Goal: Information Seeking & Learning: Find specific page/section

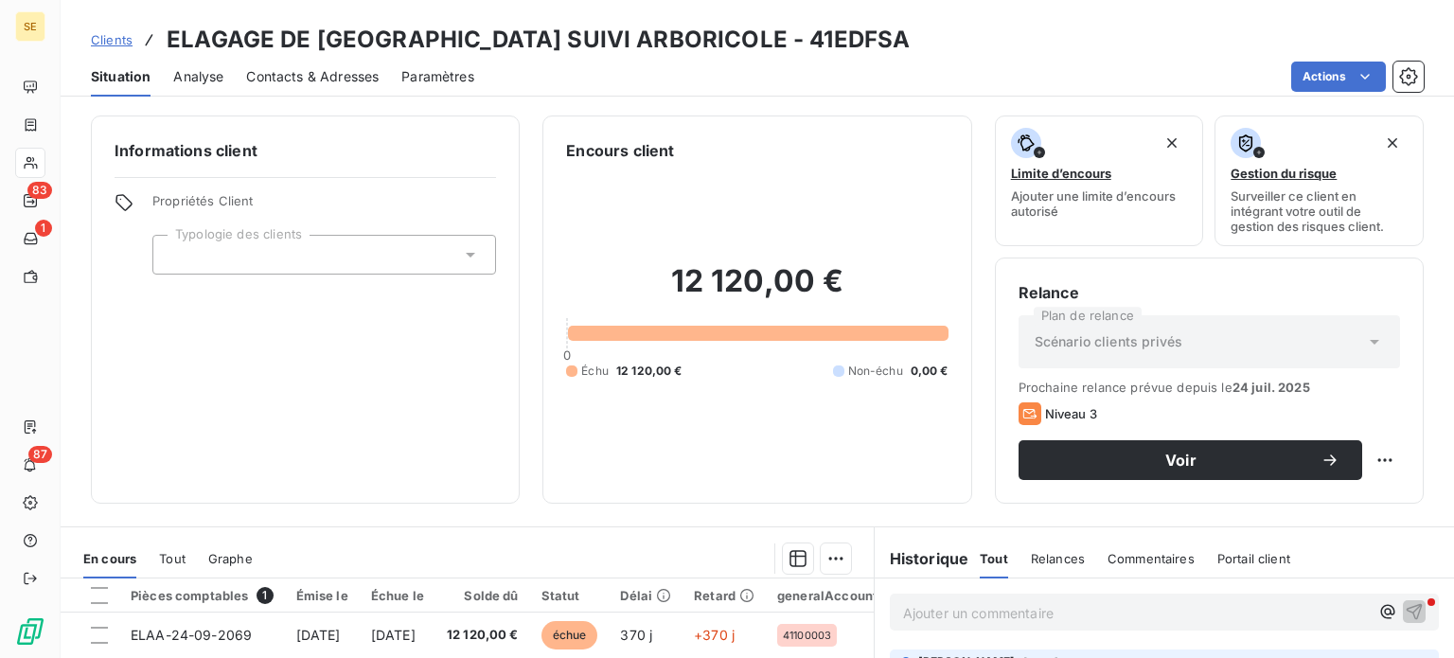
scroll to position [341, 0]
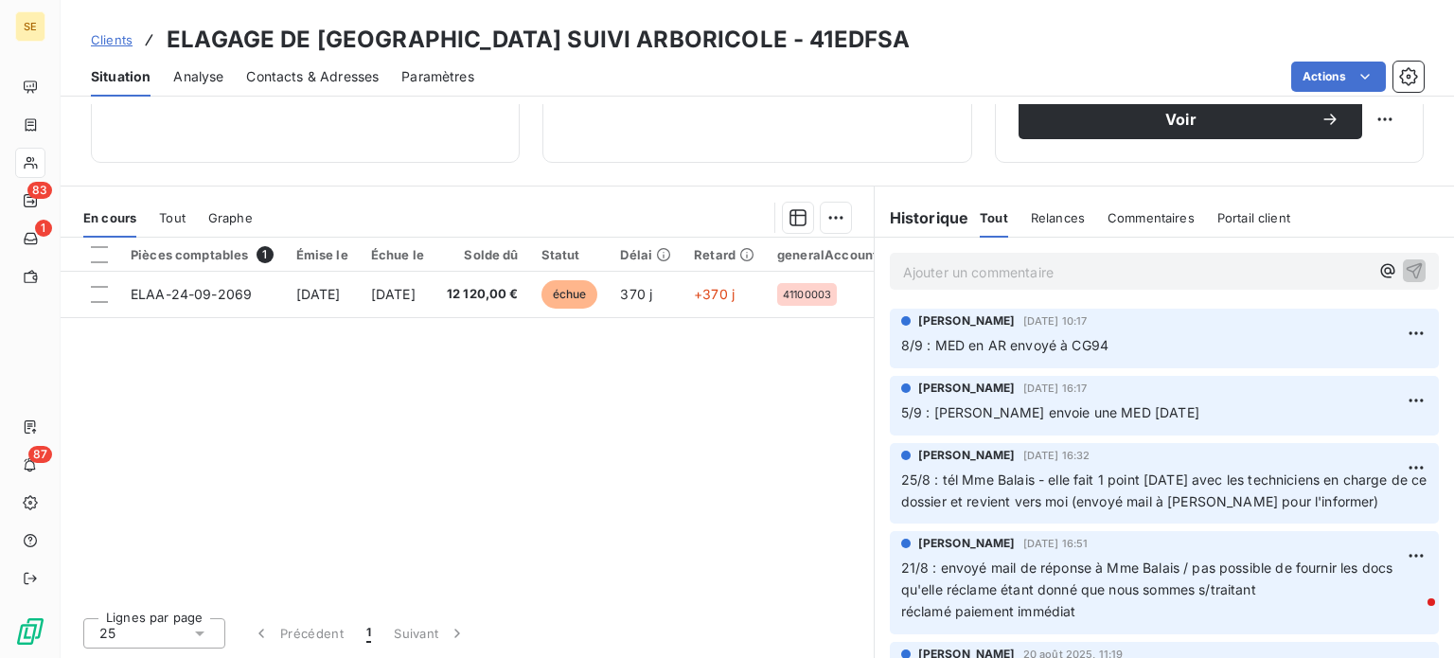
click at [113, 37] on span "Clients" at bounding box center [112, 39] width 42 height 15
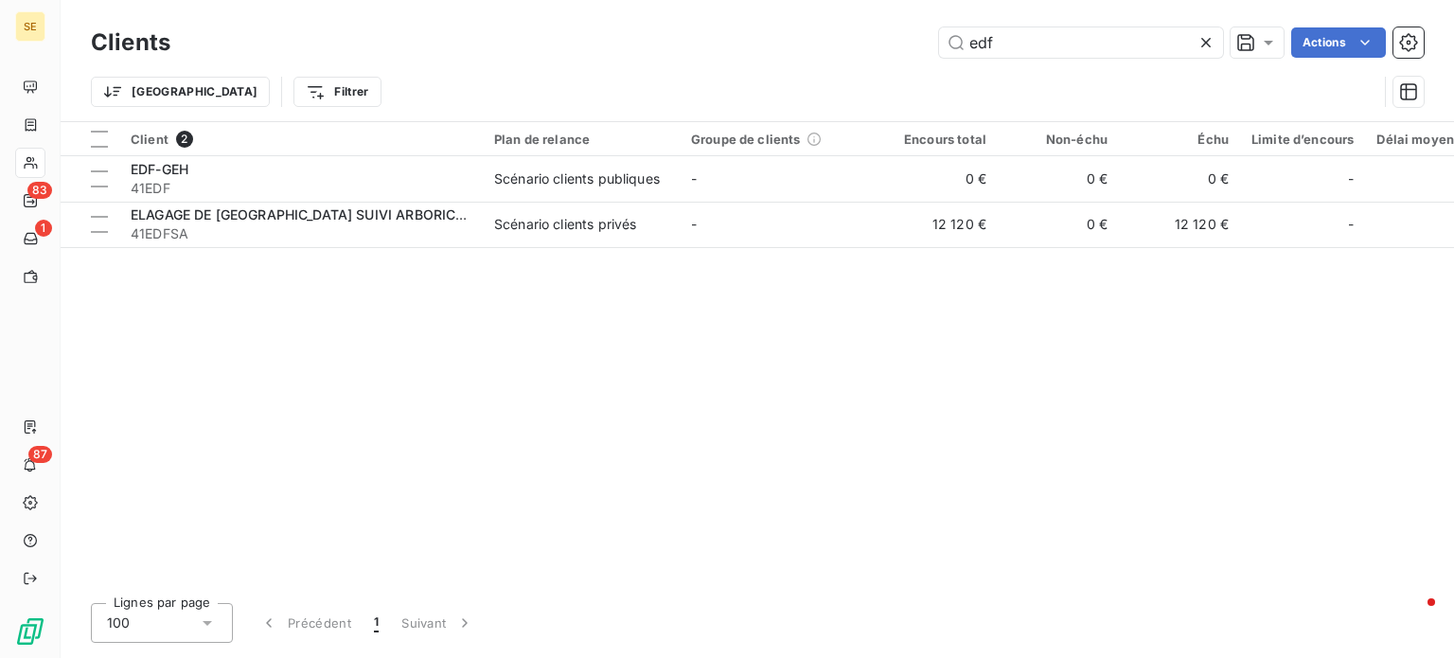
drag, startPoint x: 1034, startPoint y: 53, endPoint x: 931, endPoint y: 52, distance: 103.2
click at [931, 52] on div "edf Actions" at bounding box center [808, 42] width 1231 height 30
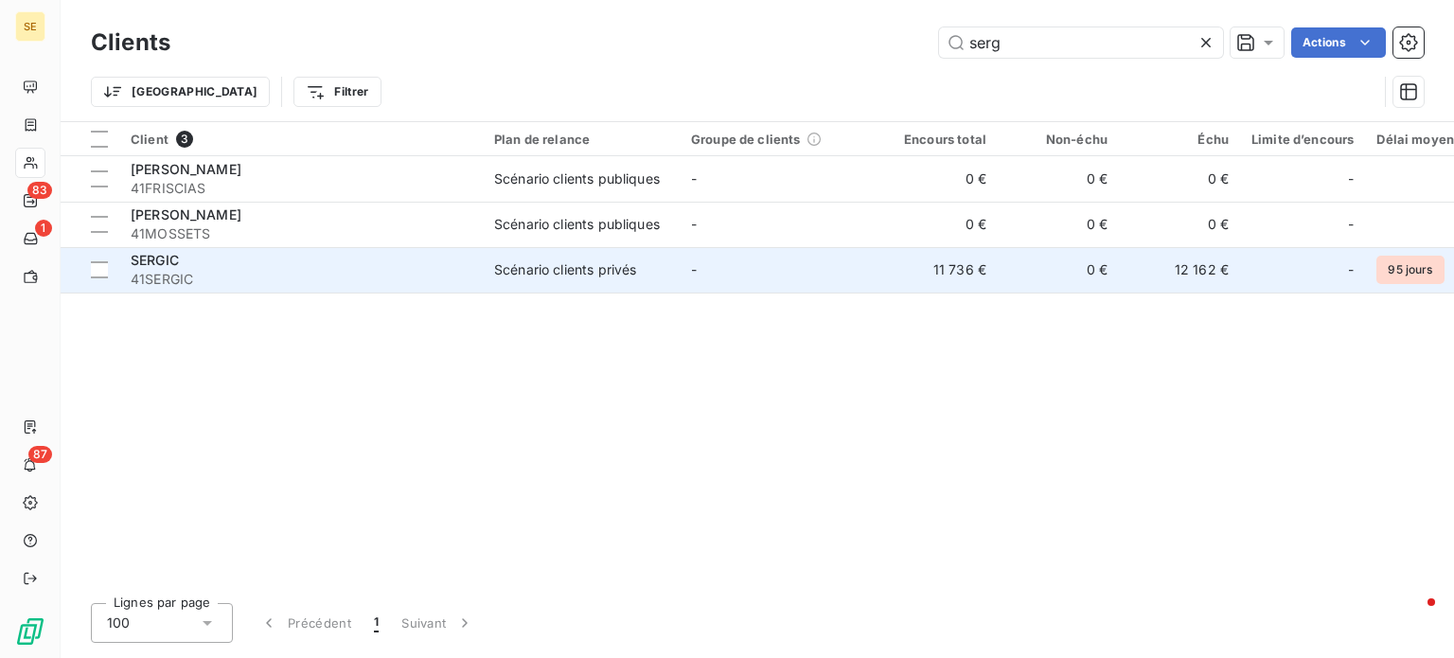
type input "serg"
click at [432, 268] on div "SERGIC" at bounding box center [301, 260] width 341 height 19
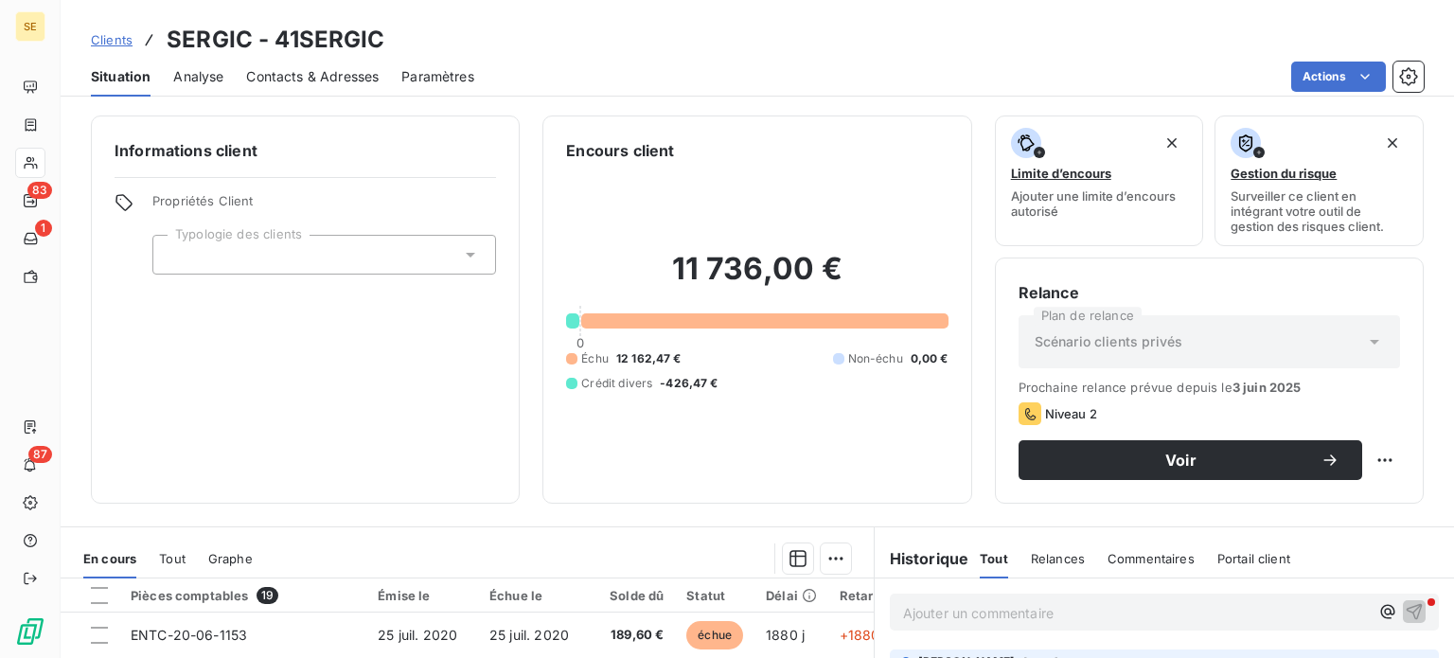
click at [276, 90] on div "Contacts & Adresses" at bounding box center [312, 77] width 133 height 40
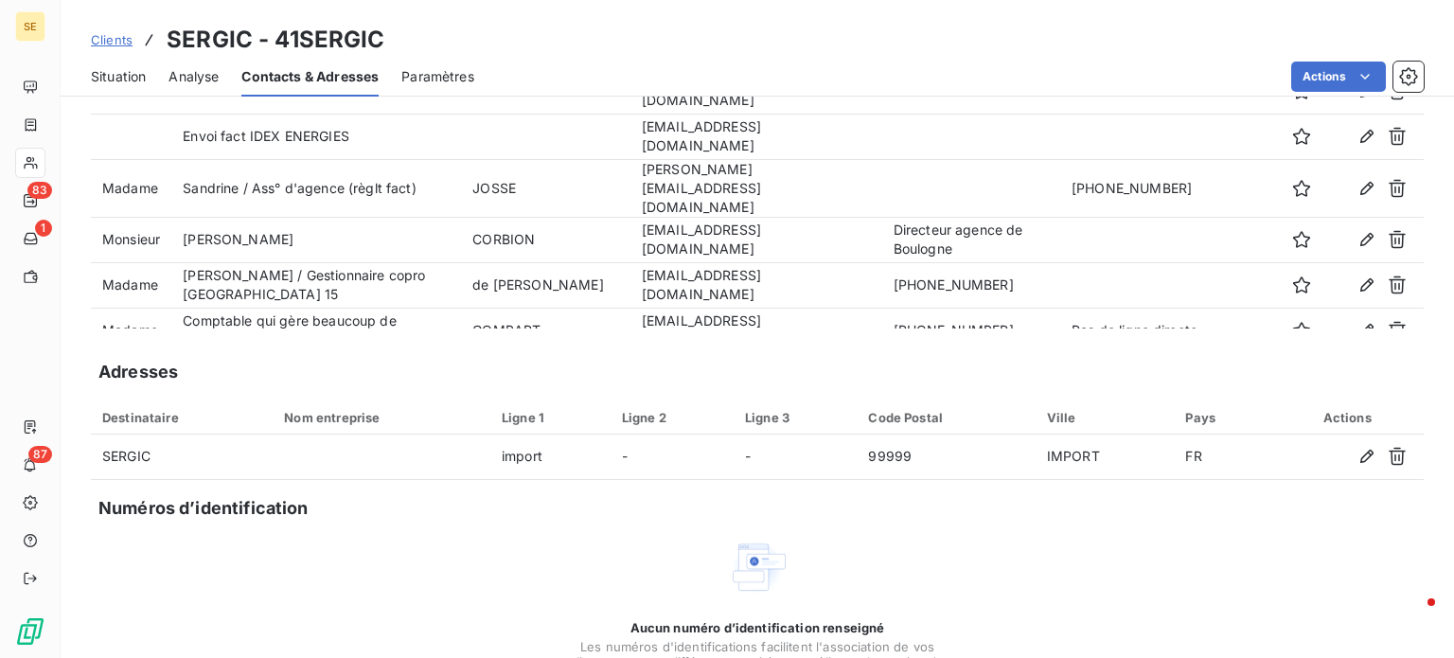
scroll to position [272, 0]
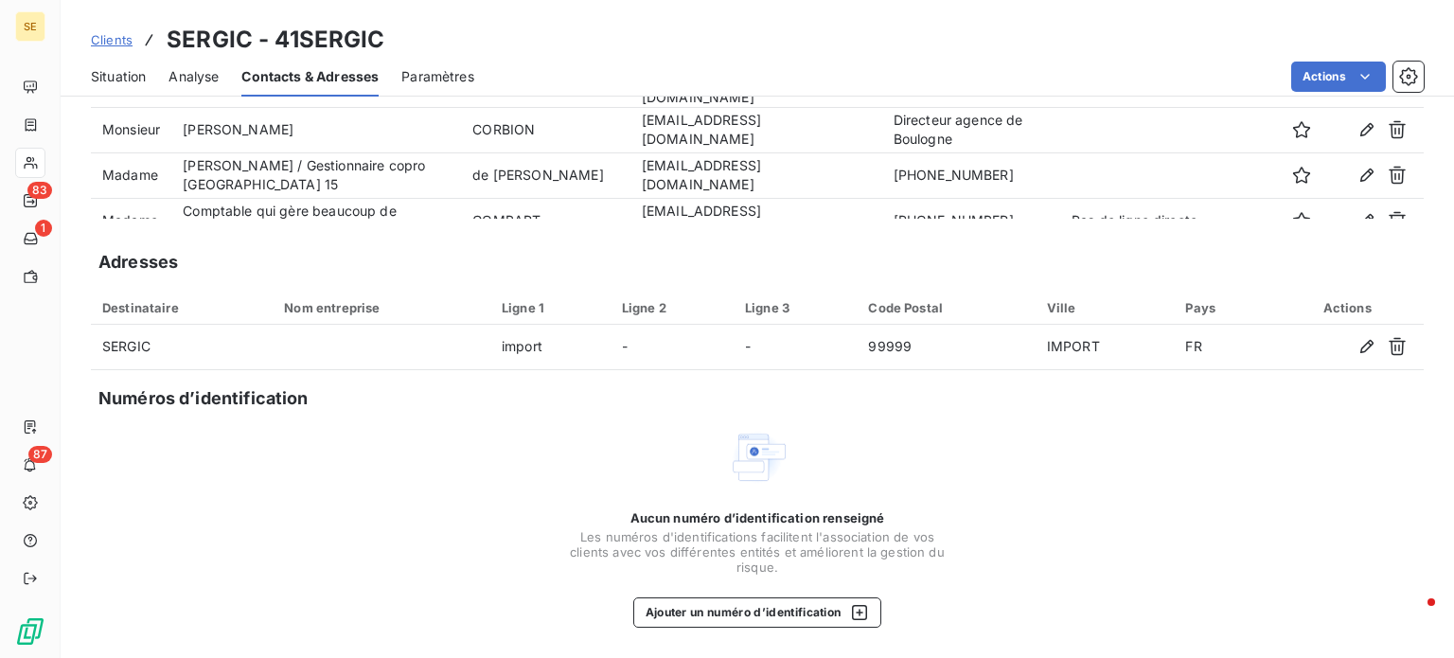
click at [108, 69] on span "Situation" at bounding box center [118, 76] width 55 height 19
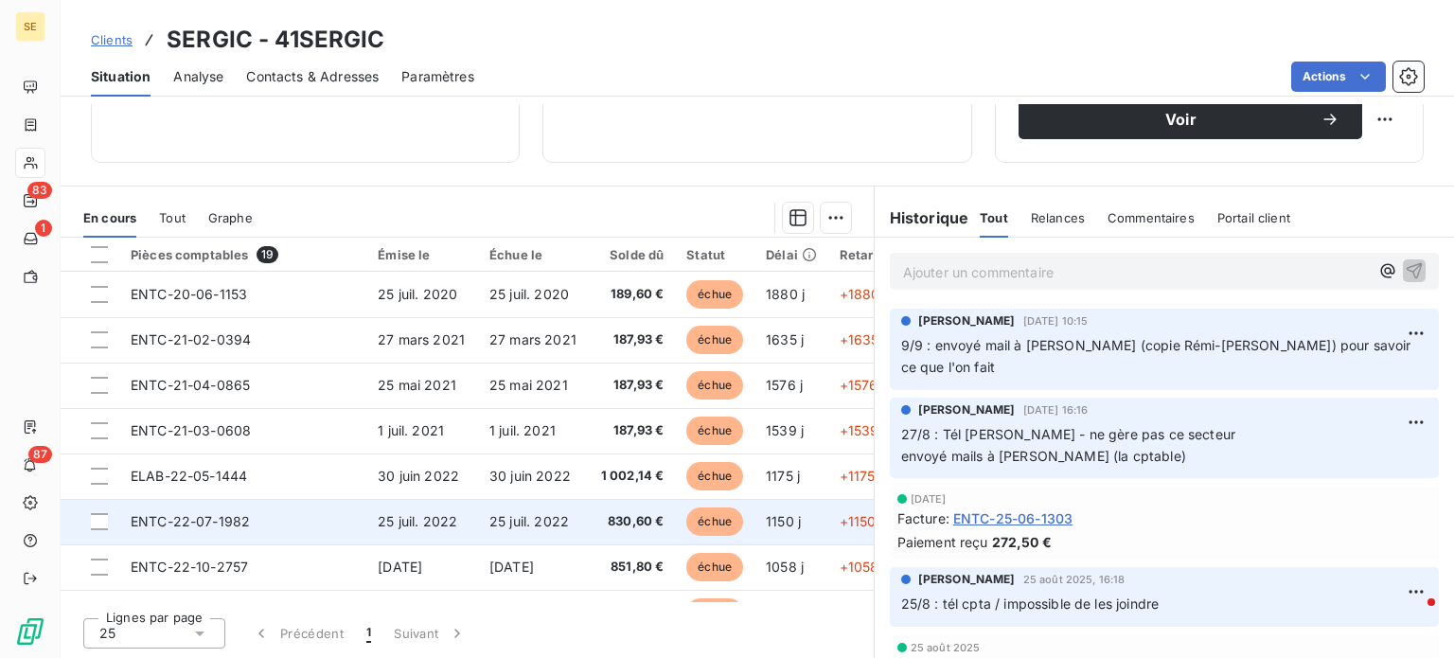
scroll to position [95, 0]
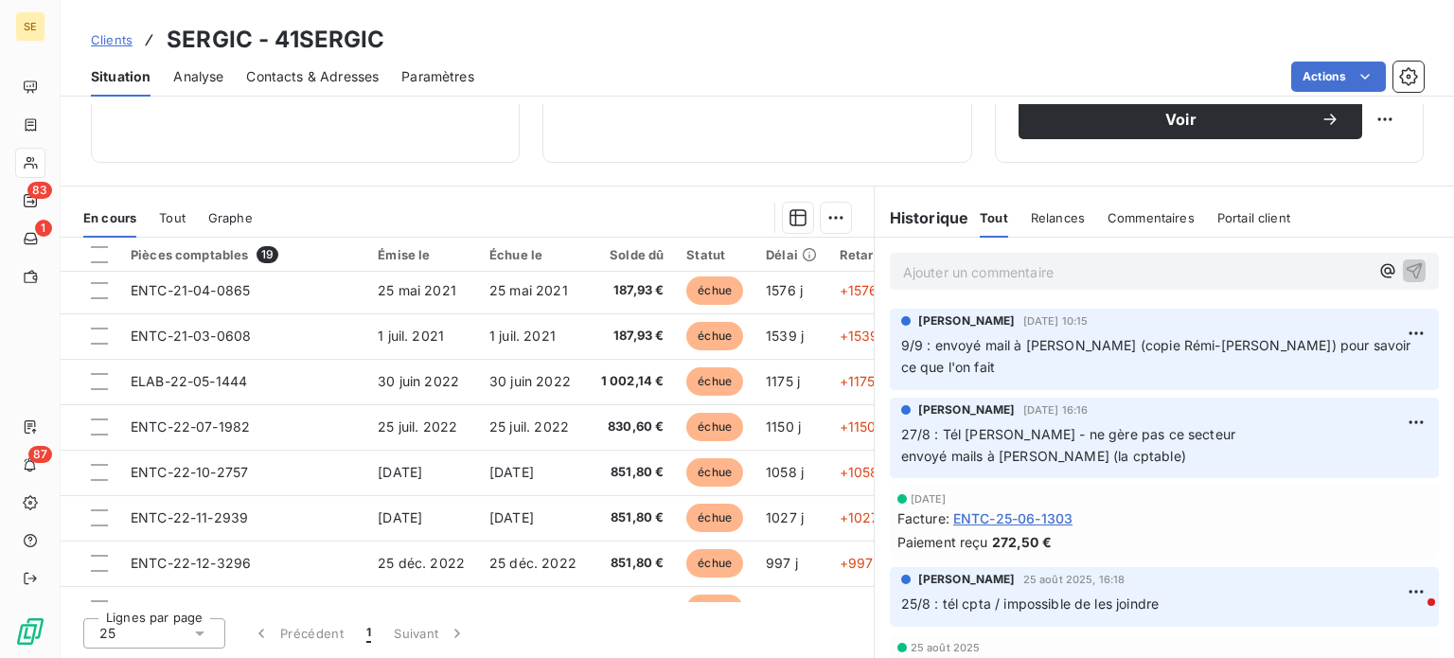
click at [977, 270] on p "Ajouter un commentaire ﻿" at bounding box center [1136, 272] width 466 height 24
click at [1117, 268] on p "Ajouter un commentaire ﻿" at bounding box center [1136, 272] width 466 height 24
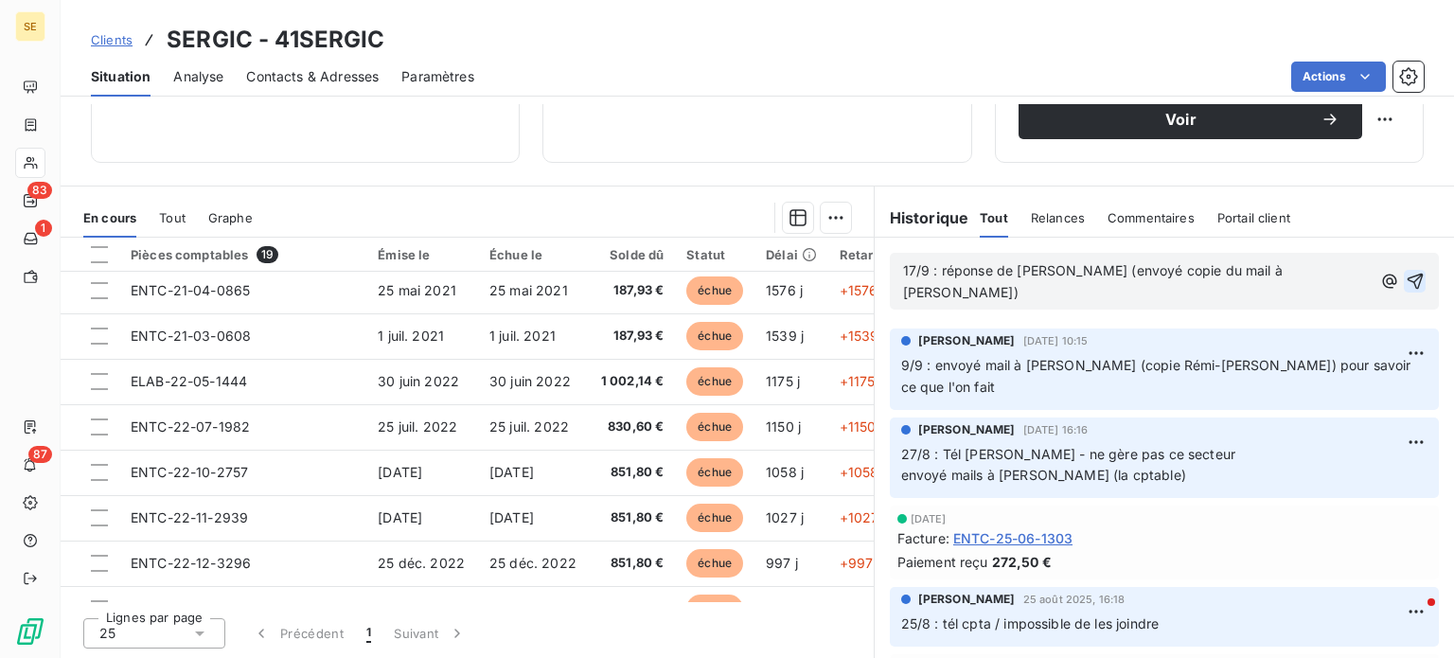
click at [1406, 272] on icon "button" at bounding box center [1415, 281] width 19 height 19
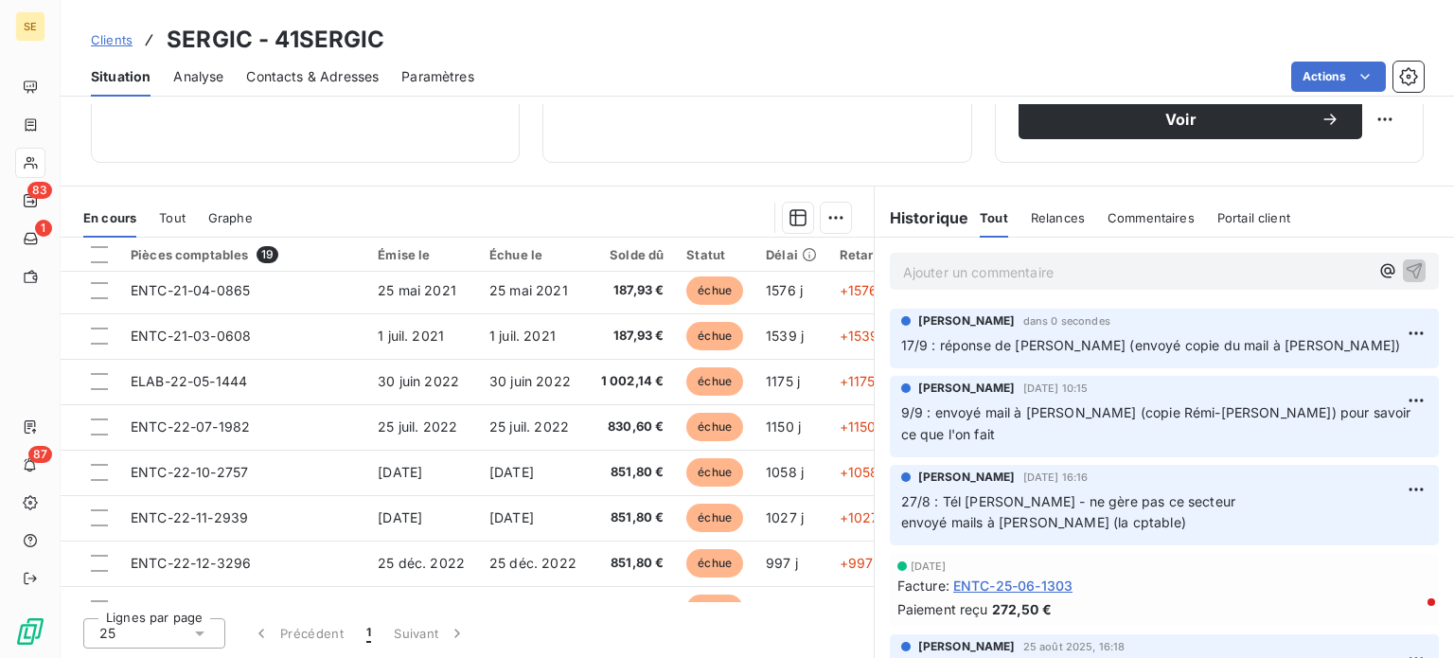
click at [107, 41] on span "Clients" at bounding box center [112, 39] width 42 height 15
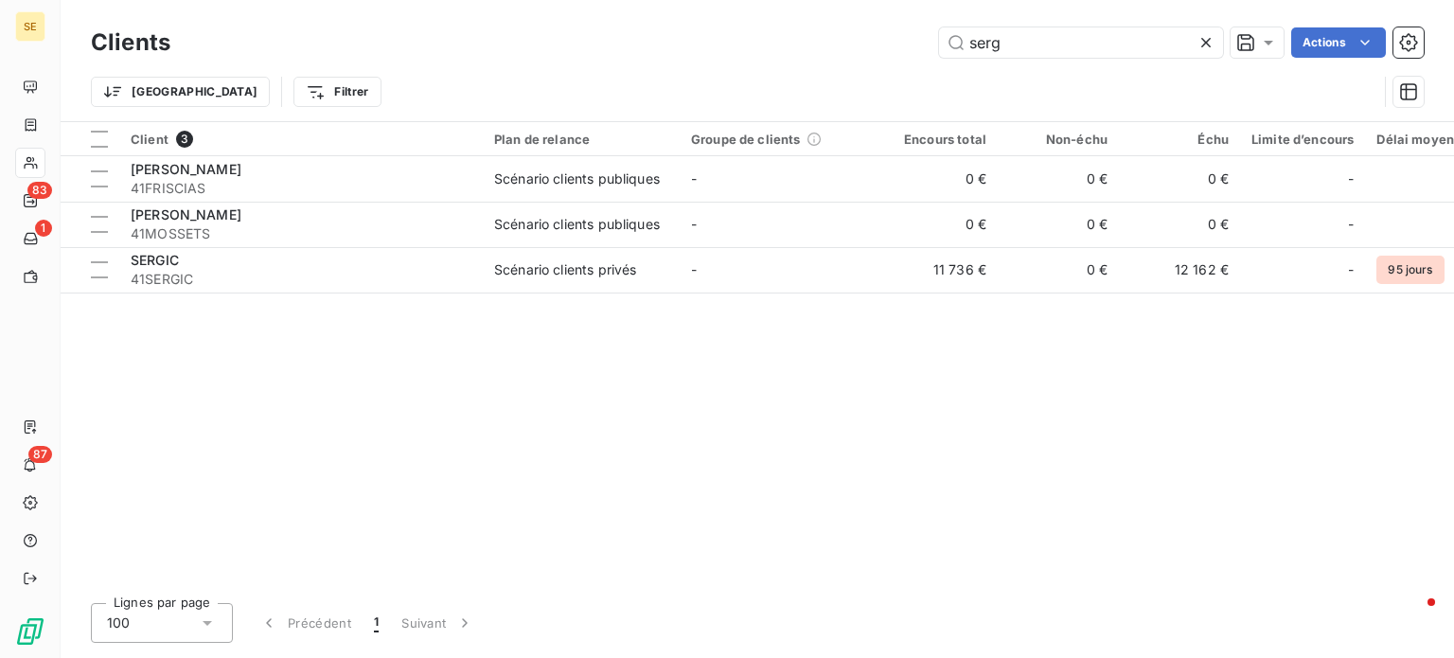
drag, startPoint x: 1030, startPoint y: 46, endPoint x: 716, endPoint y: 55, distance: 314.4
click at [716, 55] on div "serg Actions" at bounding box center [808, 42] width 1231 height 30
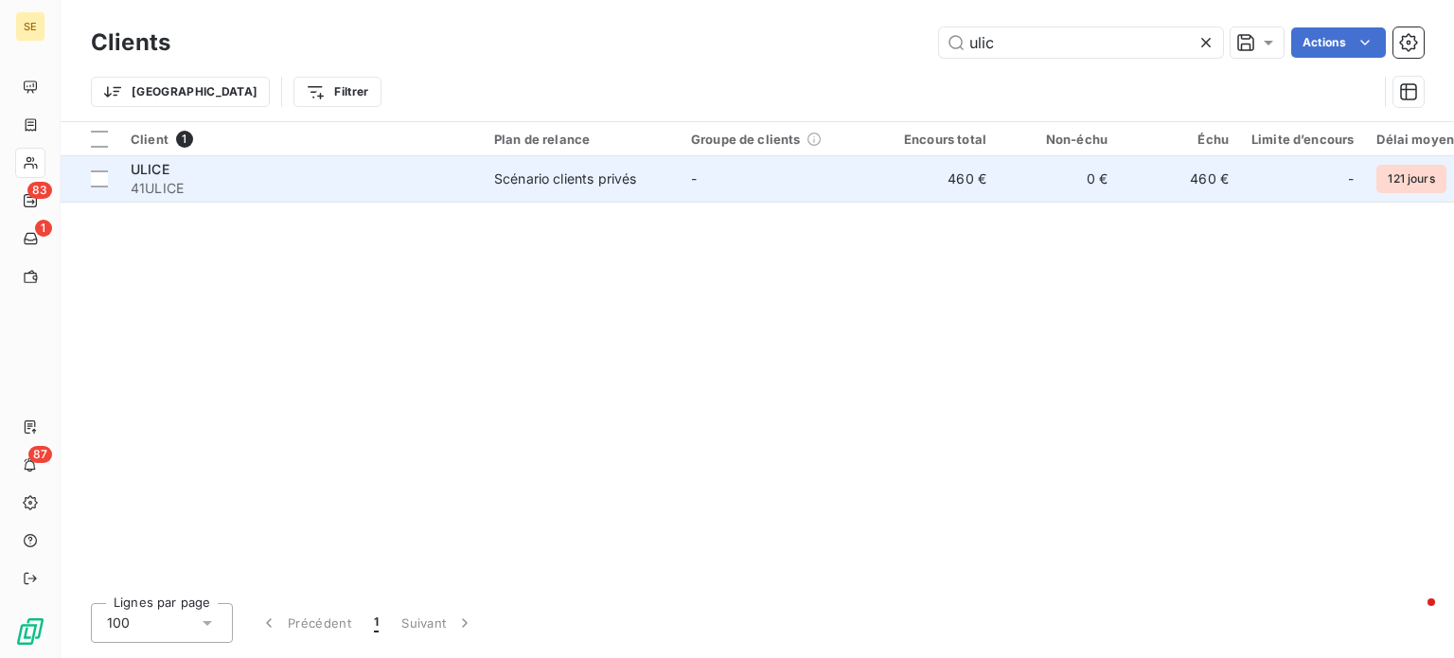
type input "ulic"
click at [666, 176] on span "Scénario clients privés" at bounding box center [581, 178] width 174 height 19
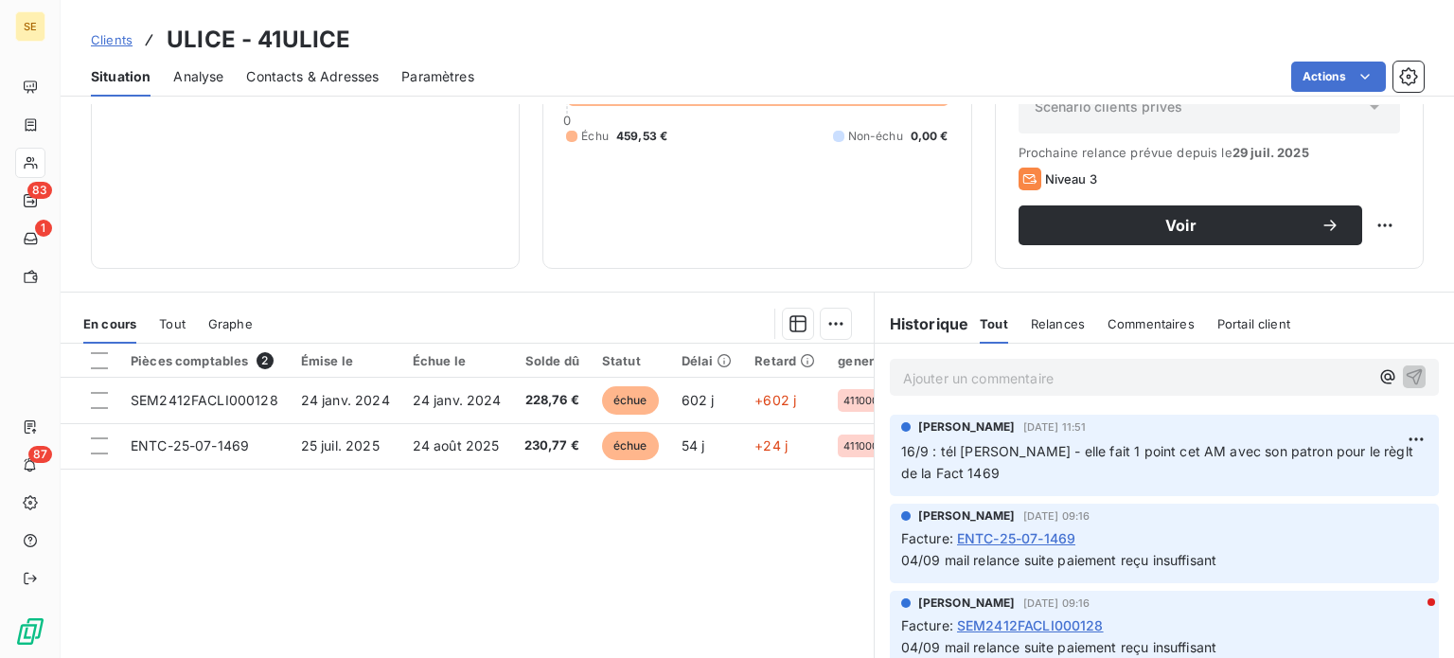
scroll to position [284, 0]
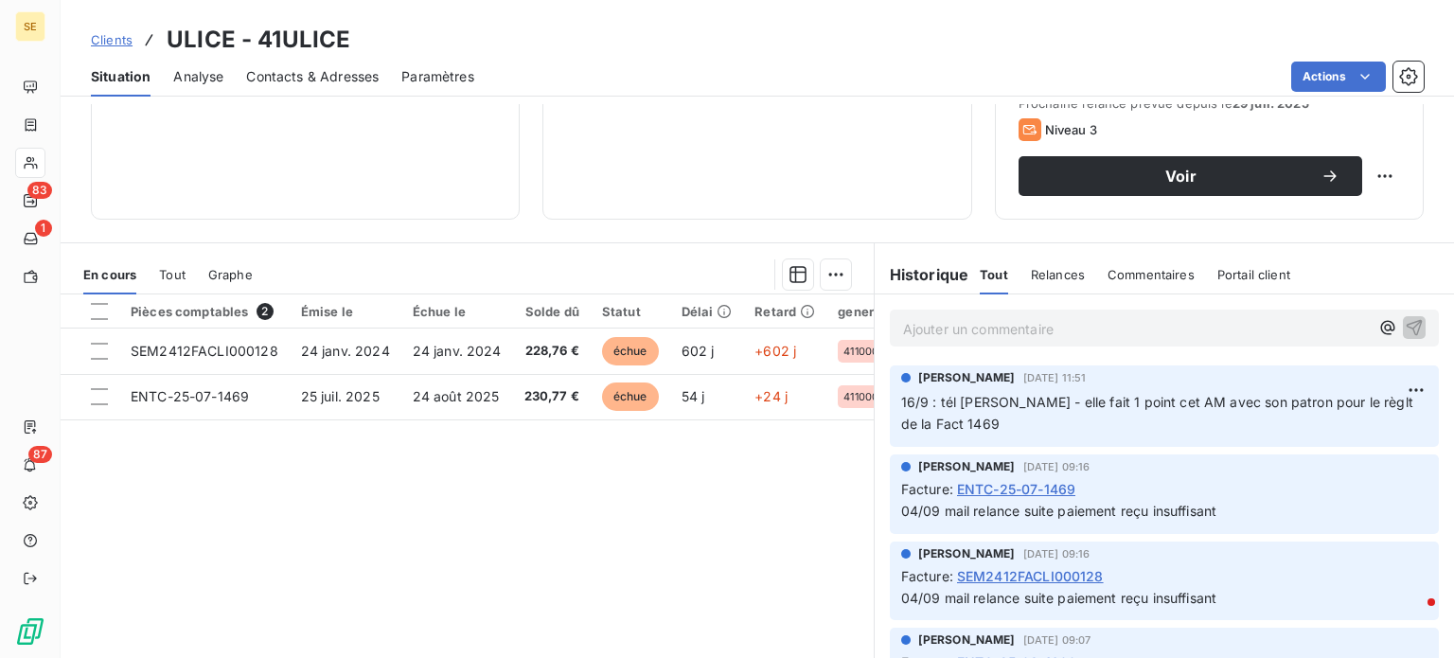
click at [102, 37] on span "Clients" at bounding box center [112, 39] width 42 height 15
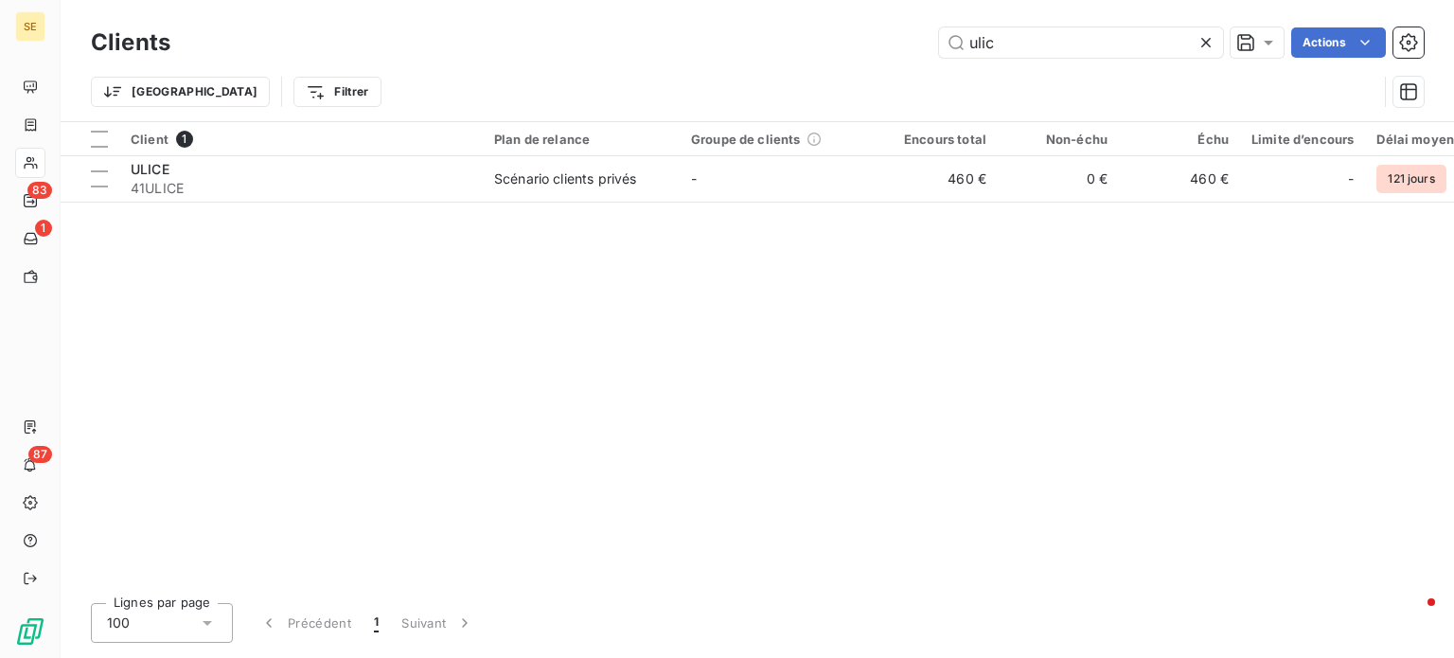
drag, startPoint x: 1038, startPoint y: 49, endPoint x: 750, endPoint y: 27, distance: 289.5
click at [750, 27] on div "ulic Actions" at bounding box center [808, 42] width 1231 height 30
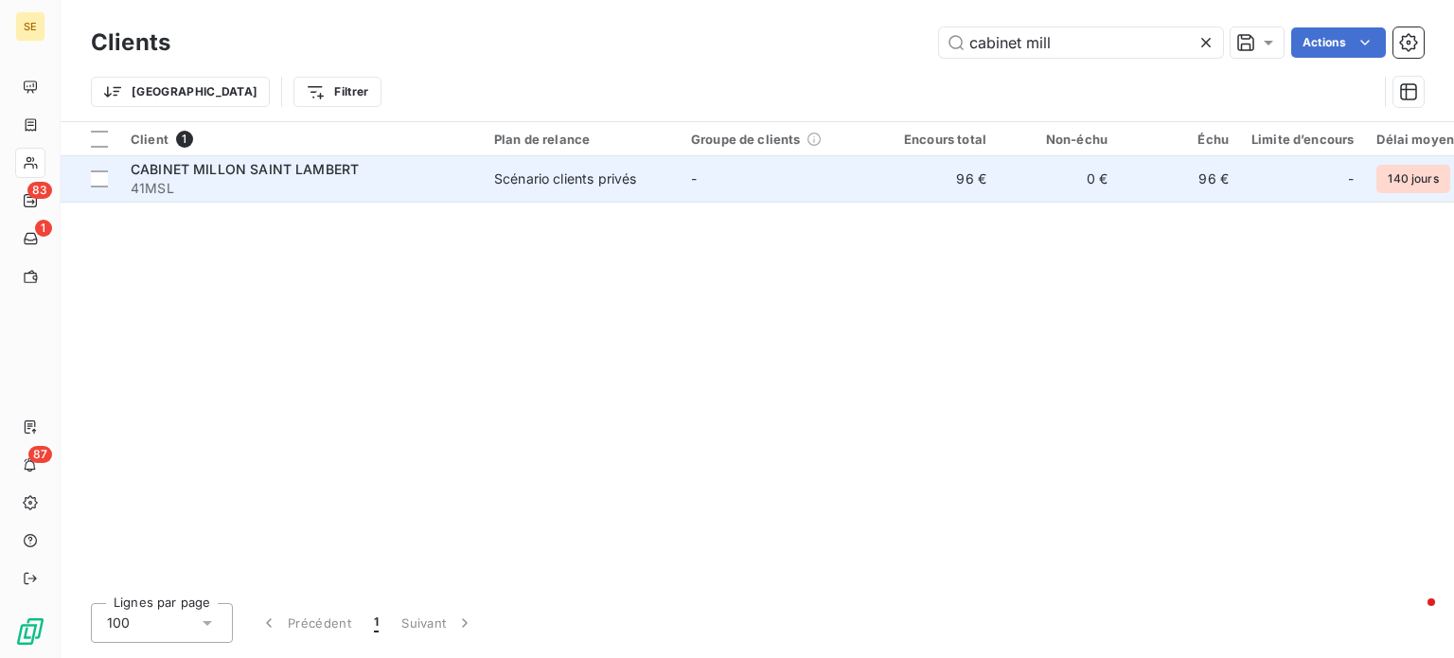
type input "cabinet mill"
click at [416, 169] on div "CABINET MILLON SAINT LAMBERT" at bounding box center [301, 169] width 341 height 19
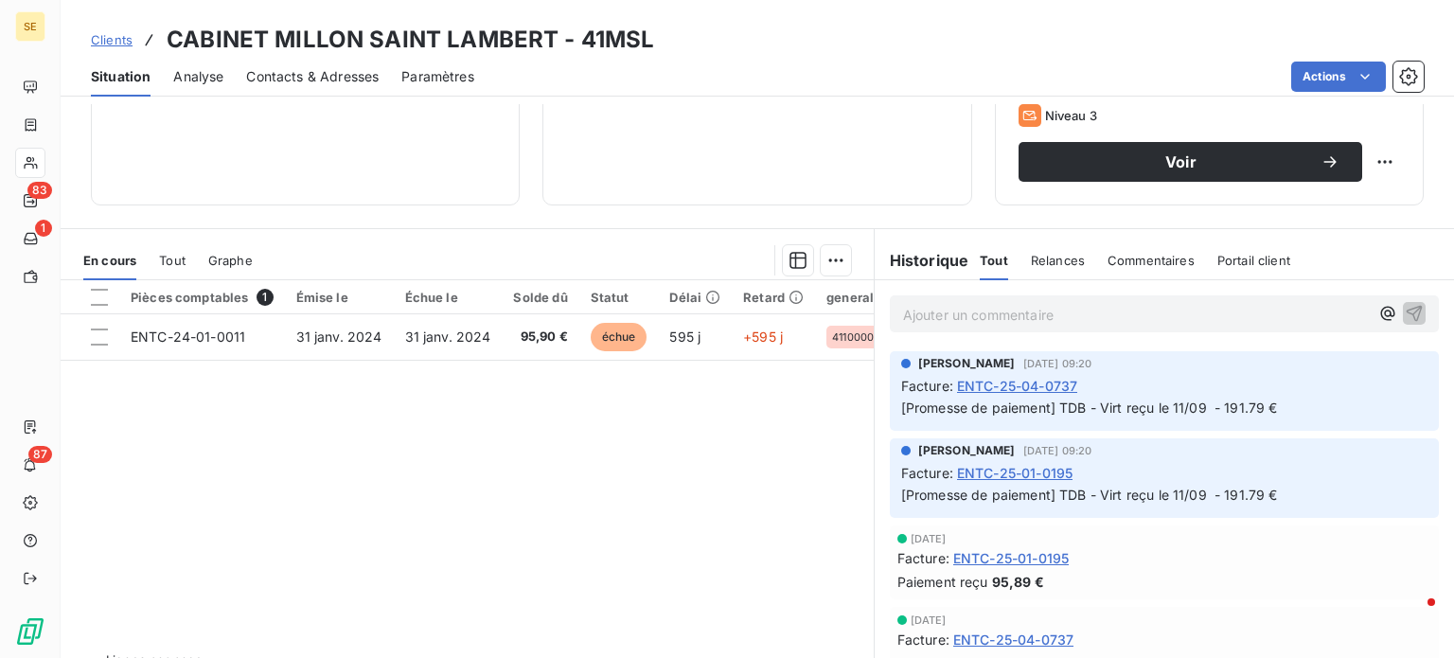
scroll to position [341, 0]
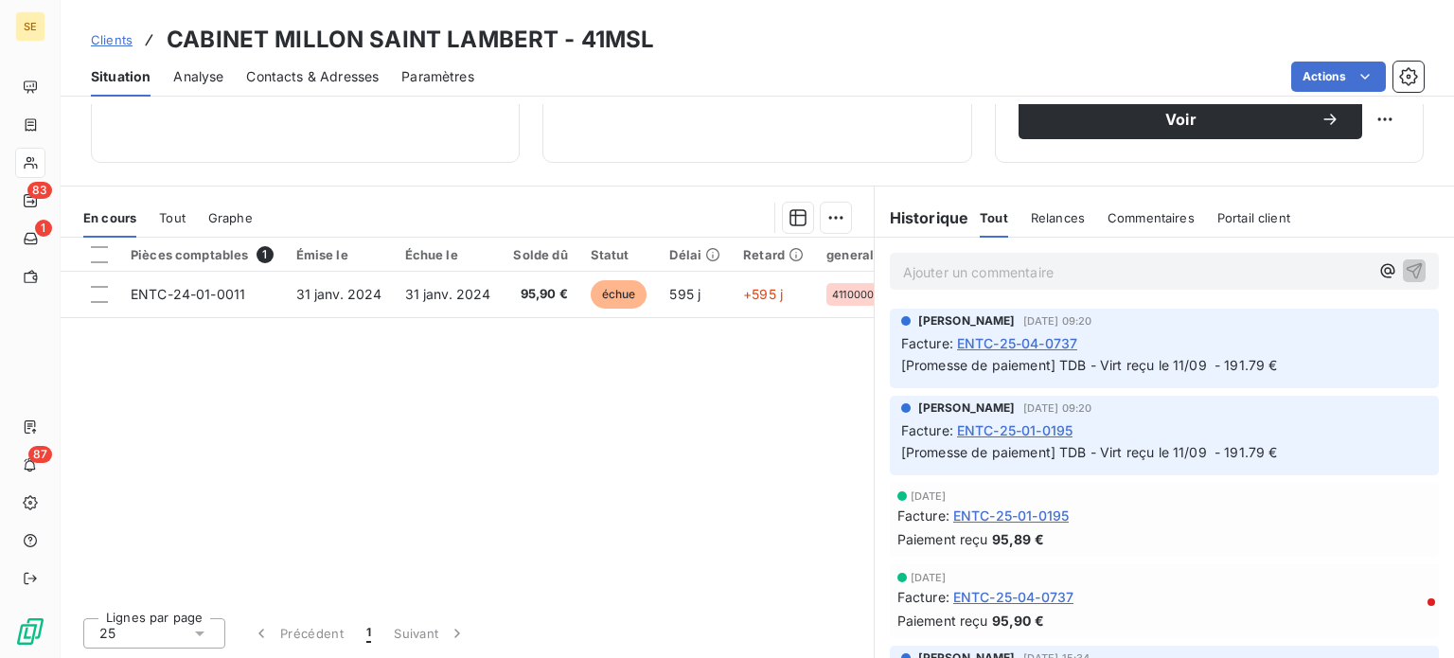
click at [98, 43] on span "Clients" at bounding box center [112, 39] width 42 height 15
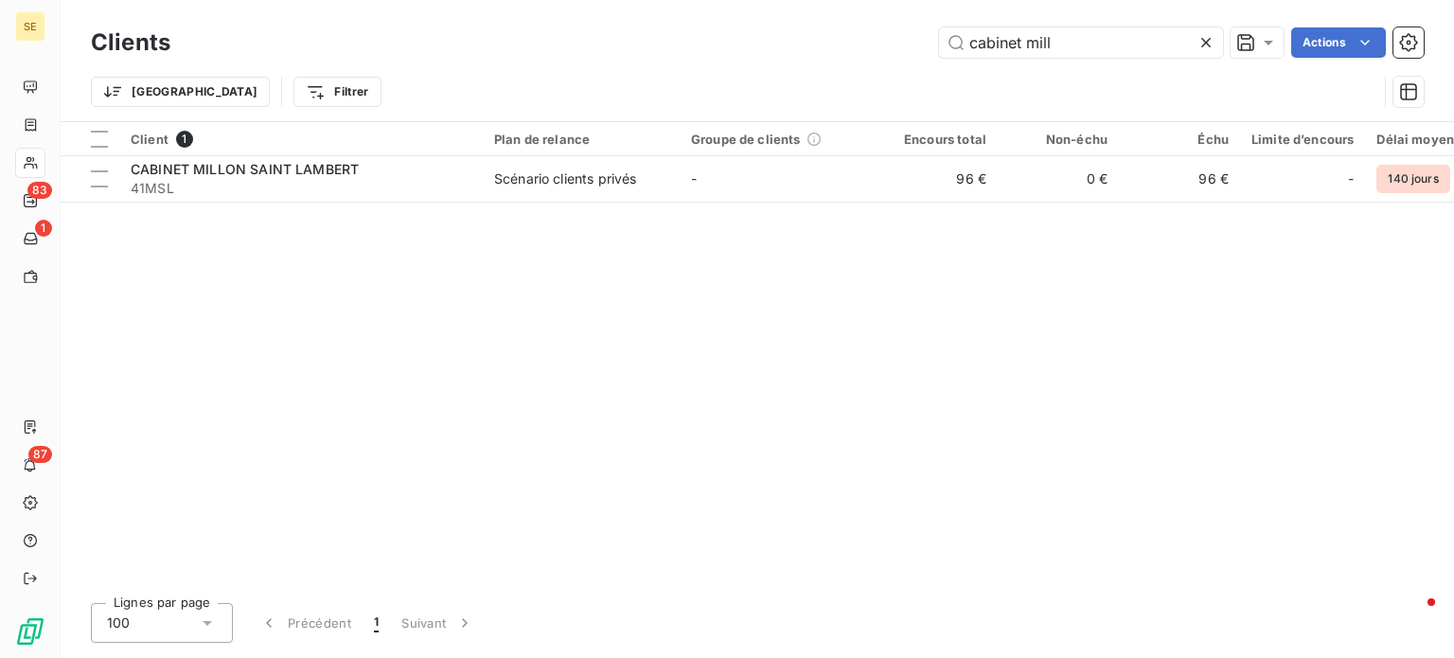
drag, startPoint x: 1075, startPoint y: 44, endPoint x: 752, endPoint y: 42, distance: 323.8
click at [757, 44] on div "cabinet mill Actions" at bounding box center [808, 42] width 1231 height 30
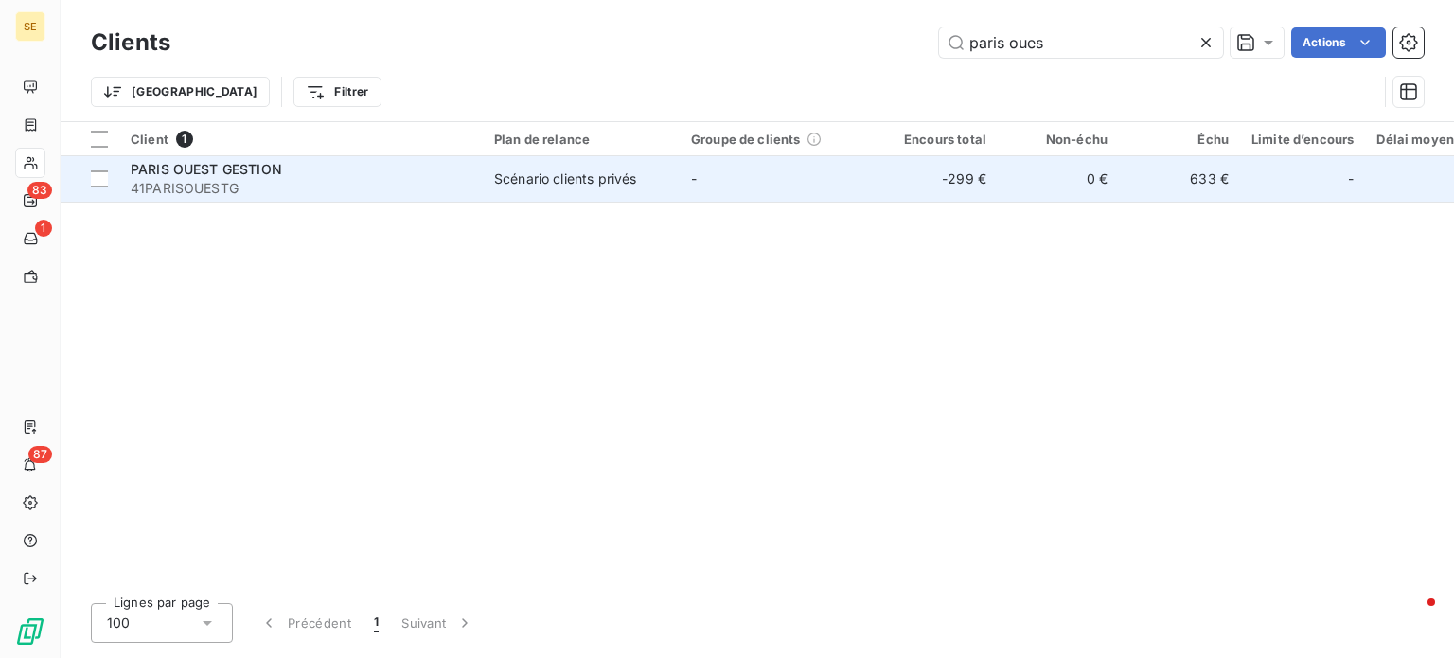
type input "paris oues"
click at [413, 176] on div "PARIS OUEST GESTION" at bounding box center [301, 169] width 341 height 19
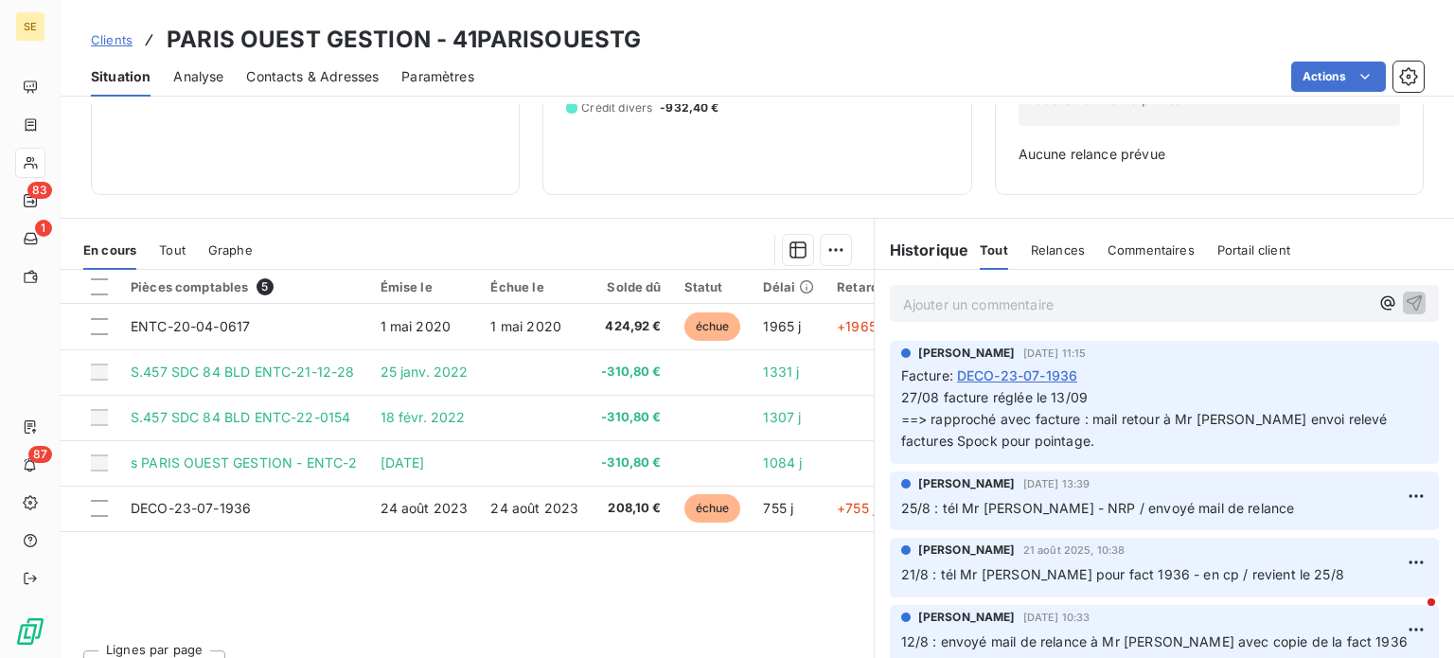
scroll to position [274, 0]
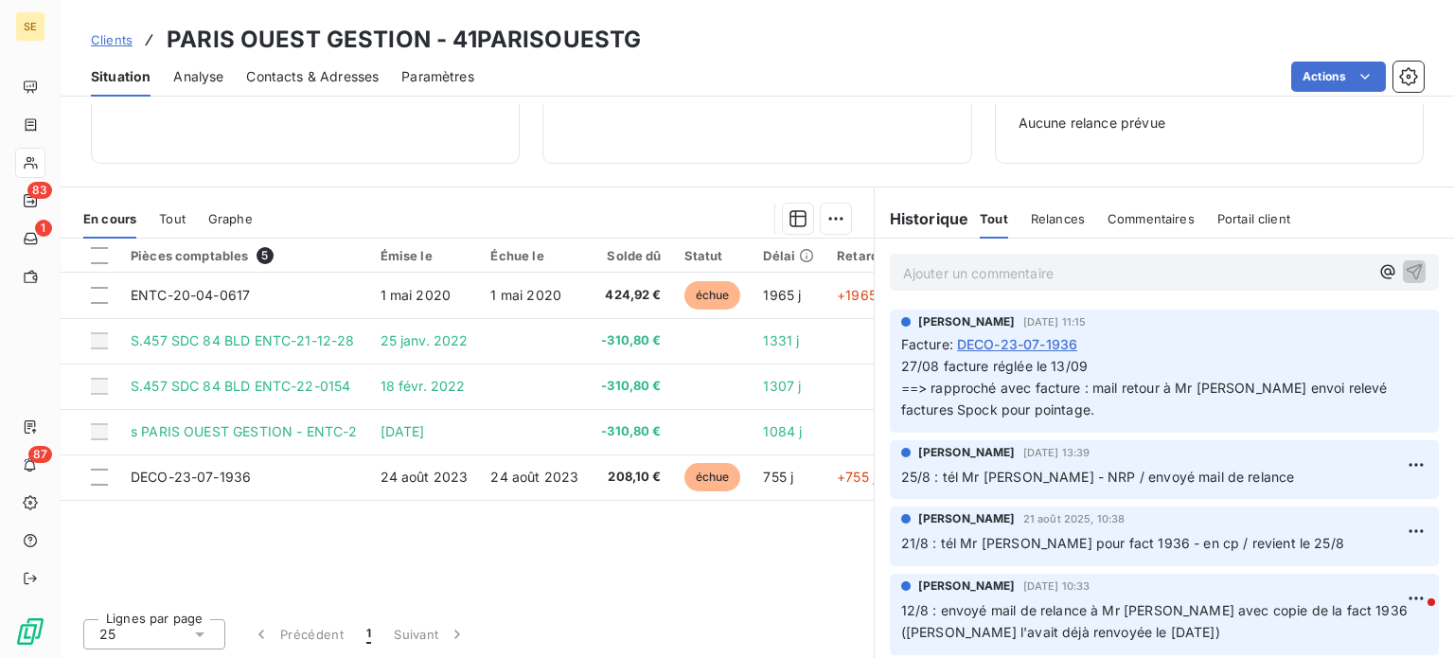
click at [106, 38] on span "Clients" at bounding box center [112, 39] width 42 height 15
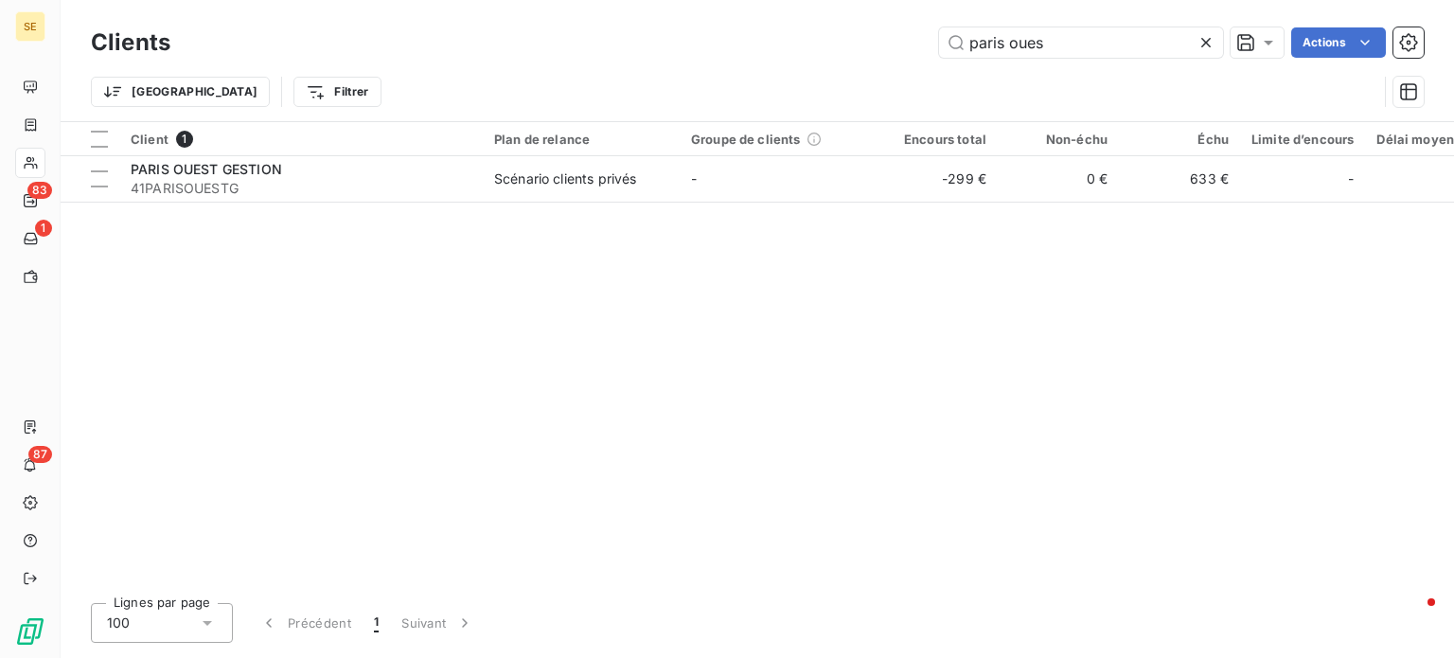
drag, startPoint x: 1086, startPoint y: 56, endPoint x: 628, endPoint y: 48, distance: 458.2
click at [628, 48] on div "paris oues Actions" at bounding box center [808, 42] width 1231 height 30
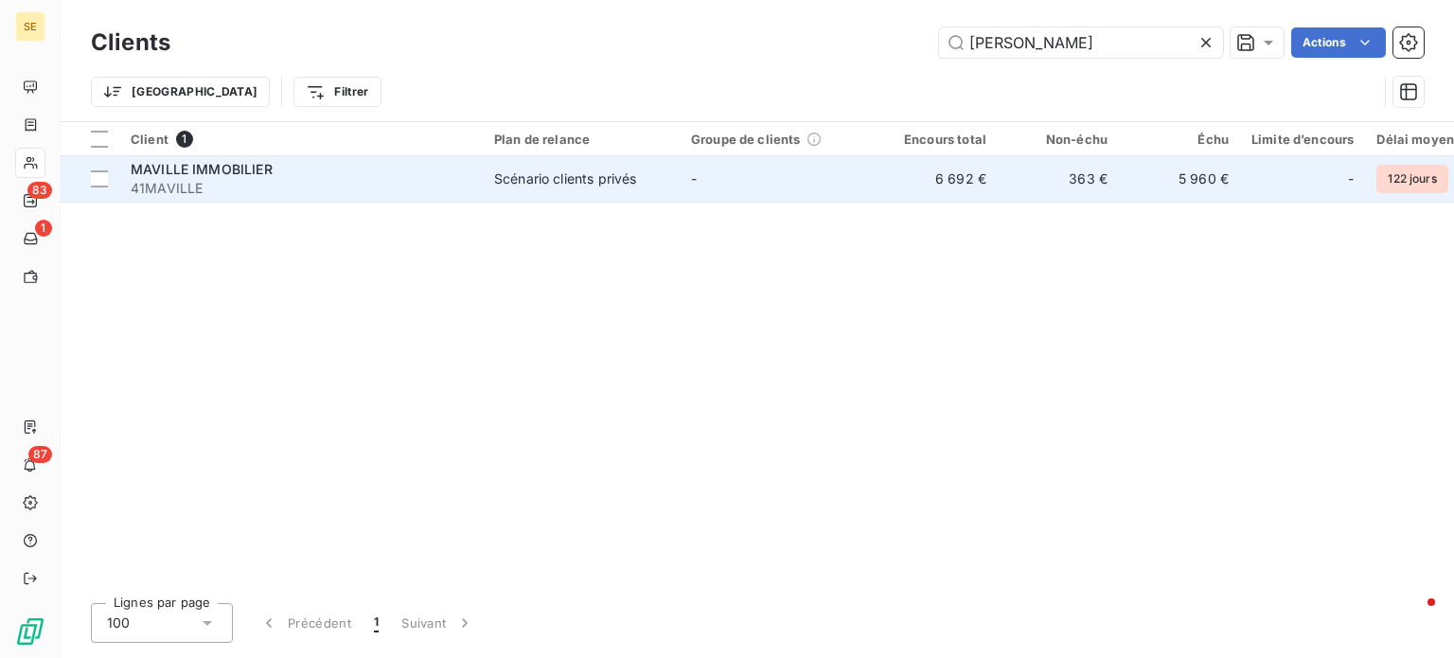
type input "[PERSON_NAME]"
click at [305, 170] on div "MAVILLE IMMOBILIER" at bounding box center [301, 169] width 341 height 19
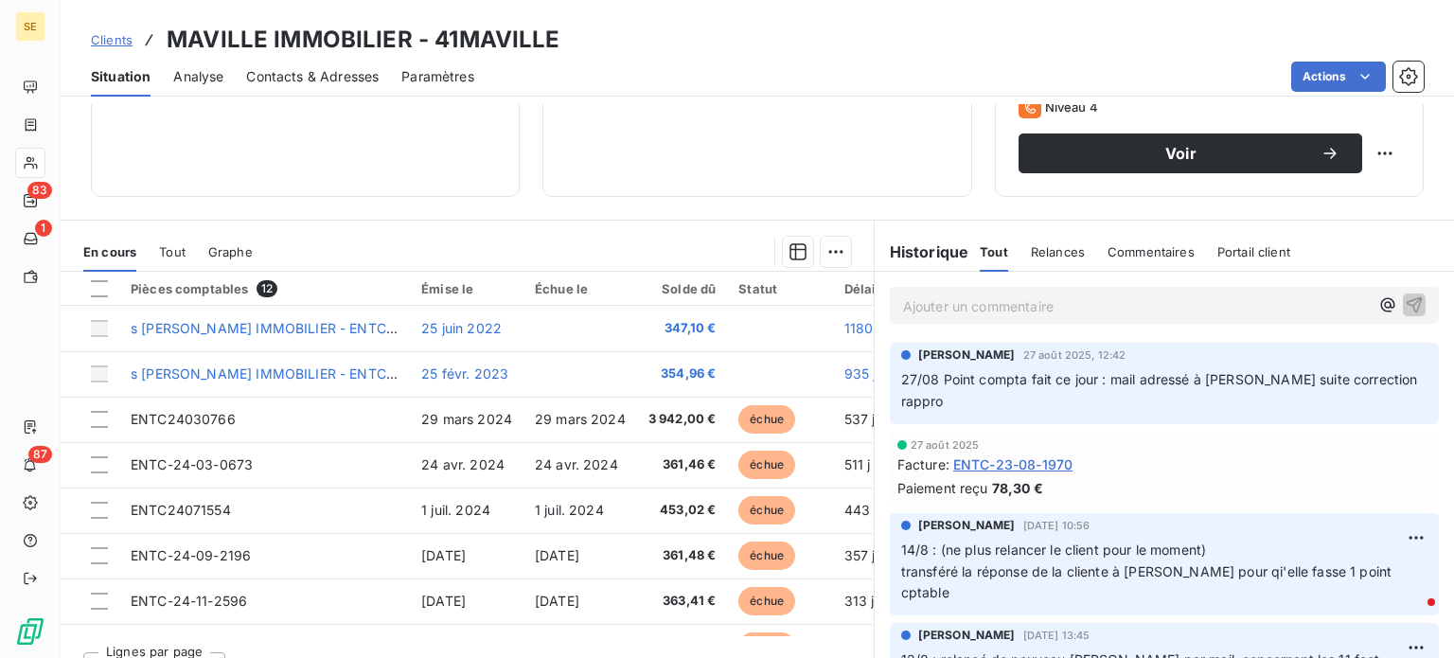
scroll to position [341, 0]
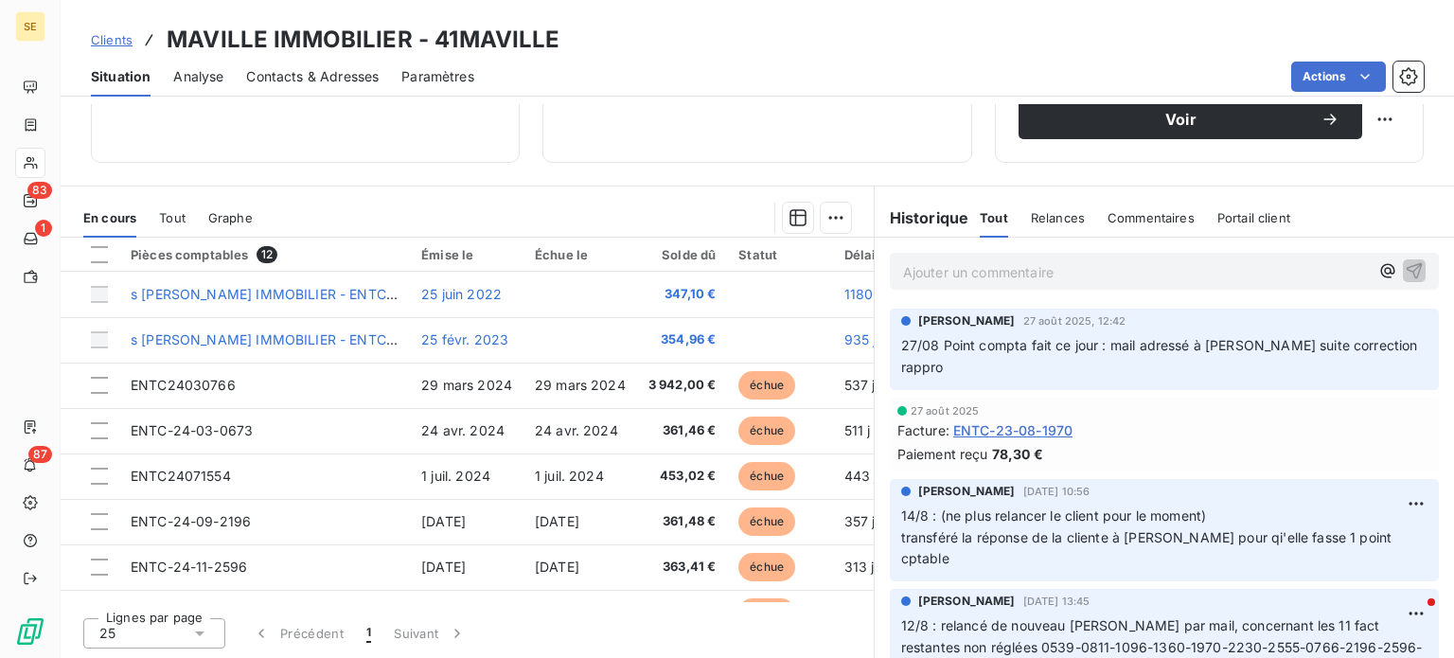
click at [109, 32] on span "Clients" at bounding box center [112, 39] width 42 height 15
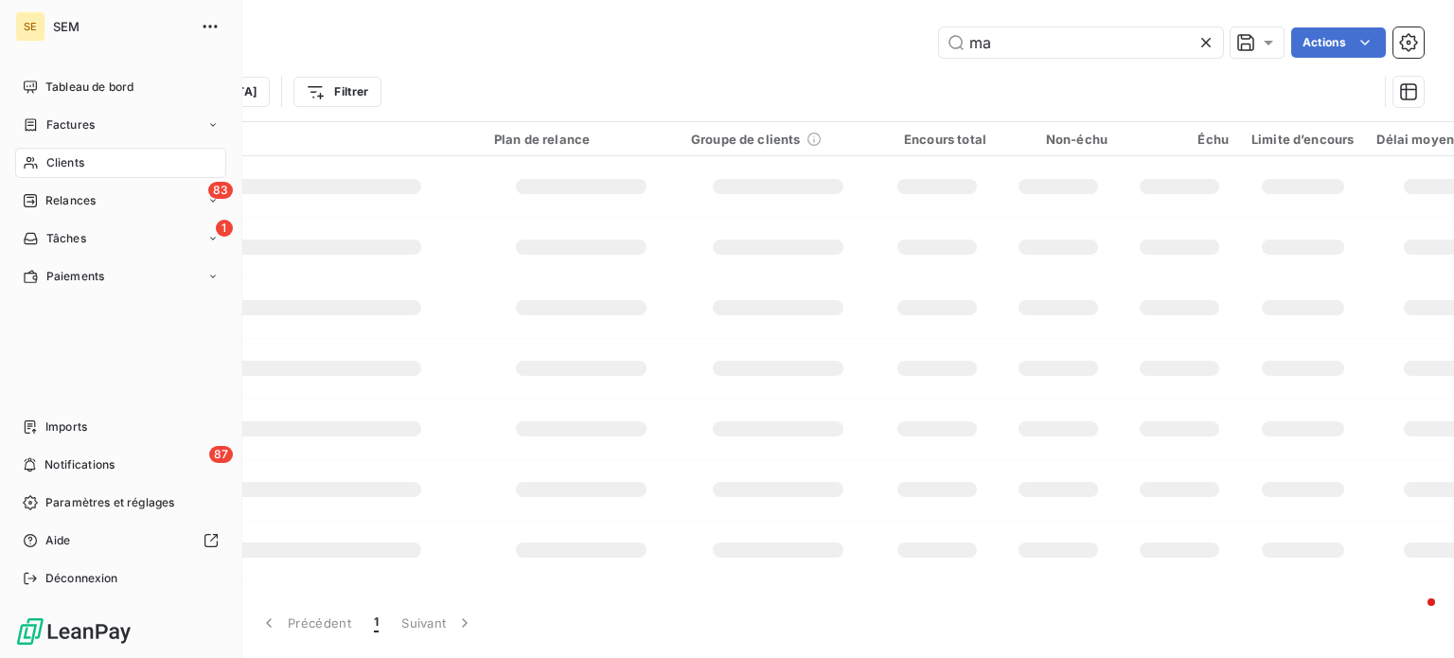
type input "m"
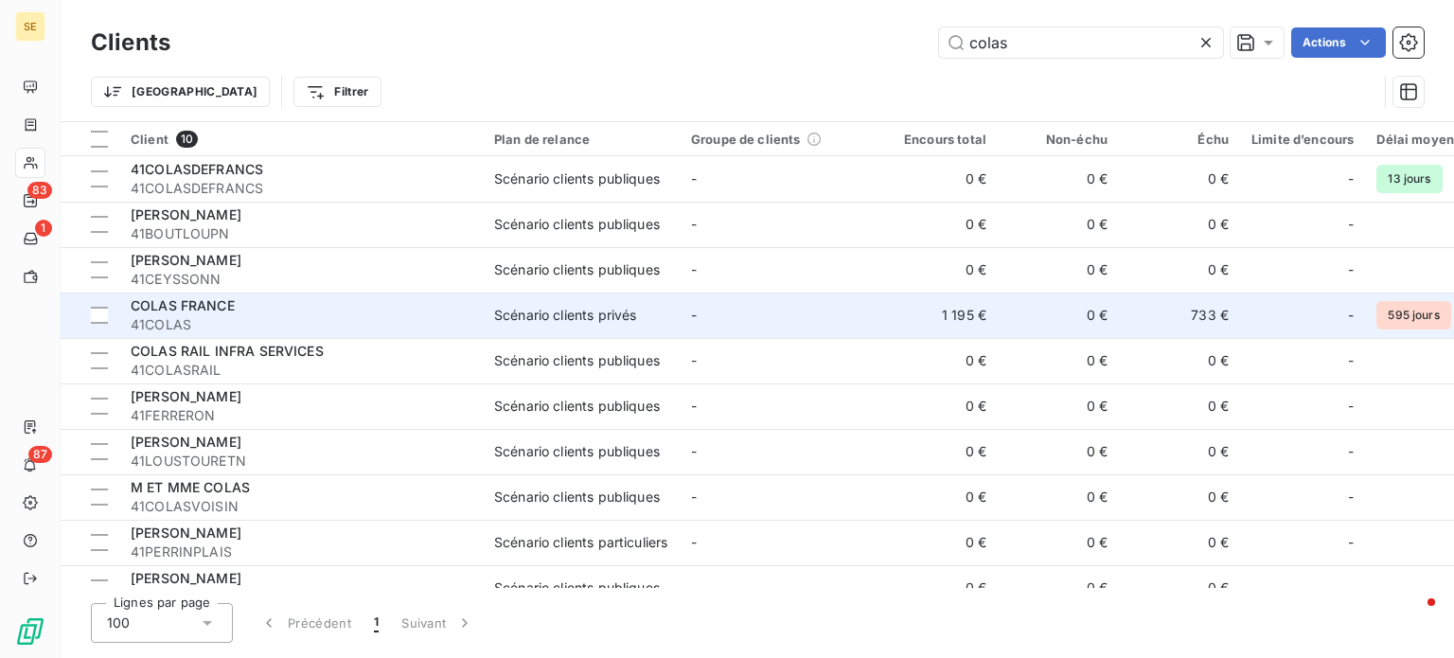
type input "colas"
click at [231, 310] on span "COLAS FRANCE" at bounding box center [183, 305] width 104 height 16
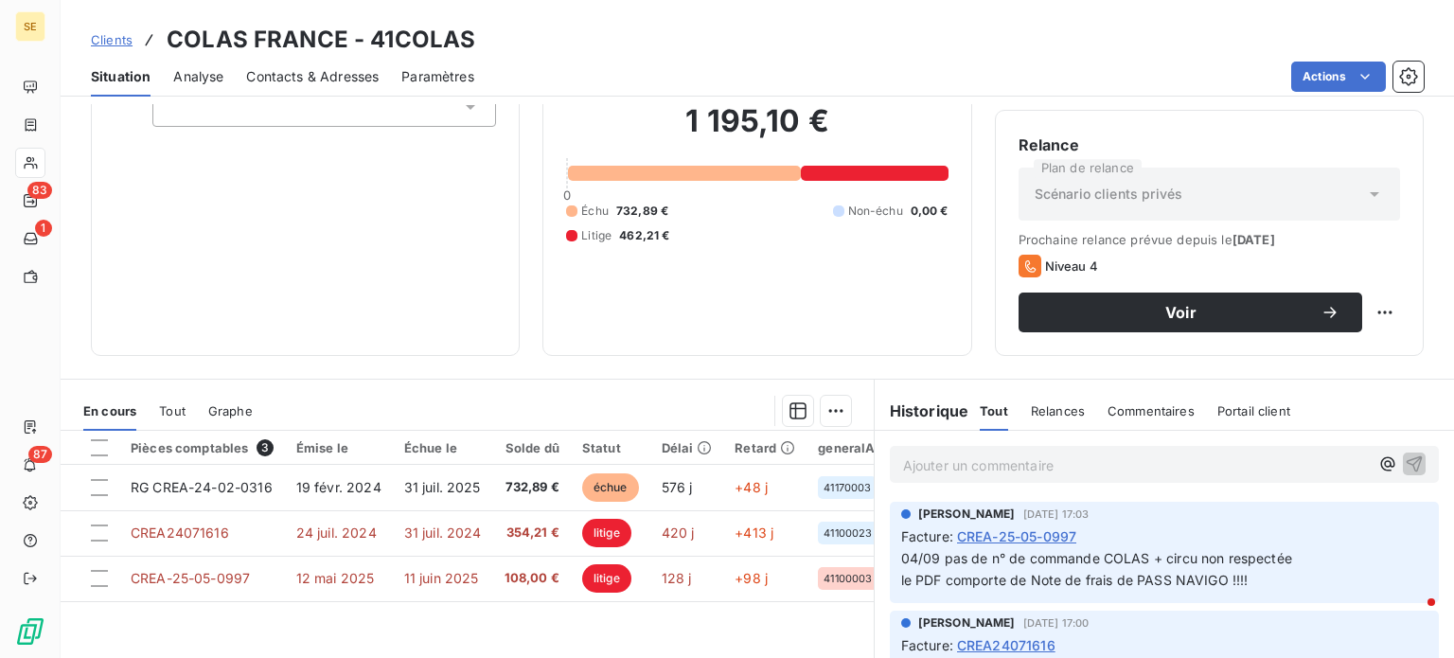
scroll to position [341, 0]
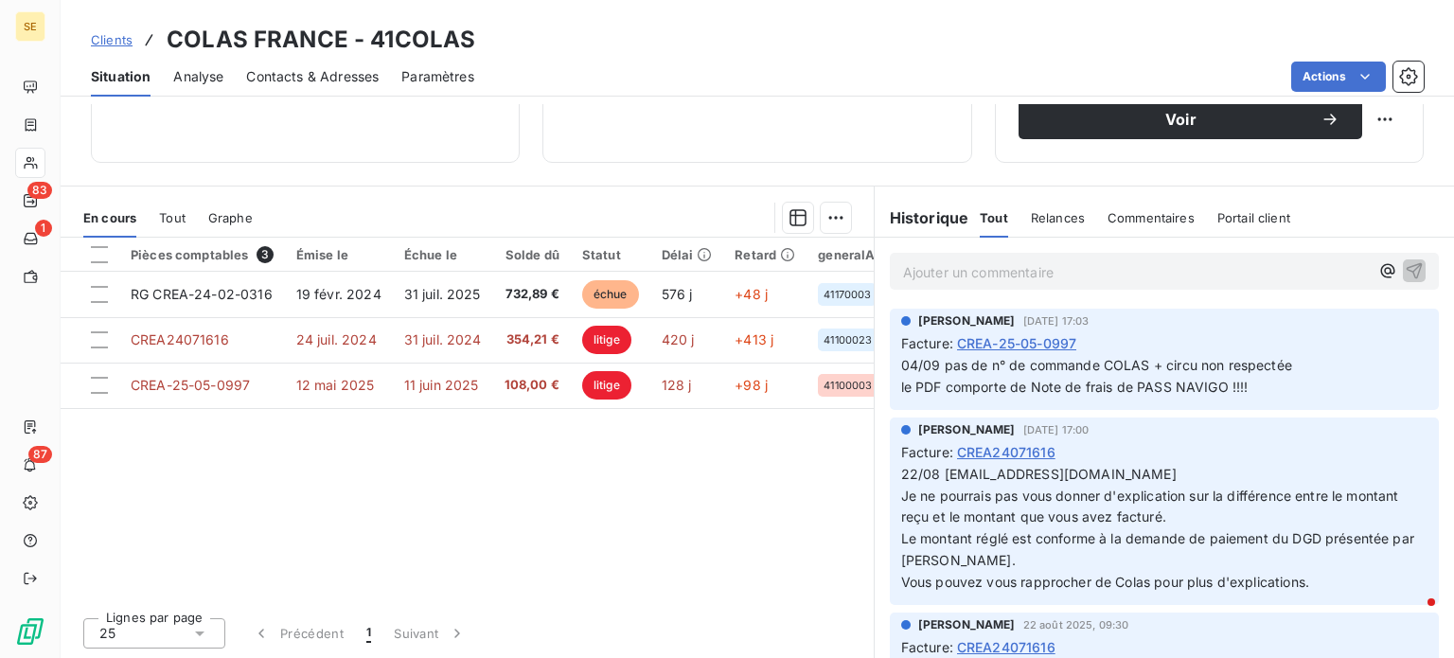
click at [97, 41] on span "Clients" at bounding box center [112, 39] width 42 height 15
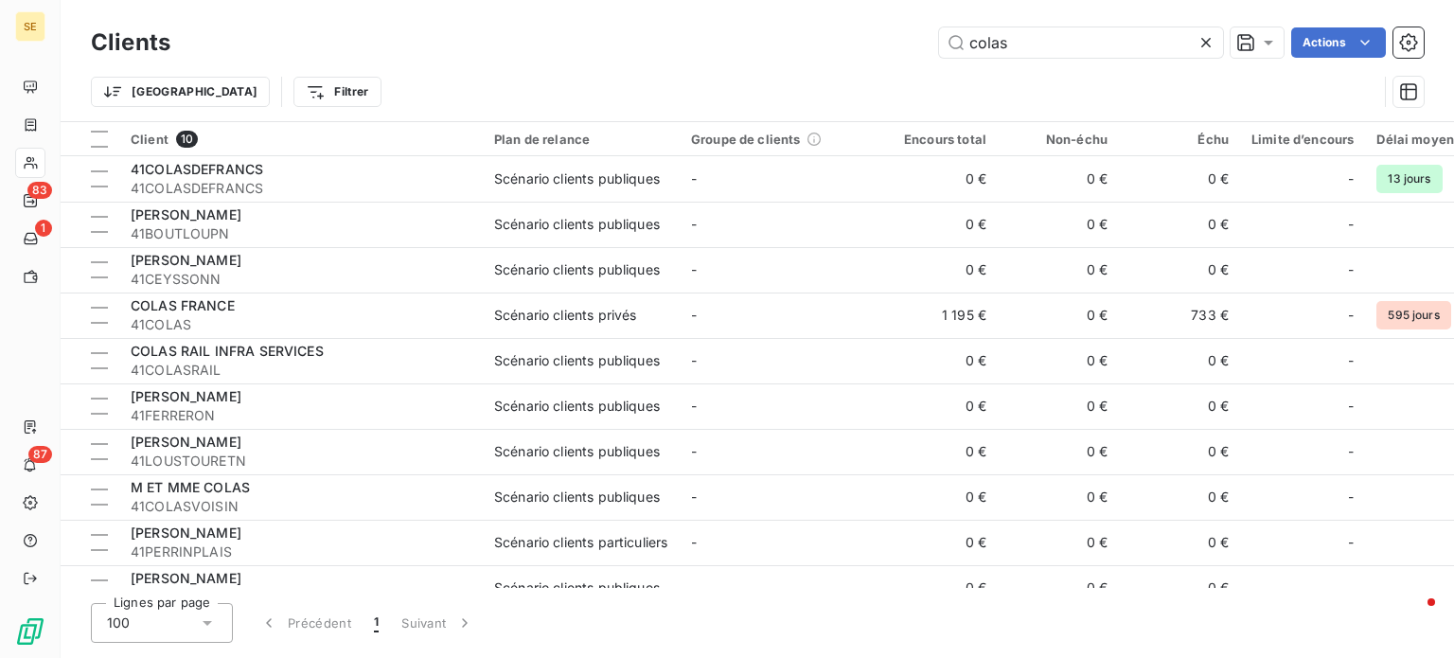
drag, startPoint x: 1036, startPoint y: 48, endPoint x: 659, endPoint y: 45, distance: 376.8
click at [659, 45] on div "colas Actions" at bounding box center [808, 42] width 1231 height 30
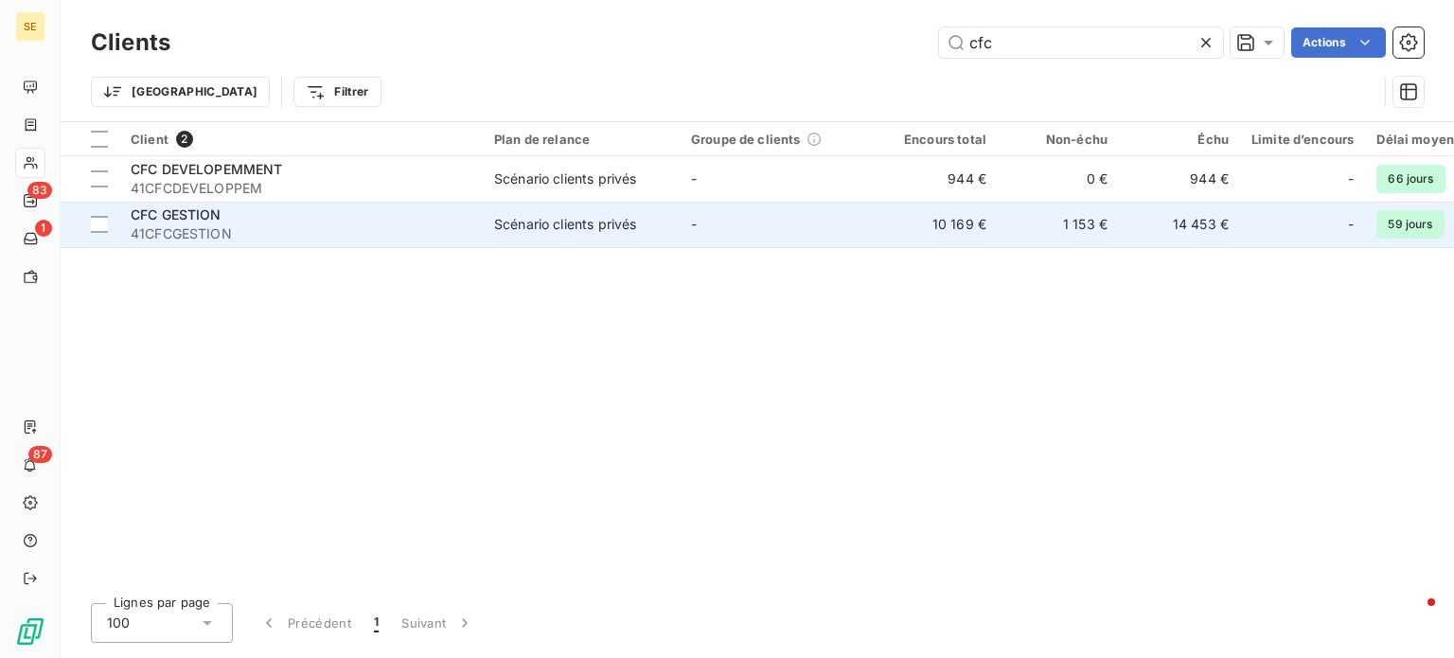
type input "cfc"
click at [370, 224] on span "41CFCGESTION" at bounding box center [301, 233] width 341 height 19
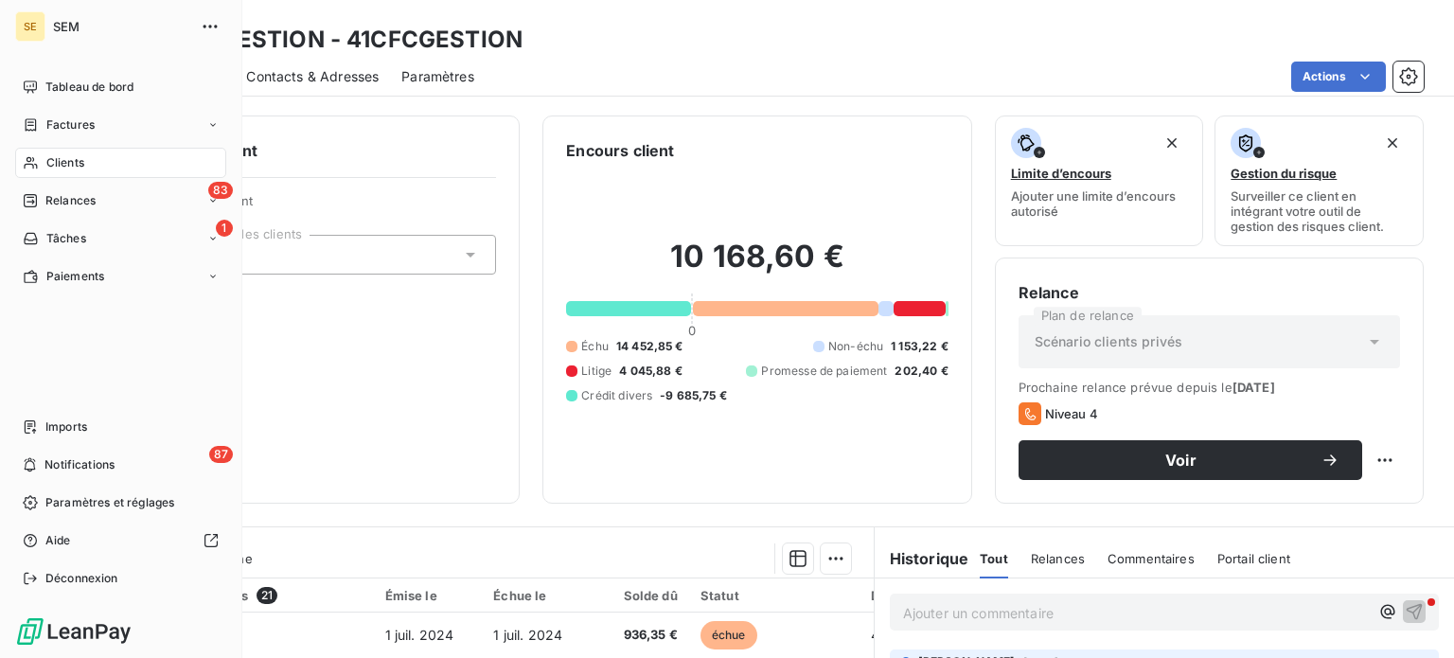
click at [38, 155] on icon at bounding box center [31, 162] width 16 height 15
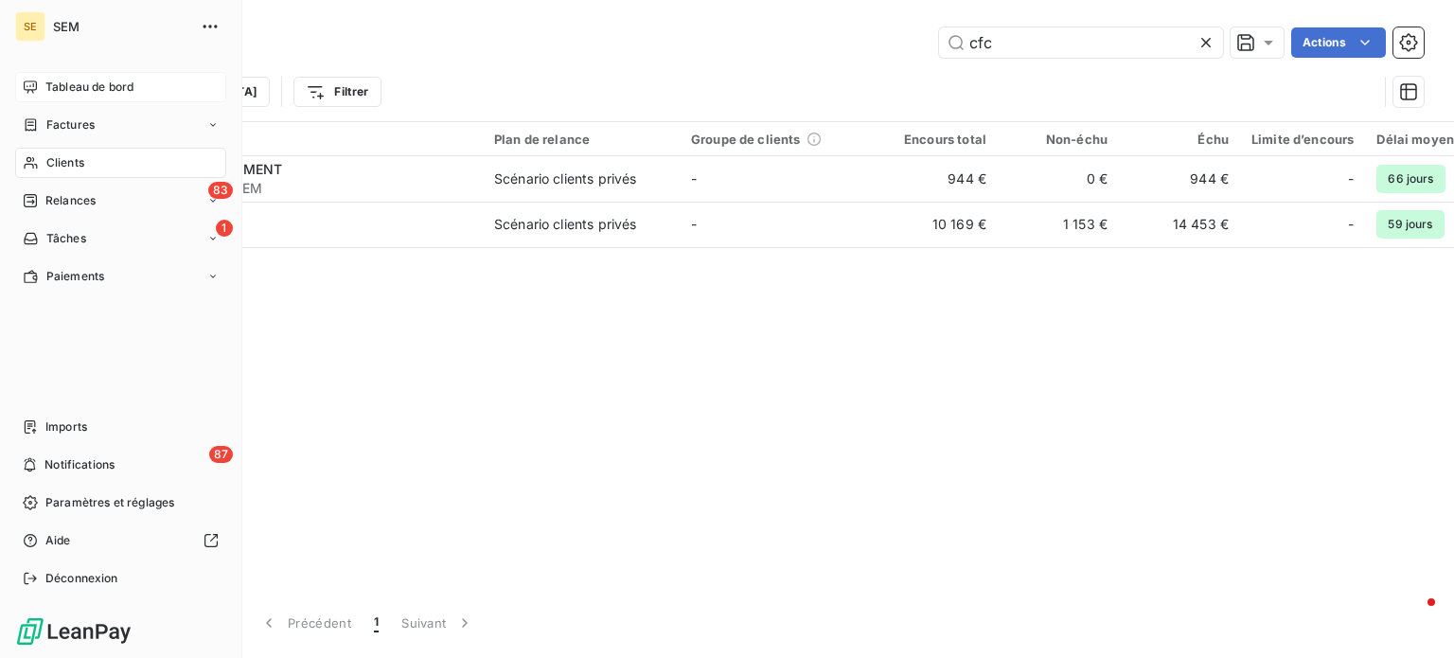
click at [100, 87] on span "Tableau de bord" at bounding box center [89, 87] width 88 height 17
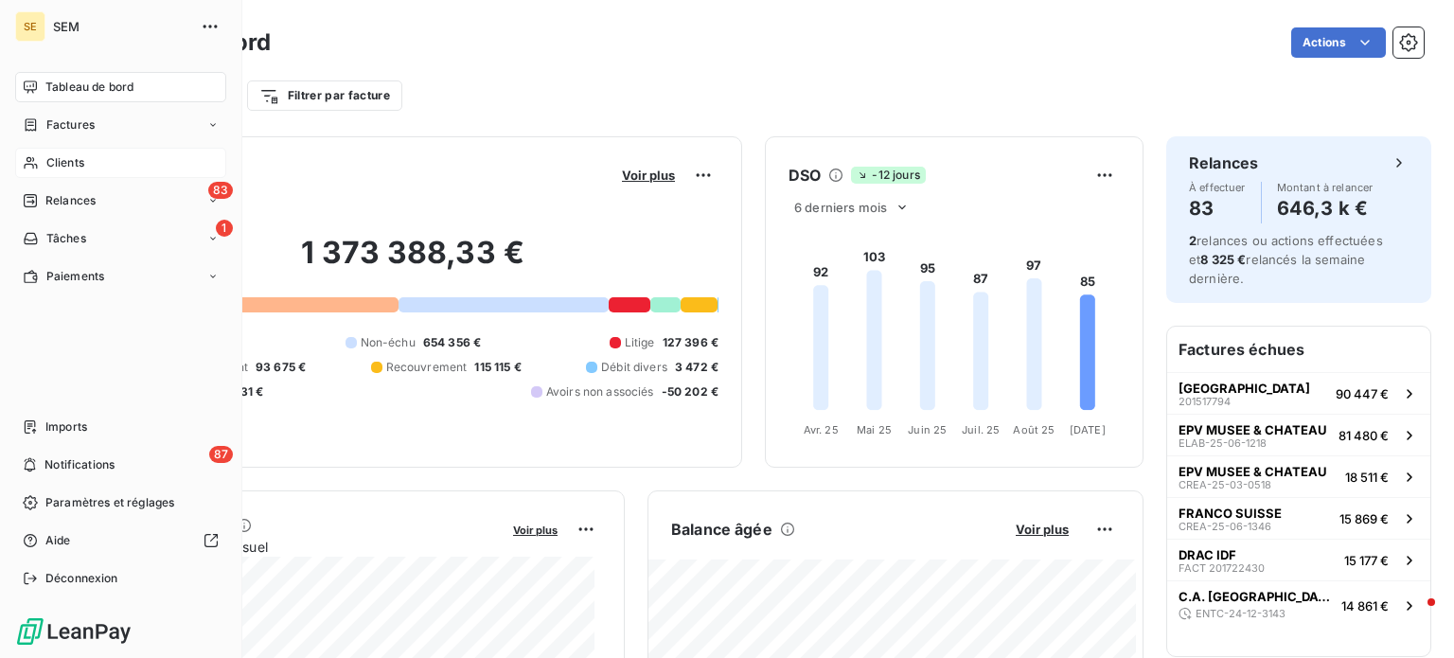
click at [53, 157] on span "Clients" at bounding box center [65, 162] width 38 height 17
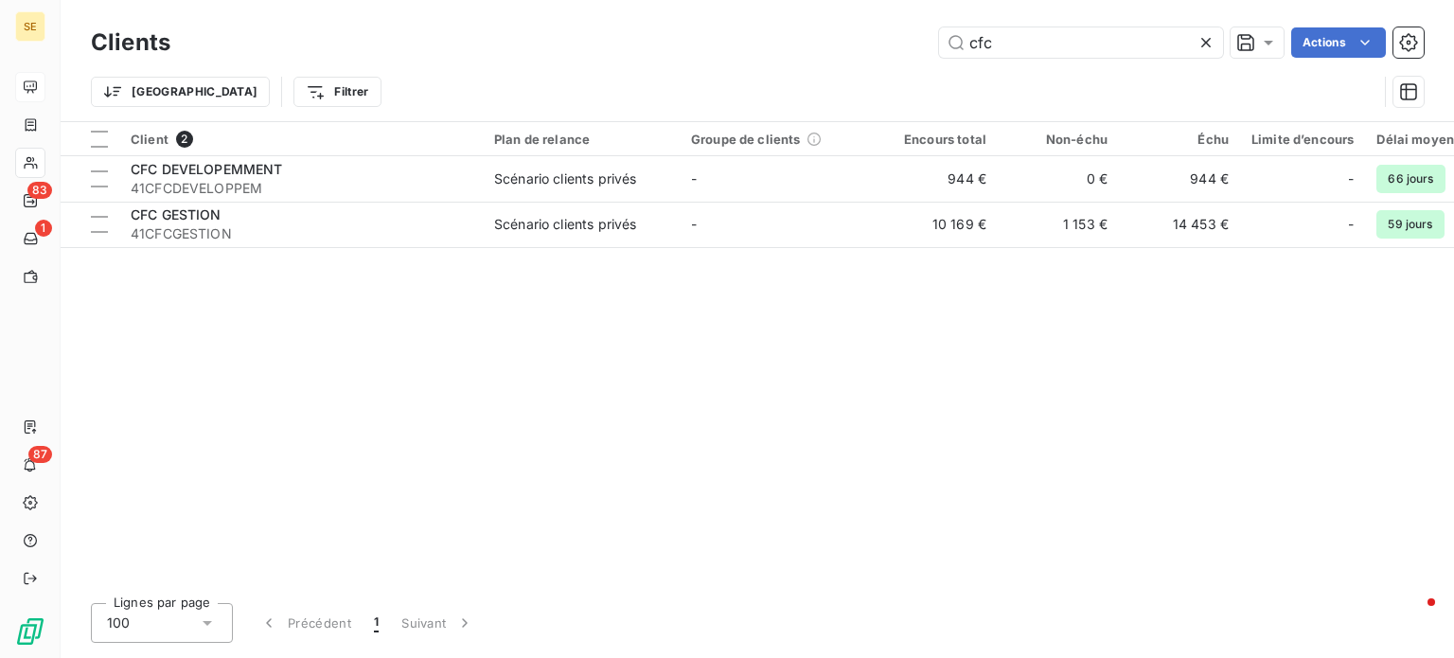
drag, startPoint x: 885, startPoint y: 51, endPoint x: 693, endPoint y: 61, distance: 192.4
click at [693, 61] on div "Clients cfc Actions" at bounding box center [757, 43] width 1333 height 40
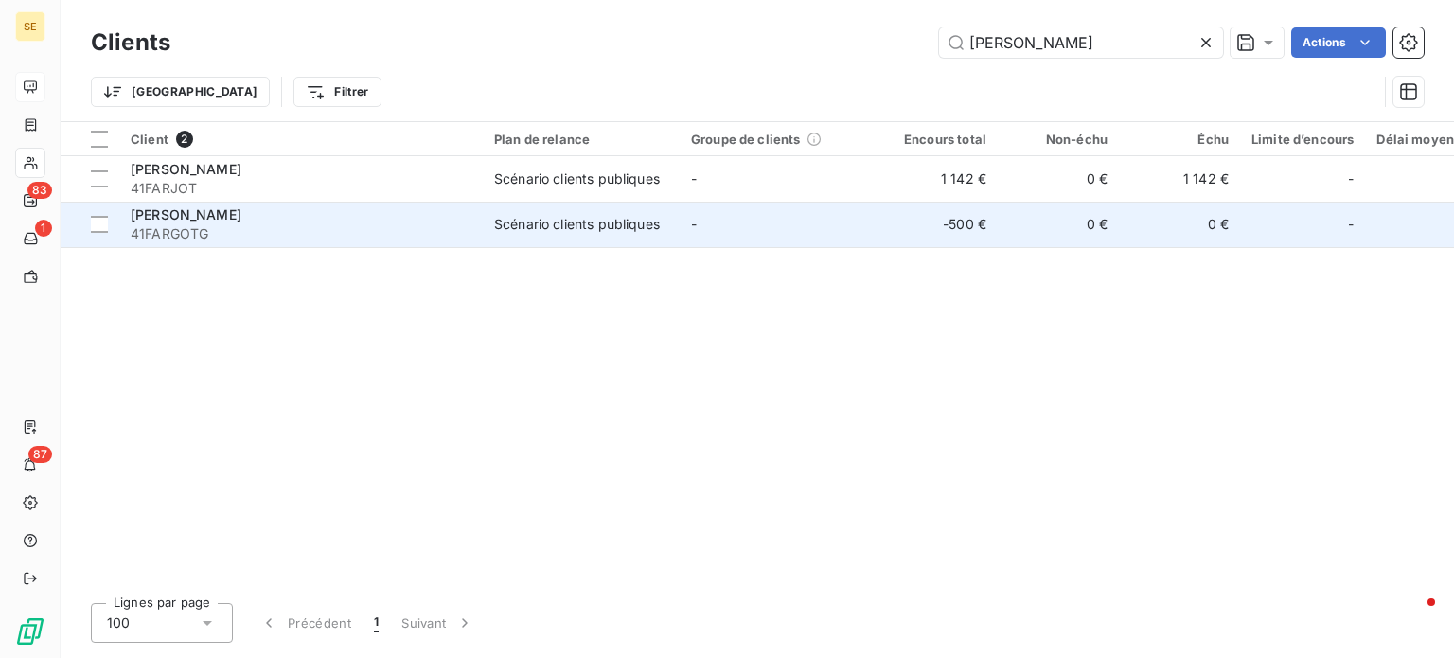
type input "[PERSON_NAME]"
click at [285, 204] on td "[PERSON_NAME] 41FARGOTG" at bounding box center [300, 224] width 363 height 45
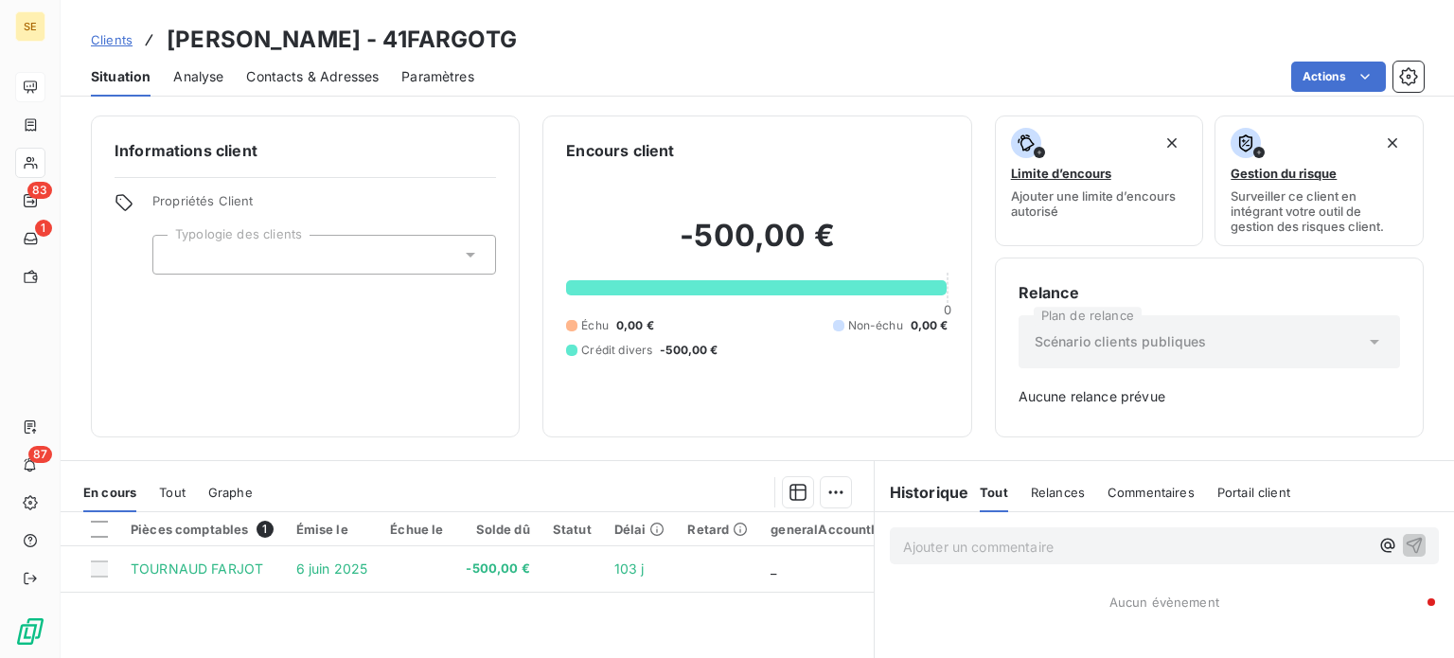
click at [1142, 552] on p "Ajouter un commentaire ﻿" at bounding box center [1136, 547] width 466 height 24
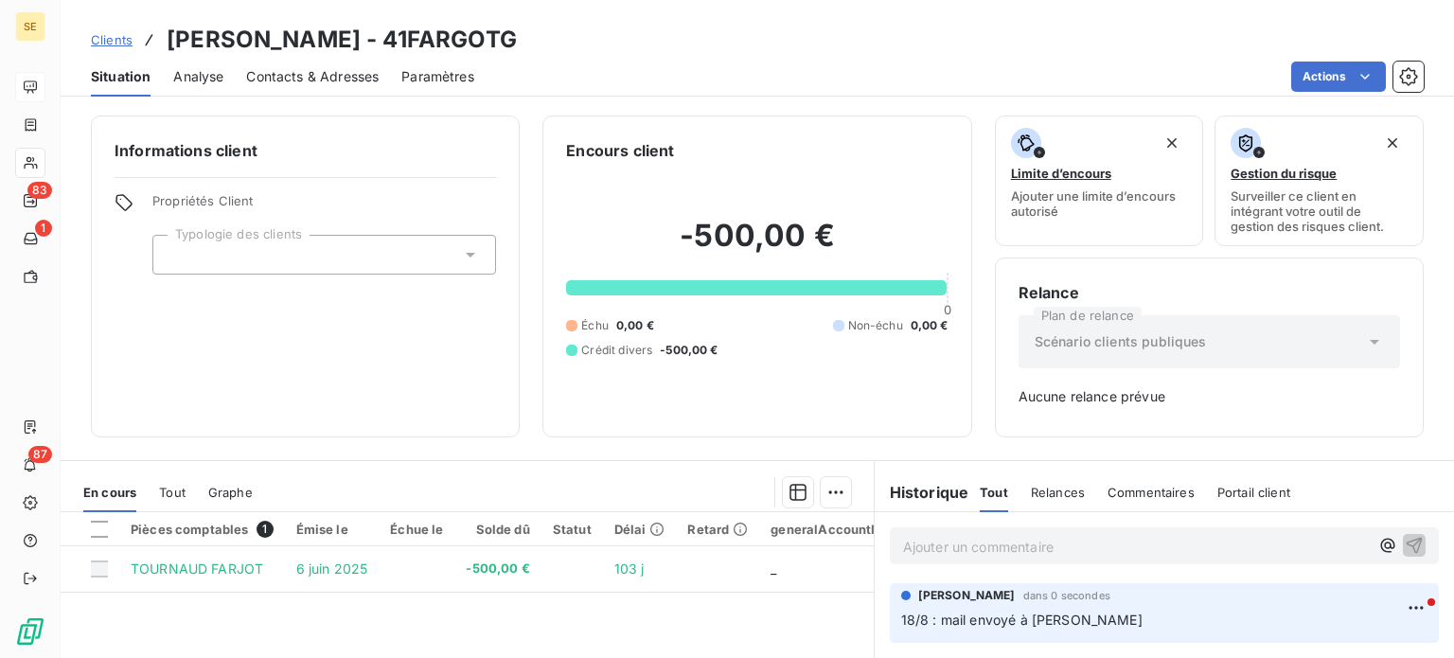
click at [106, 44] on span "Clients" at bounding box center [112, 39] width 42 height 15
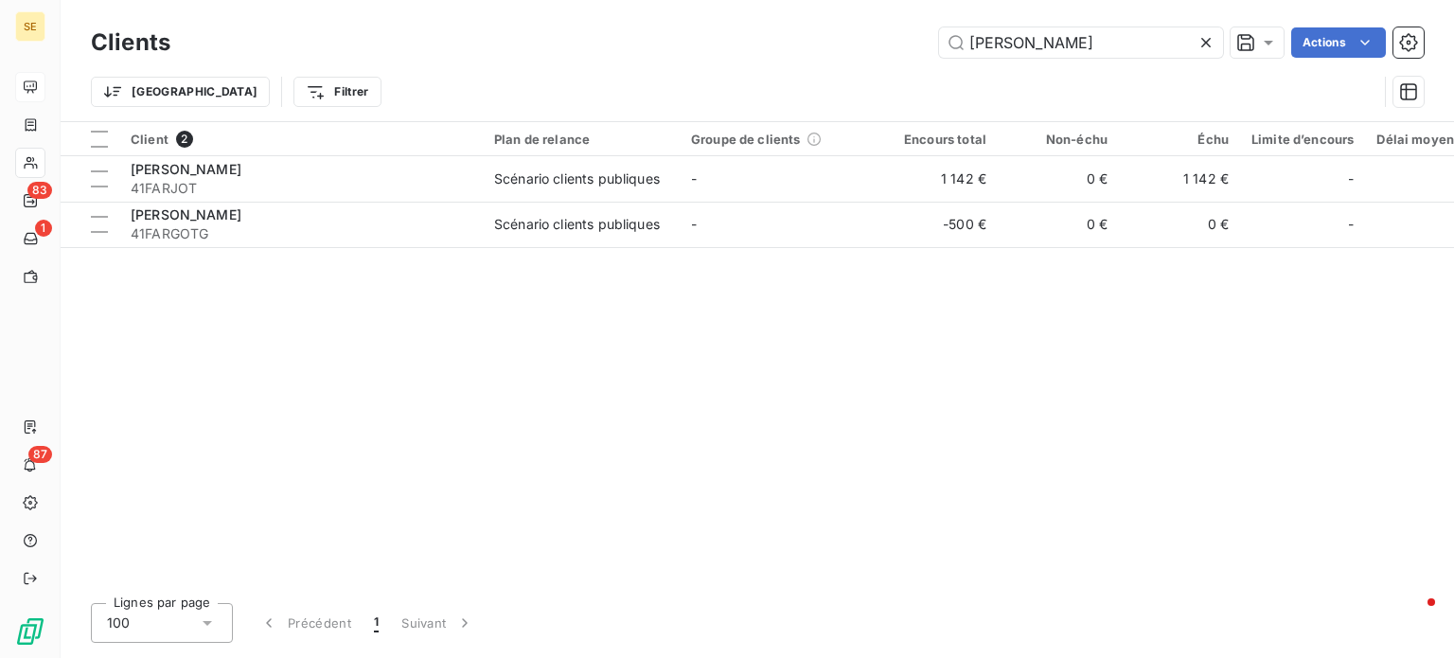
drag, startPoint x: 1073, startPoint y: 43, endPoint x: 632, endPoint y: 57, distance: 441.3
click at [632, 57] on div "[PERSON_NAME] Actions" at bounding box center [808, 42] width 1231 height 30
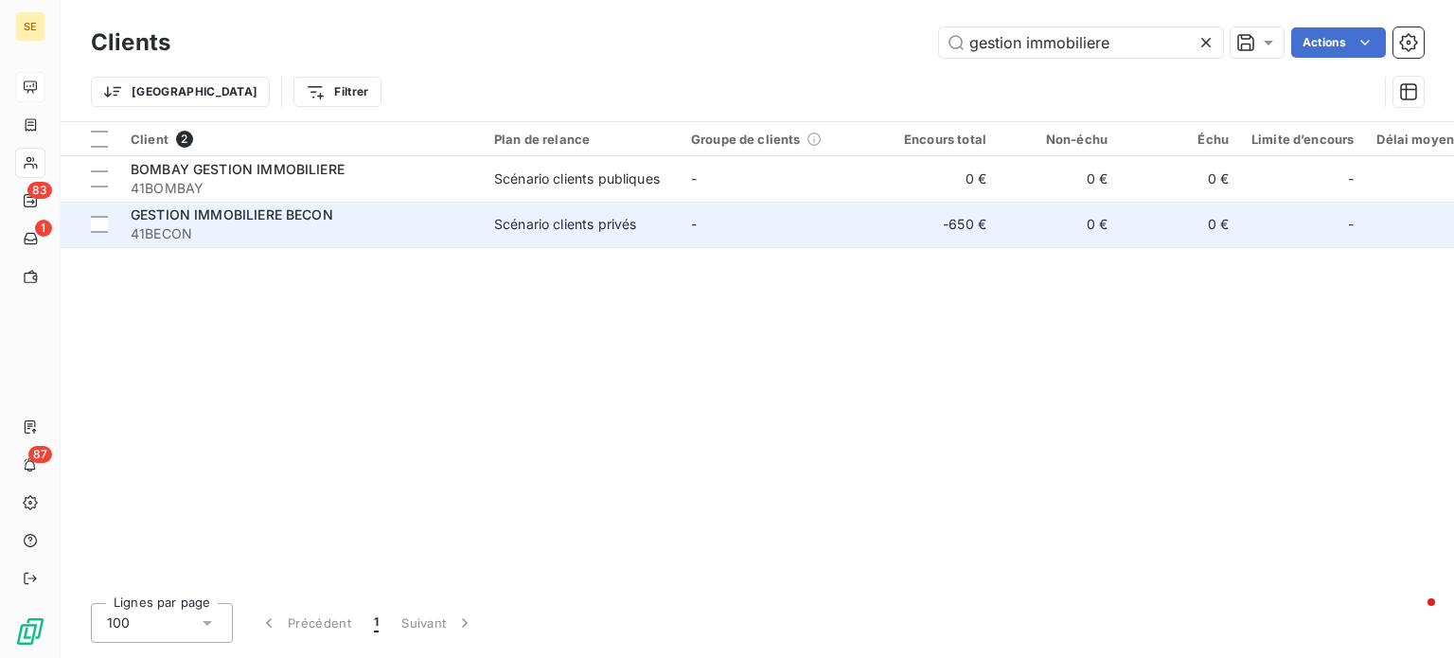
type input "gestion immobiliere"
click at [395, 221] on div "GESTION IMMOBILIERE BECON" at bounding box center [301, 214] width 341 height 19
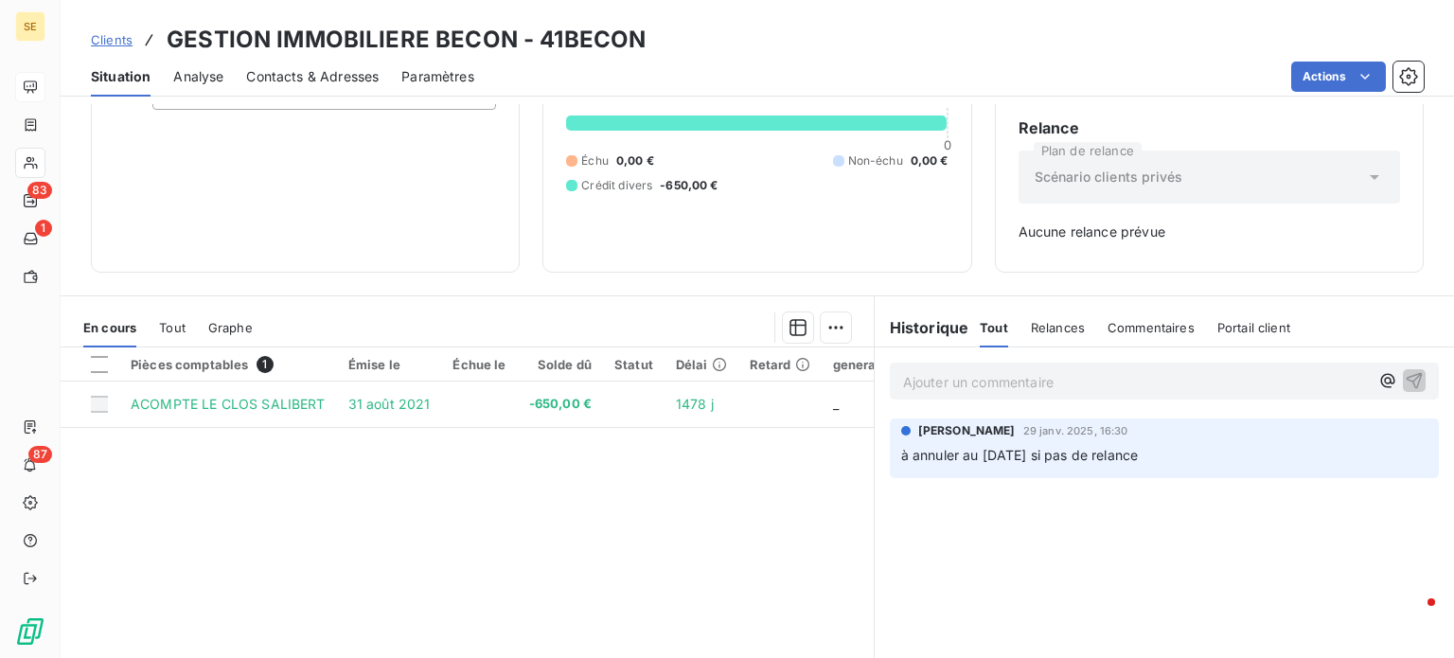
scroll to position [189, 0]
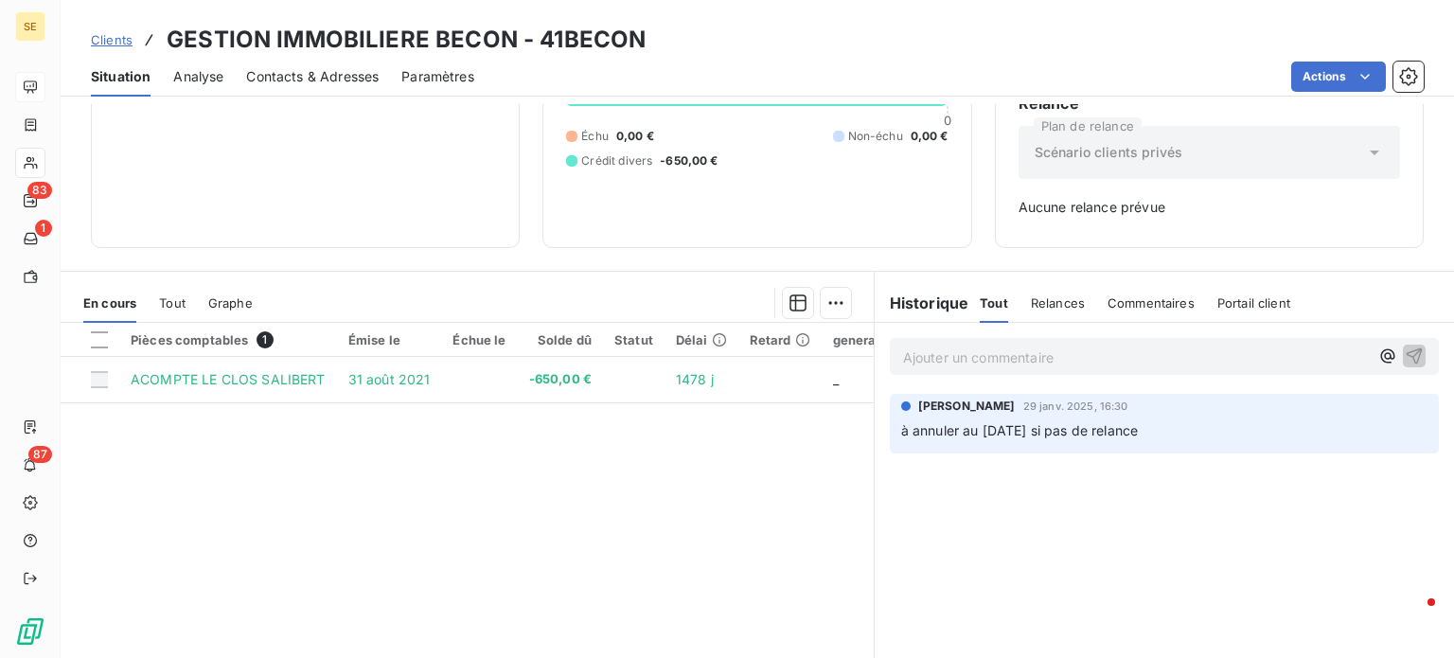
click at [983, 353] on p "Ajouter un commentaire ﻿" at bounding box center [1136, 358] width 466 height 24
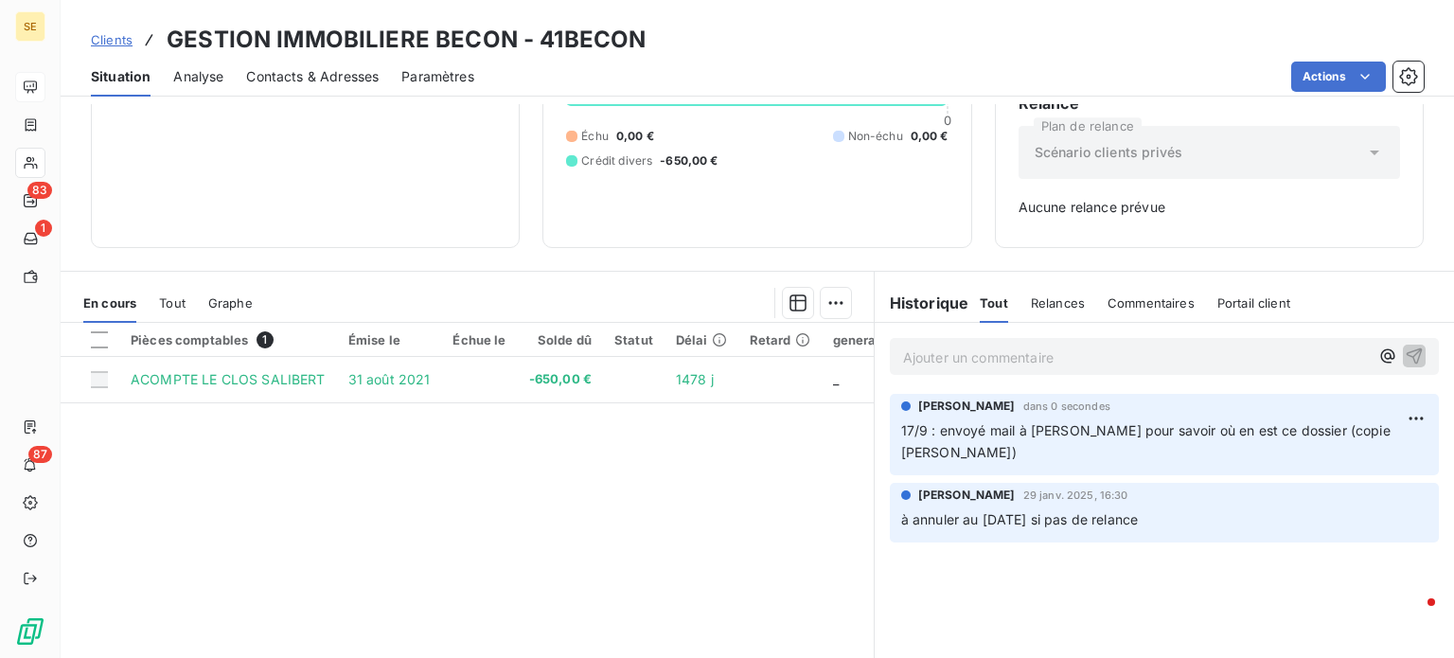
click at [110, 38] on span "Clients" at bounding box center [112, 39] width 42 height 15
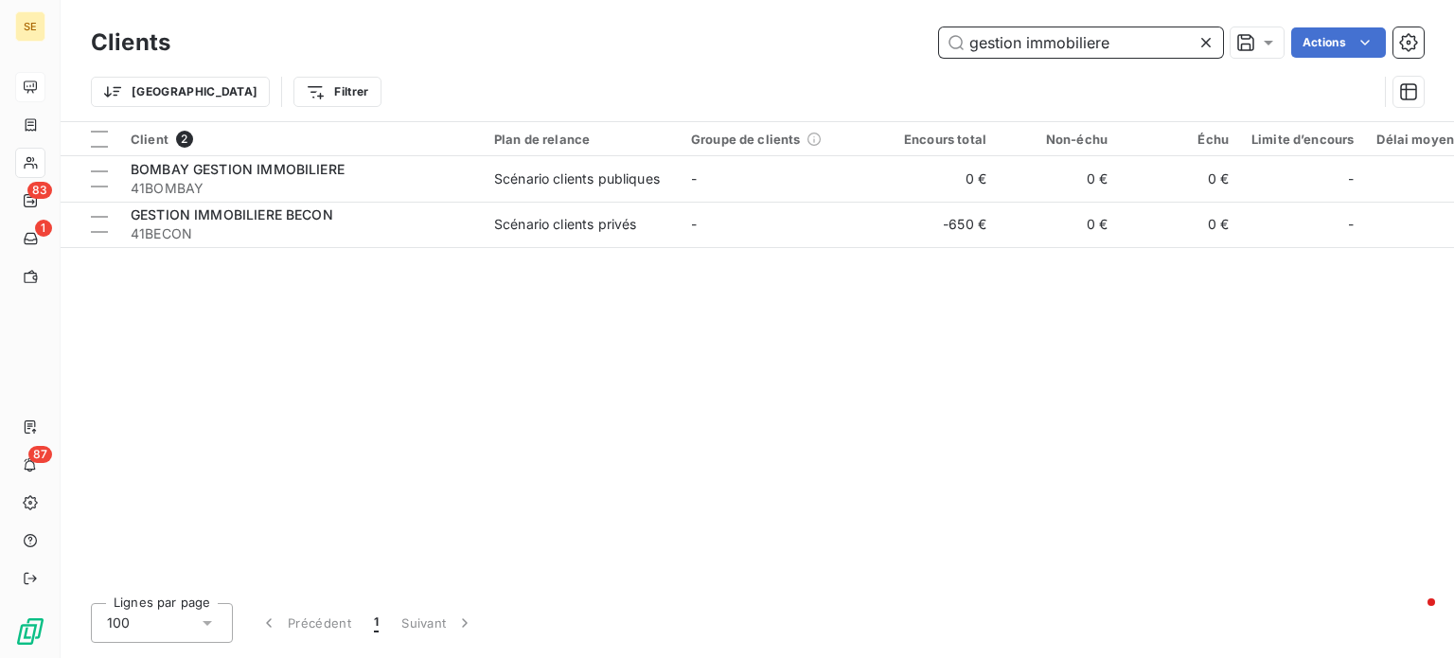
drag, startPoint x: 1088, startPoint y: 43, endPoint x: 685, endPoint y: 48, distance: 402.3
click at [685, 48] on div "gestion immobiliere Actions" at bounding box center [808, 42] width 1231 height 30
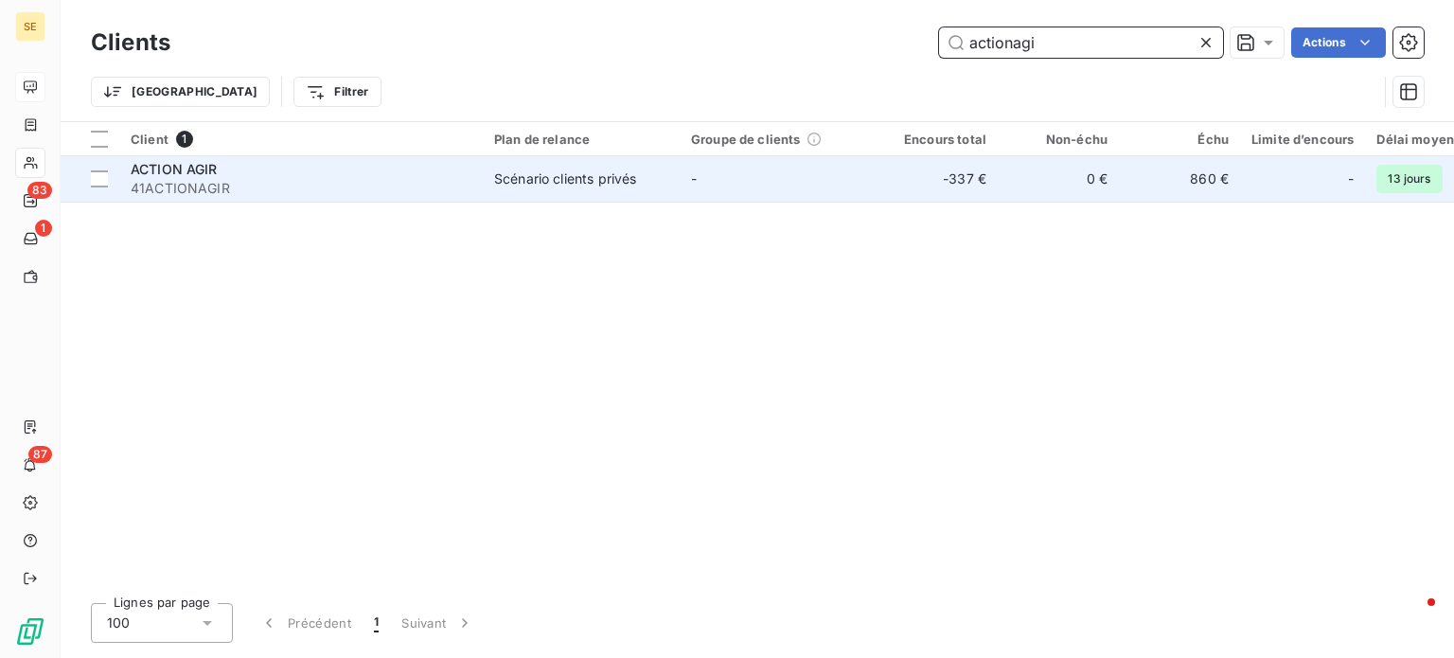
type input "actionagi"
click at [443, 179] on span "41ACTIONAGIR" at bounding box center [301, 188] width 341 height 19
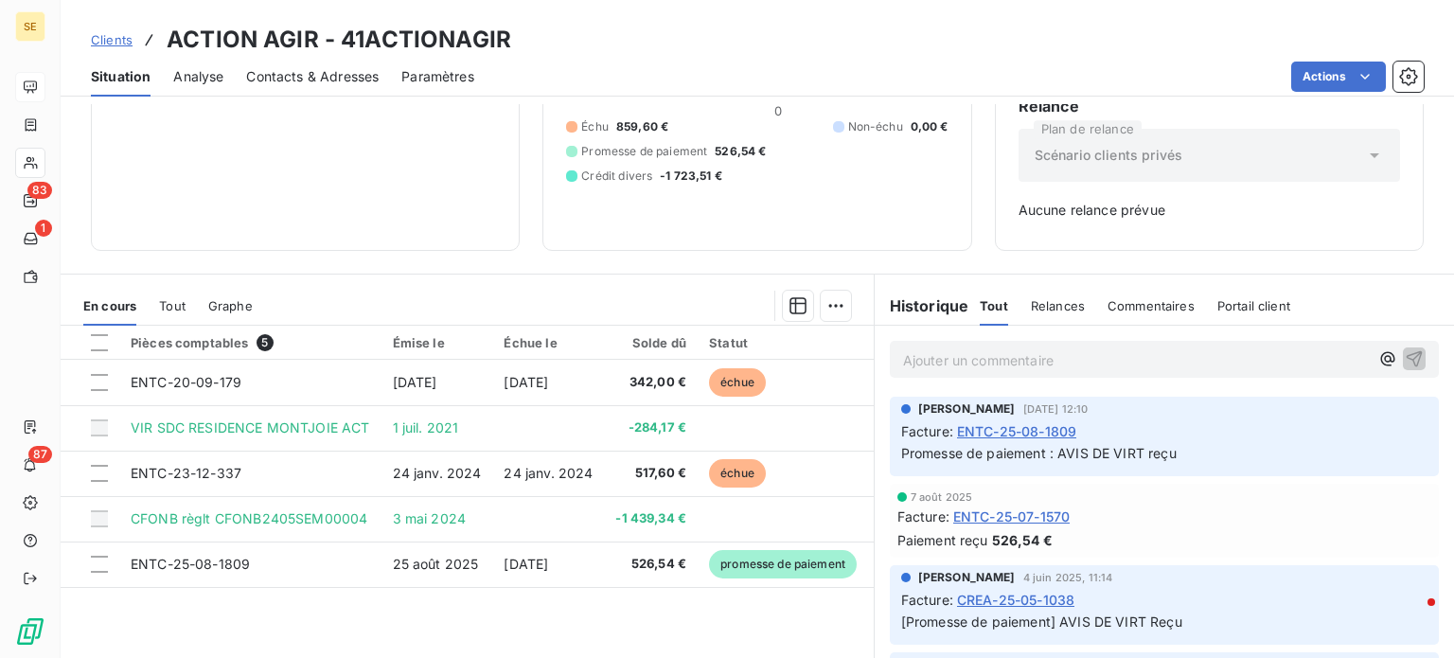
scroll to position [189, 0]
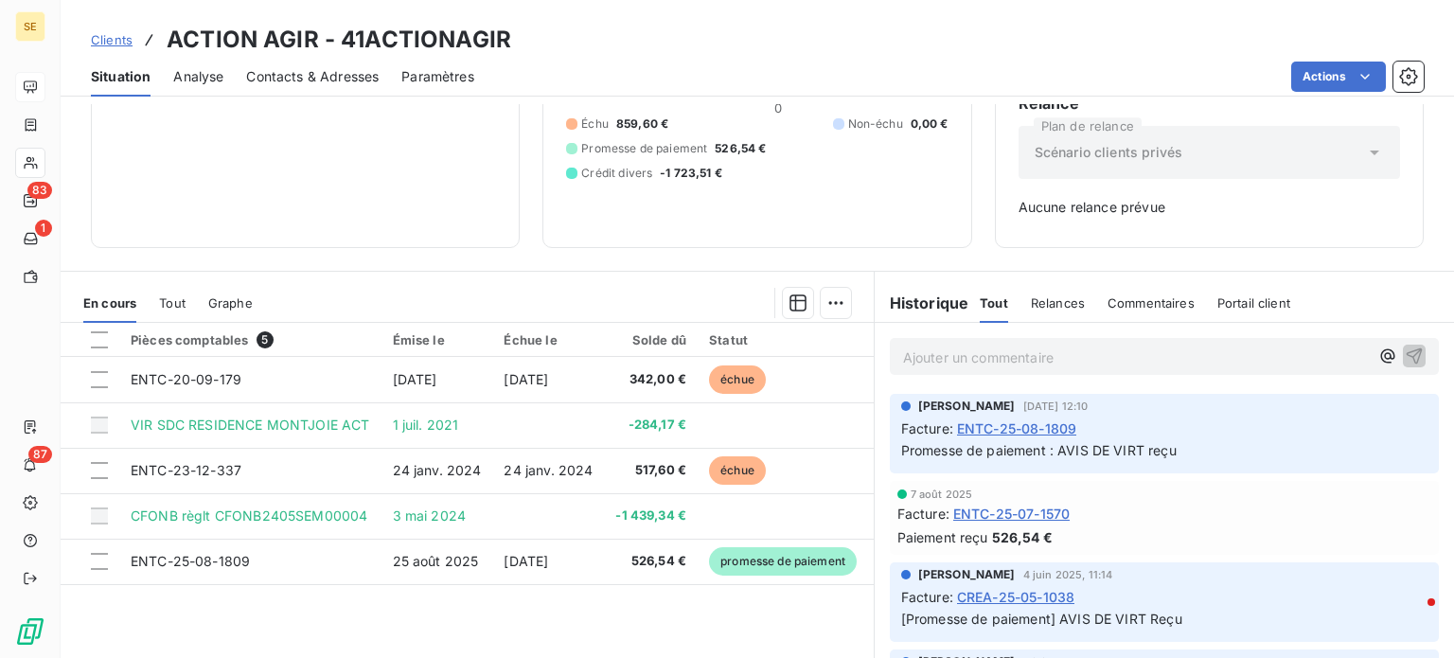
click at [111, 42] on span "Clients" at bounding box center [112, 39] width 42 height 15
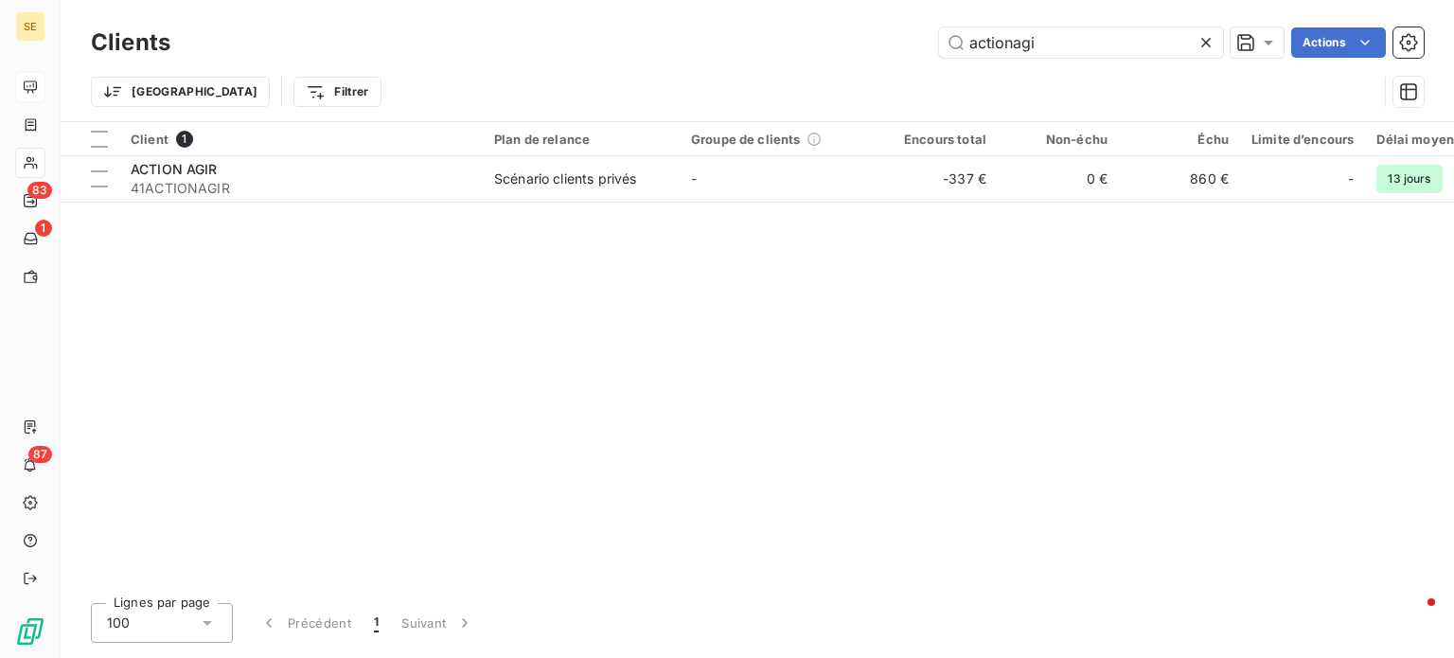
drag, startPoint x: 1066, startPoint y: 41, endPoint x: 575, endPoint y: 48, distance: 491.3
click at [576, 48] on div "actionagi Actions" at bounding box center [808, 42] width 1231 height 30
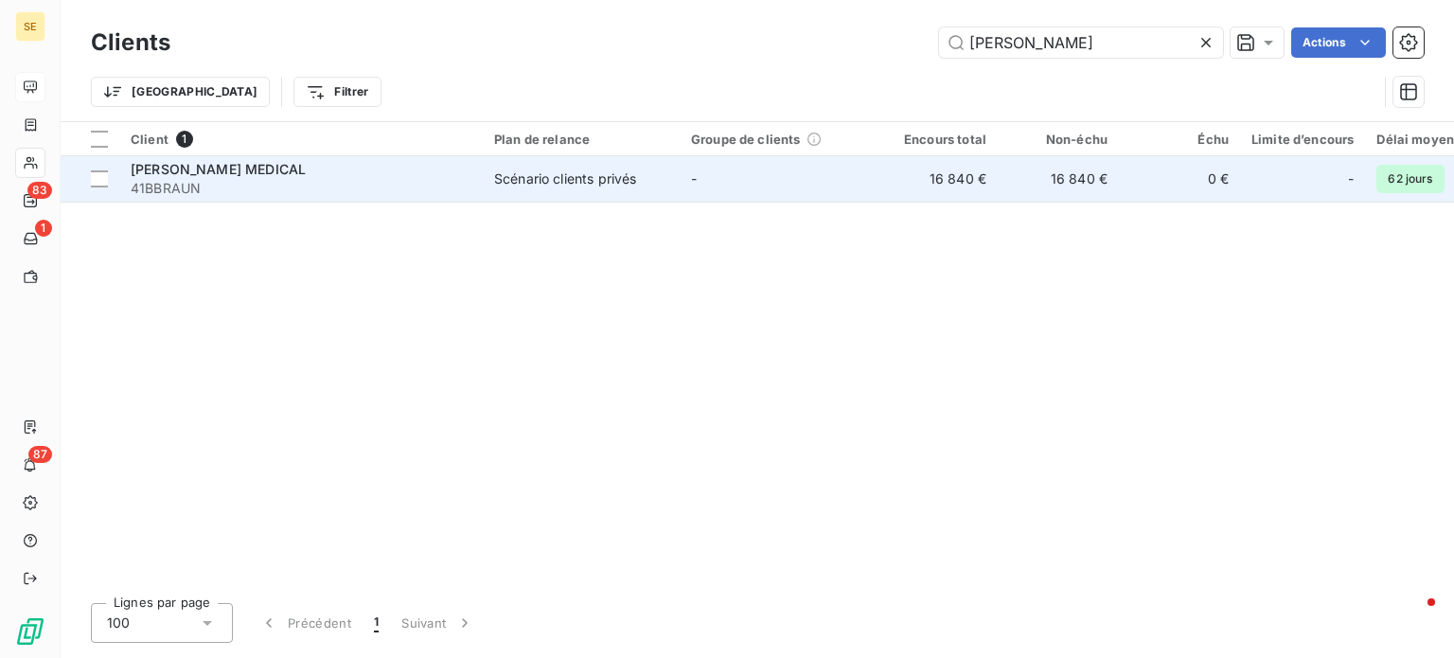
type input "[PERSON_NAME]"
click at [381, 188] on span "41BBRAUN" at bounding box center [301, 188] width 341 height 19
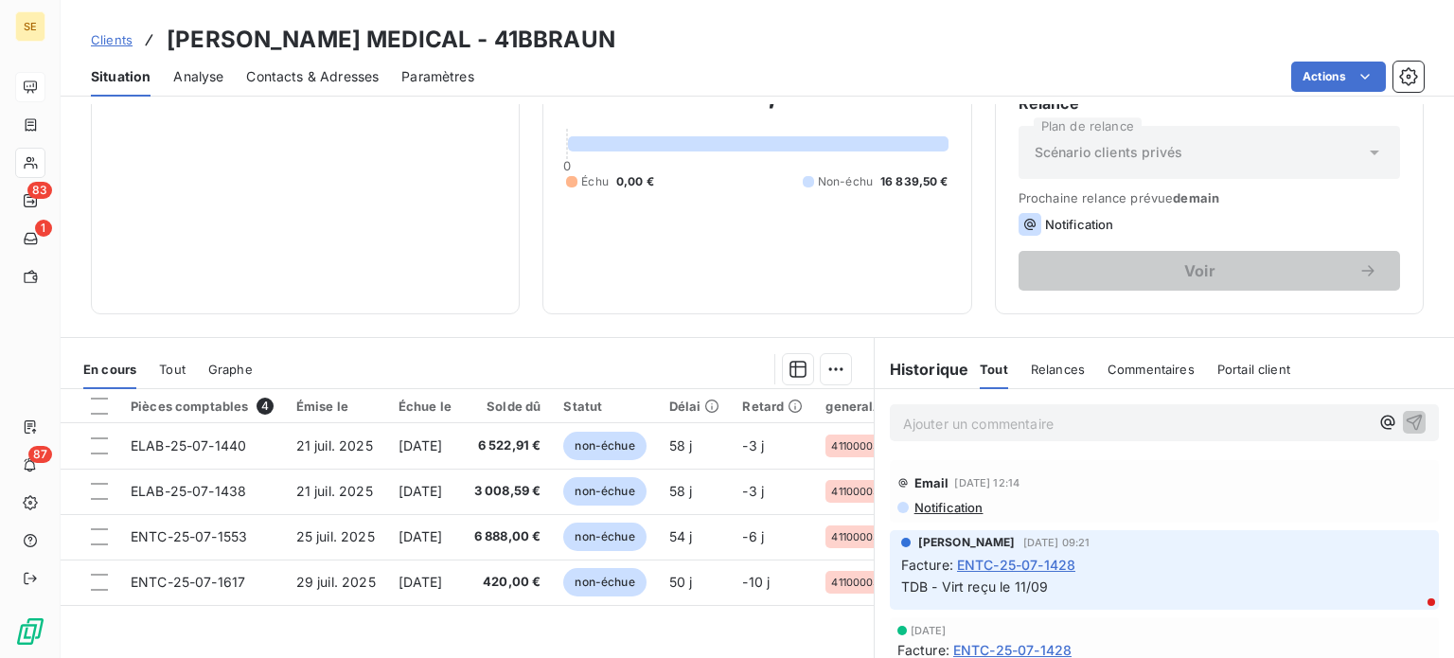
scroll to position [284, 0]
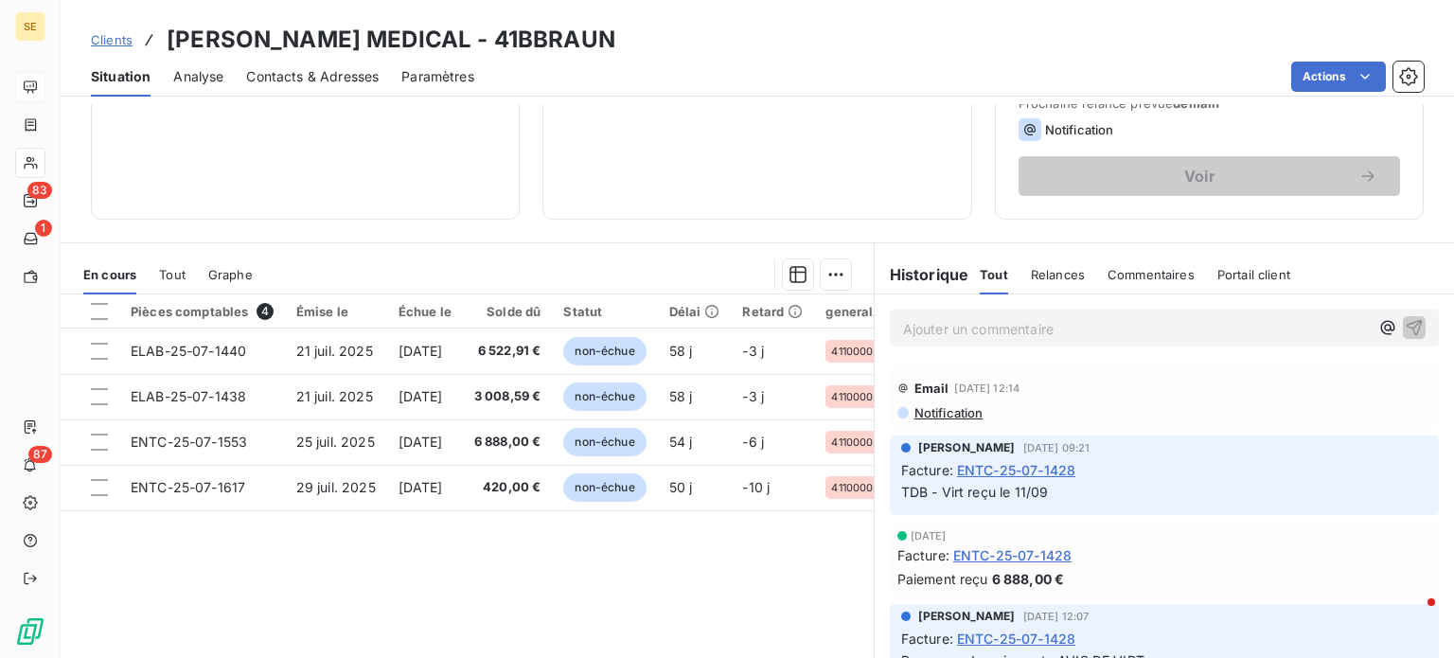
click at [103, 40] on span "Clients" at bounding box center [112, 39] width 42 height 15
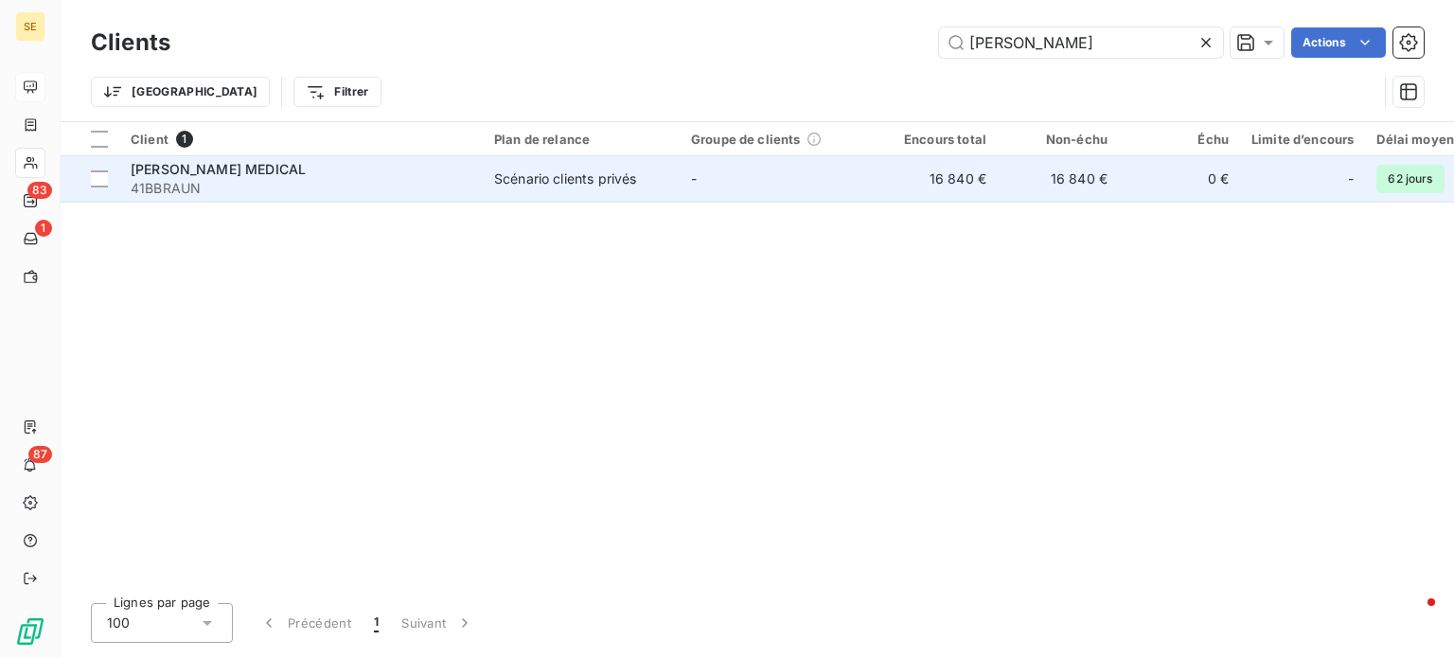
click at [268, 167] on div "[PERSON_NAME] MEDICAL" at bounding box center [301, 169] width 341 height 19
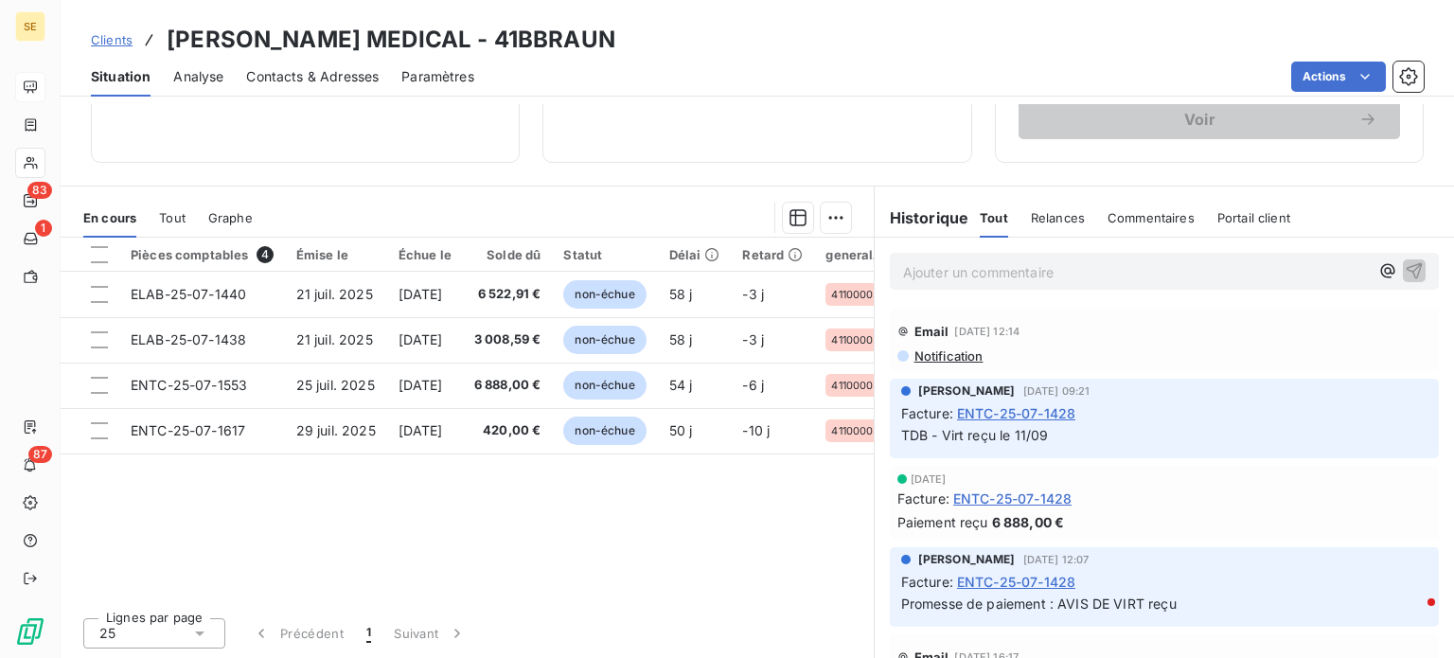
click at [120, 37] on span "Clients" at bounding box center [112, 39] width 42 height 15
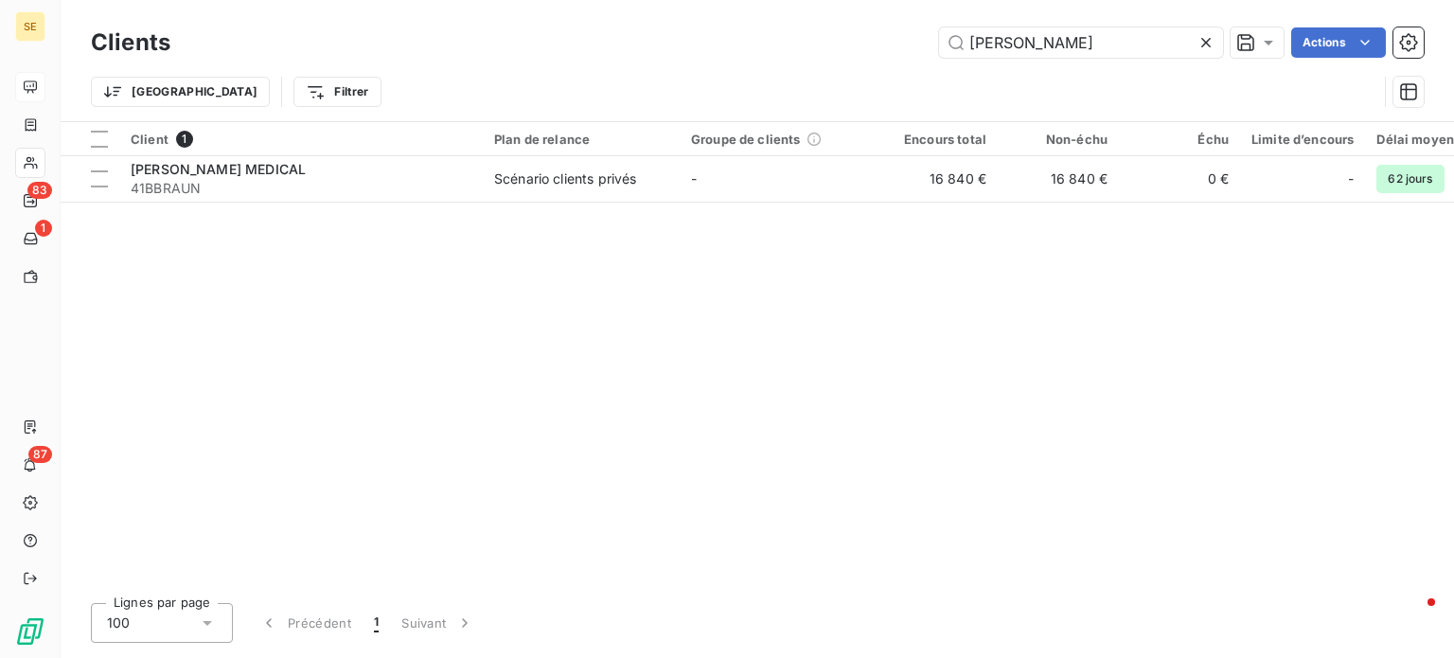
drag, startPoint x: 1054, startPoint y: 41, endPoint x: 726, endPoint y: 34, distance: 327.6
click at [726, 34] on div "[PERSON_NAME] Actions" at bounding box center [808, 42] width 1231 height 30
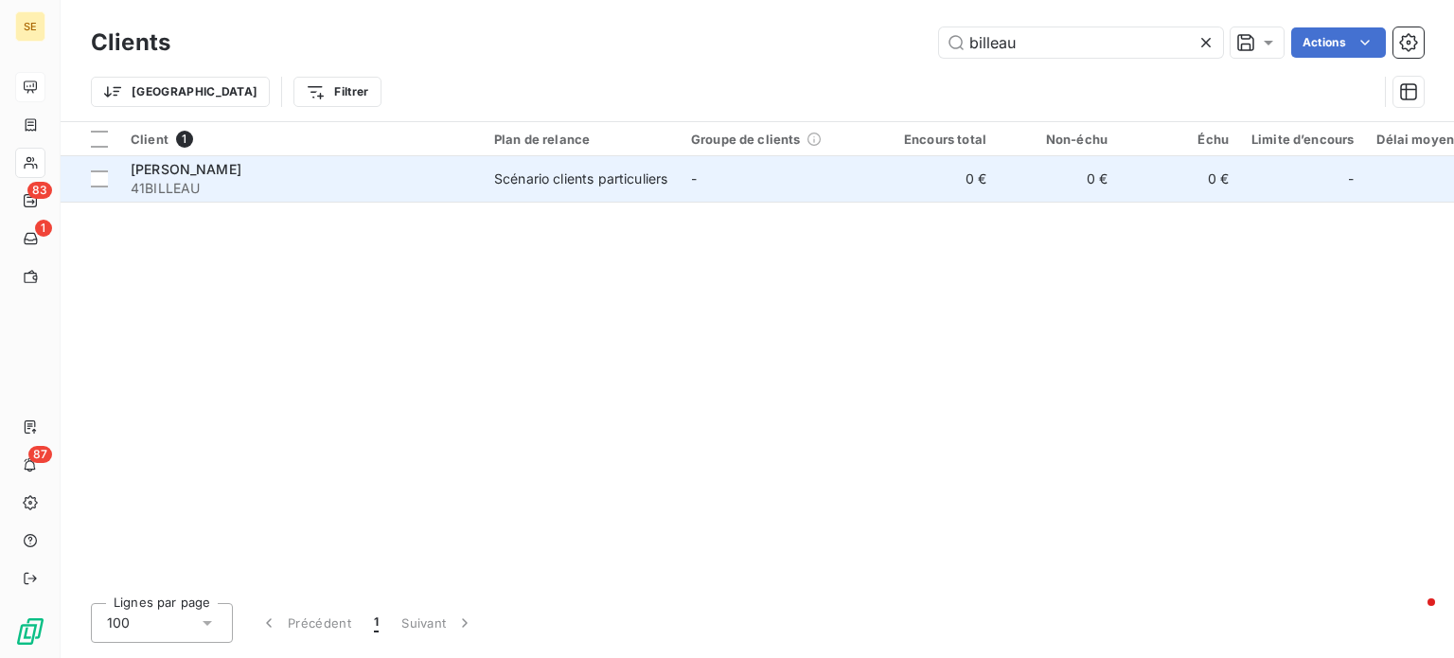
type input "billeau"
click at [390, 173] on div "[PERSON_NAME]" at bounding box center [301, 169] width 341 height 19
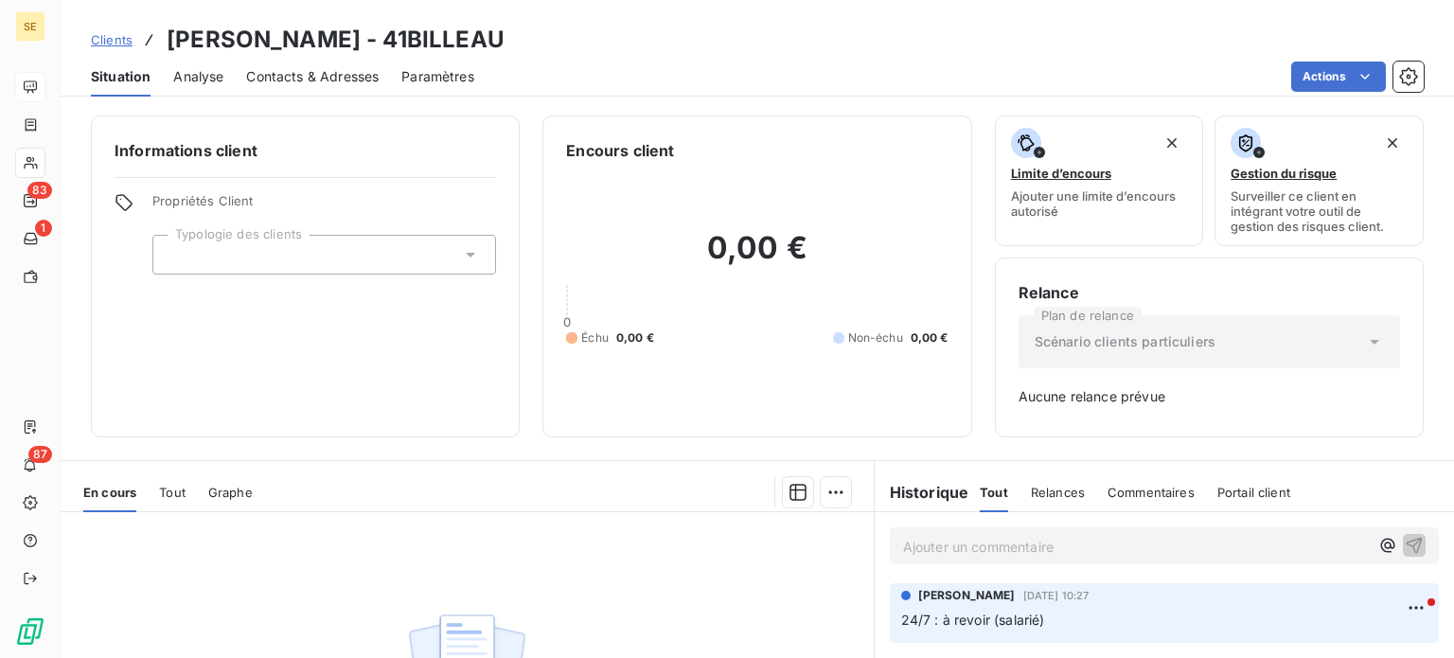
click at [106, 42] on span "Clients" at bounding box center [112, 39] width 42 height 15
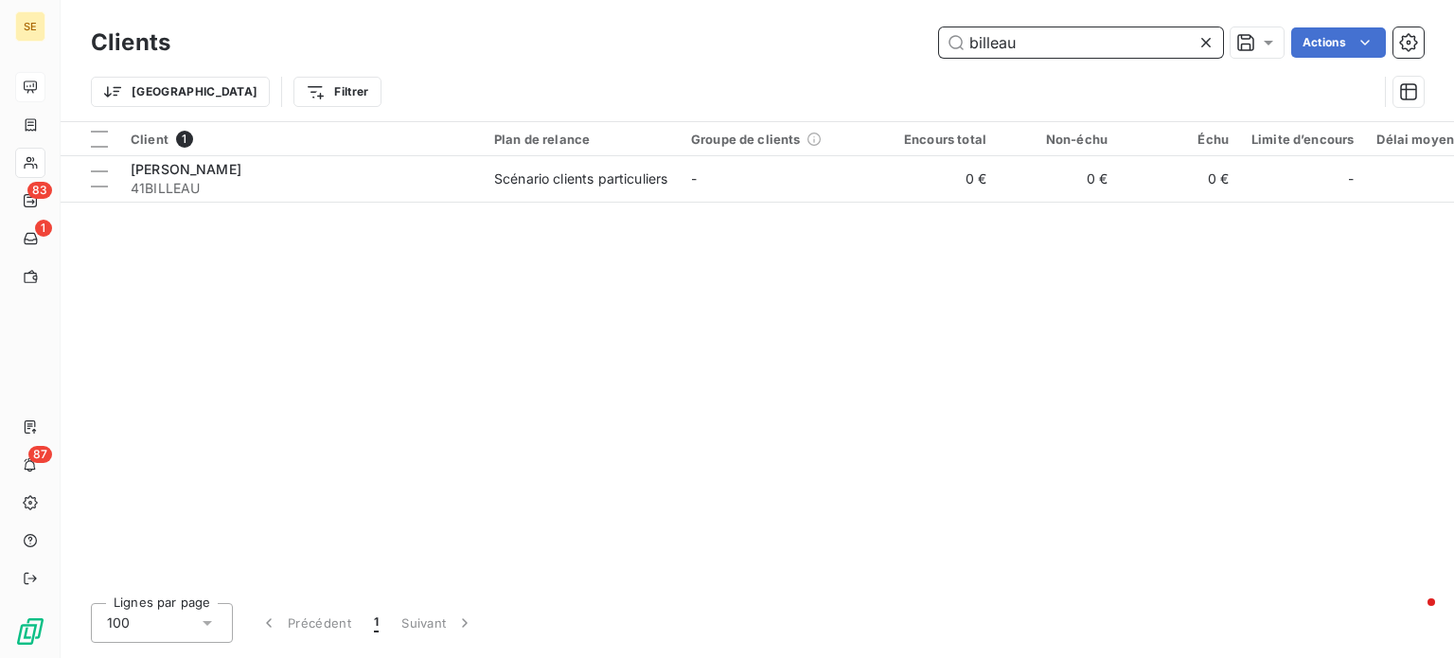
drag, startPoint x: 1034, startPoint y: 39, endPoint x: 892, endPoint y: 33, distance: 142.1
click at [899, 35] on div "billeau Actions" at bounding box center [808, 42] width 1231 height 30
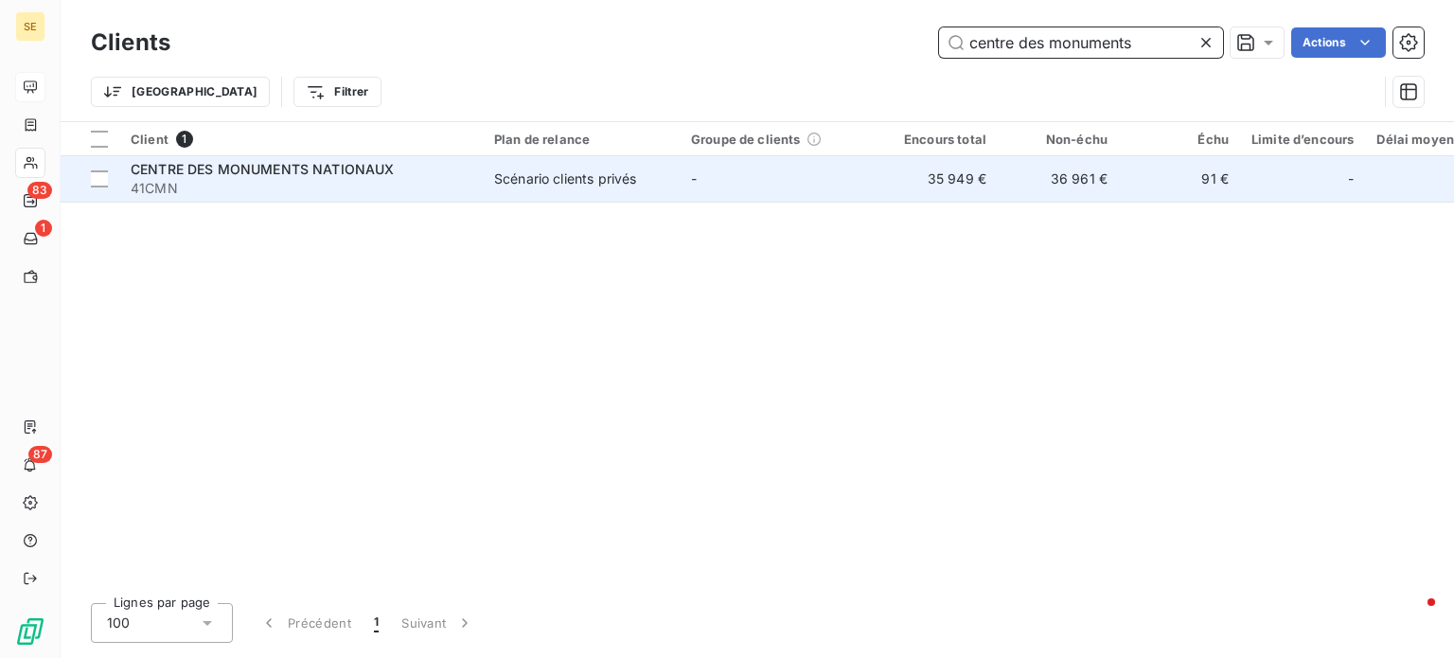
type input "centre des monuments"
click at [453, 185] on span "41CMN" at bounding box center [301, 188] width 341 height 19
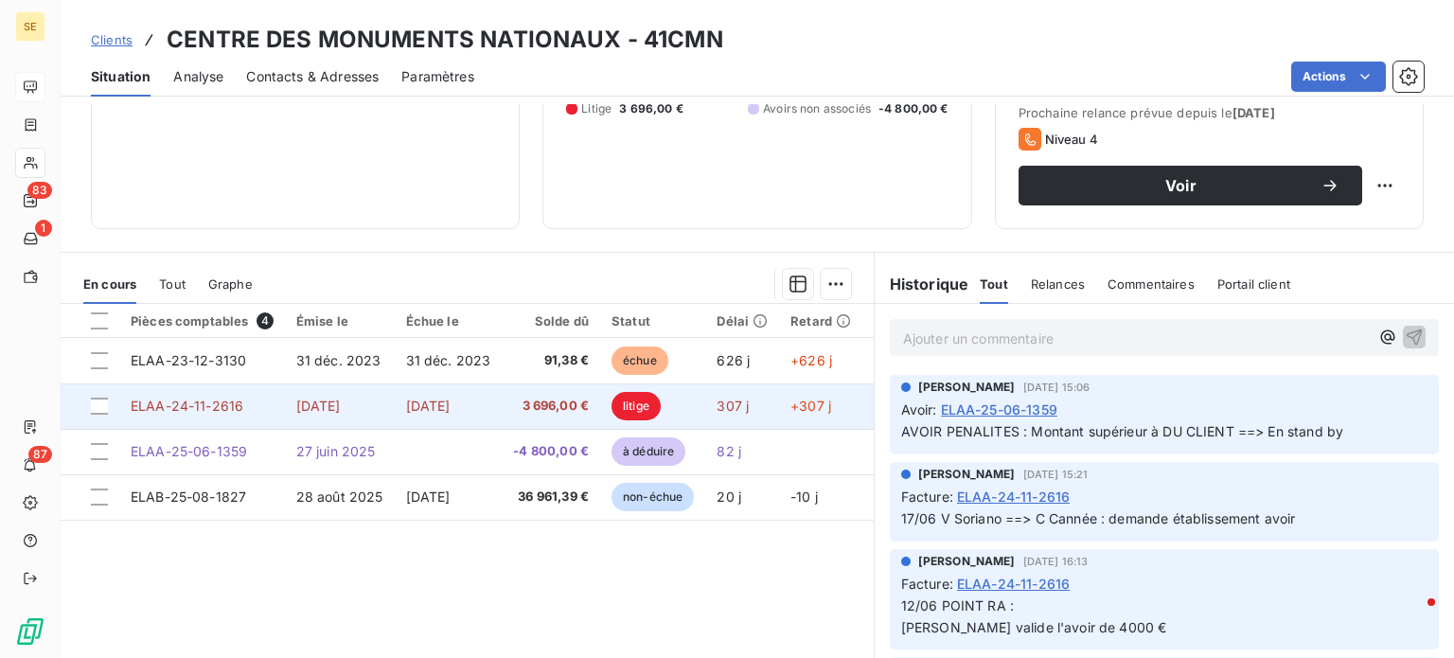
scroll to position [284, 0]
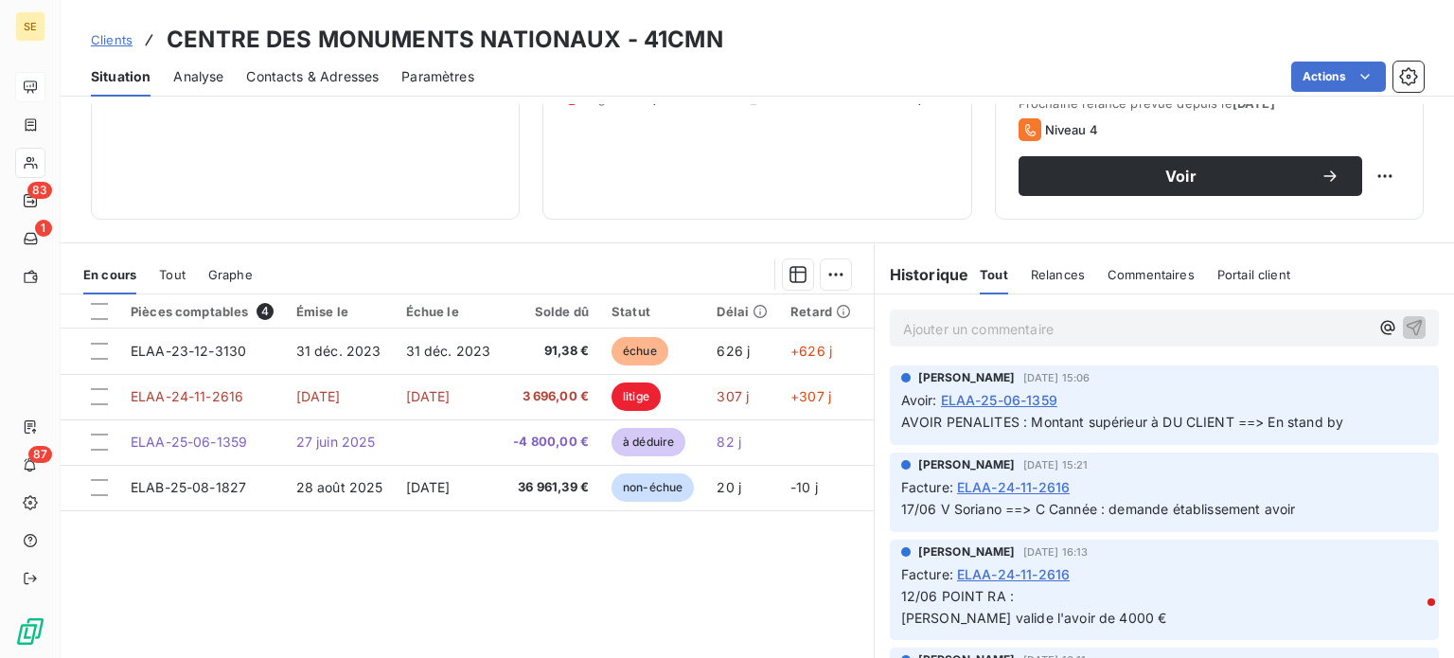
click at [95, 38] on span "Clients" at bounding box center [112, 39] width 42 height 15
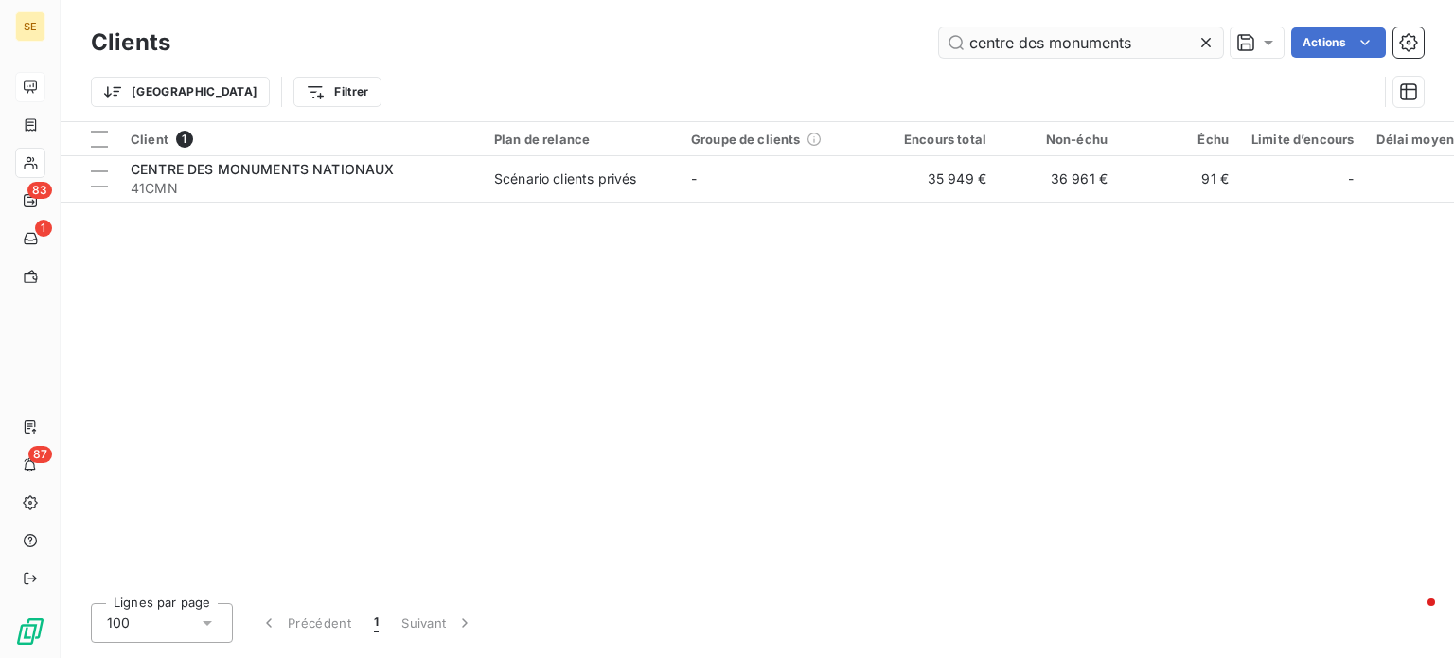
click at [1153, 44] on input "centre des monuments" at bounding box center [1081, 42] width 284 height 30
drag, startPoint x: 1144, startPoint y: 33, endPoint x: 594, endPoint y: 48, distance: 549.2
click at [594, 48] on div "centre des monuments Actions" at bounding box center [808, 42] width 1231 height 30
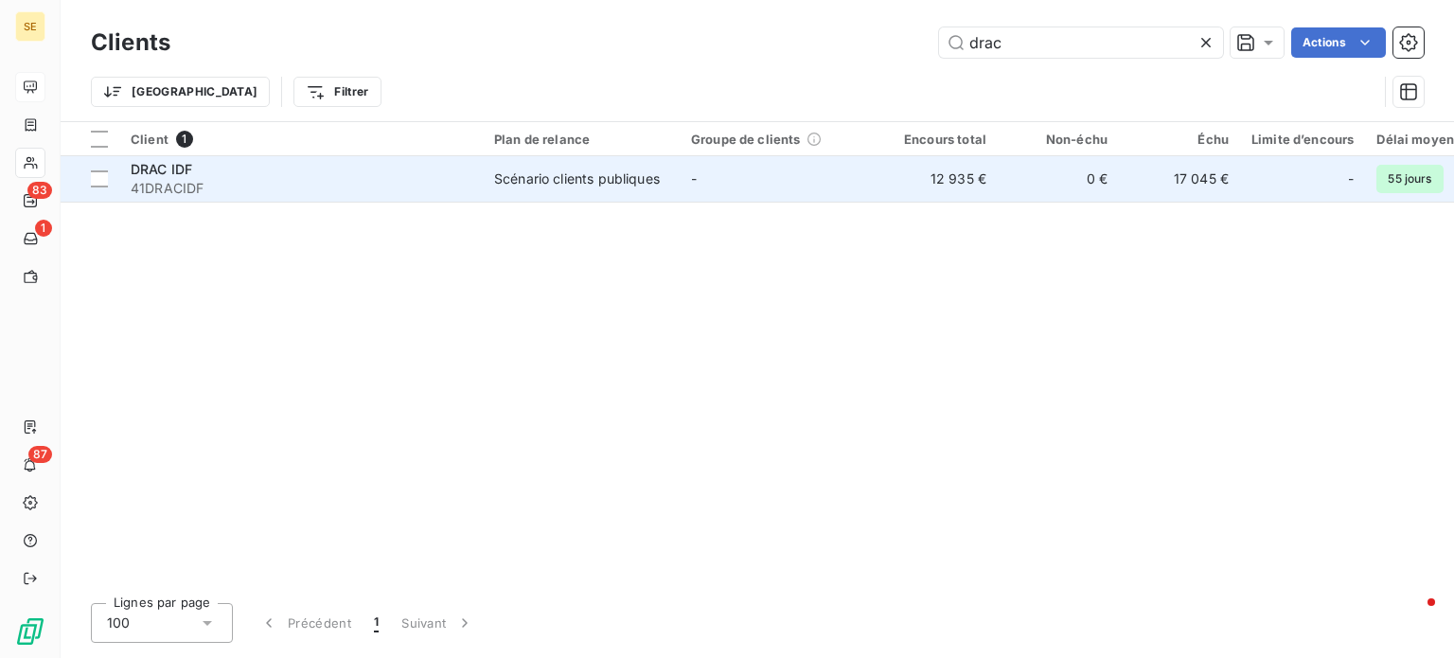
type input "drac"
click at [311, 166] on div "DRAC IDF" at bounding box center [301, 169] width 341 height 19
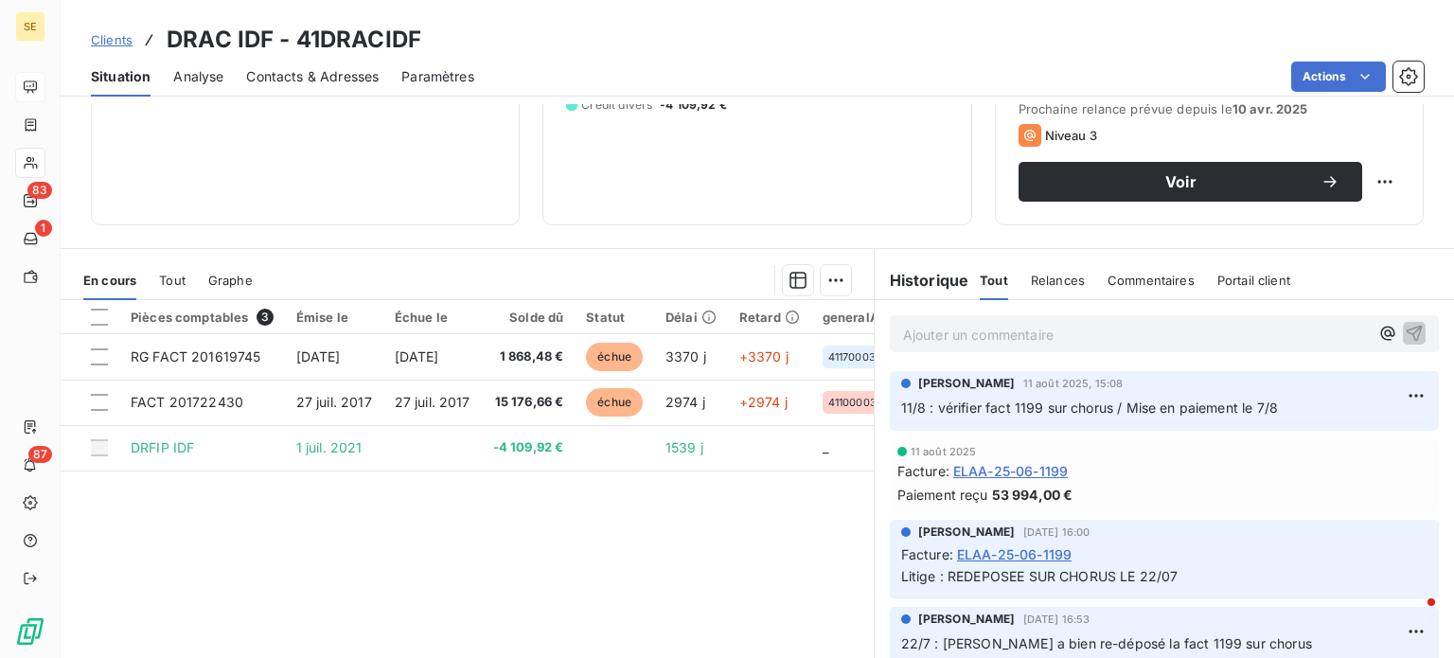
scroll to position [246, 0]
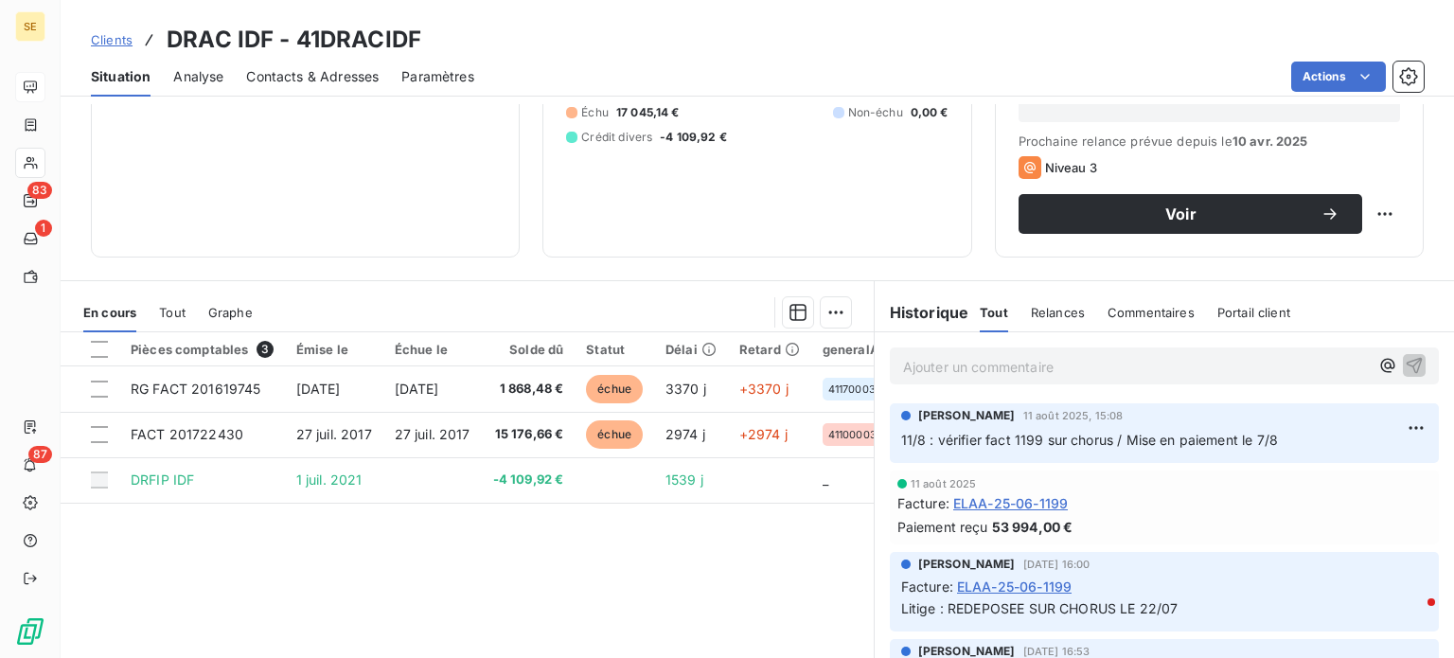
click at [98, 39] on span "Clients" at bounding box center [112, 39] width 42 height 15
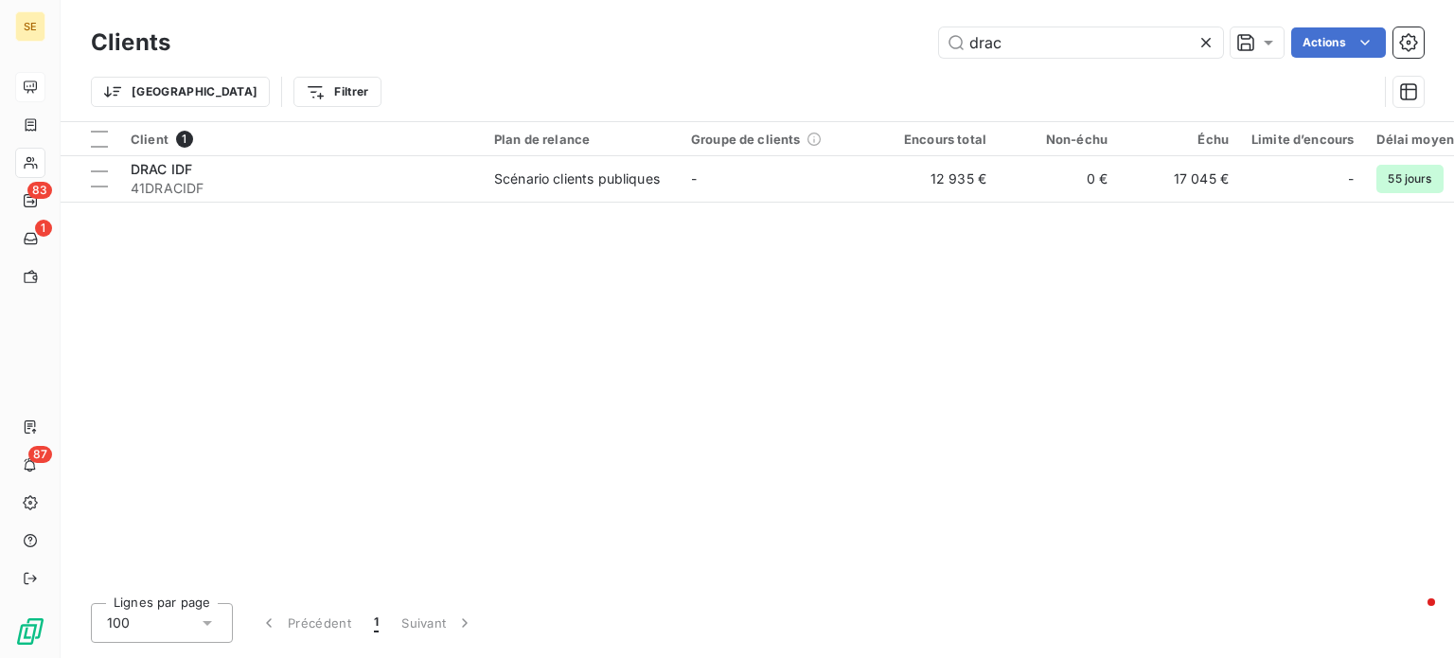
drag, startPoint x: 1026, startPoint y: 52, endPoint x: 725, endPoint y: 56, distance: 301.0
click at [725, 56] on div "drac Actions" at bounding box center [808, 42] width 1231 height 30
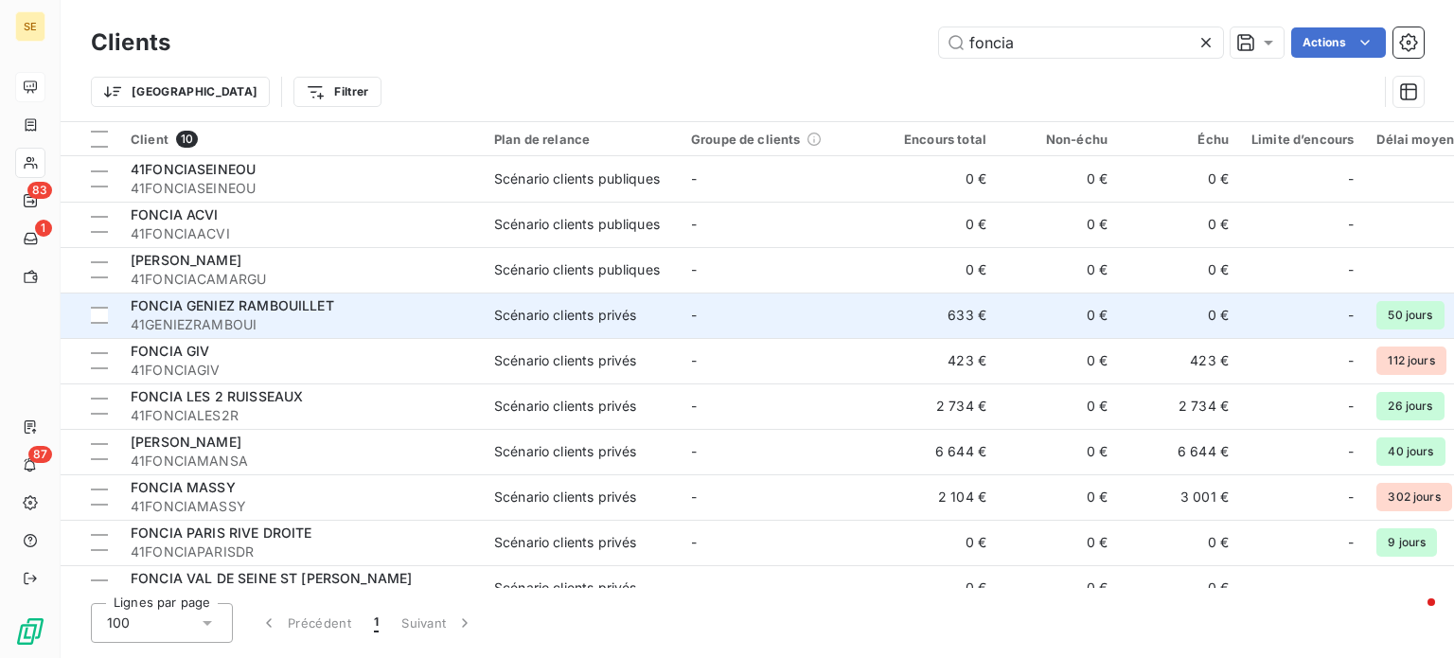
type input "foncia"
click at [322, 315] on span "41GENIEZRAMBOUI" at bounding box center [301, 324] width 341 height 19
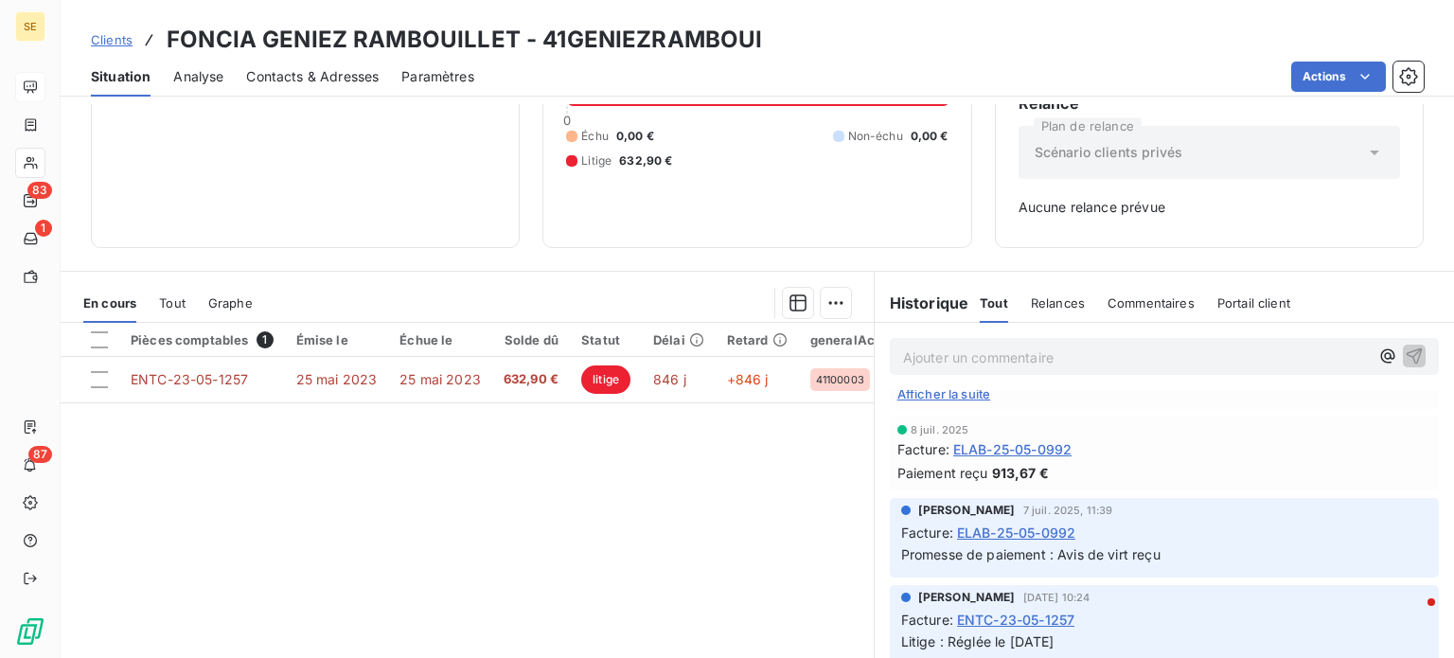
scroll to position [1136, 0]
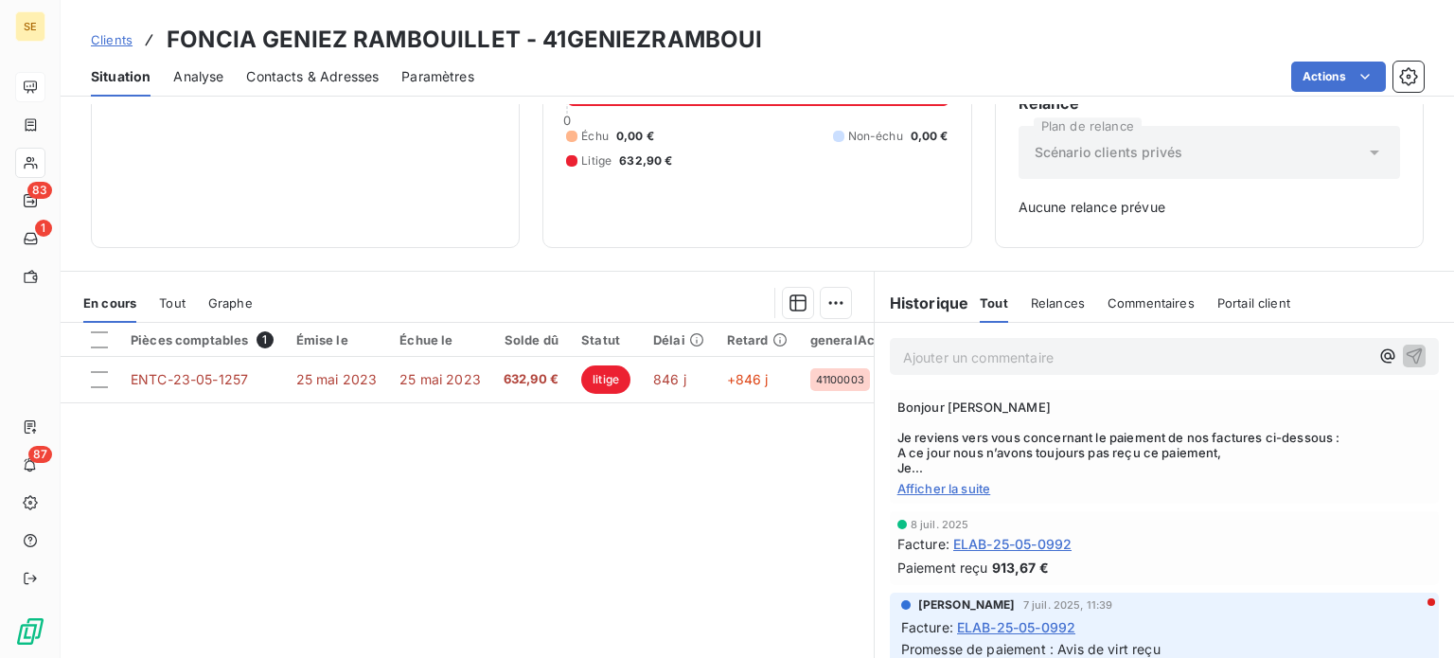
click at [922, 496] on span "Afficher la suite" at bounding box center [1164, 488] width 534 height 15
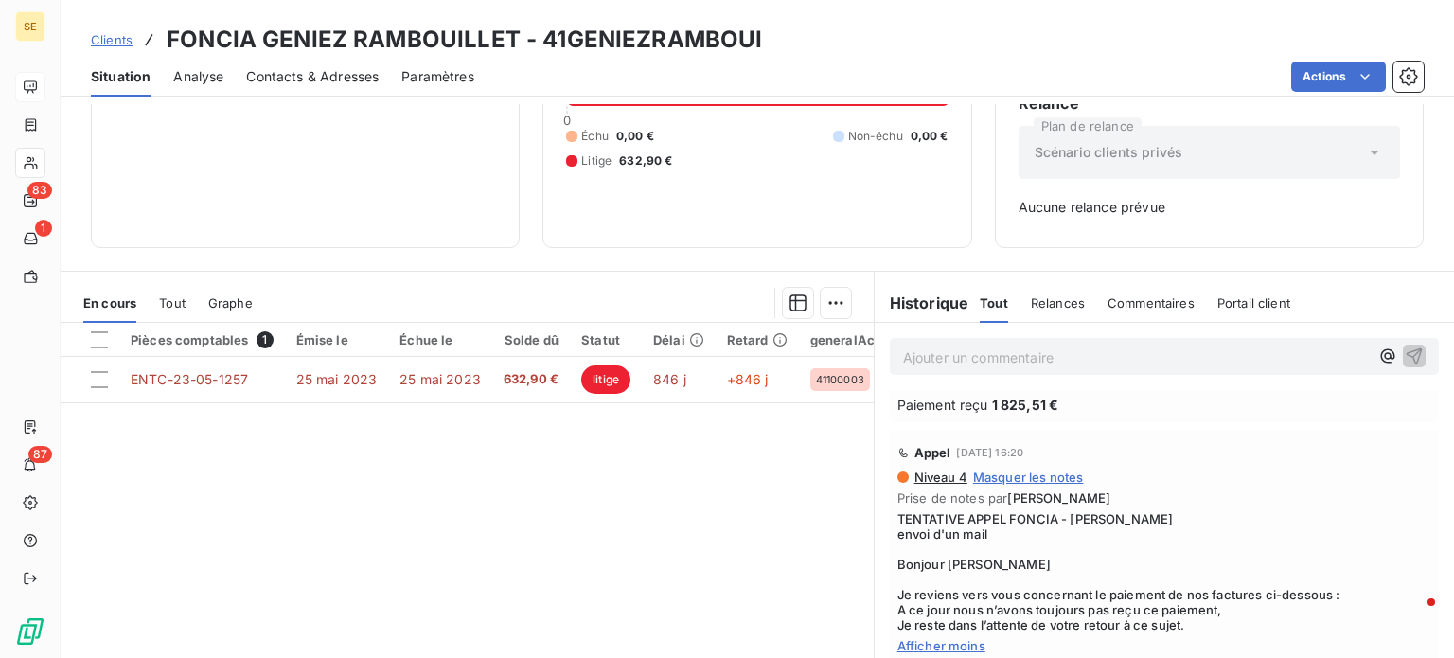
scroll to position [947, 0]
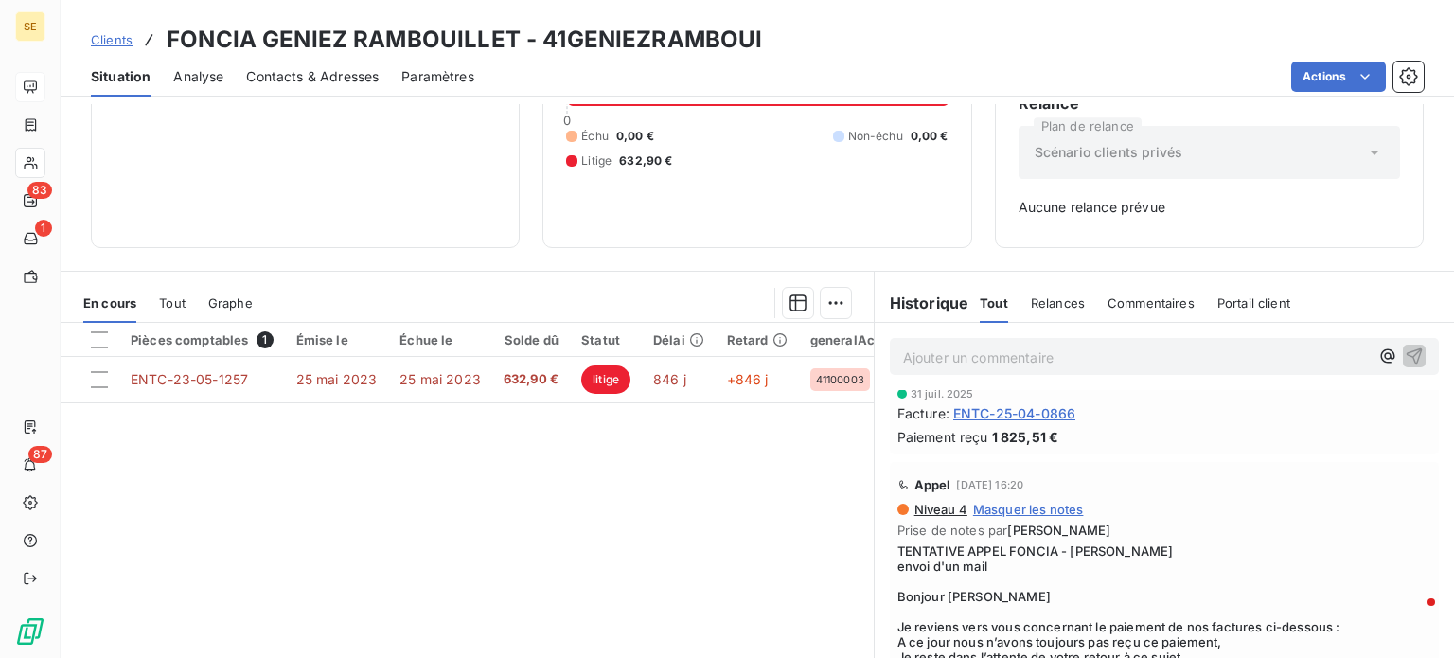
click at [933, 517] on span "Niveau 4" at bounding box center [940, 509] width 55 height 15
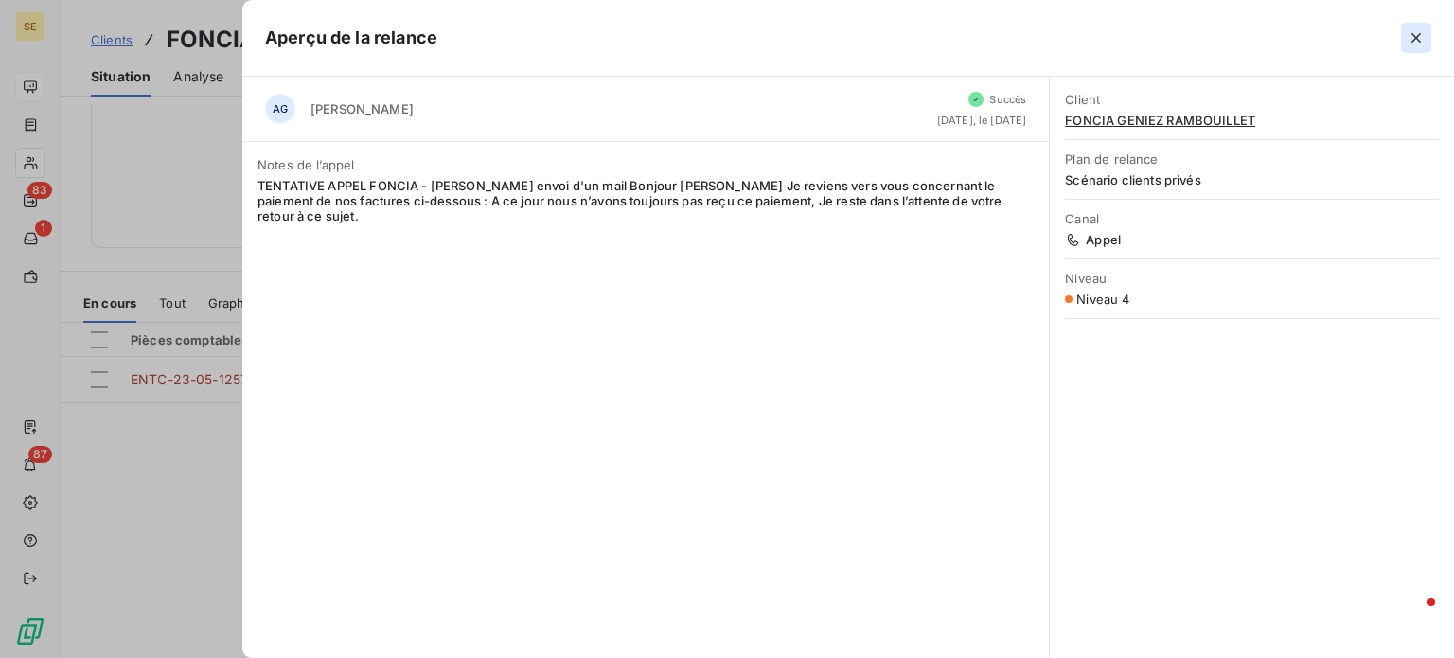
click at [1415, 38] on icon "button" at bounding box center [1415, 37] width 9 height 9
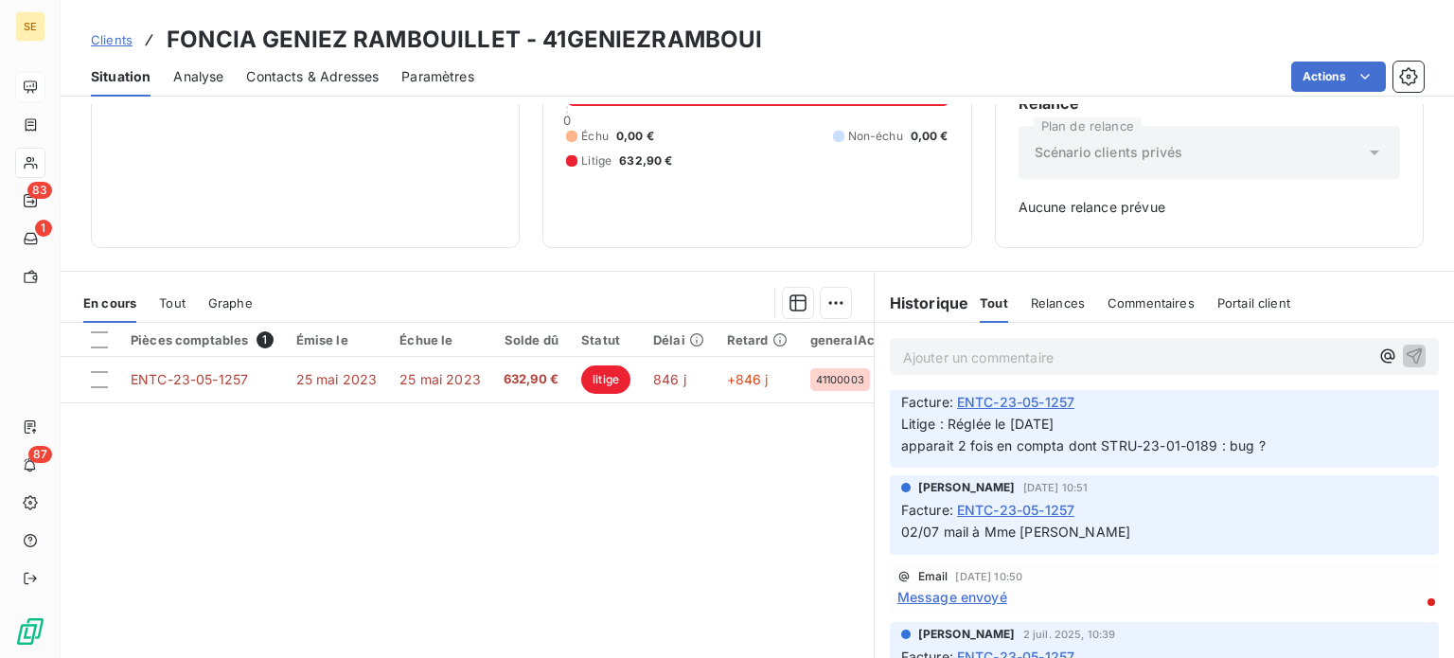
scroll to position [1420, 0]
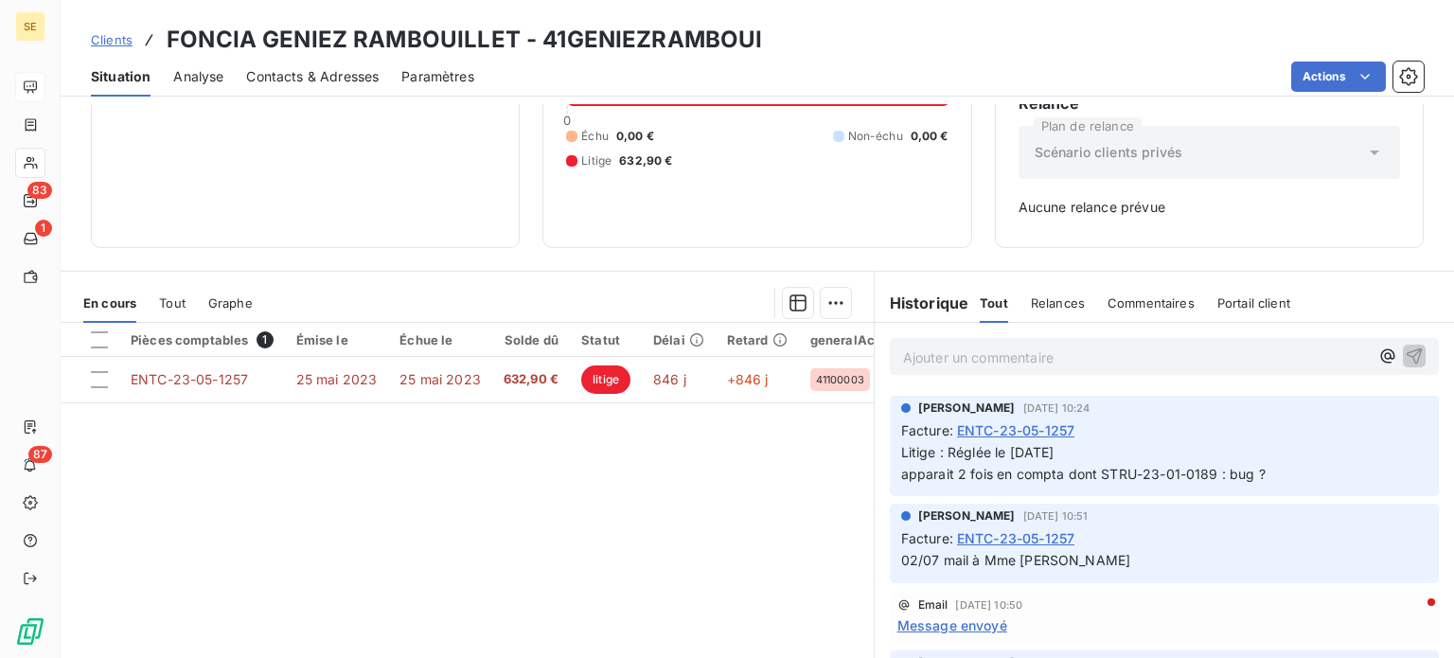
click at [115, 41] on span "Clients" at bounding box center [112, 39] width 42 height 15
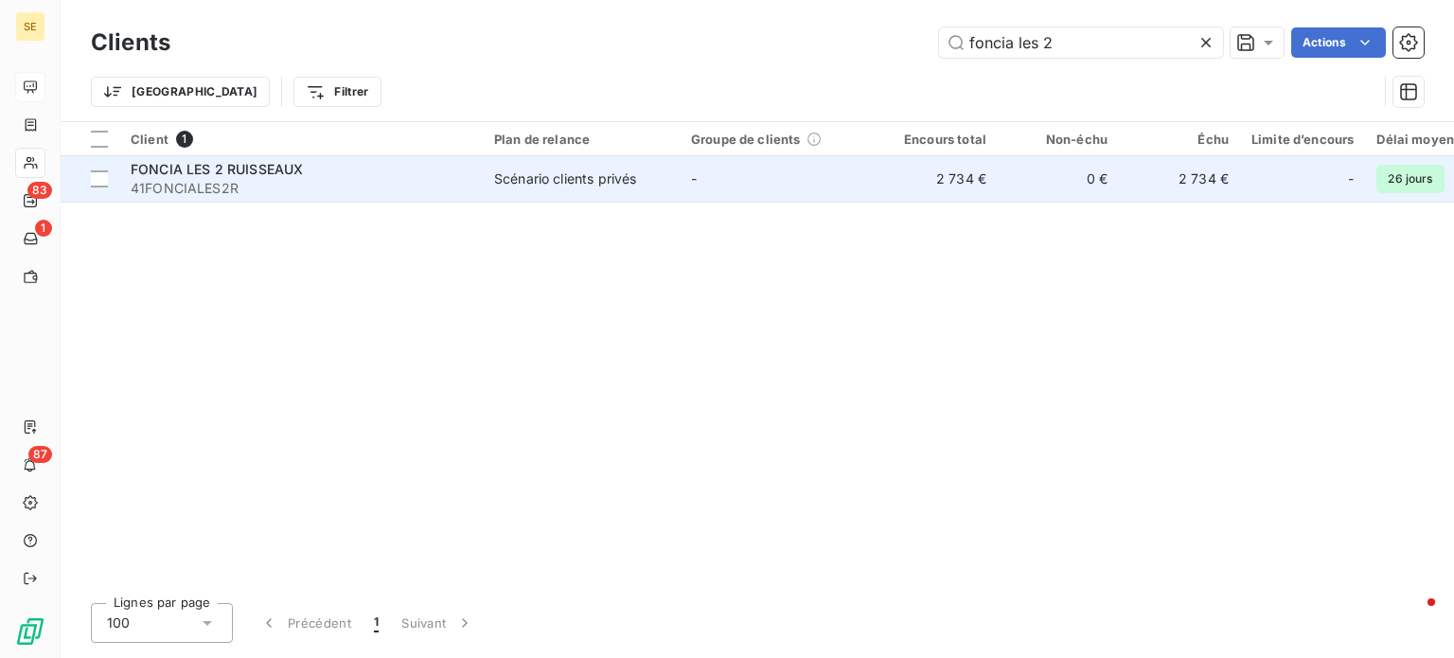
type input "foncia les 2"
click at [186, 185] on span "41FONCIALES2R" at bounding box center [301, 188] width 341 height 19
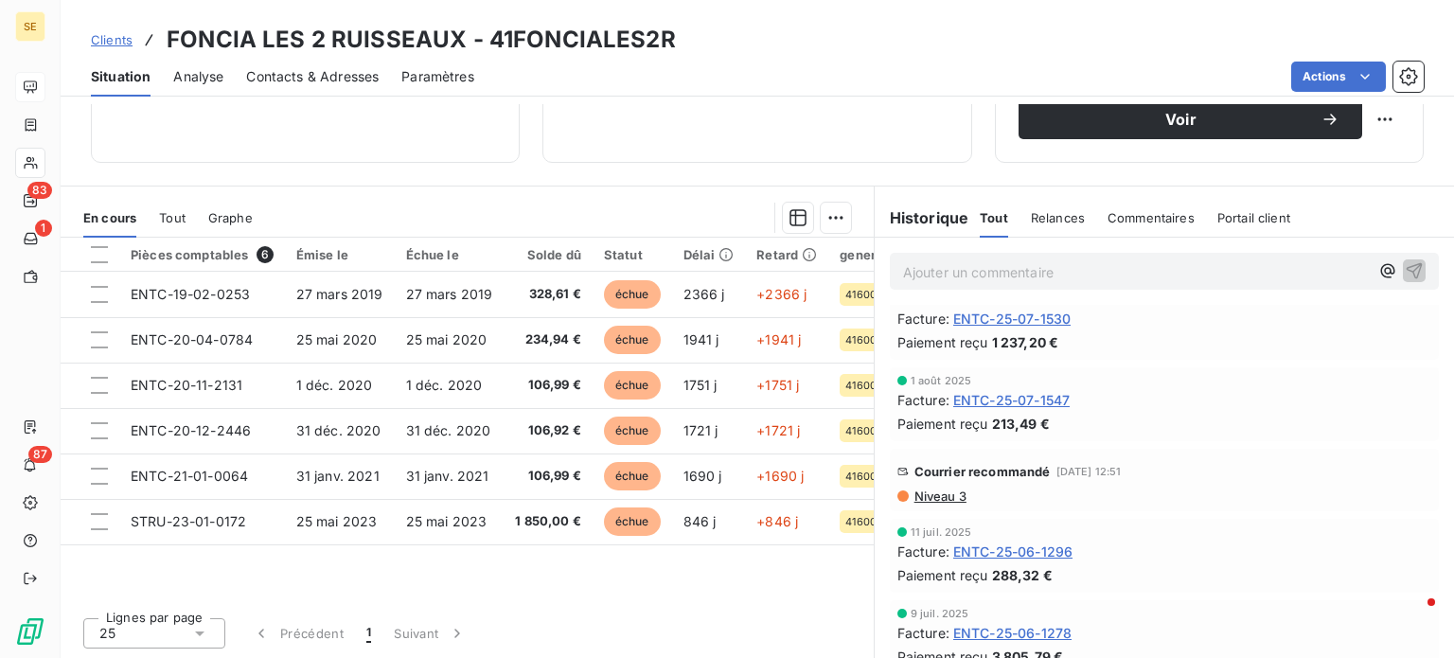
scroll to position [663, 0]
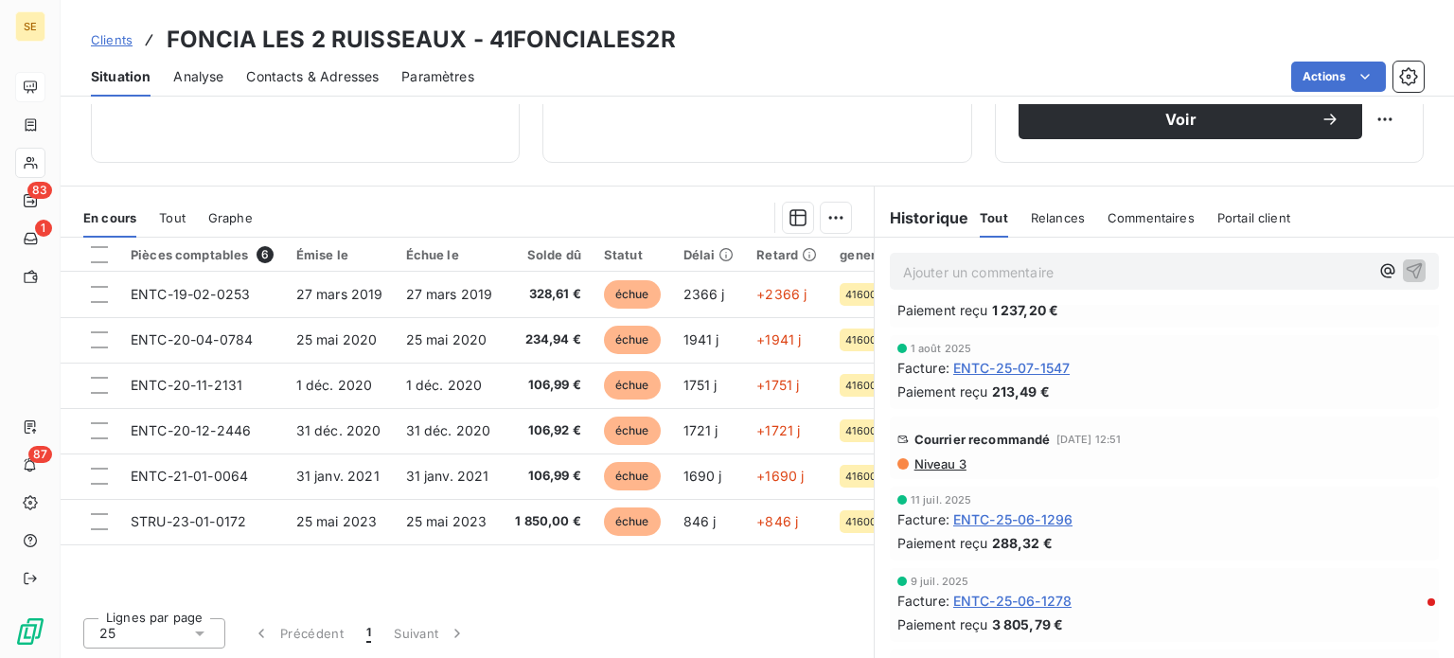
click at [926, 460] on span "Niveau 3" at bounding box center [940, 463] width 54 height 15
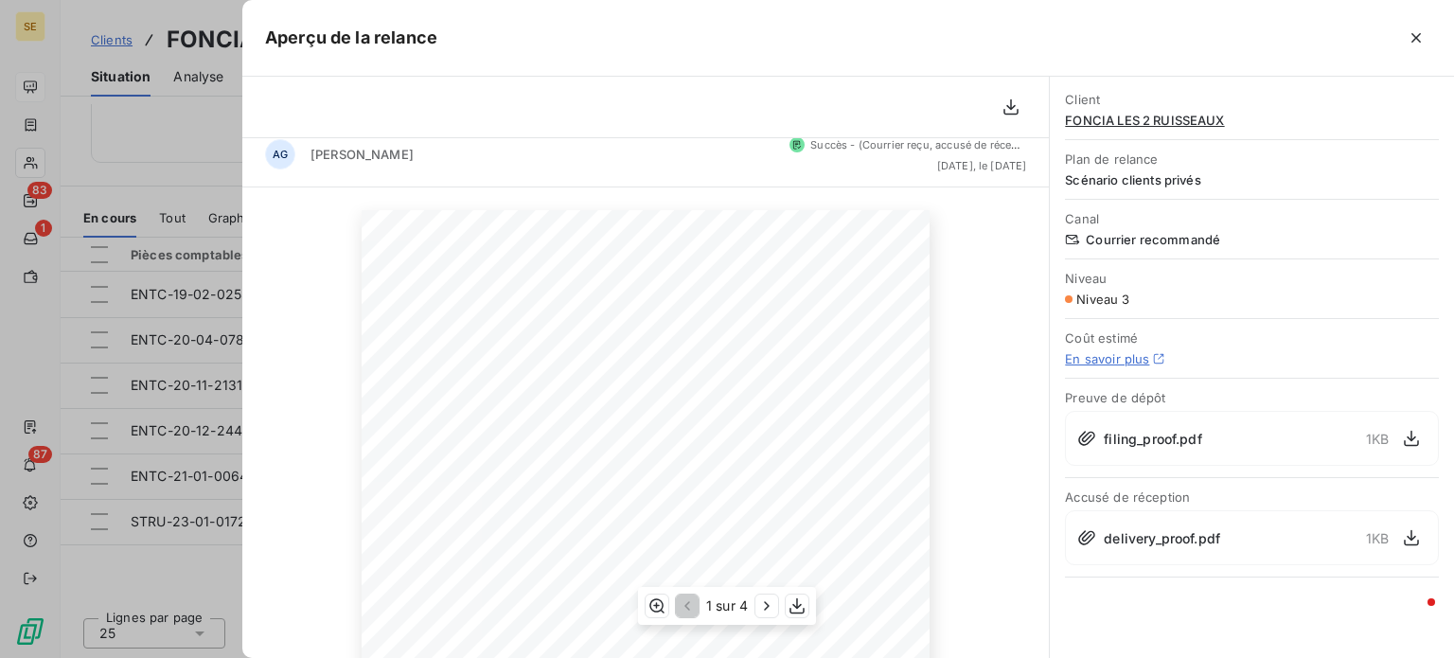
scroll to position [15, 0]
click at [1412, 33] on icon "button" at bounding box center [1415, 37] width 9 height 9
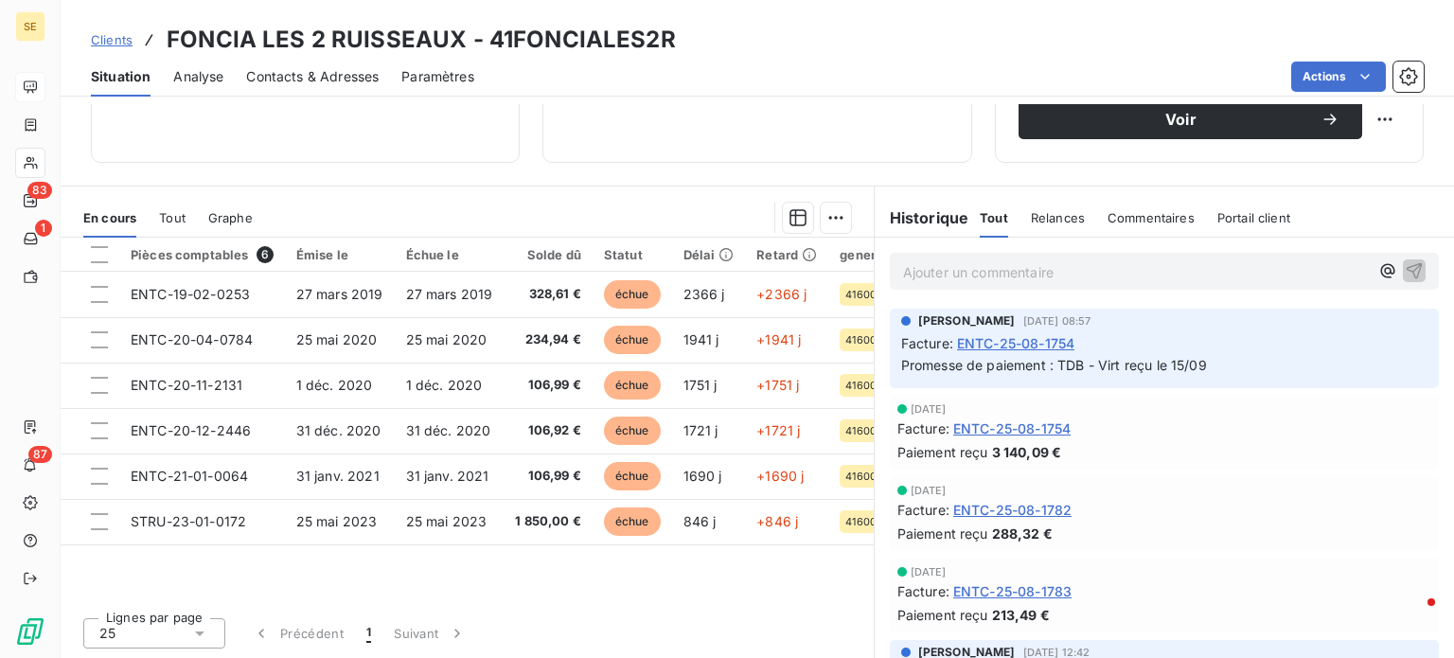
scroll to position [246, 0]
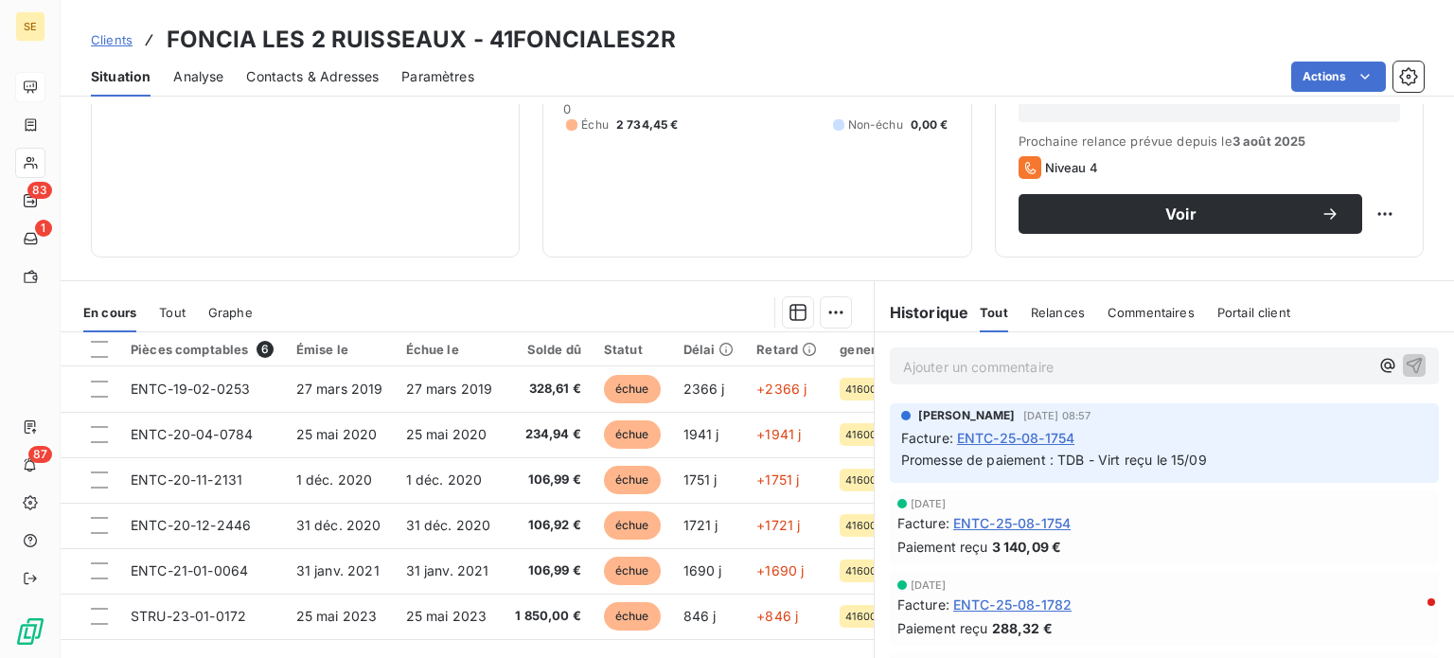
click at [120, 39] on span "Clients" at bounding box center [112, 39] width 42 height 15
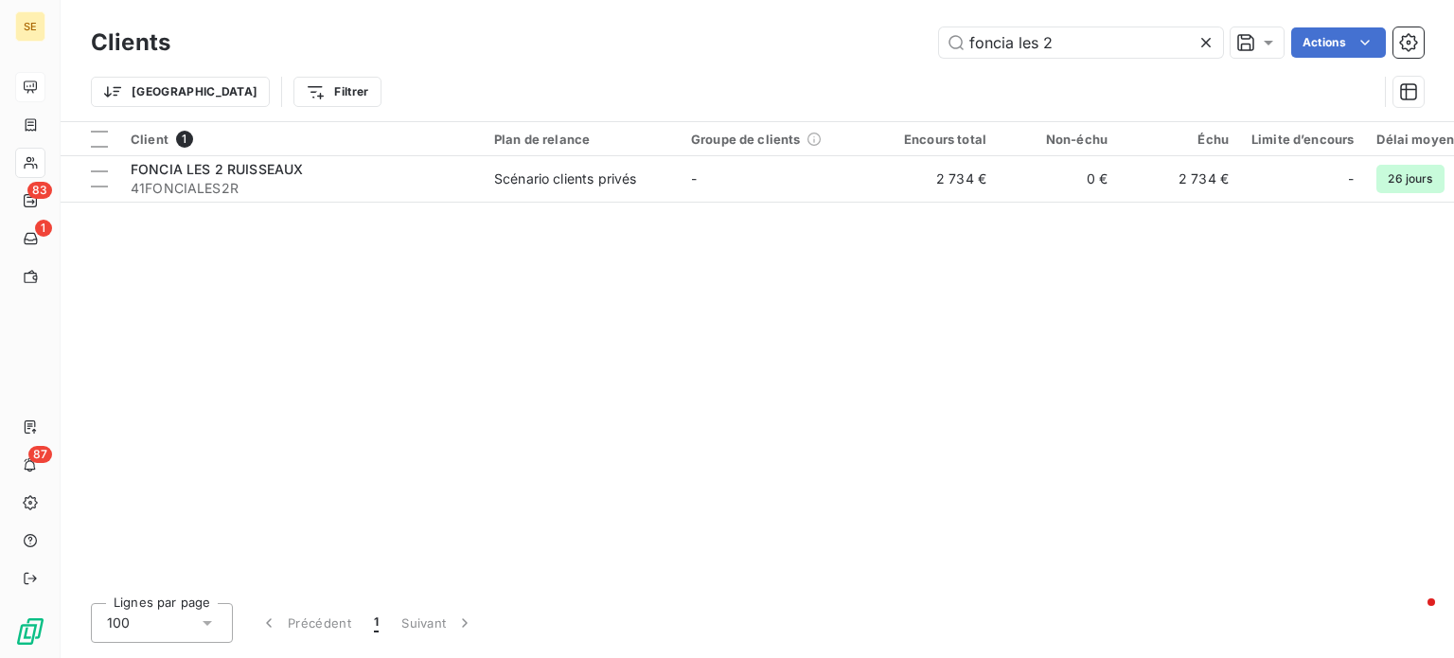
drag, startPoint x: 1112, startPoint y: 48, endPoint x: 652, endPoint y: 67, distance: 460.4
click at [652, 67] on div "Clients foncia les 2 Actions Trier Filtrer" at bounding box center [757, 72] width 1333 height 98
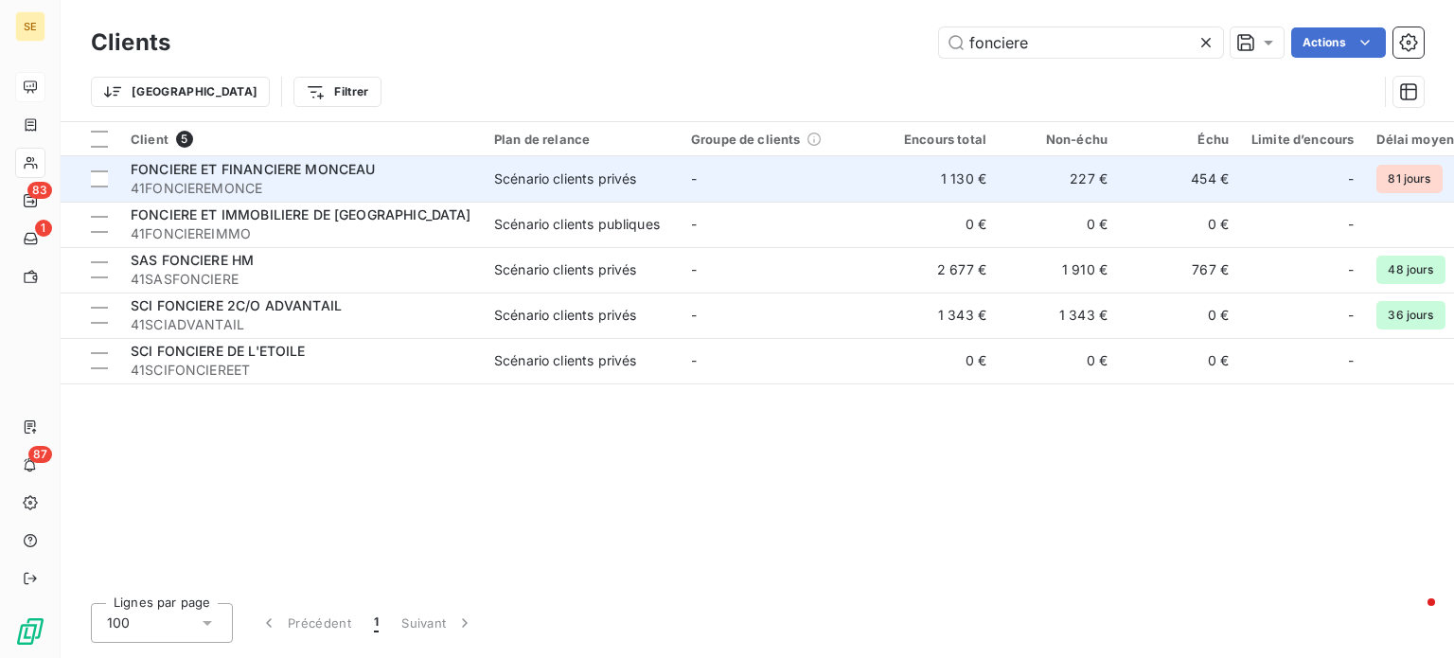
type input "fonciere"
click at [252, 173] on span "FONCIERE ET FINANCIERE MONCEAU" at bounding box center [253, 169] width 245 height 16
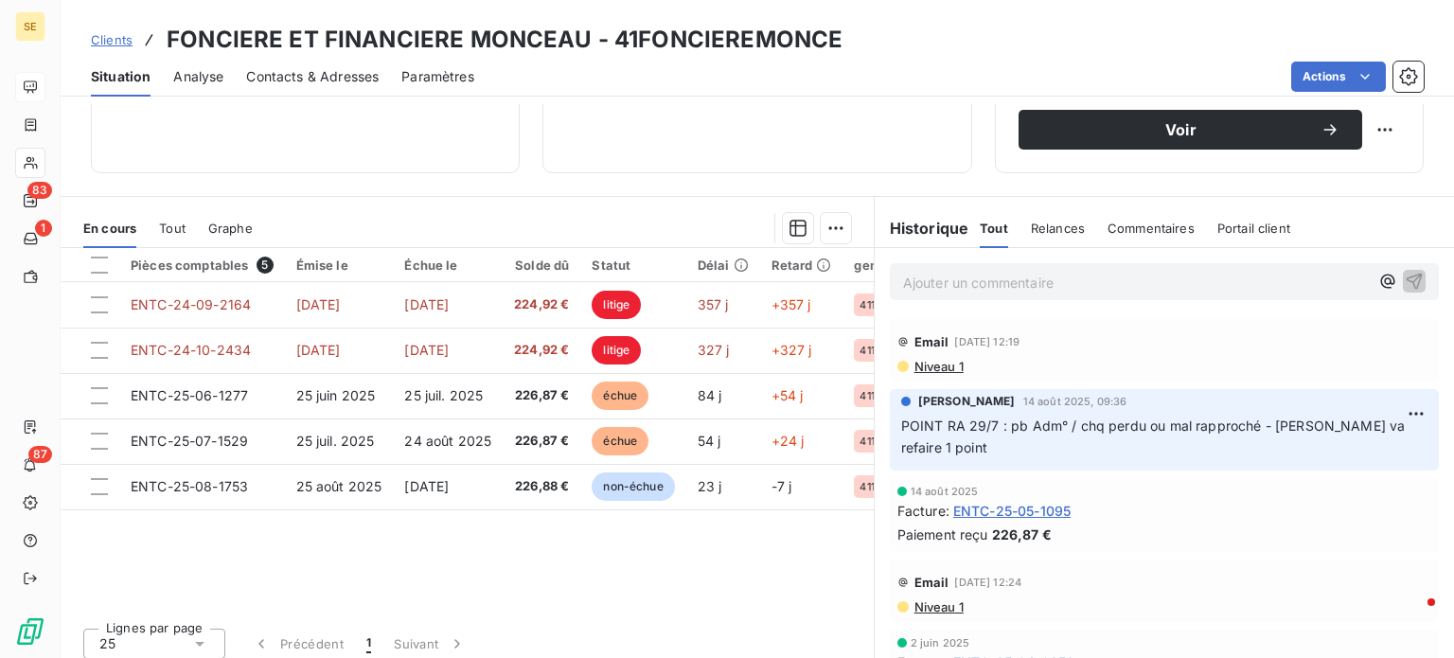
scroll to position [341, 0]
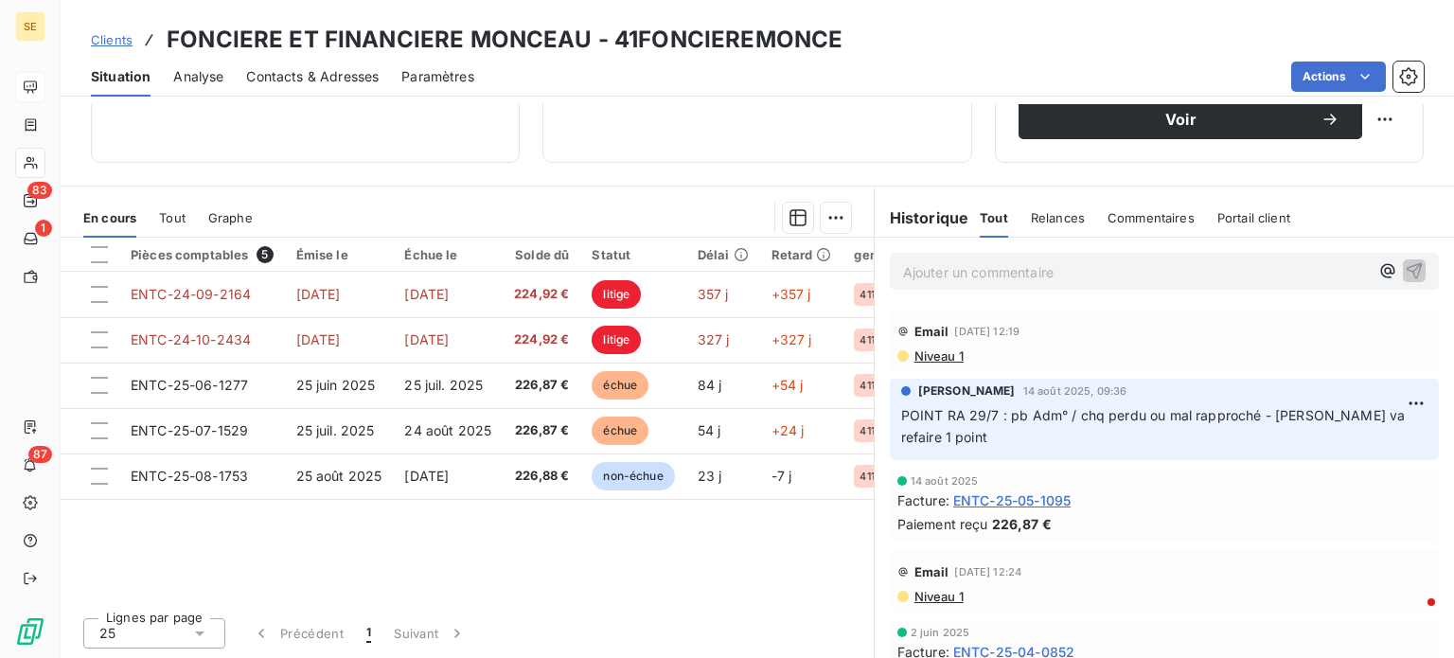
click at [914, 357] on span "Niveau 1" at bounding box center [938, 355] width 51 height 15
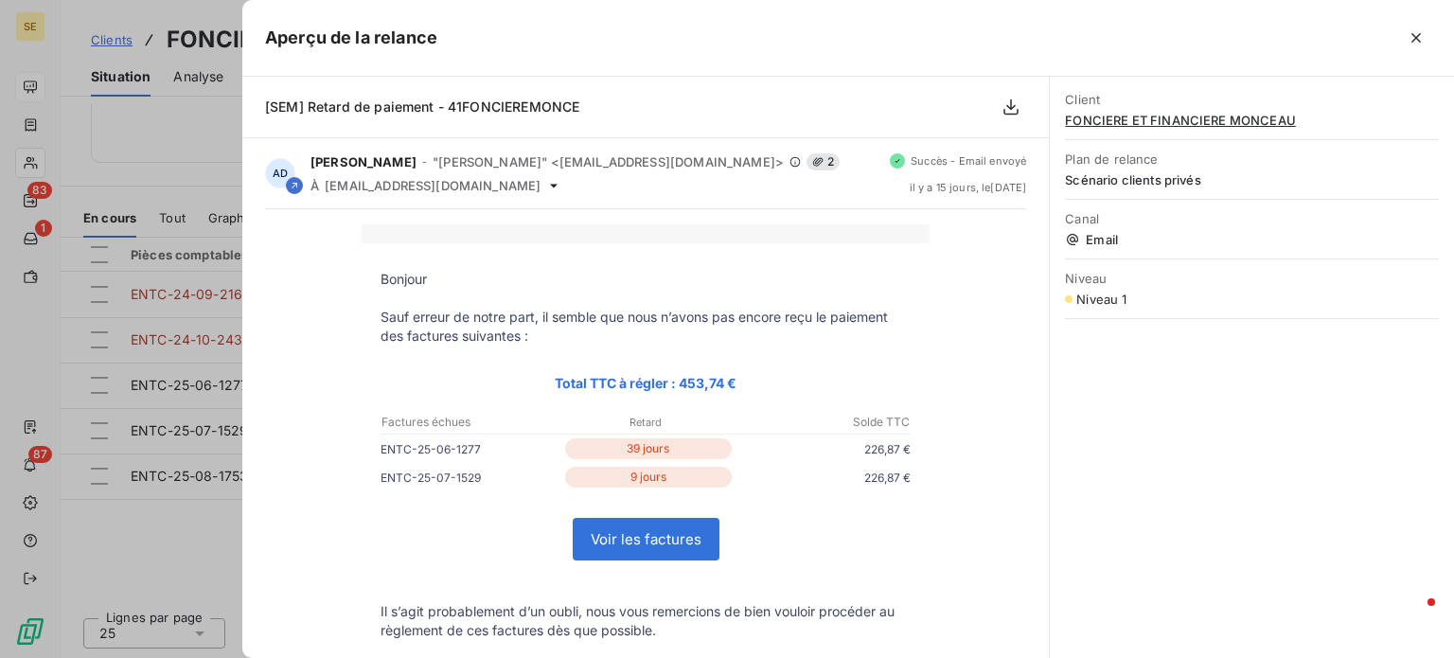
click at [1420, 38] on icon "button" at bounding box center [1416, 37] width 19 height 19
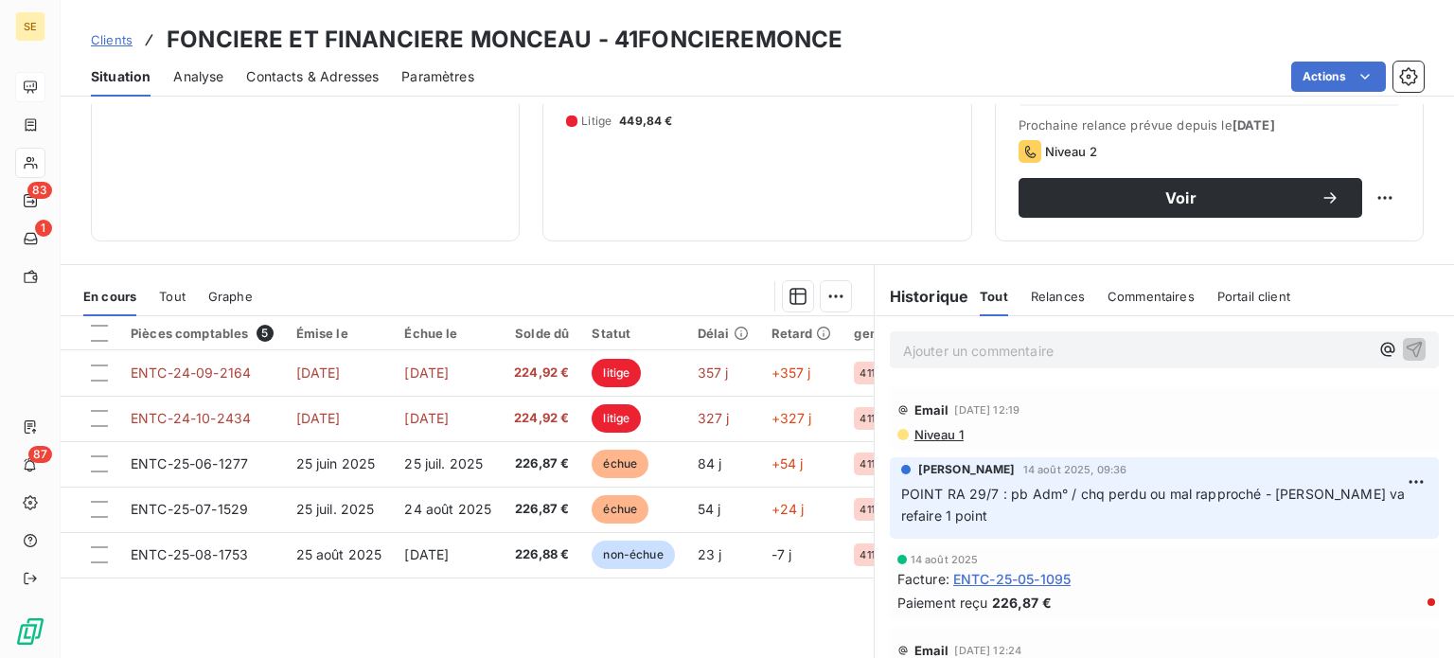
scroll to position [151, 0]
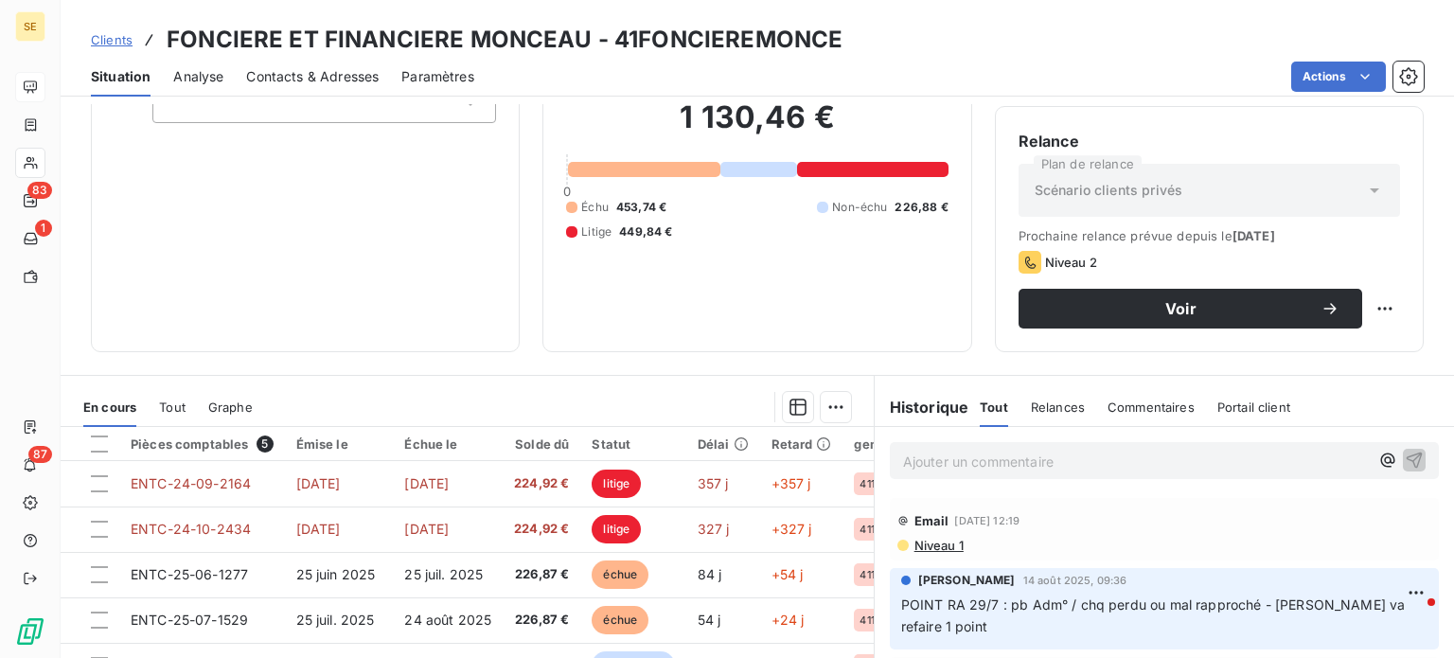
click at [917, 473] on div "Ajouter un commentaire ﻿" at bounding box center [1164, 460] width 549 height 37
click at [926, 460] on p "Ajouter un commentaire ﻿" at bounding box center [1136, 462] width 466 height 24
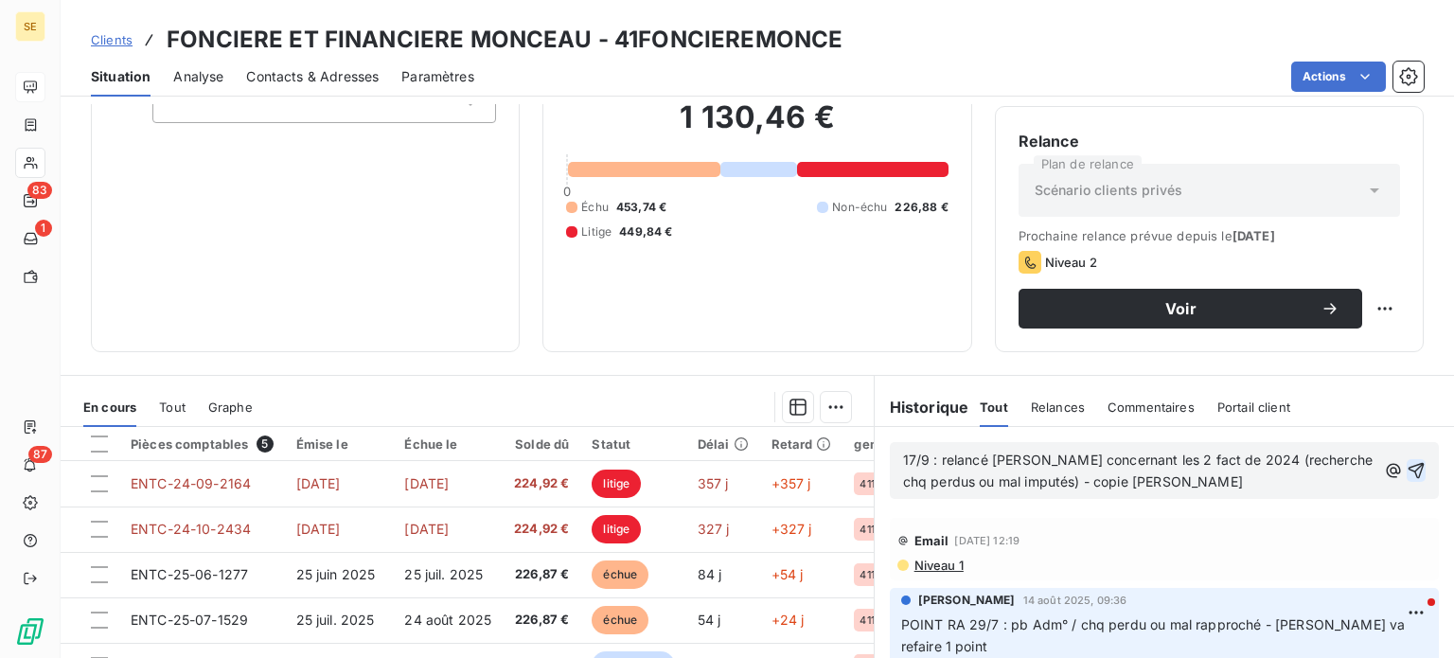
click at [1409, 463] on icon "button" at bounding box center [1417, 471] width 16 height 16
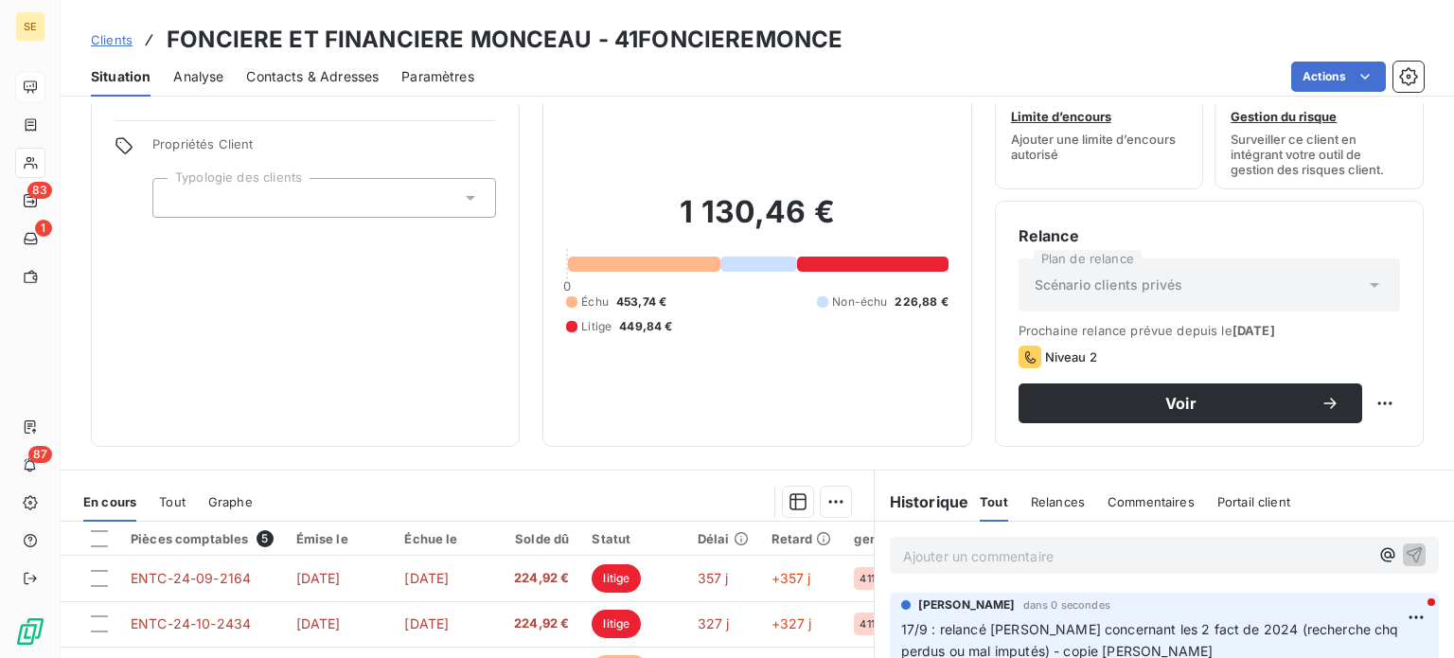
scroll to position [57, 0]
click at [356, 356] on div "Informations client Propriétés Client Typologie des clients" at bounding box center [305, 253] width 429 height 388
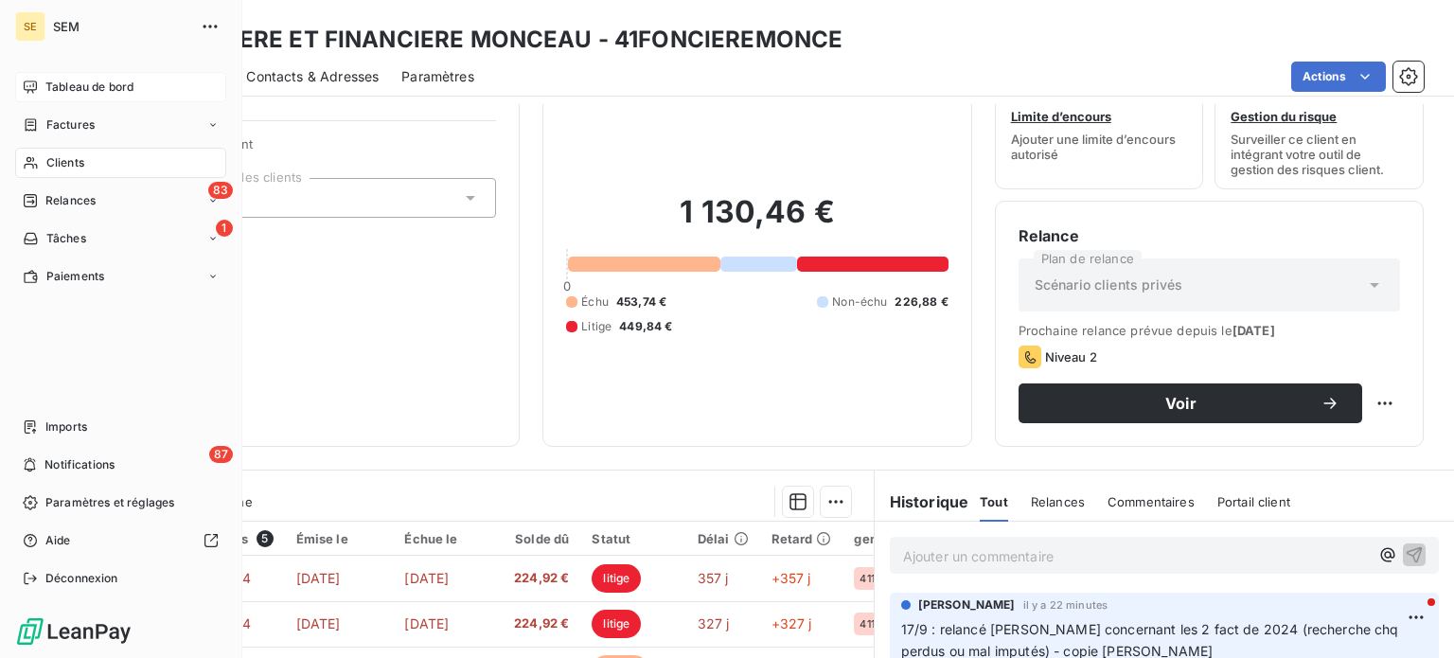
click at [61, 162] on span "Clients" at bounding box center [65, 162] width 38 height 17
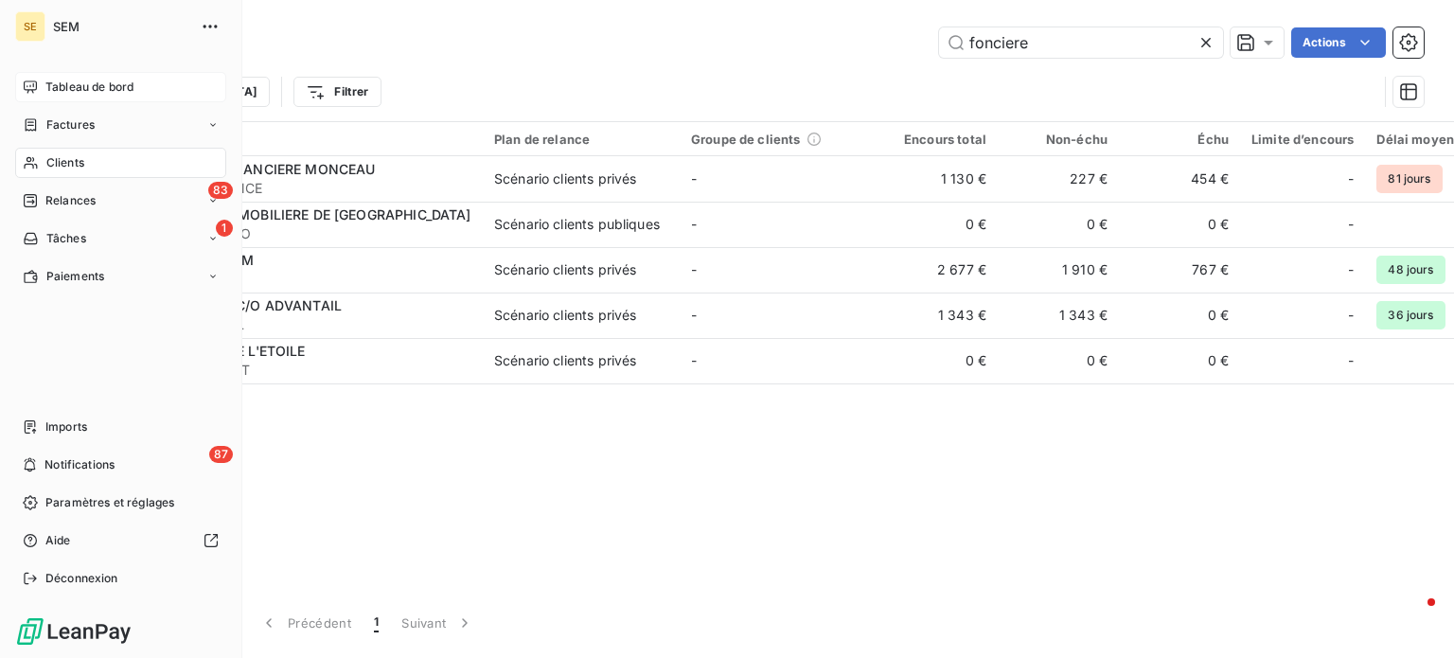
click at [68, 93] on span "Tableau de bord" at bounding box center [89, 87] width 88 height 17
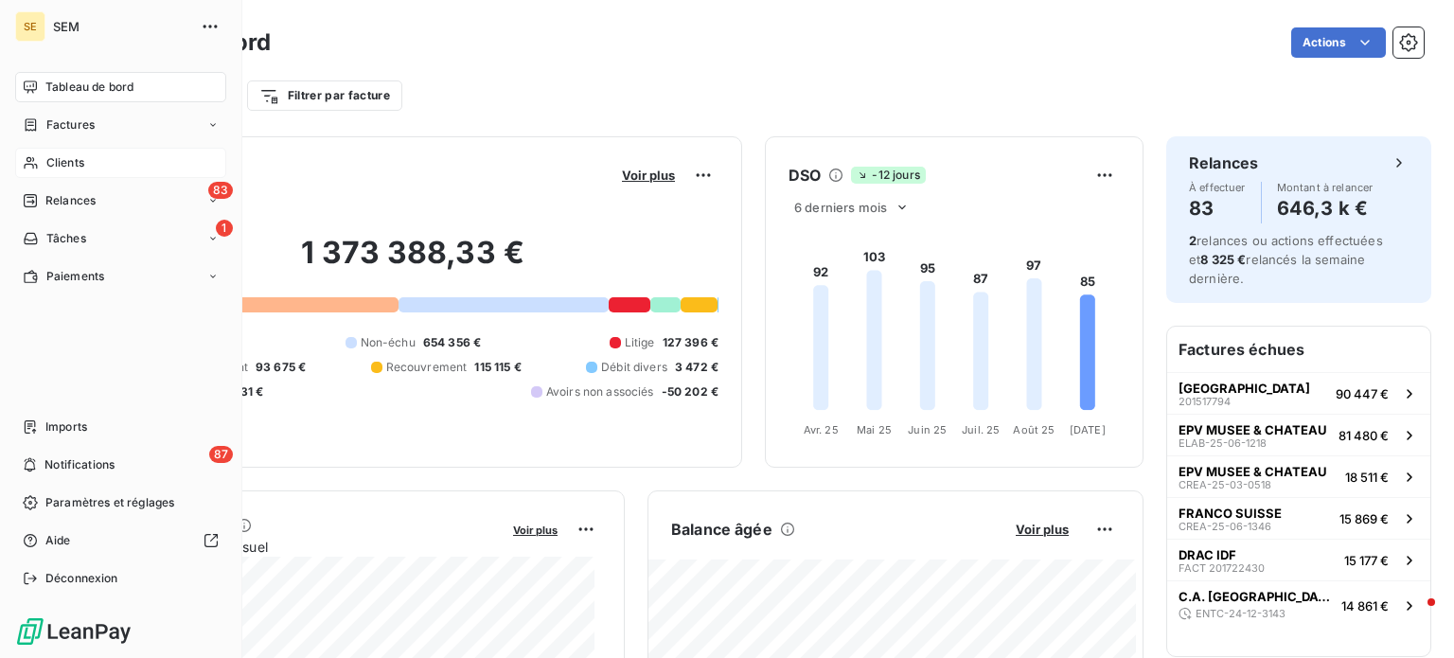
click at [38, 166] on icon at bounding box center [31, 162] width 16 height 15
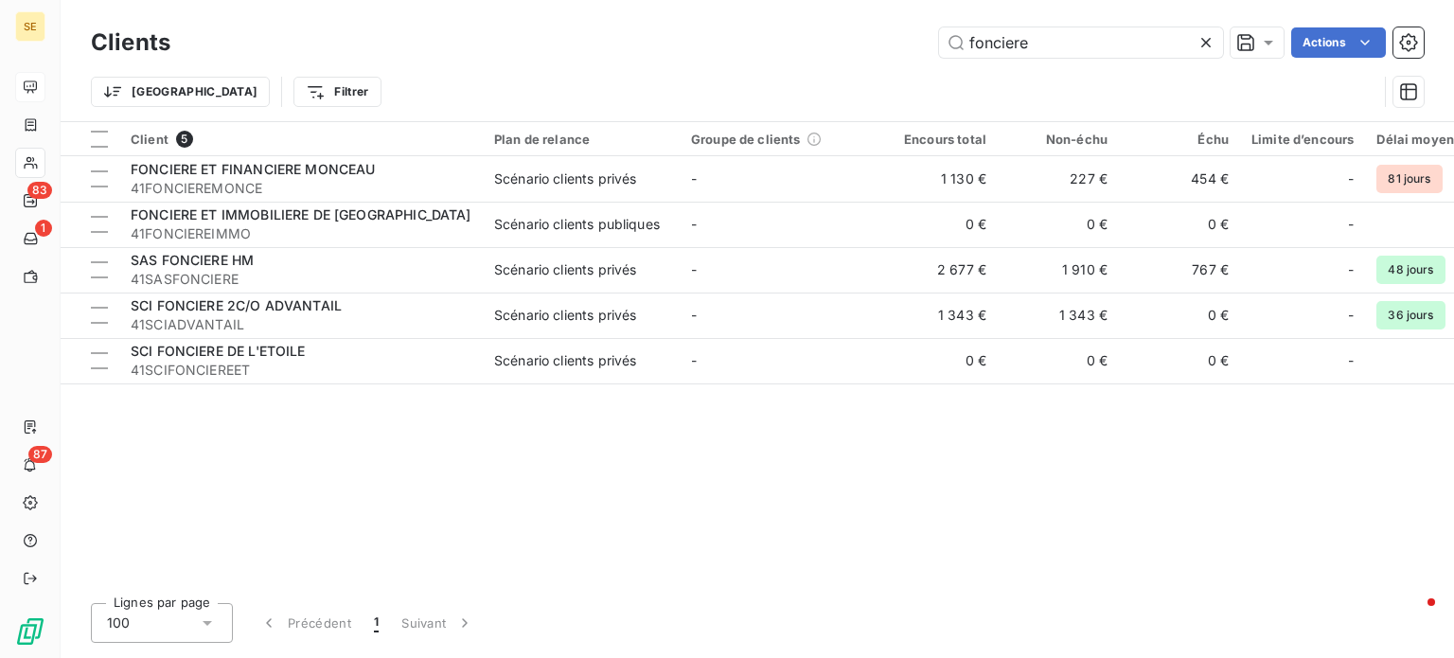
drag, startPoint x: 1084, startPoint y: 45, endPoint x: 762, endPoint y: 65, distance: 322.5
click at [762, 65] on div "Clients fonciere Actions Trier Filtrer" at bounding box center [757, 72] width 1333 height 98
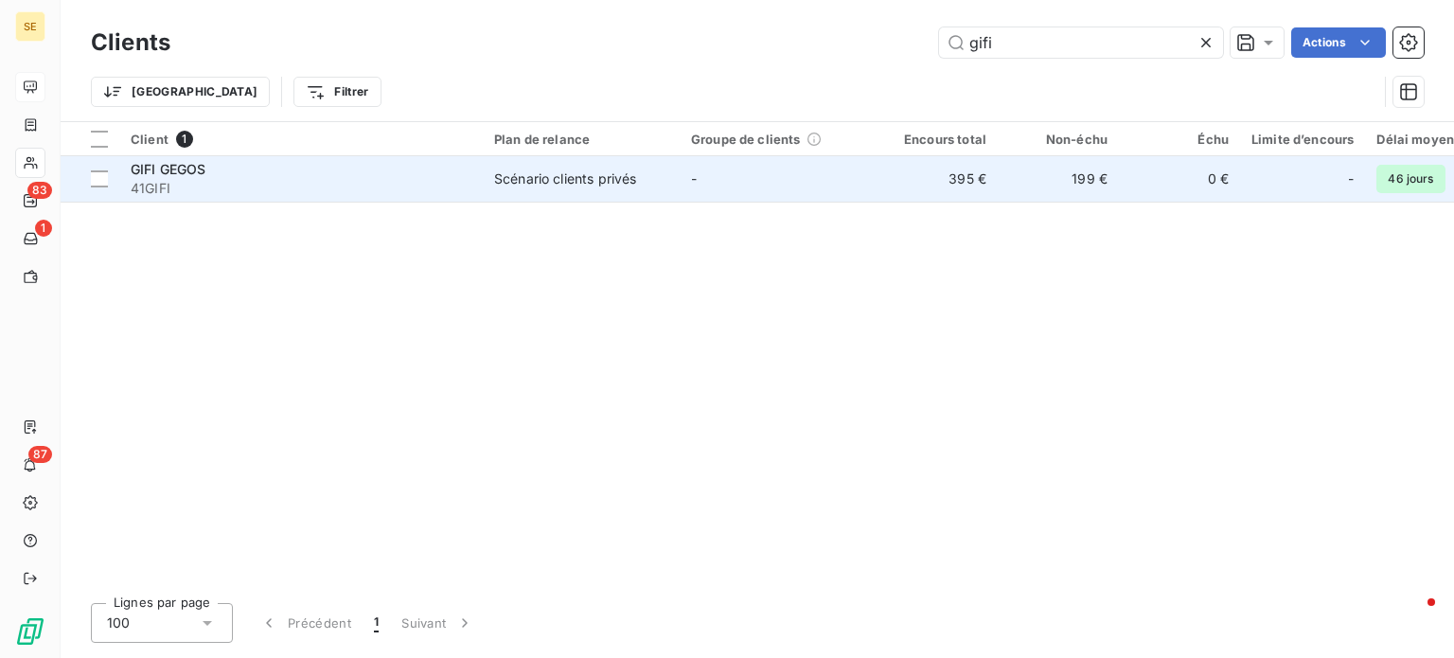
type input "gifi"
click at [285, 173] on div "GIFI GEGOS" at bounding box center [301, 169] width 341 height 19
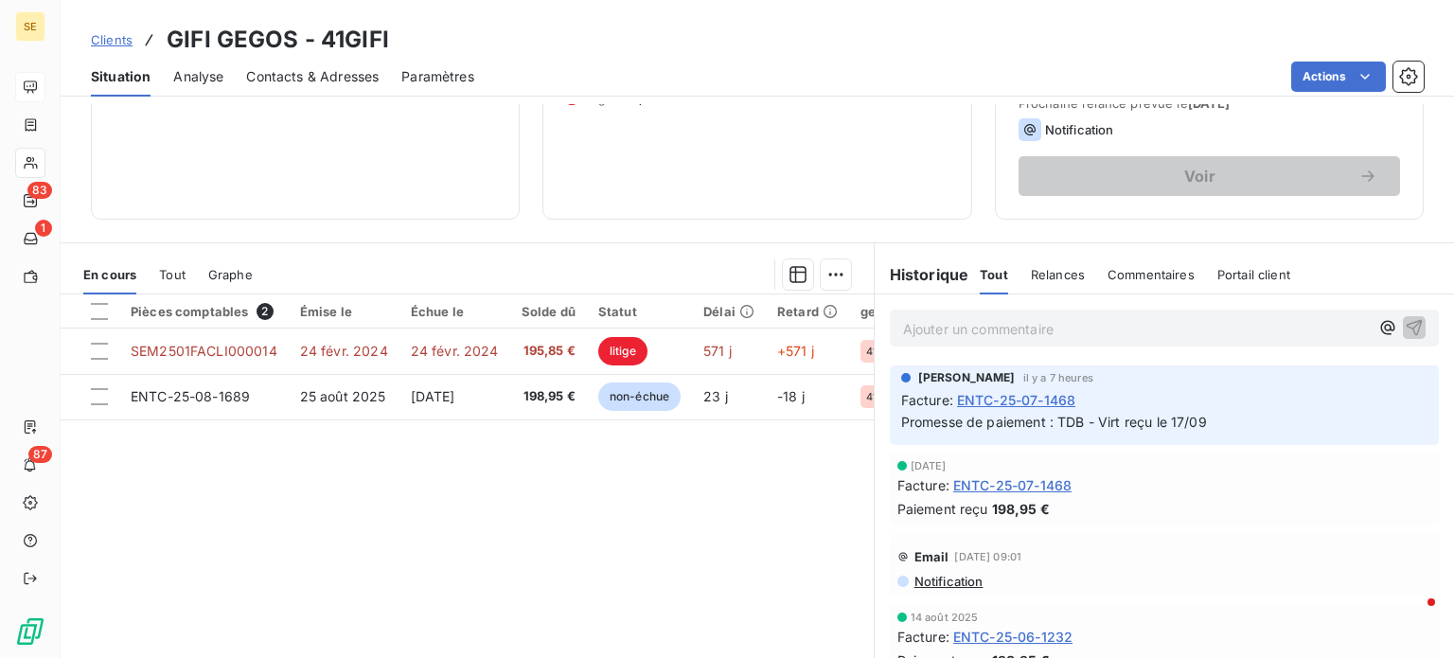
scroll to position [341, 0]
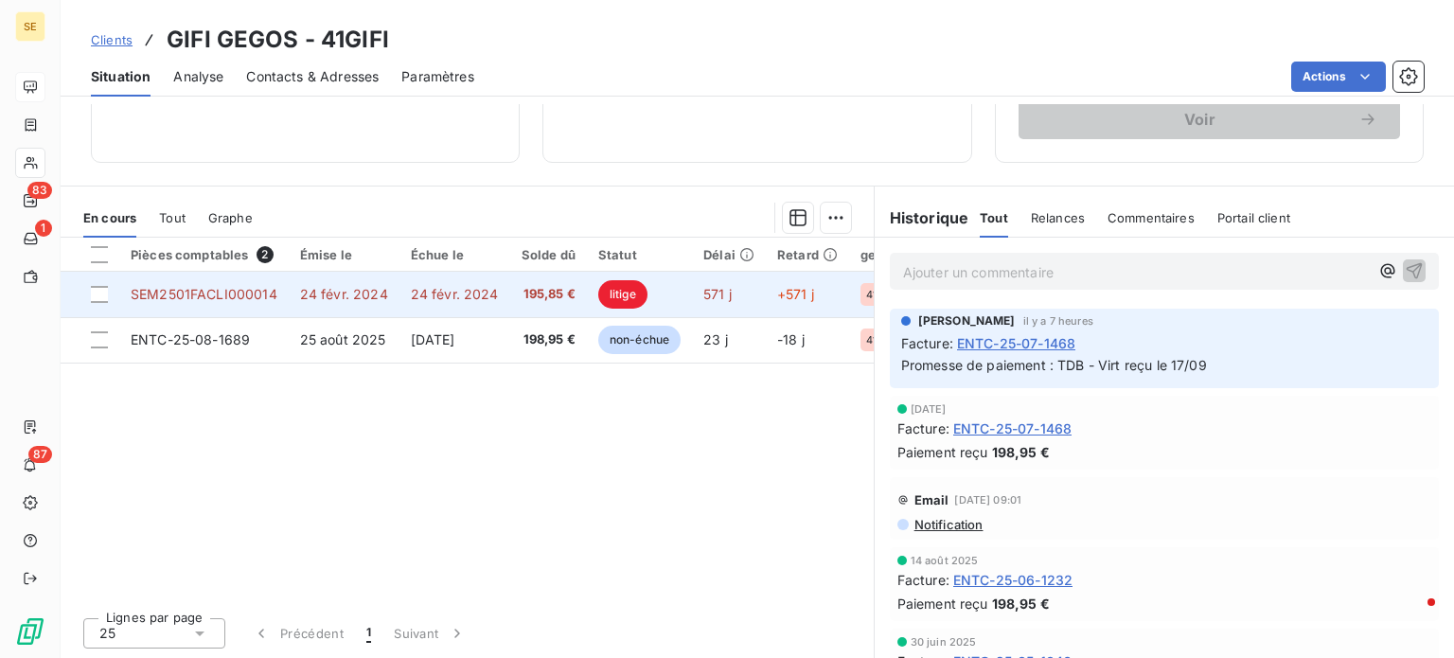
click at [228, 287] on span "SEM2501FACLI000014" at bounding box center [204, 294] width 147 height 16
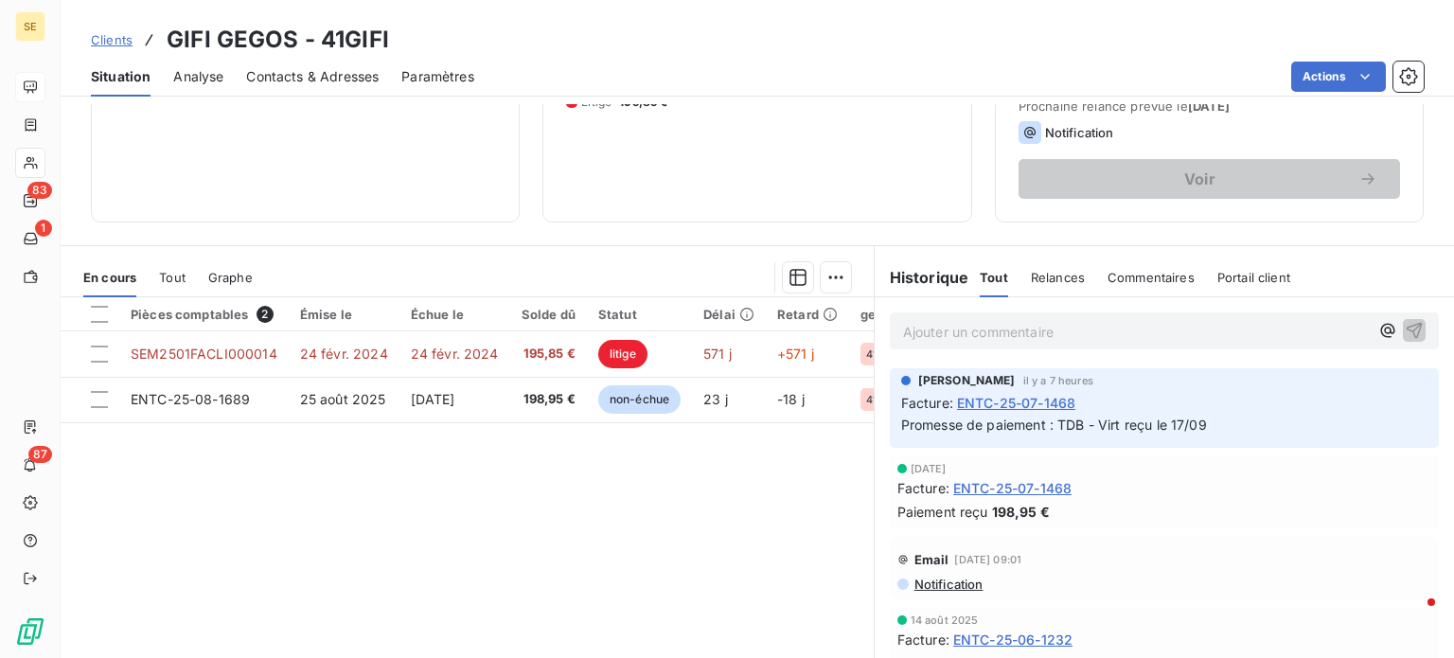
scroll to position [284, 0]
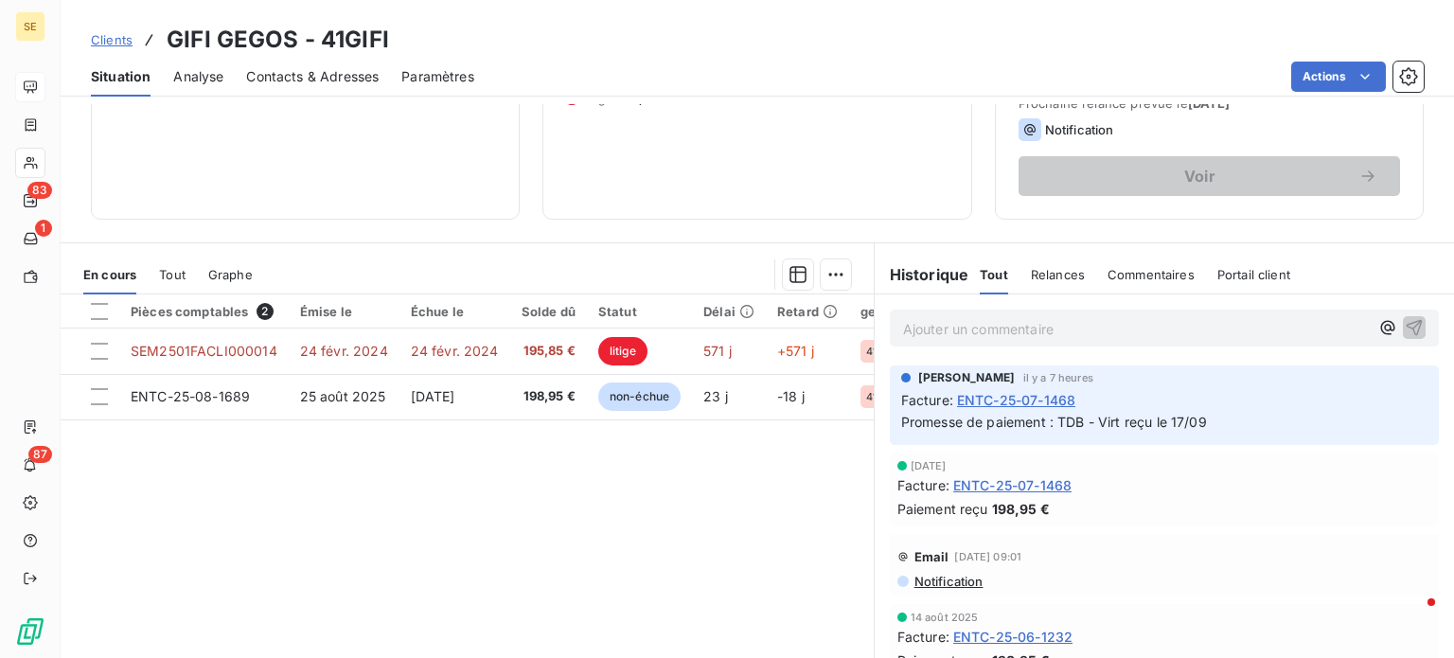
click at [109, 33] on span "Clients" at bounding box center [112, 39] width 42 height 15
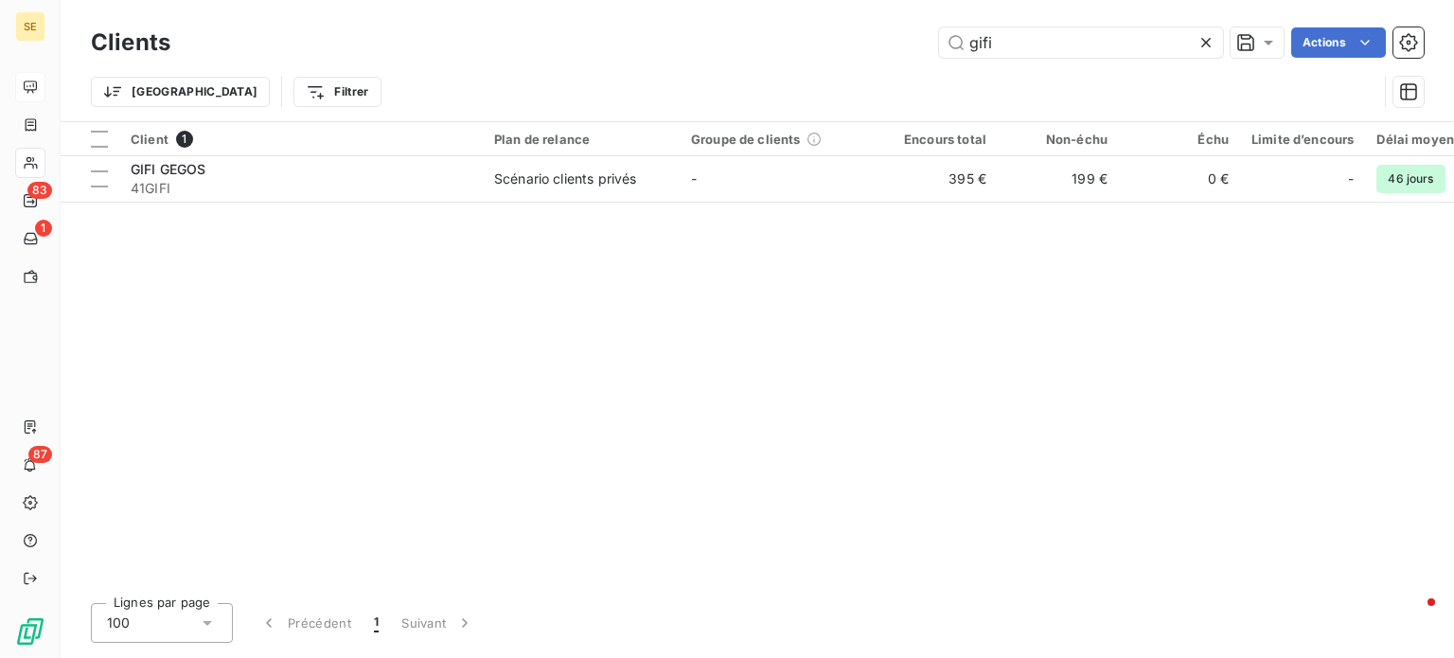
drag, startPoint x: 1022, startPoint y: 44, endPoint x: 693, endPoint y: 62, distance: 329.9
click at [694, 62] on div "Clients gifi Actions Trier Filtrer" at bounding box center [757, 72] width 1333 height 98
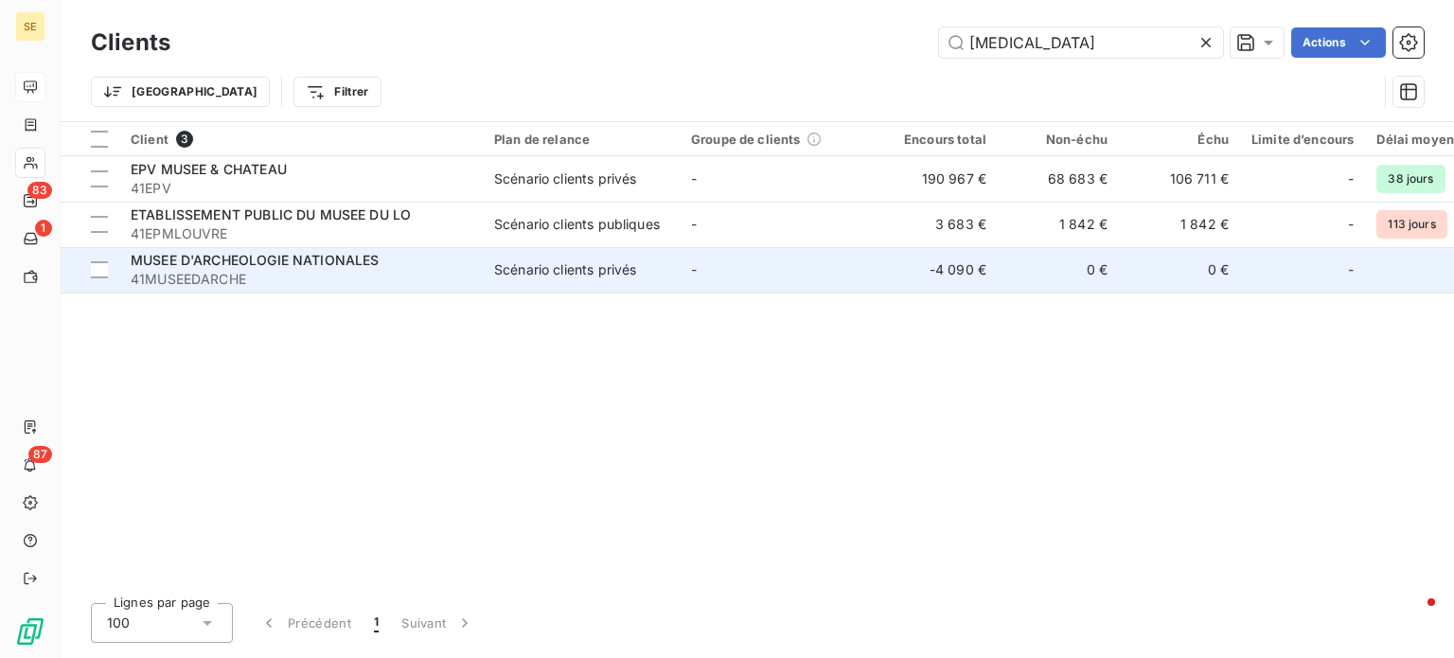
type input "[MEDICAL_DATA]"
click at [371, 270] on span "41MUSEEDARCHE" at bounding box center [301, 279] width 341 height 19
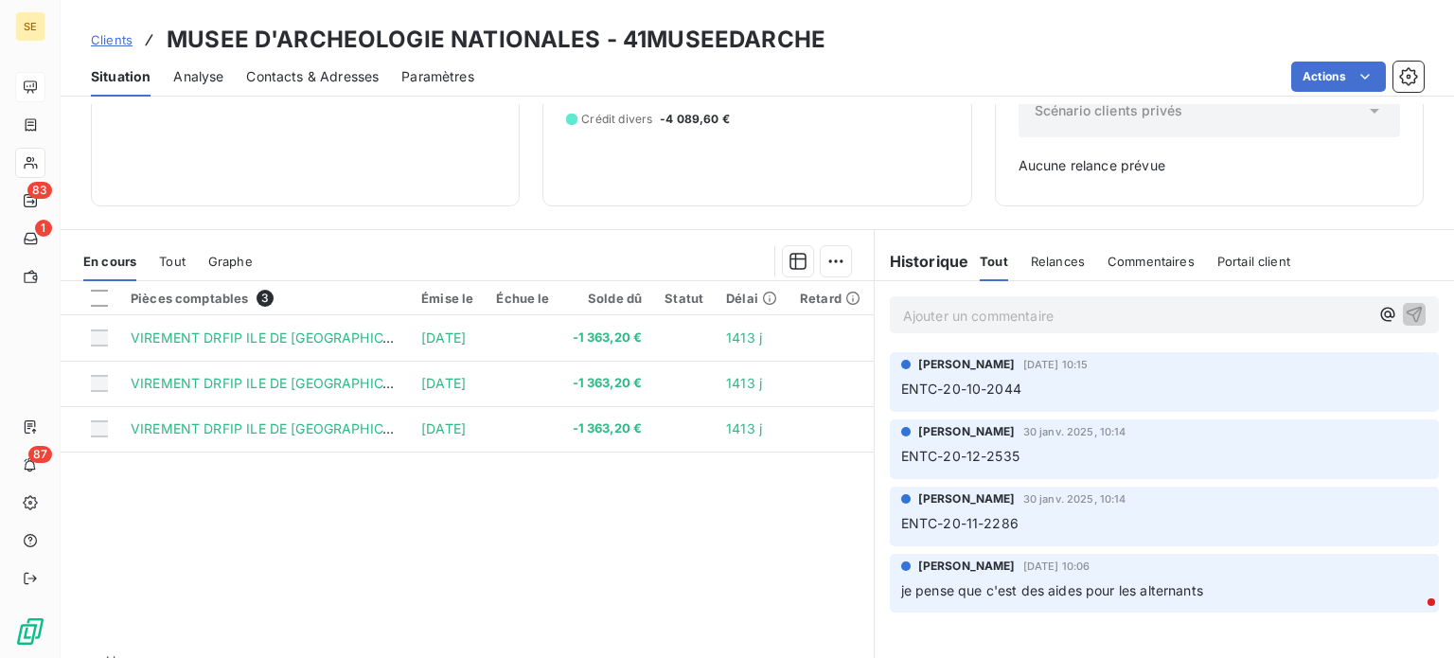
scroll to position [274, 0]
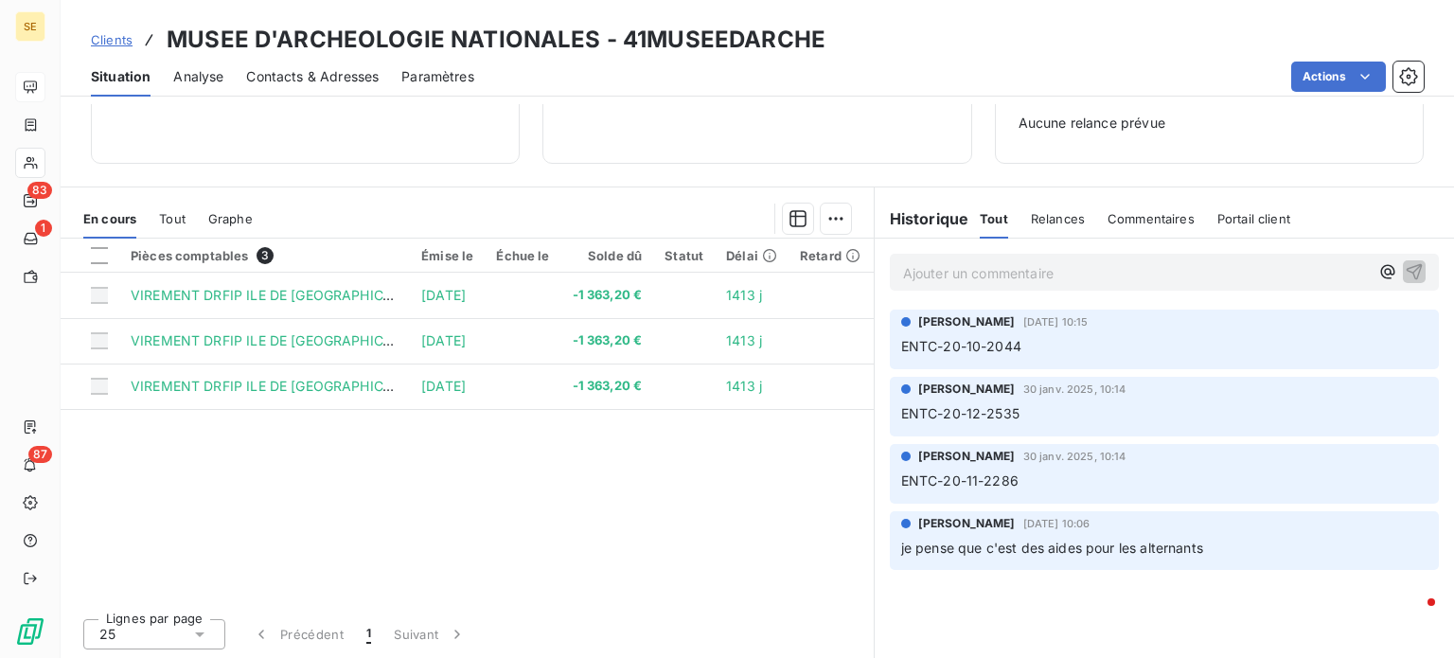
click at [117, 38] on span "Clients" at bounding box center [112, 39] width 42 height 15
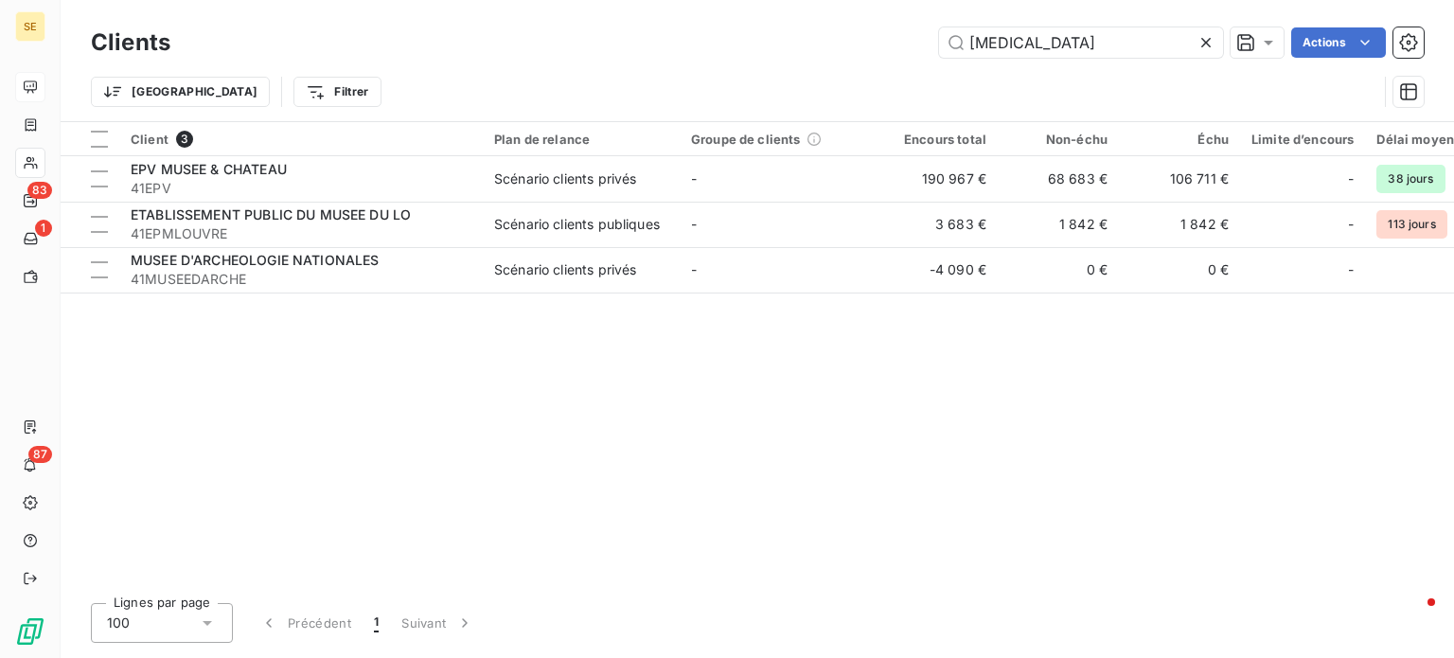
drag, startPoint x: 1026, startPoint y: 39, endPoint x: 761, endPoint y: 37, distance: 265.1
click at [769, 35] on div "[MEDICAL_DATA] Actions" at bounding box center [808, 42] width 1231 height 30
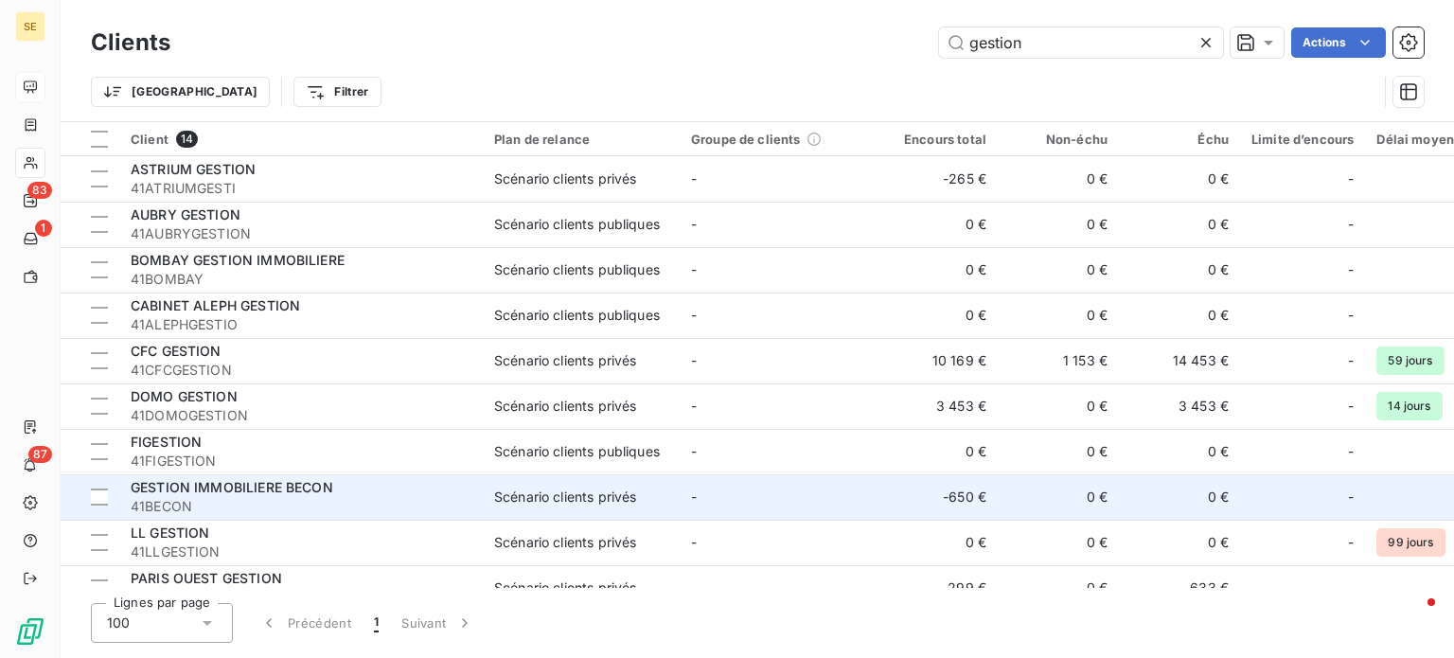
type input "gestion"
click at [324, 484] on span "GESTION IMMOBILIERE BECON" at bounding box center [232, 487] width 203 height 16
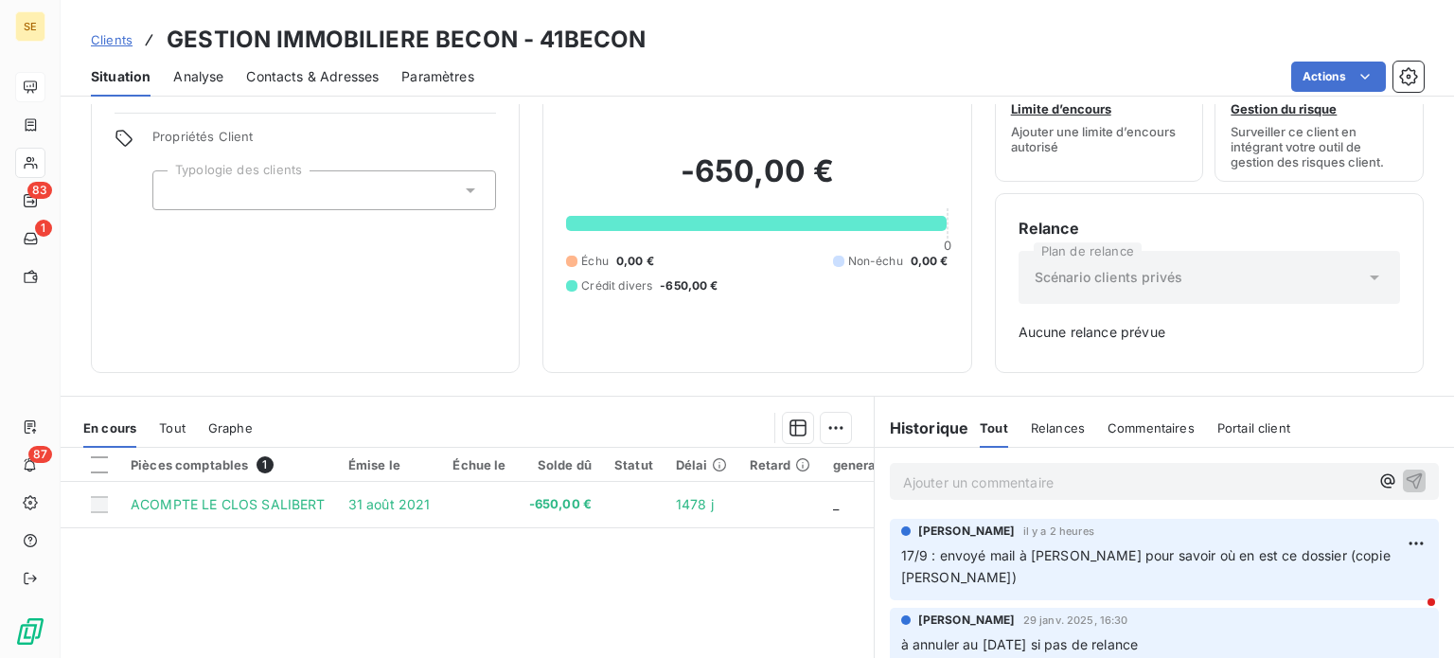
scroll to position [95, 0]
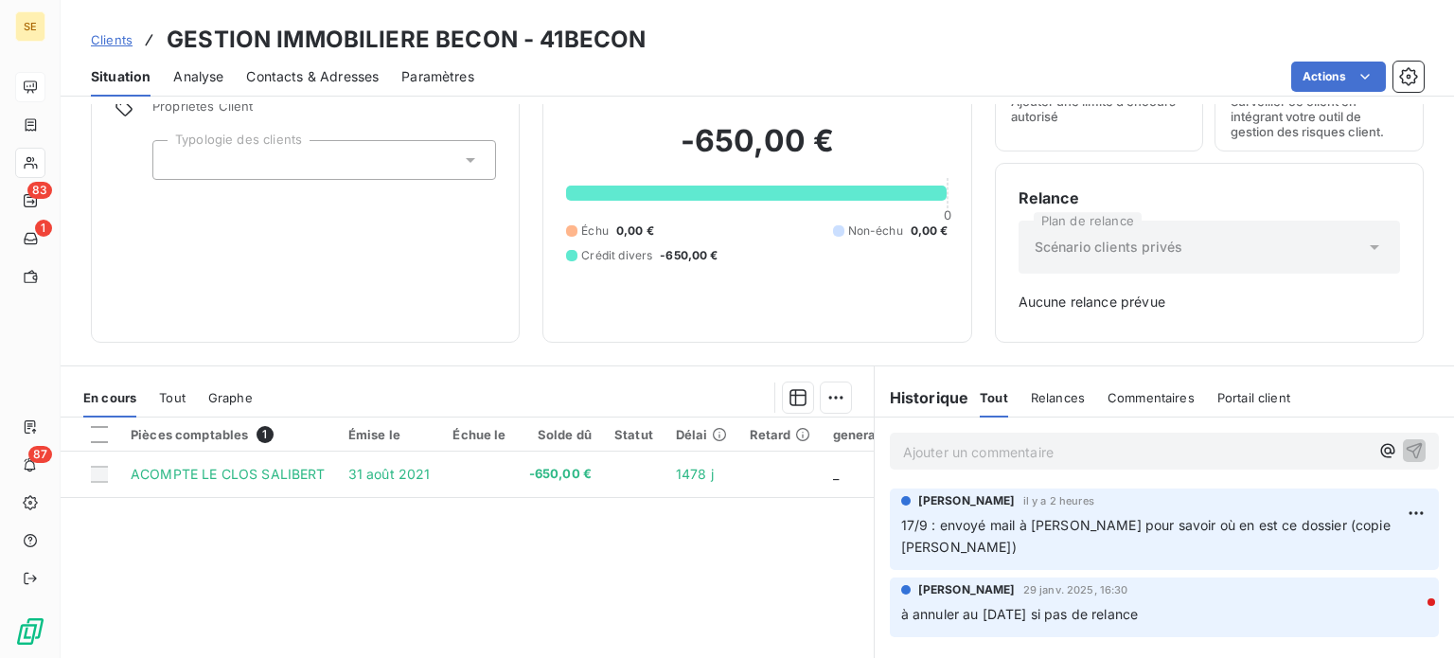
click at [102, 46] on span "Clients" at bounding box center [112, 39] width 42 height 15
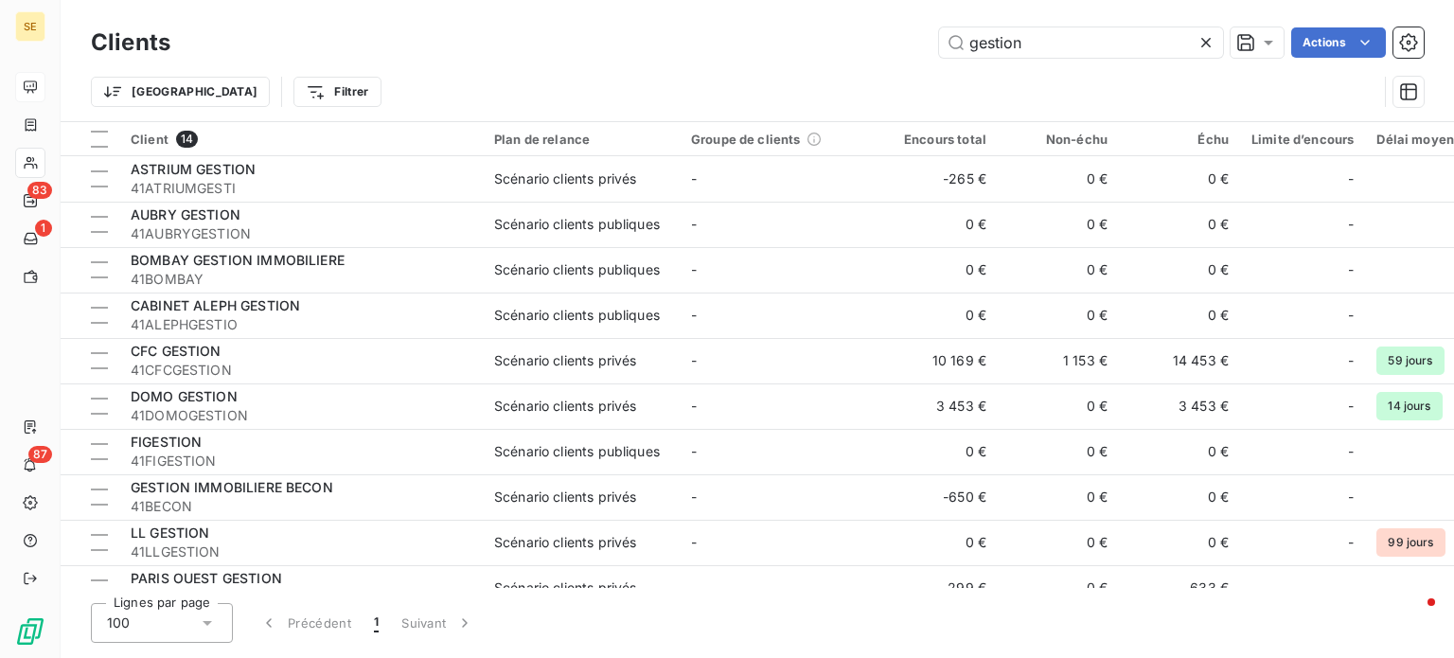
drag, startPoint x: 1073, startPoint y: 31, endPoint x: 751, endPoint y: 41, distance: 322.0
click at [753, 41] on div "gestion Actions" at bounding box center [808, 42] width 1231 height 30
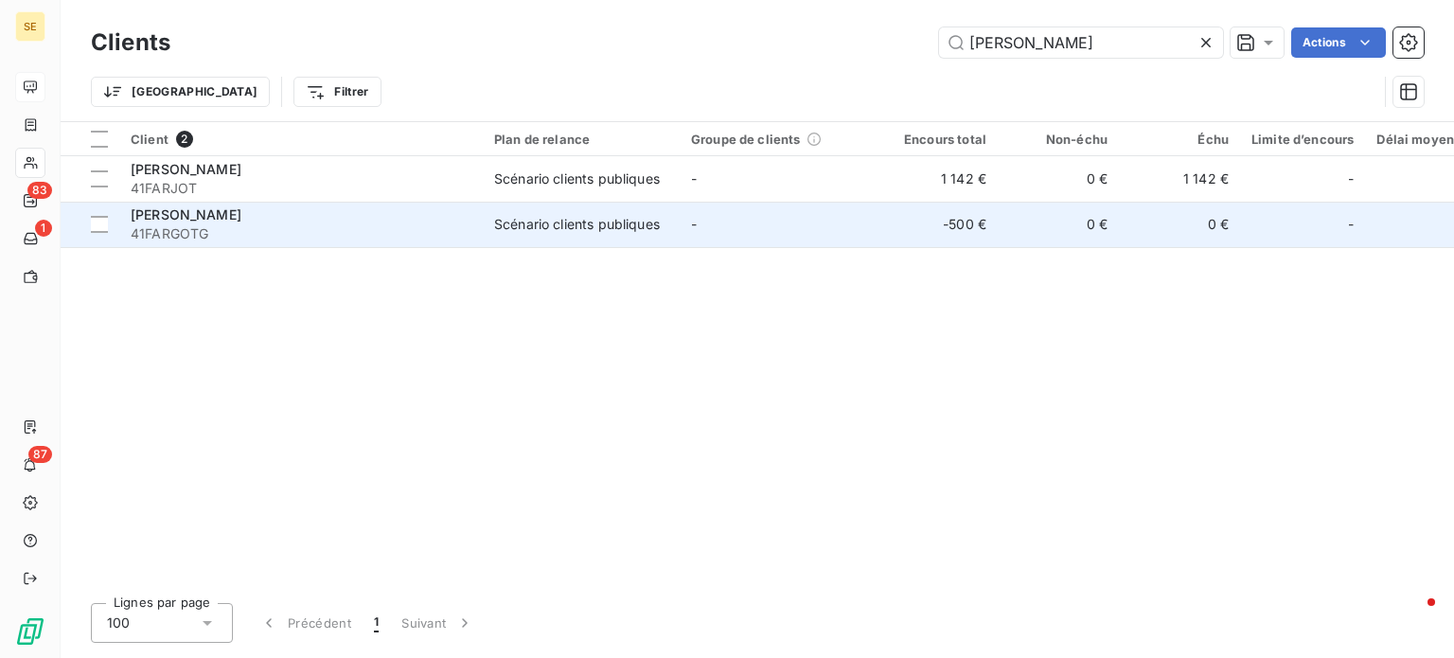
type input "[PERSON_NAME]"
click at [451, 220] on div "[PERSON_NAME]" at bounding box center [301, 214] width 341 height 19
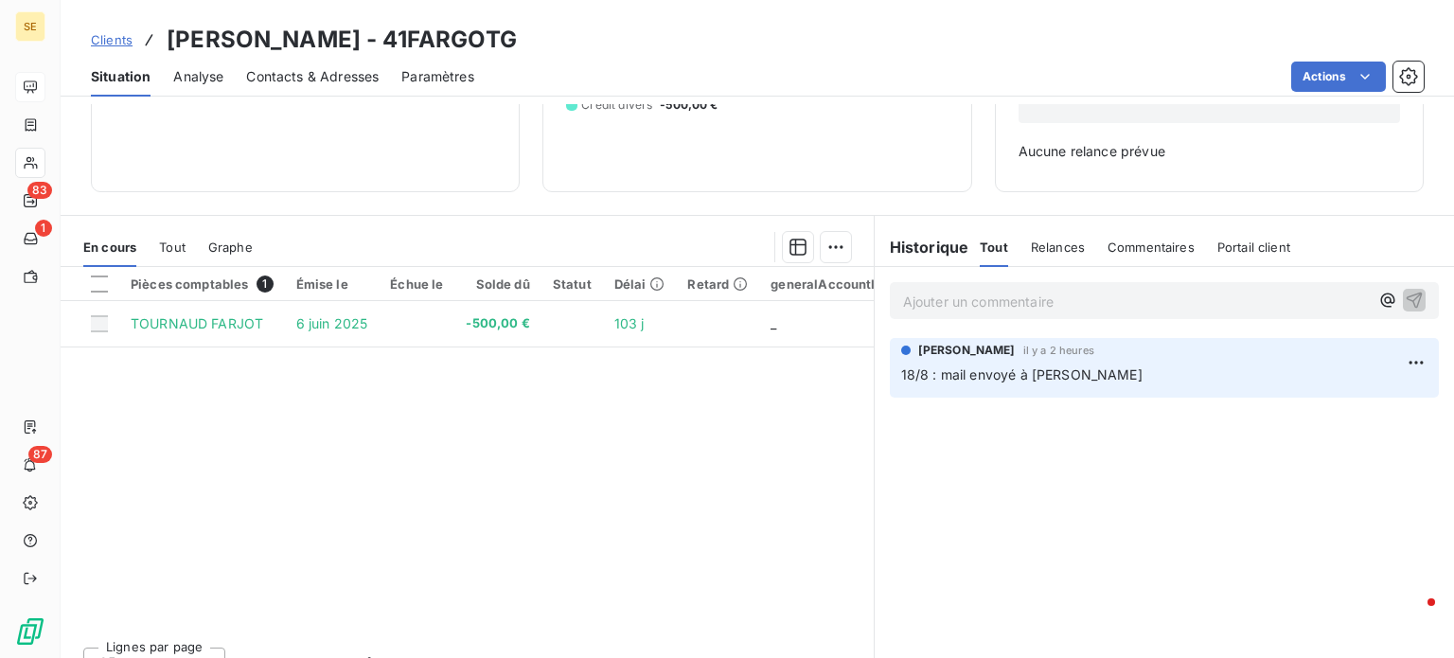
scroll to position [274, 0]
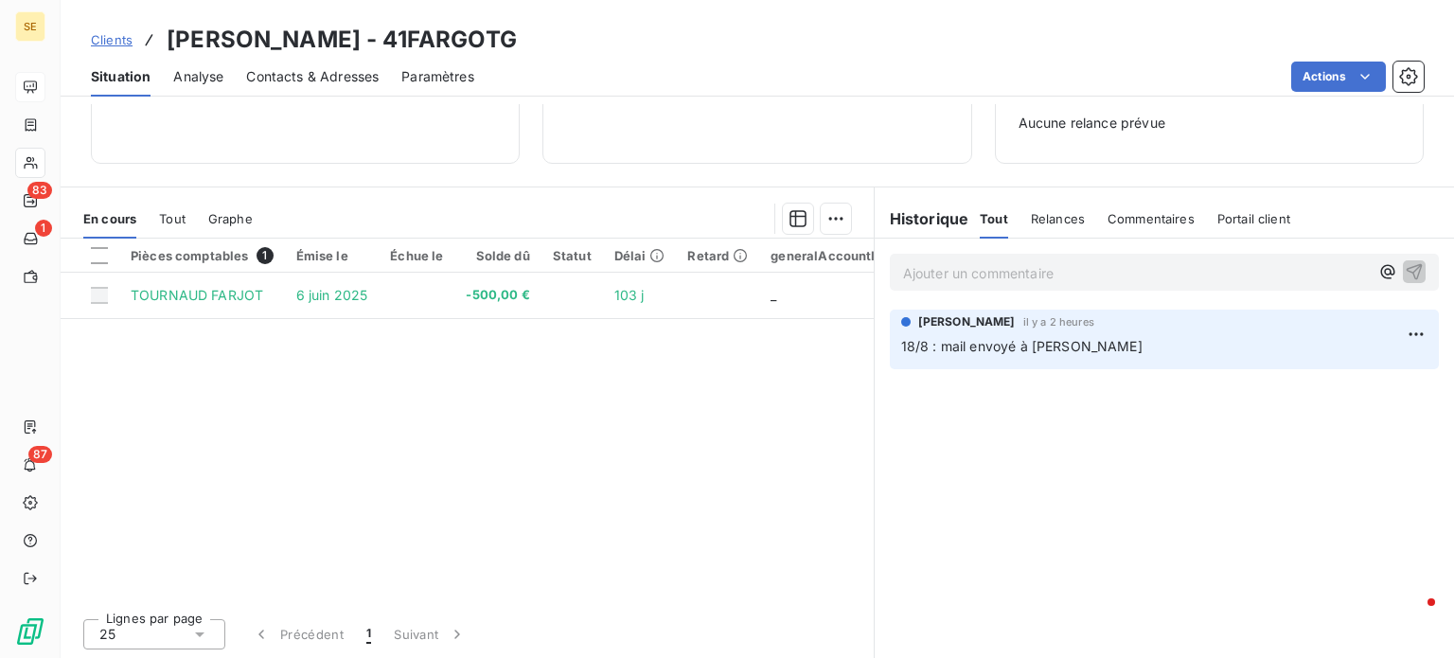
click at [112, 40] on span "Clients" at bounding box center [112, 39] width 42 height 15
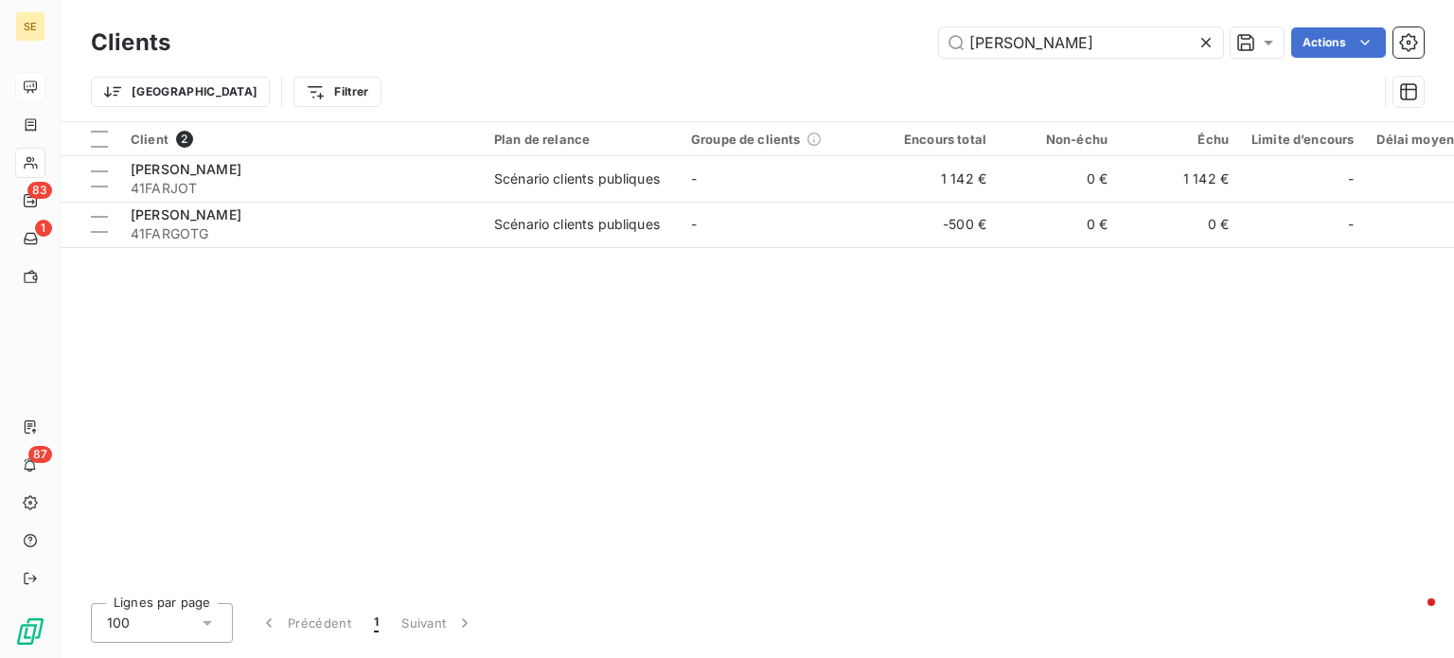
drag, startPoint x: 1056, startPoint y: 45, endPoint x: 635, endPoint y: 51, distance: 421.3
click at [637, 56] on div "[PERSON_NAME] Actions" at bounding box center [808, 42] width 1231 height 30
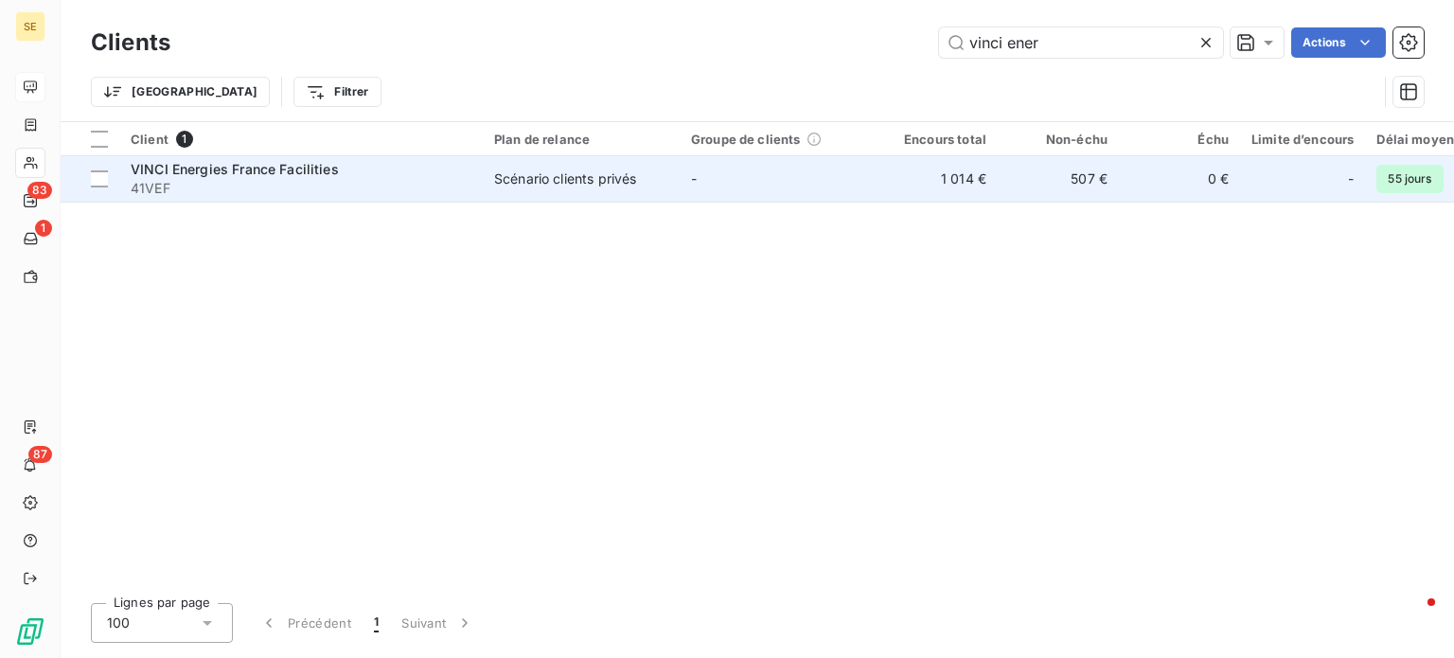
type input "vinci ener"
click at [280, 188] on span "41VEF" at bounding box center [301, 188] width 341 height 19
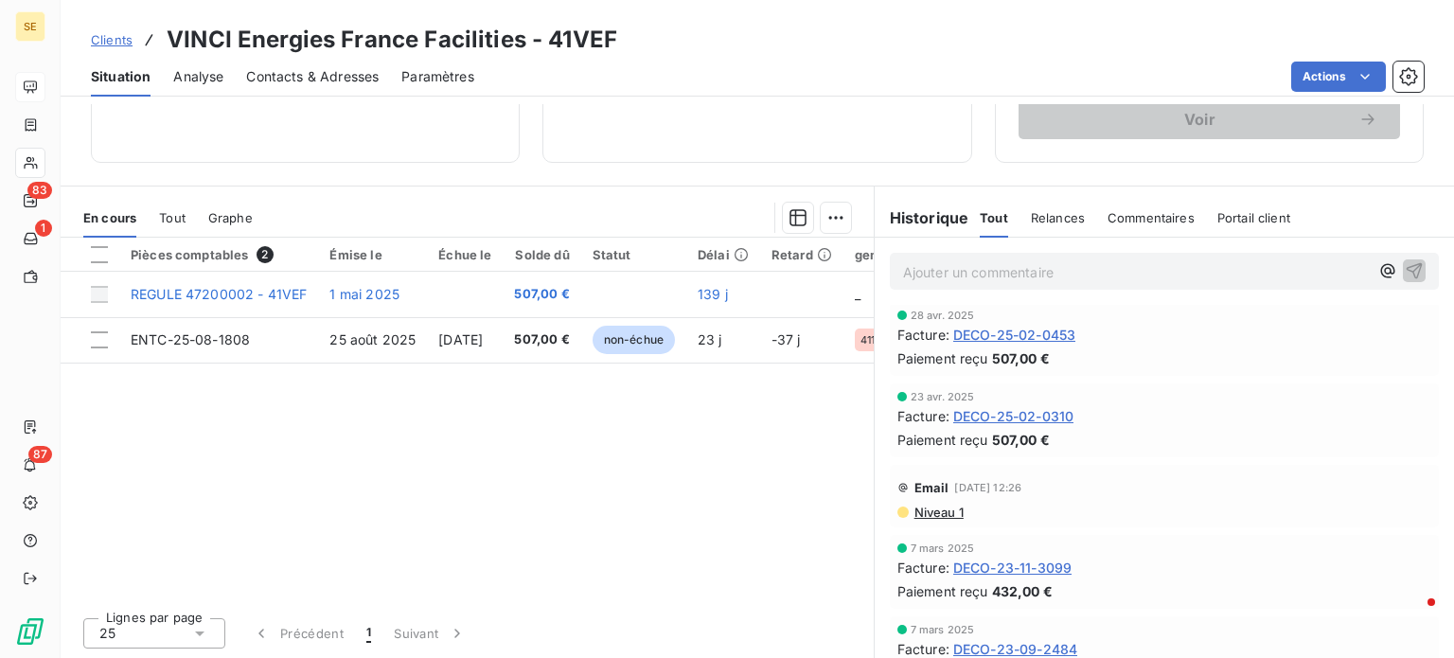
scroll to position [568, 0]
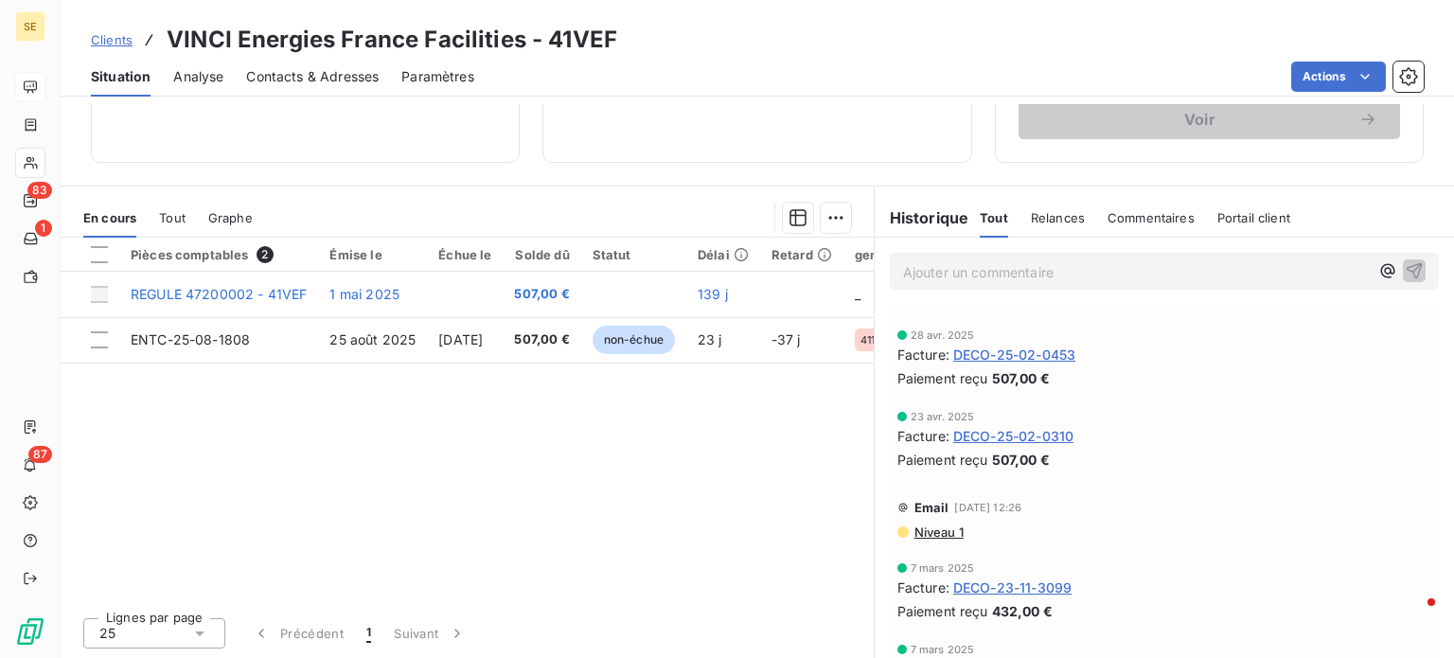
click at [933, 528] on span "Niveau 1" at bounding box center [938, 531] width 51 height 15
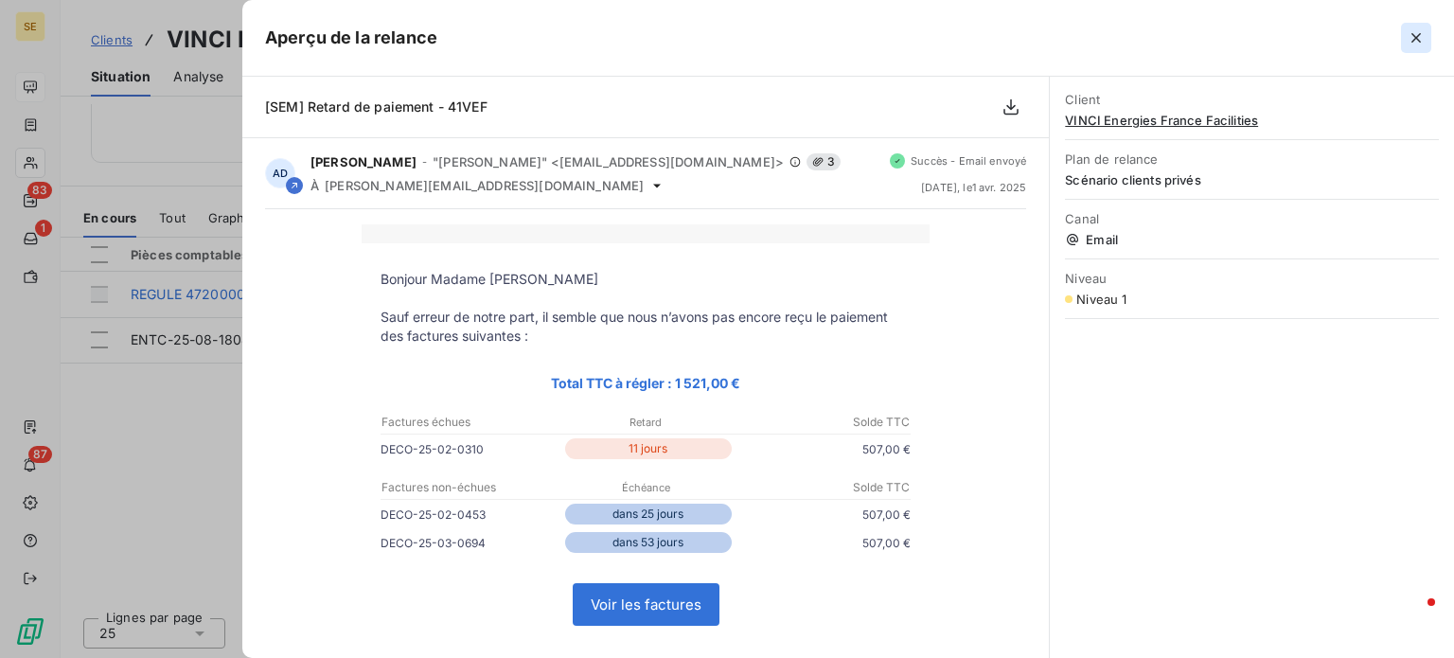
click at [1419, 32] on icon "button" at bounding box center [1416, 37] width 19 height 19
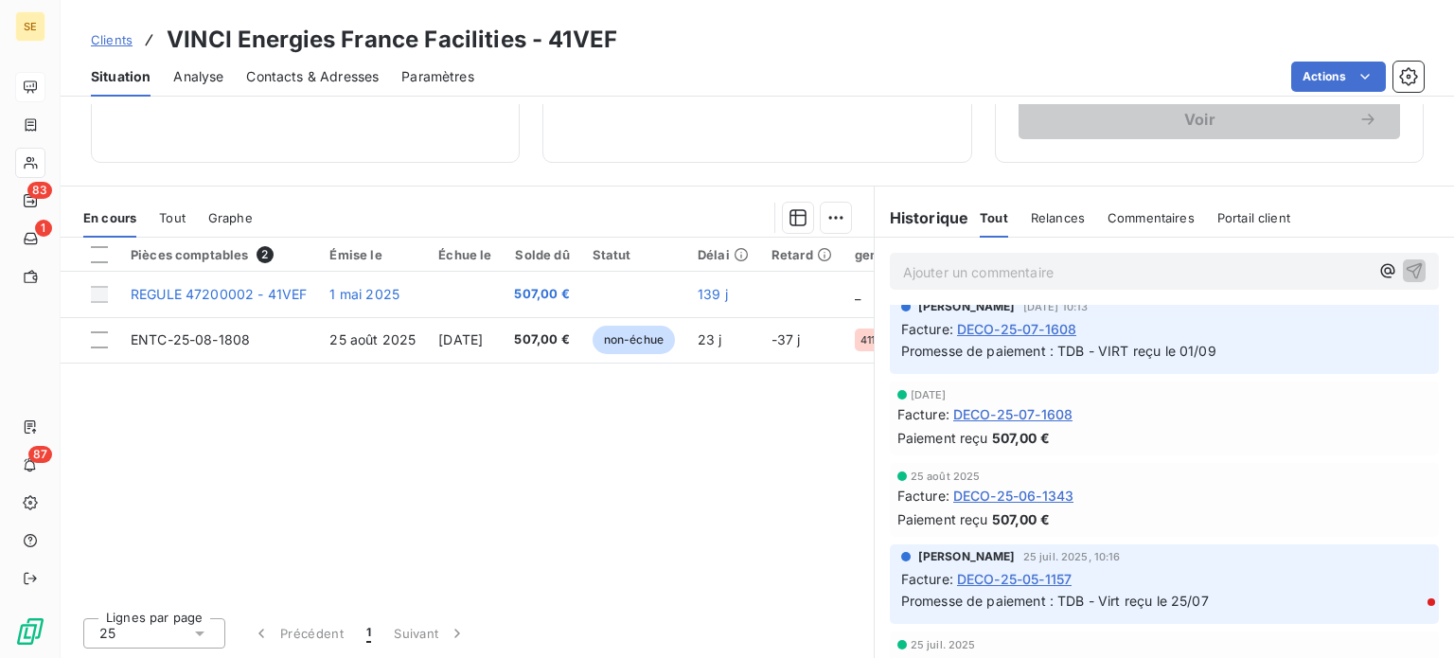
scroll to position [0, 0]
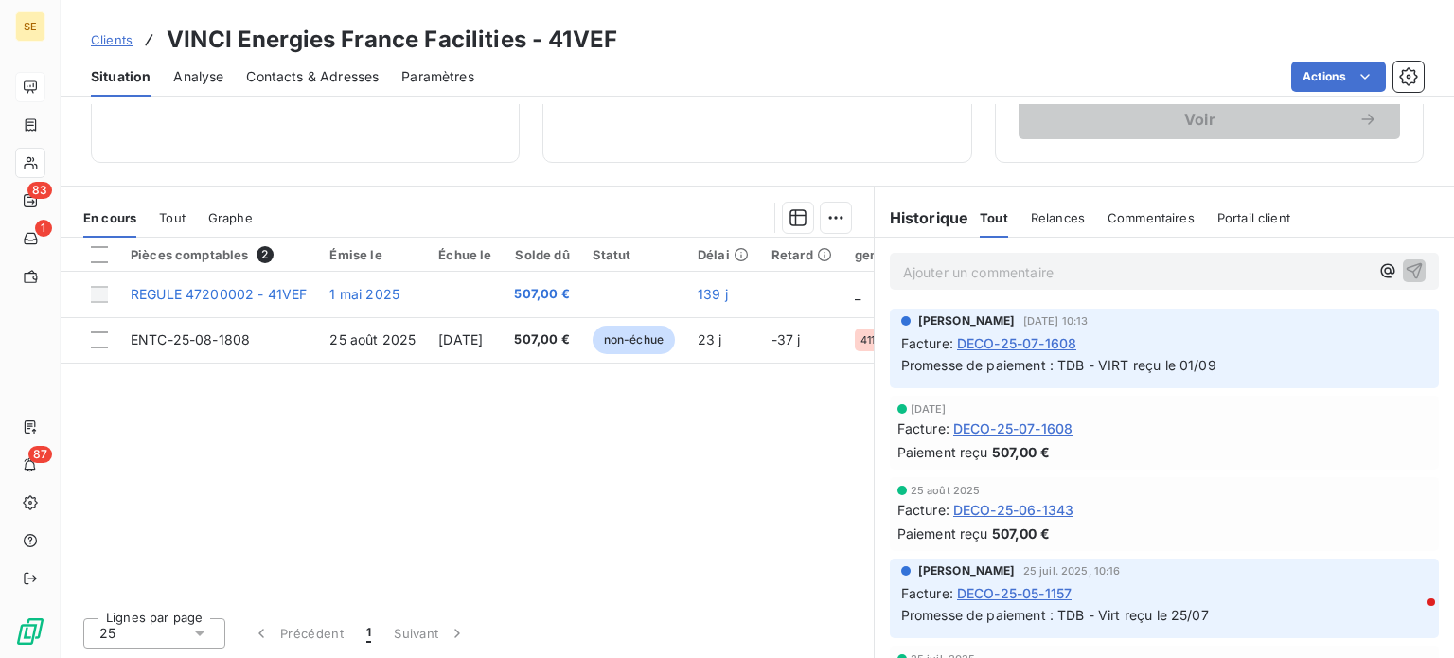
click at [177, 212] on span "Tout" at bounding box center [172, 217] width 27 height 15
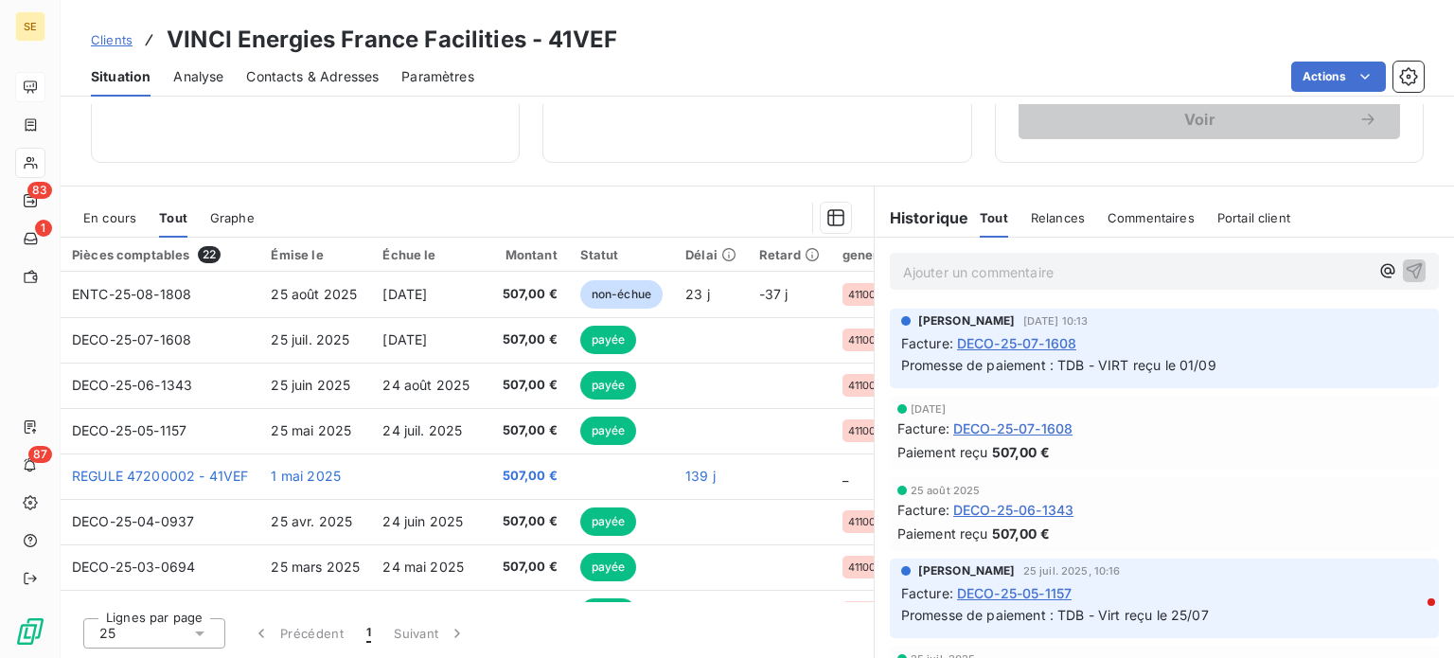
click at [116, 220] on span "En cours" at bounding box center [109, 217] width 53 height 15
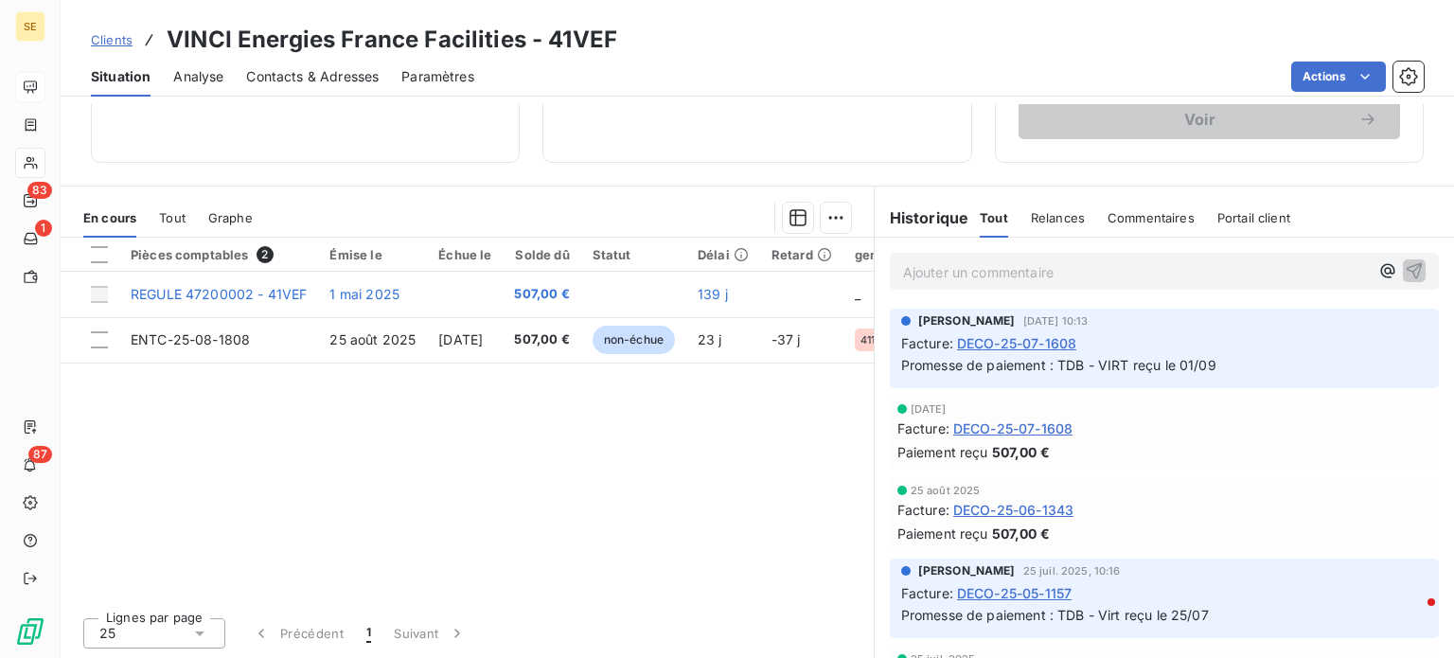
click at [91, 38] on span "Clients" at bounding box center [112, 39] width 42 height 15
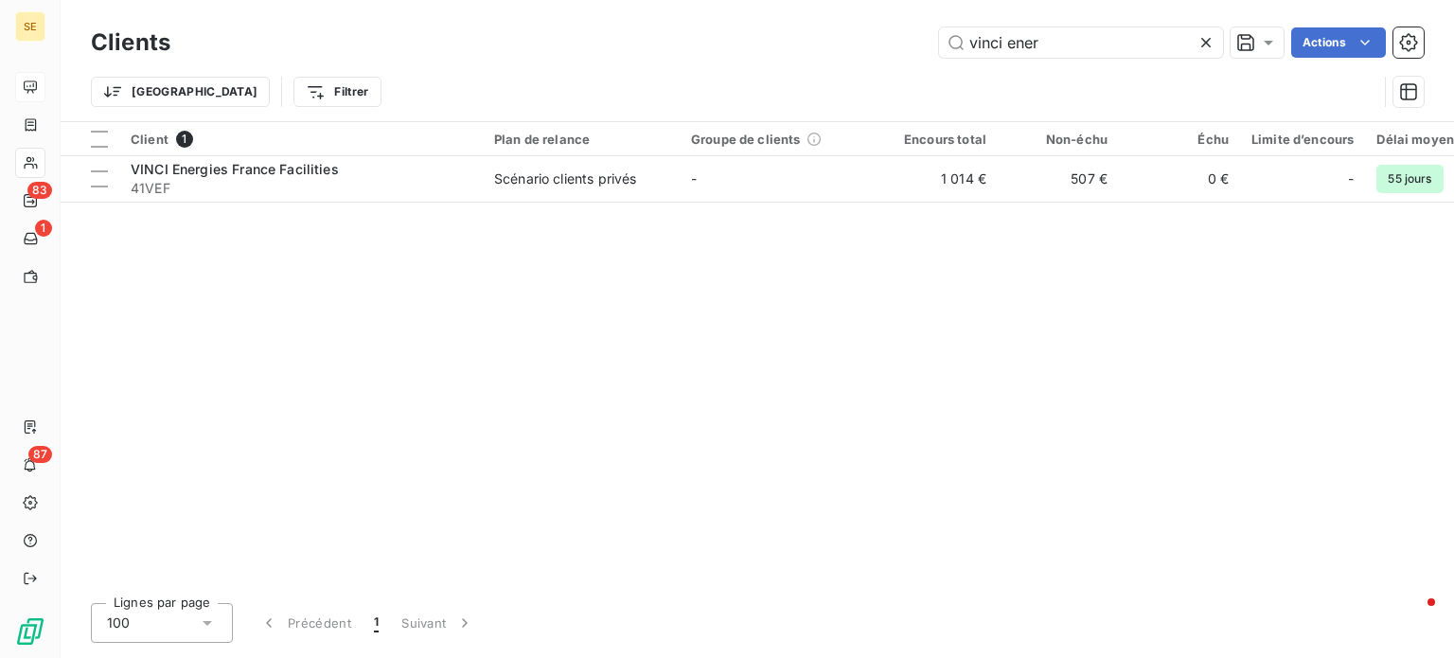
drag, startPoint x: 1064, startPoint y: 44, endPoint x: 477, endPoint y: 32, distance: 587.0
click at [477, 32] on div "vinci ener Actions" at bounding box center [808, 42] width 1231 height 30
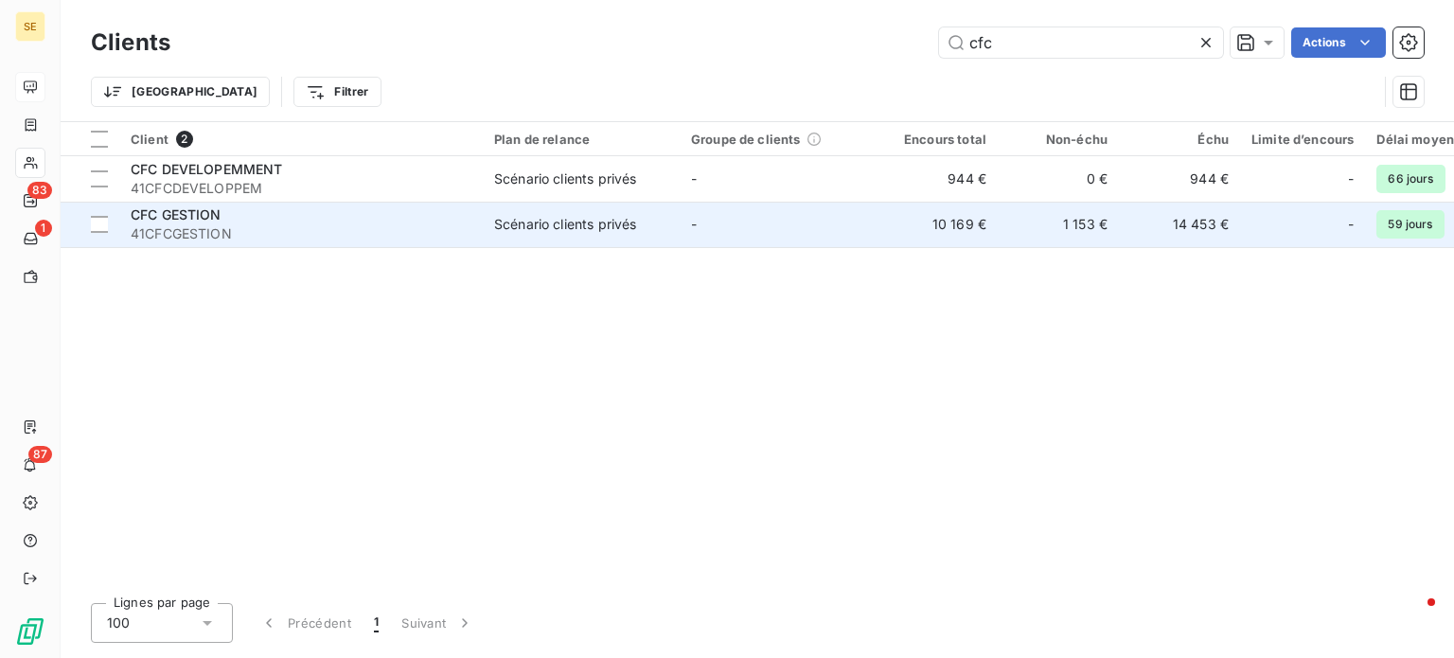
type input "cfc"
click at [416, 230] on span "41CFCGESTION" at bounding box center [301, 233] width 341 height 19
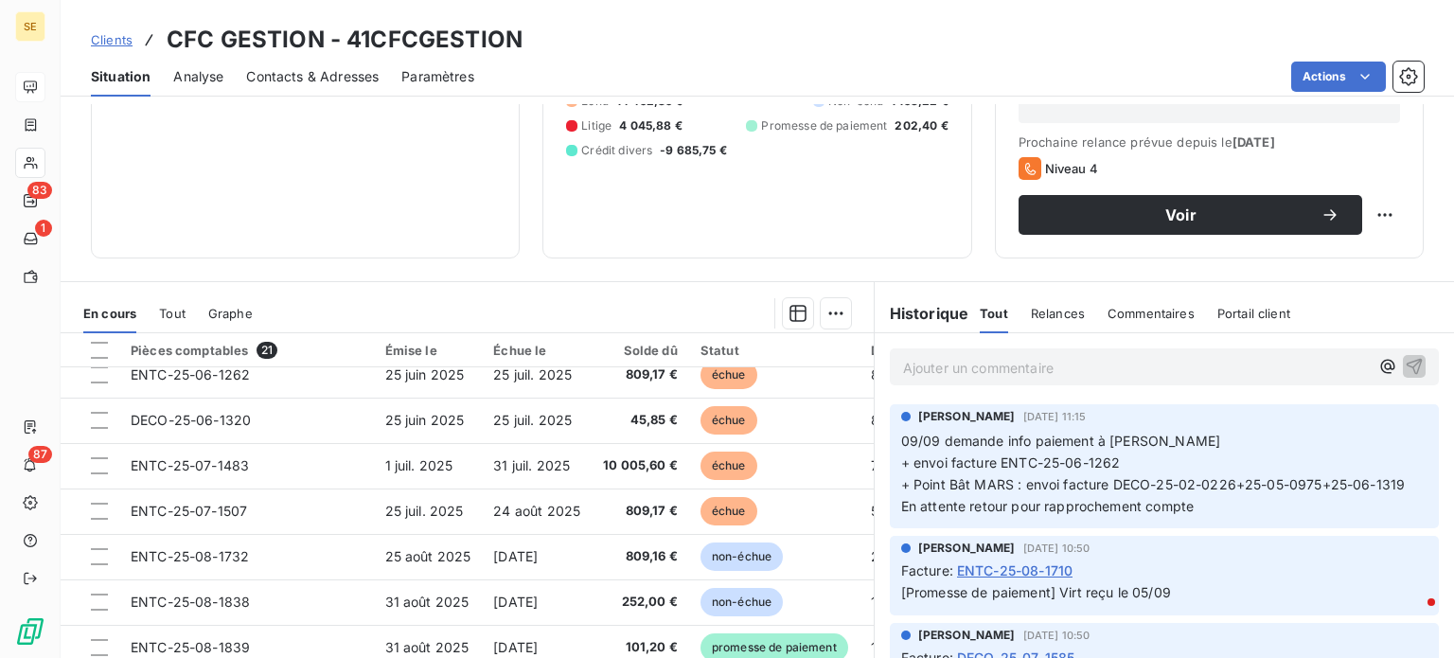
scroll to position [246, 0]
click at [98, 42] on span "Clients" at bounding box center [112, 39] width 42 height 15
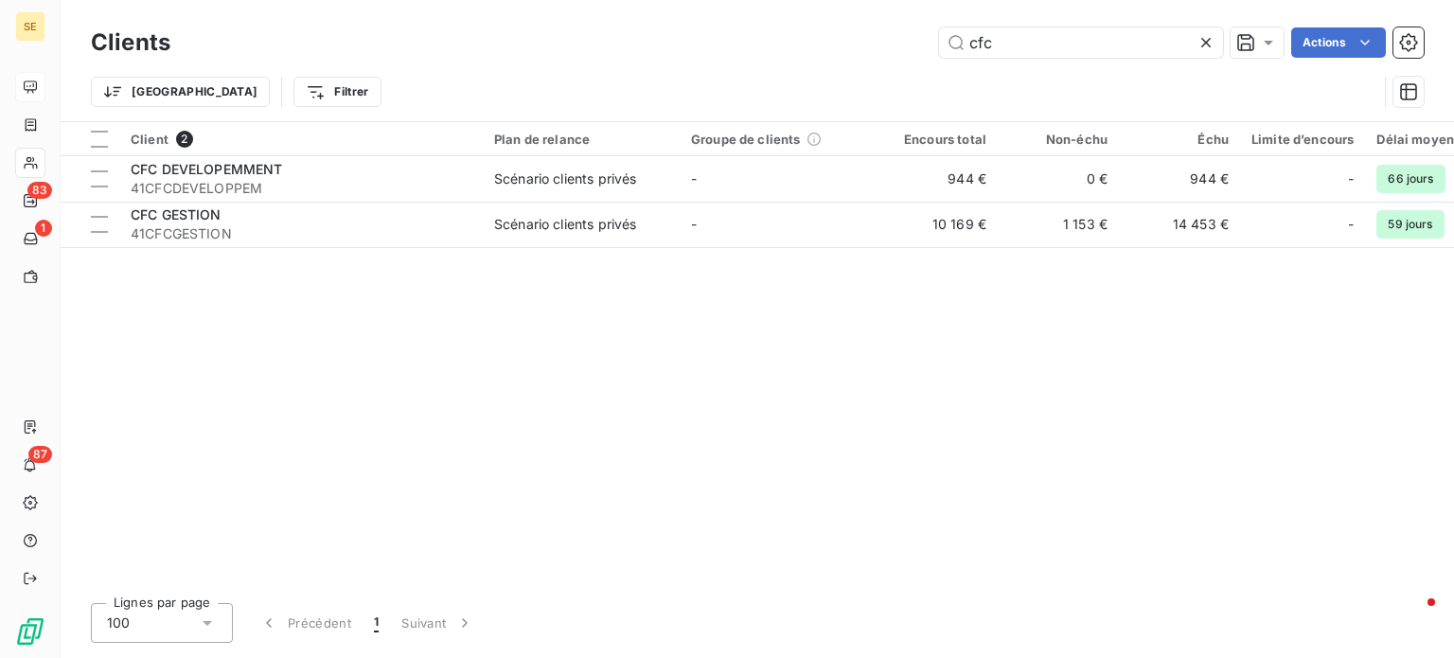
click at [778, 38] on div "cfc Actions" at bounding box center [808, 42] width 1231 height 30
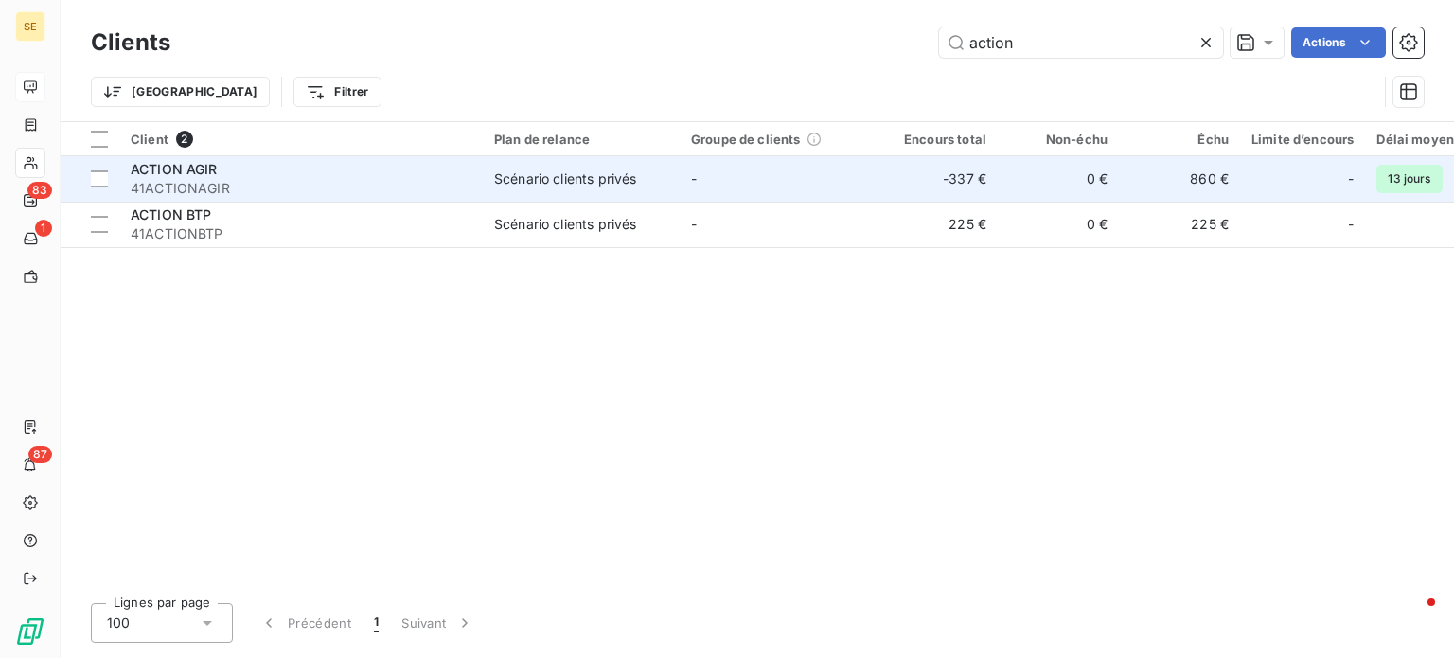
type input "action"
click at [472, 177] on td "ACTION AGIR 41ACTIONAGIR" at bounding box center [300, 178] width 363 height 45
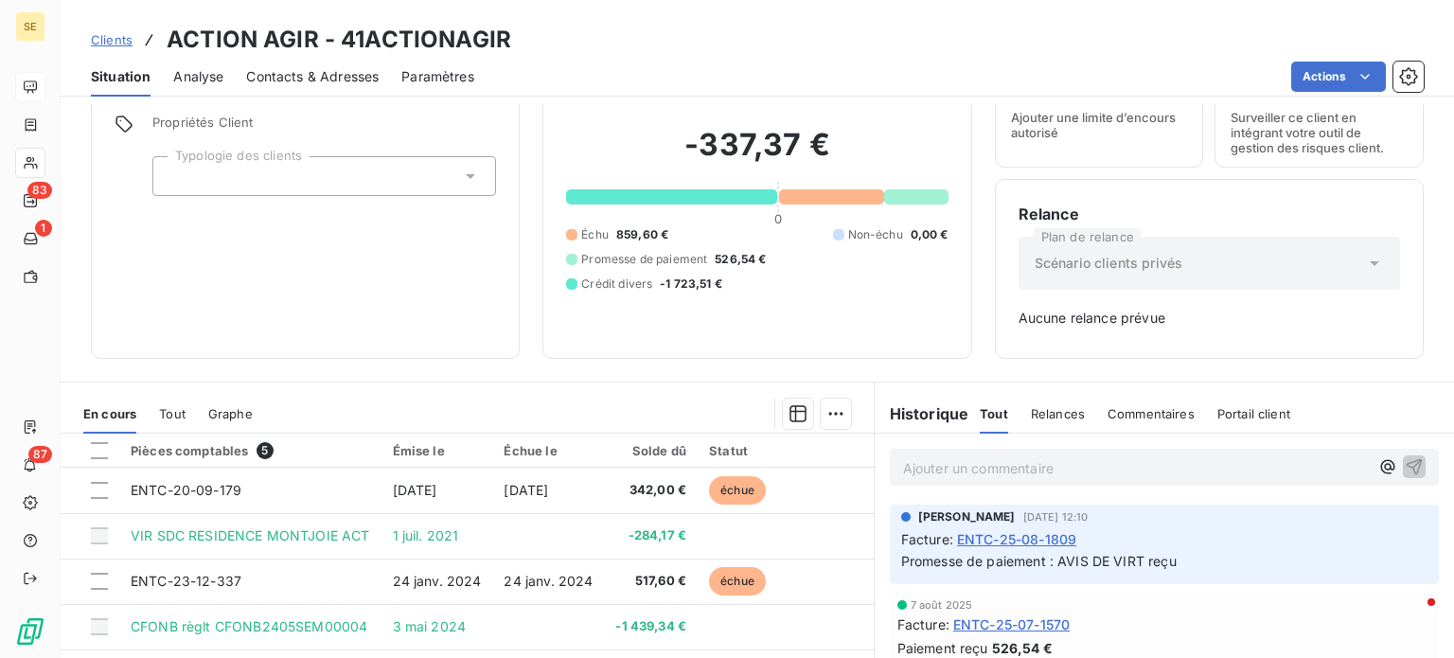
scroll to position [189, 0]
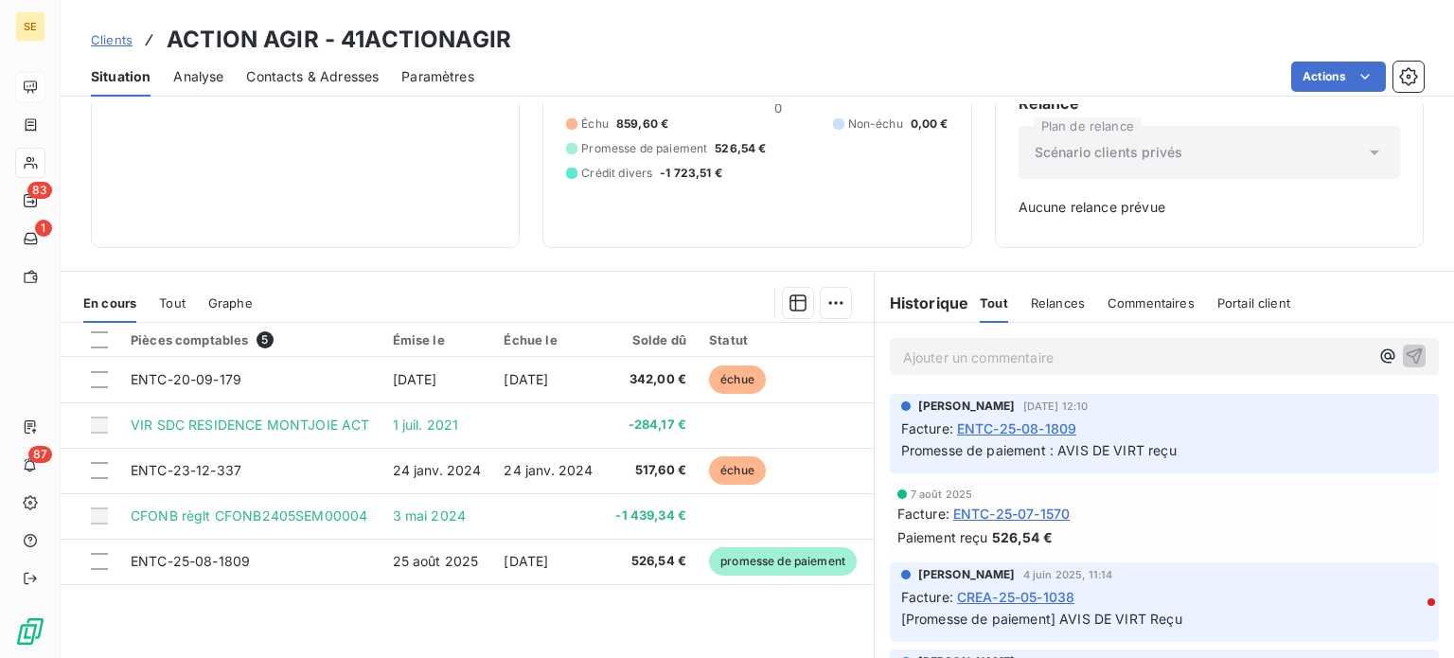
click at [109, 43] on span "Clients" at bounding box center [112, 39] width 42 height 15
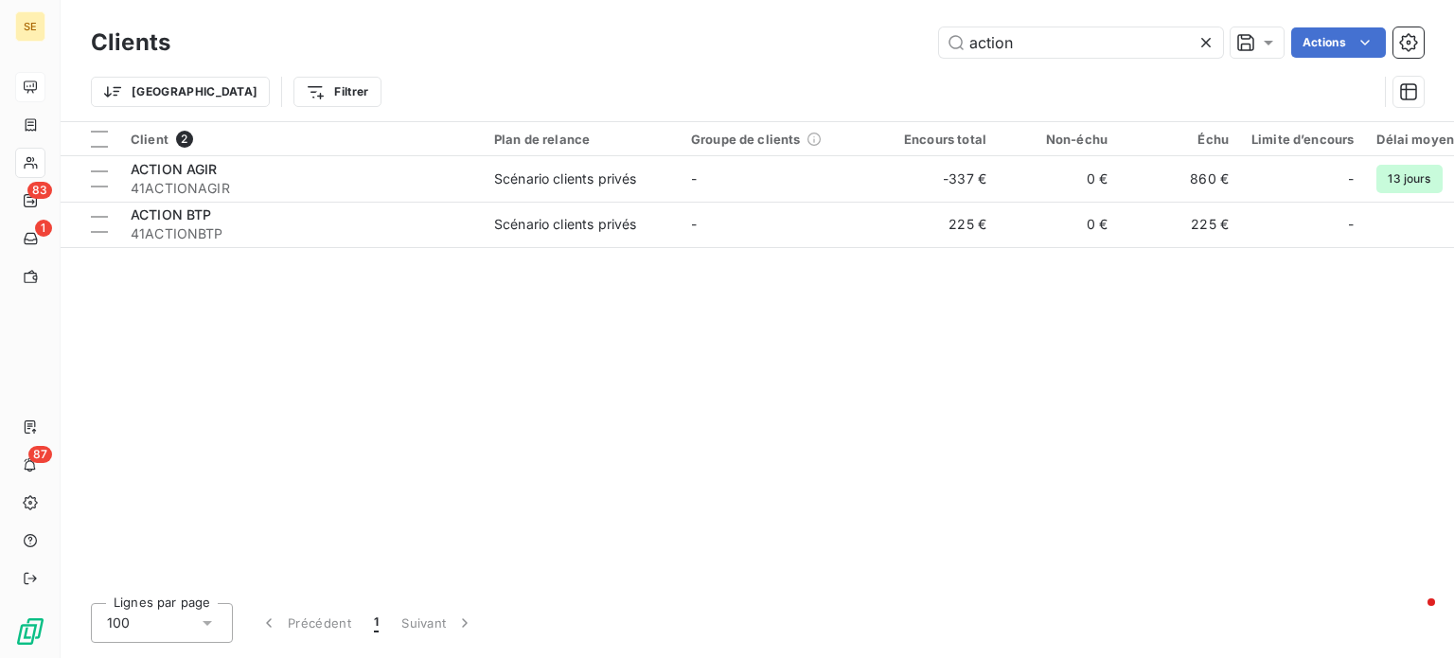
drag, startPoint x: 1021, startPoint y: 38, endPoint x: 852, endPoint y: 31, distance: 169.6
click at [852, 31] on div "action Actions" at bounding box center [808, 42] width 1231 height 30
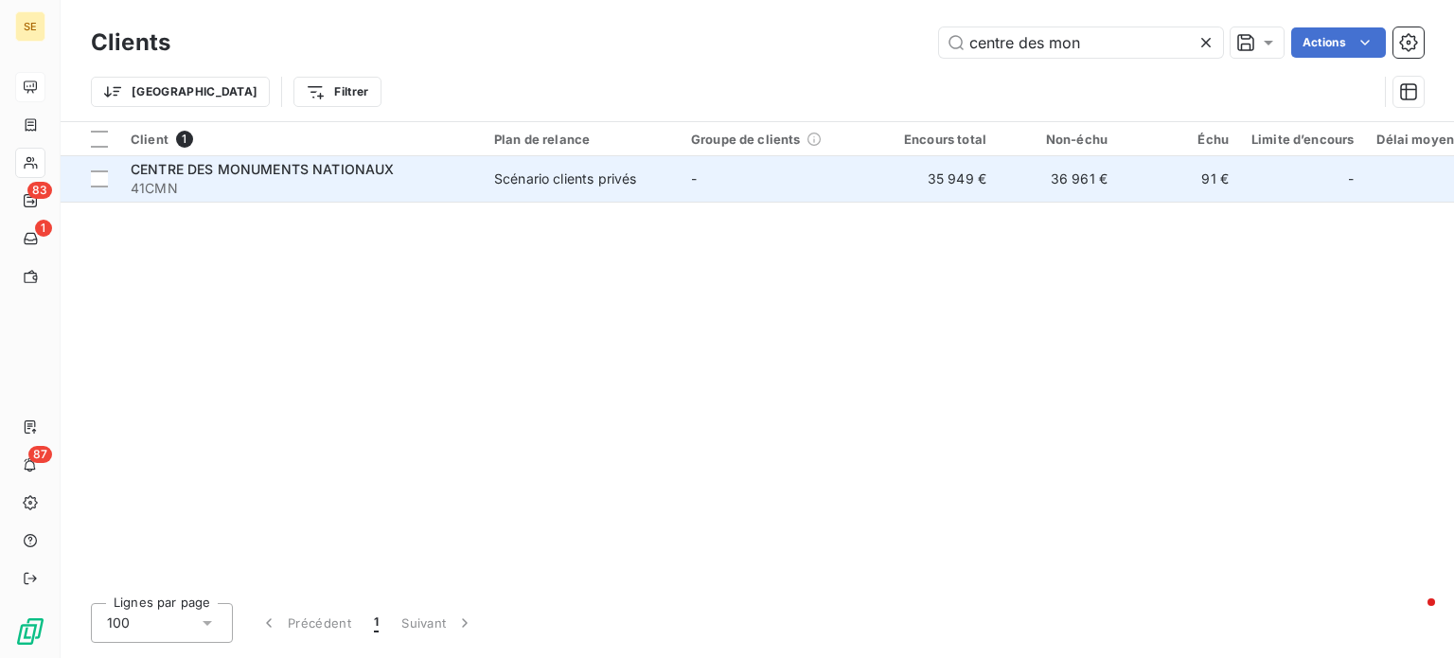
type input "centre des mon"
click at [394, 179] on span "41CMN" at bounding box center [301, 188] width 341 height 19
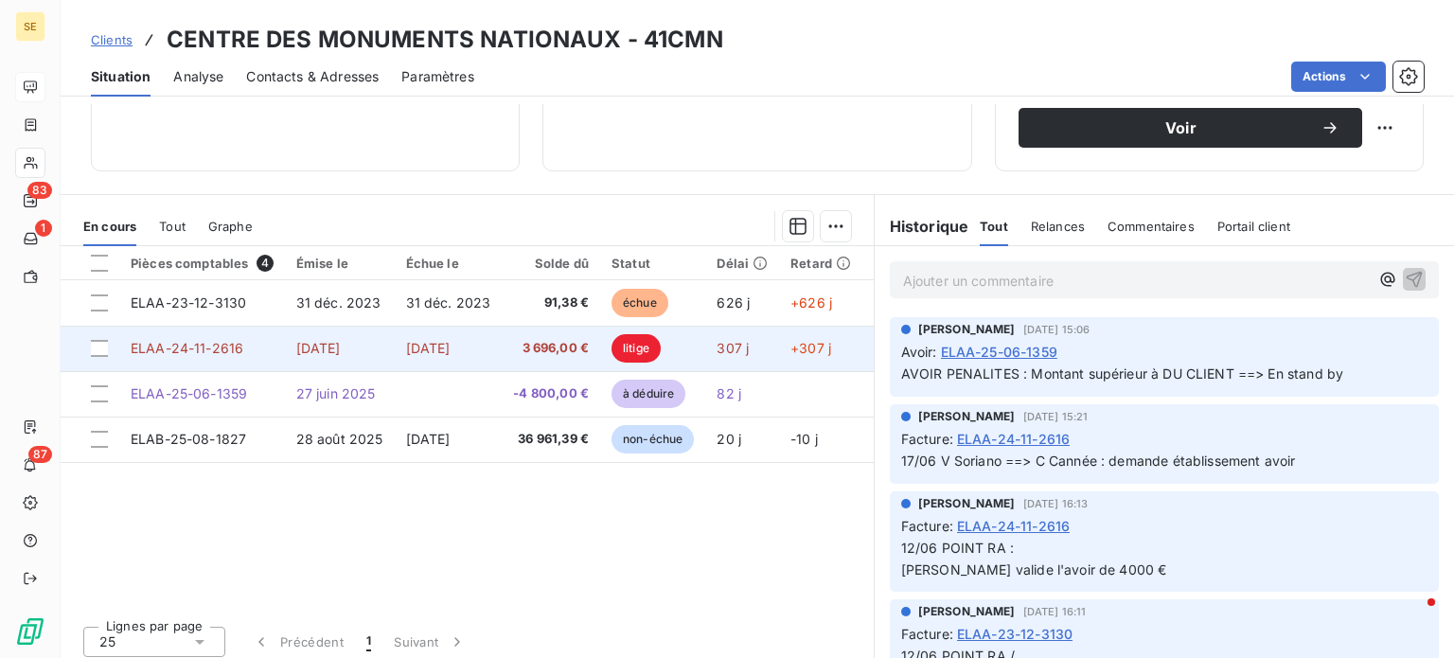
scroll to position [341, 0]
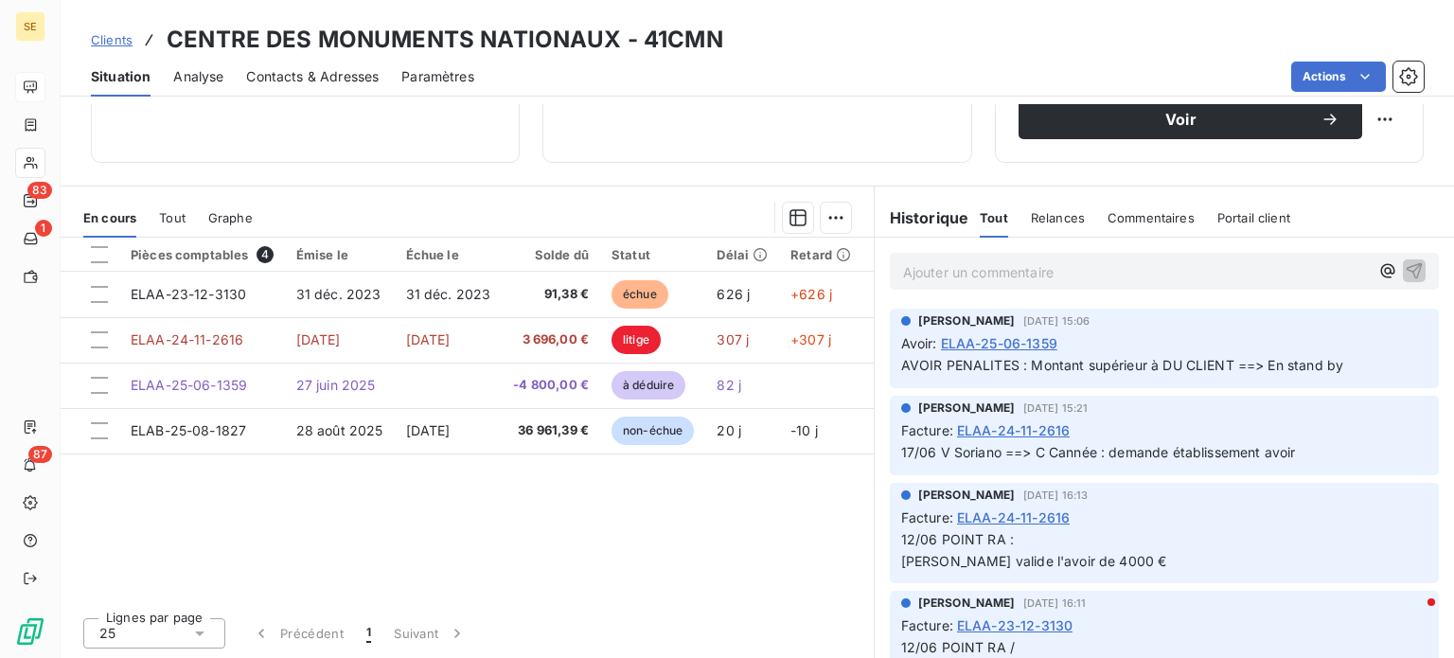
click at [115, 35] on span "Clients" at bounding box center [112, 39] width 42 height 15
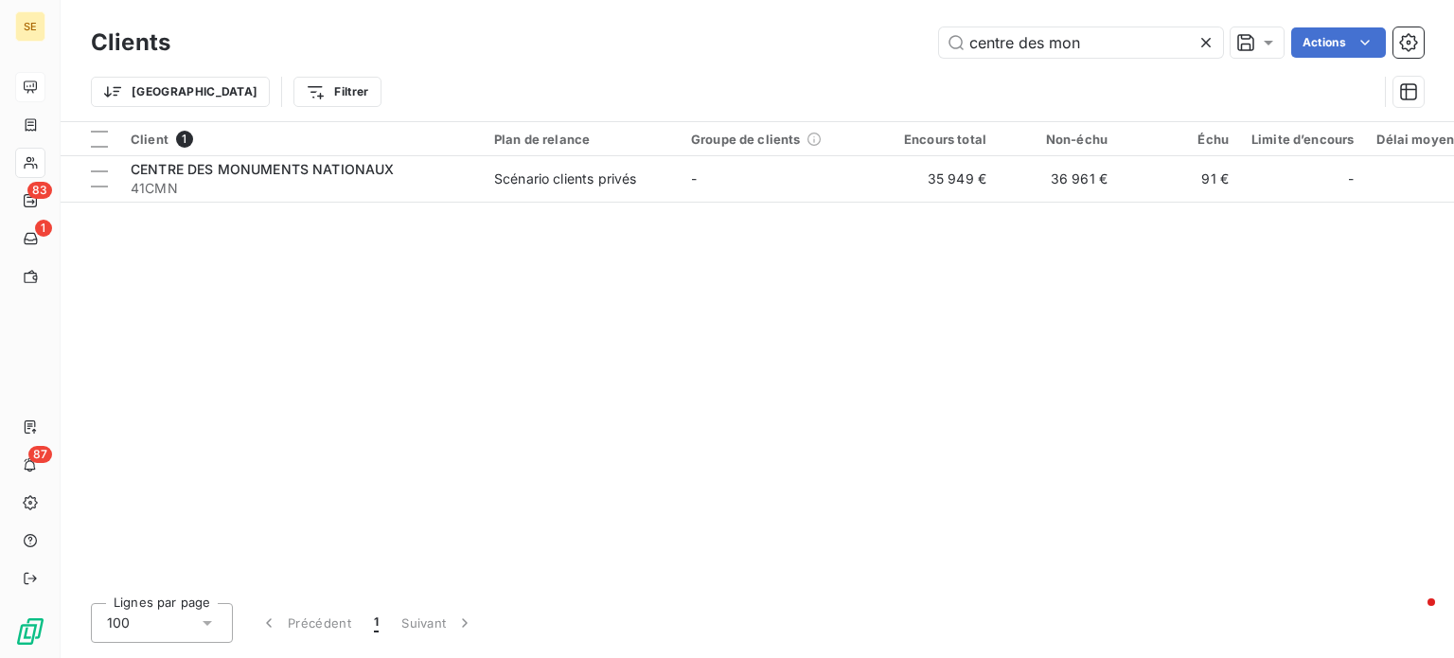
drag, startPoint x: 1121, startPoint y: 42, endPoint x: 771, endPoint y: 55, distance: 349.5
click at [771, 55] on div "centre des mon Actions" at bounding box center [808, 42] width 1231 height 30
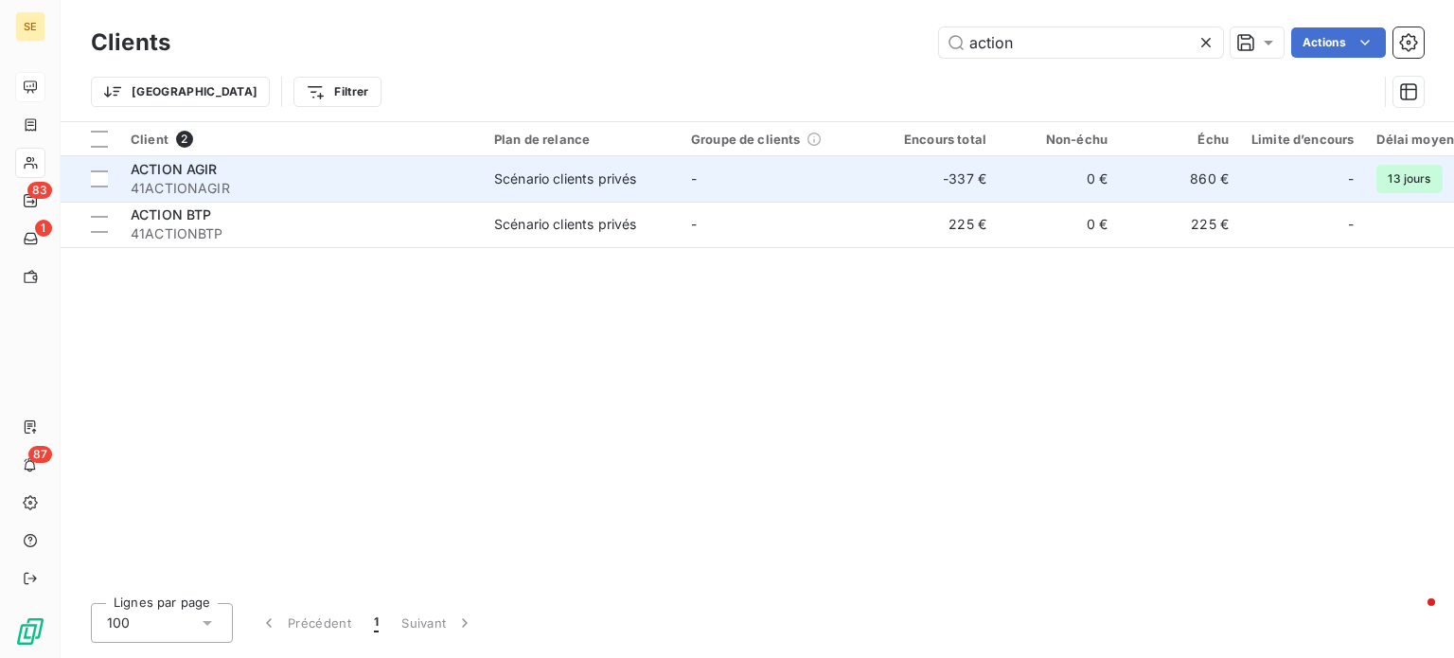
type input "action"
click at [356, 176] on div "ACTION AGIR" at bounding box center [301, 169] width 341 height 19
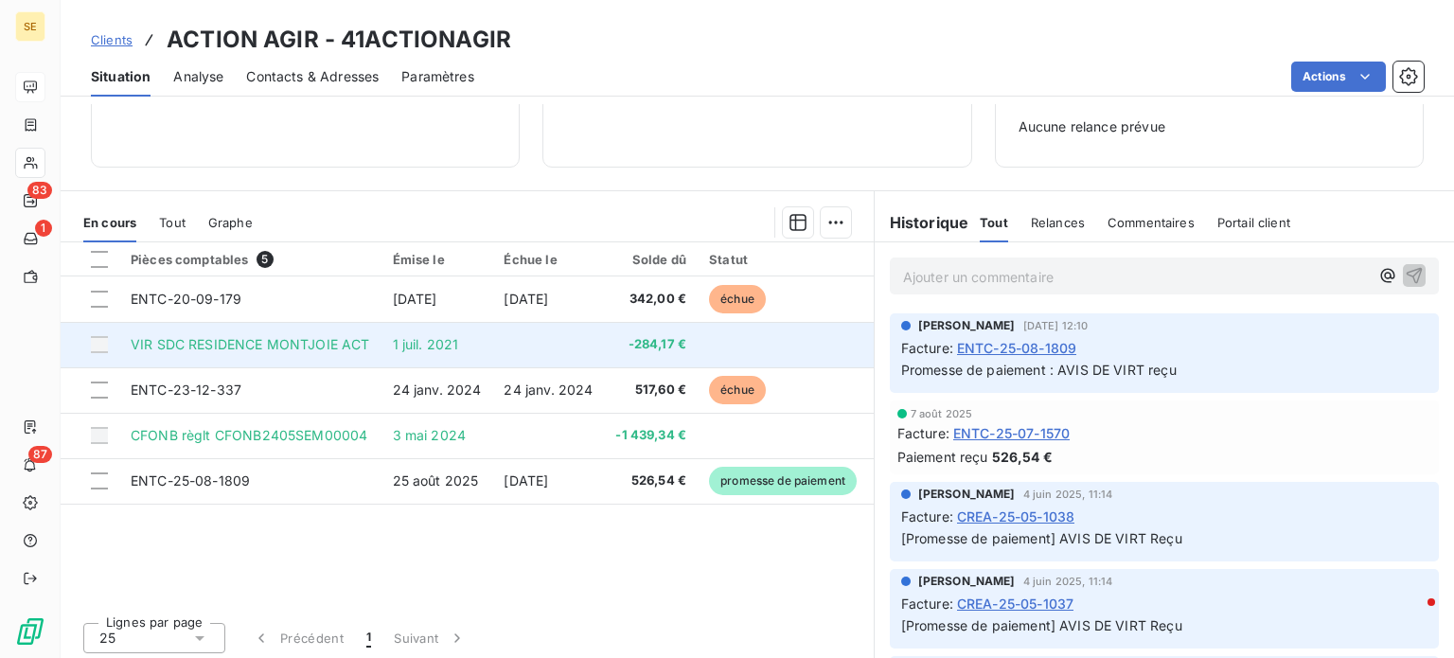
scroll to position [274, 0]
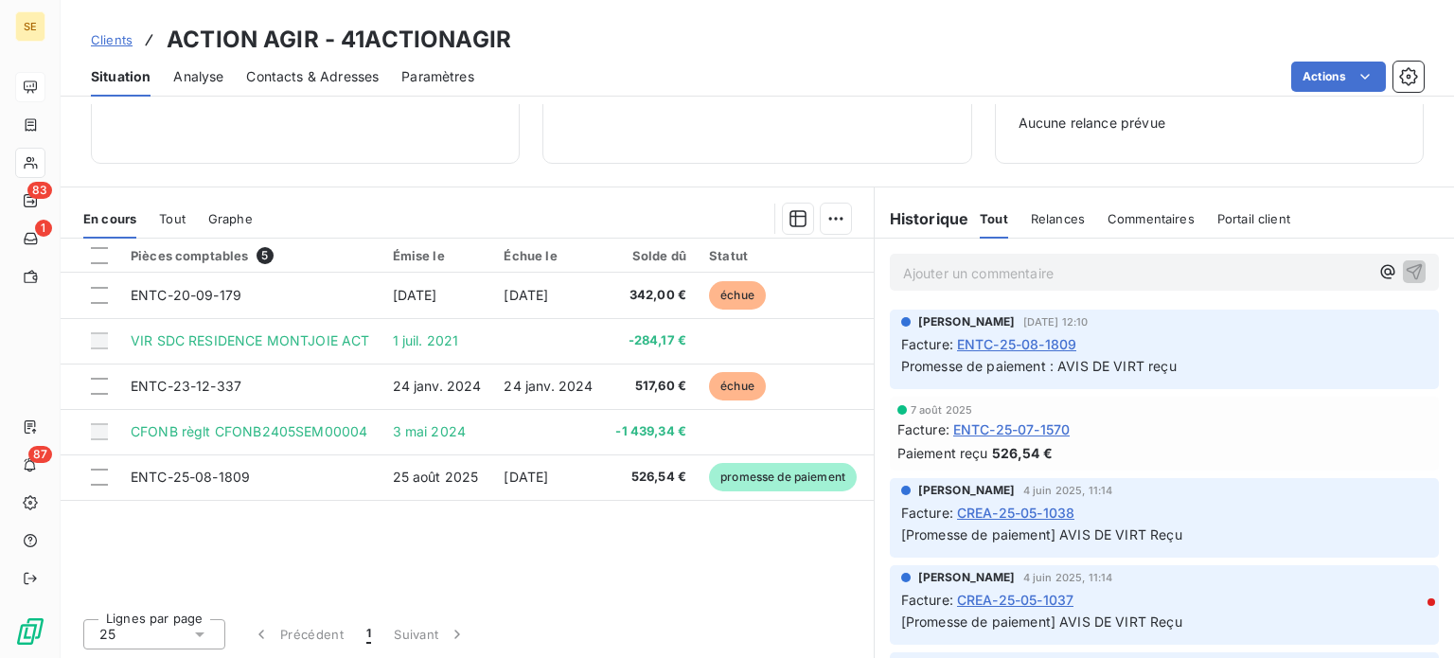
drag, startPoint x: 98, startPoint y: 41, endPoint x: 137, endPoint y: 39, distance: 39.8
click at [98, 41] on span "Clients" at bounding box center [112, 39] width 42 height 15
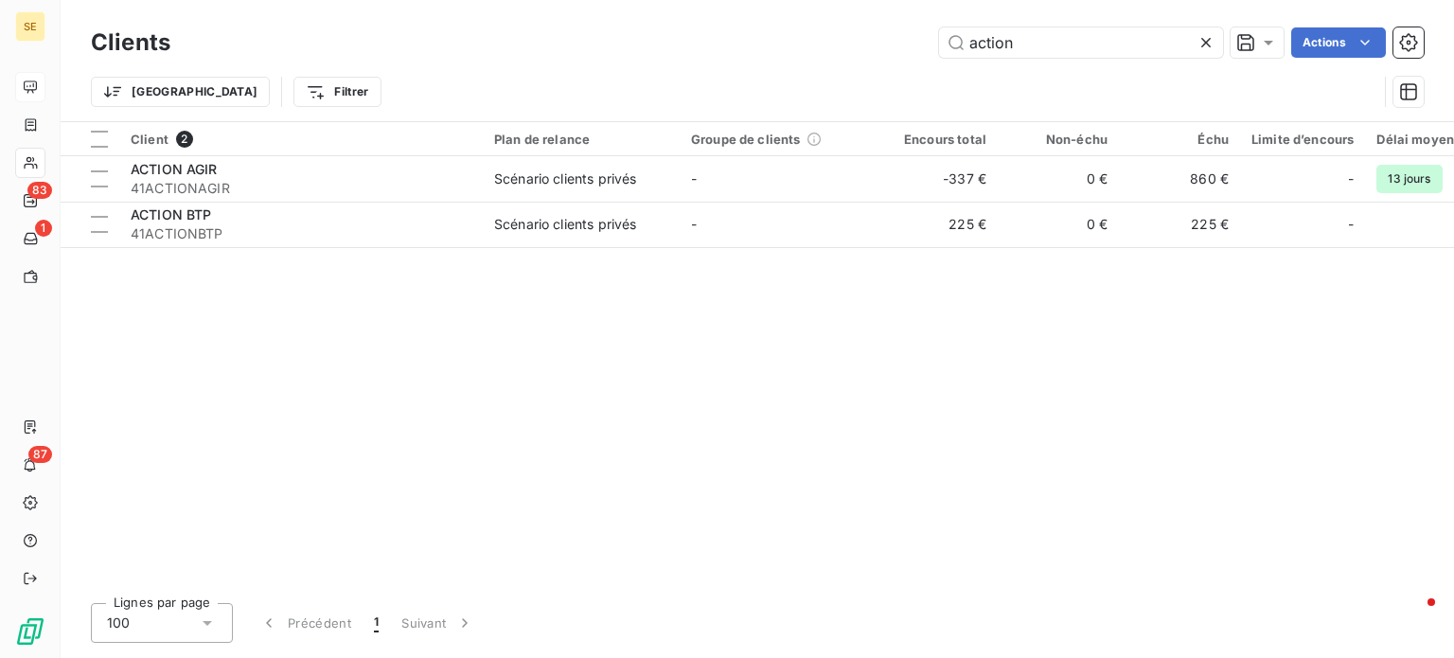
drag, startPoint x: 906, startPoint y: 40, endPoint x: 775, endPoint y: 37, distance: 130.7
click at [776, 37] on div "action Actions" at bounding box center [808, 42] width 1231 height 30
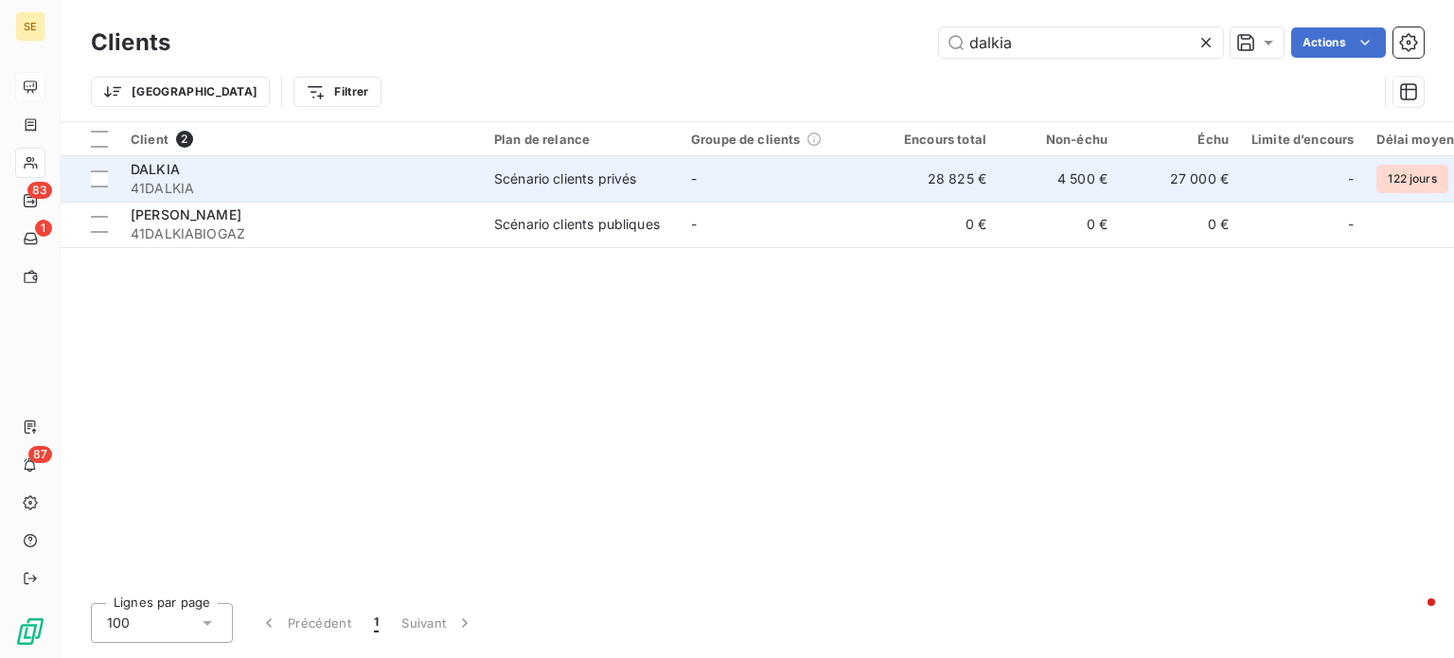
type input "dalkia"
click at [410, 173] on div "DALKIA" at bounding box center [301, 169] width 341 height 19
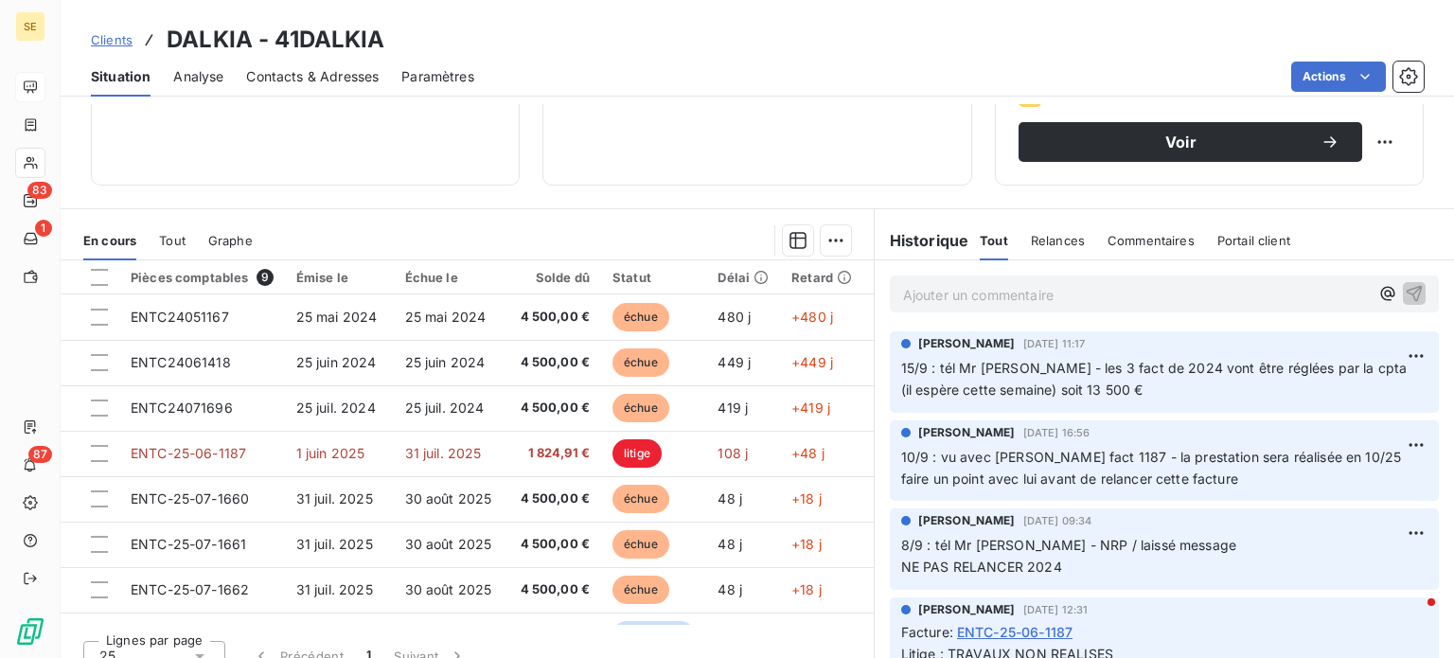
scroll to position [341, 0]
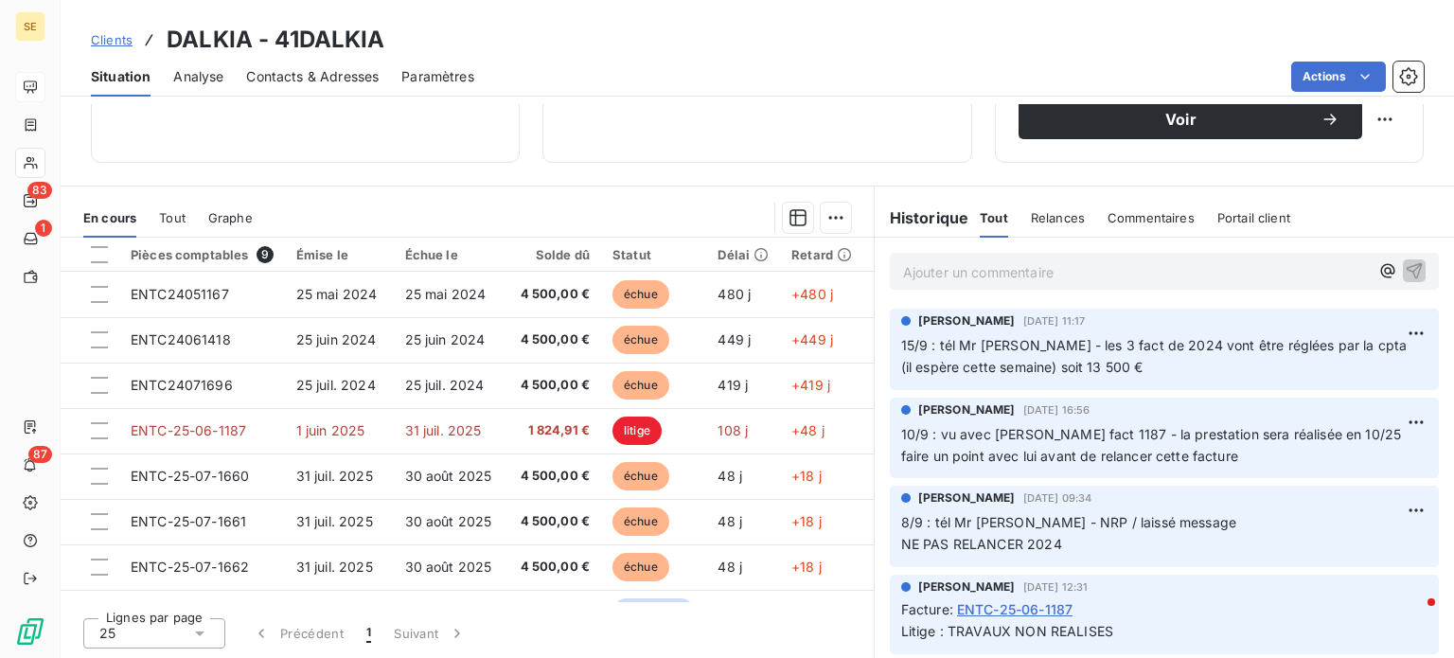
click at [114, 43] on span "Clients" at bounding box center [112, 39] width 42 height 15
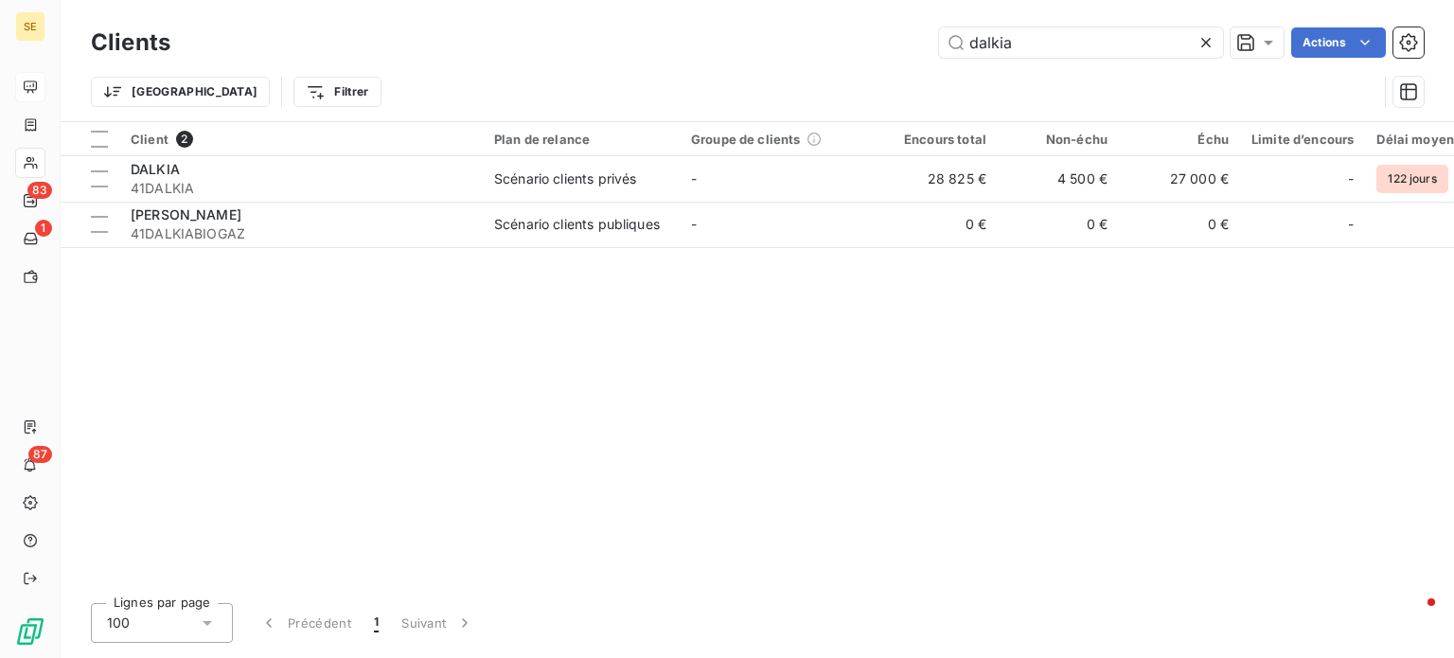
drag, startPoint x: 1048, startPoint y: 39, endPoint x: 716, endPoint y: 41, distance: 332.3
click at [716, 41] on div "dalkia Actions" at bounding box center [808, 42] width 1231 height 30
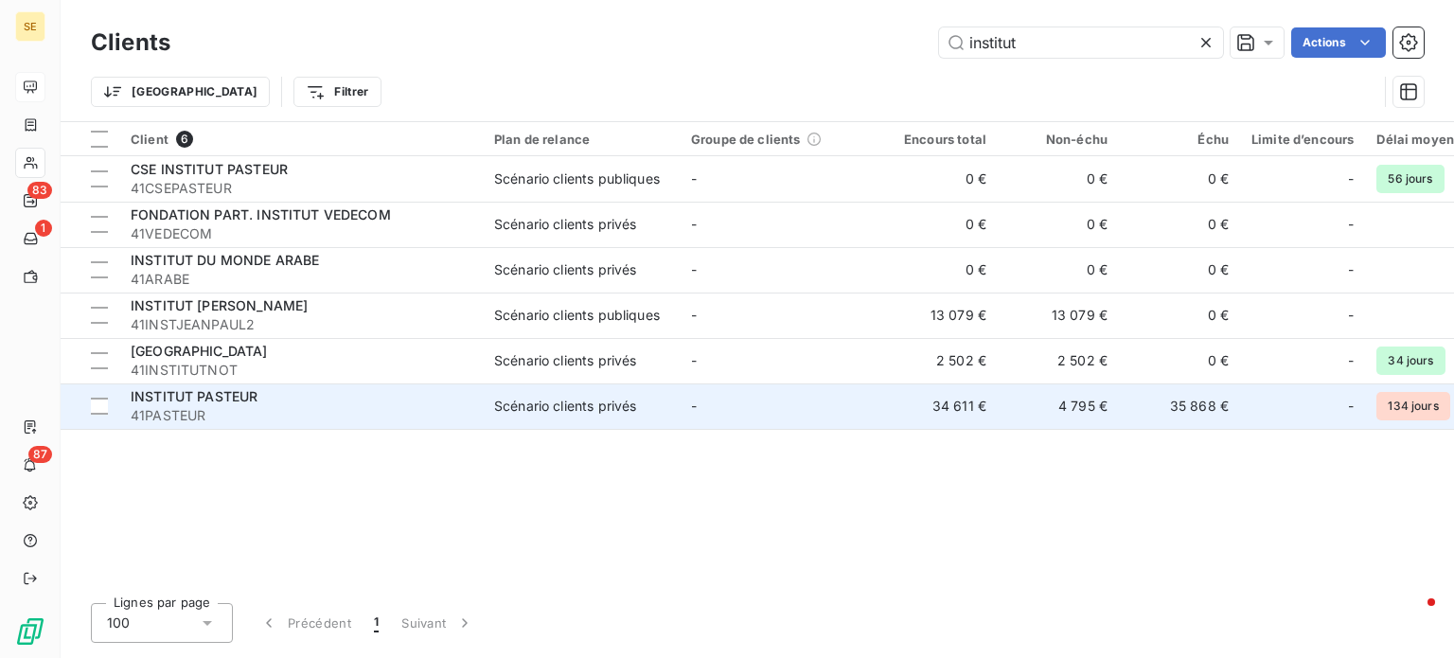
type input "institut"
click at [253, 402] on span "INSTITUT PASTEUR" at bounding box center [194, 396] width 127 height 16
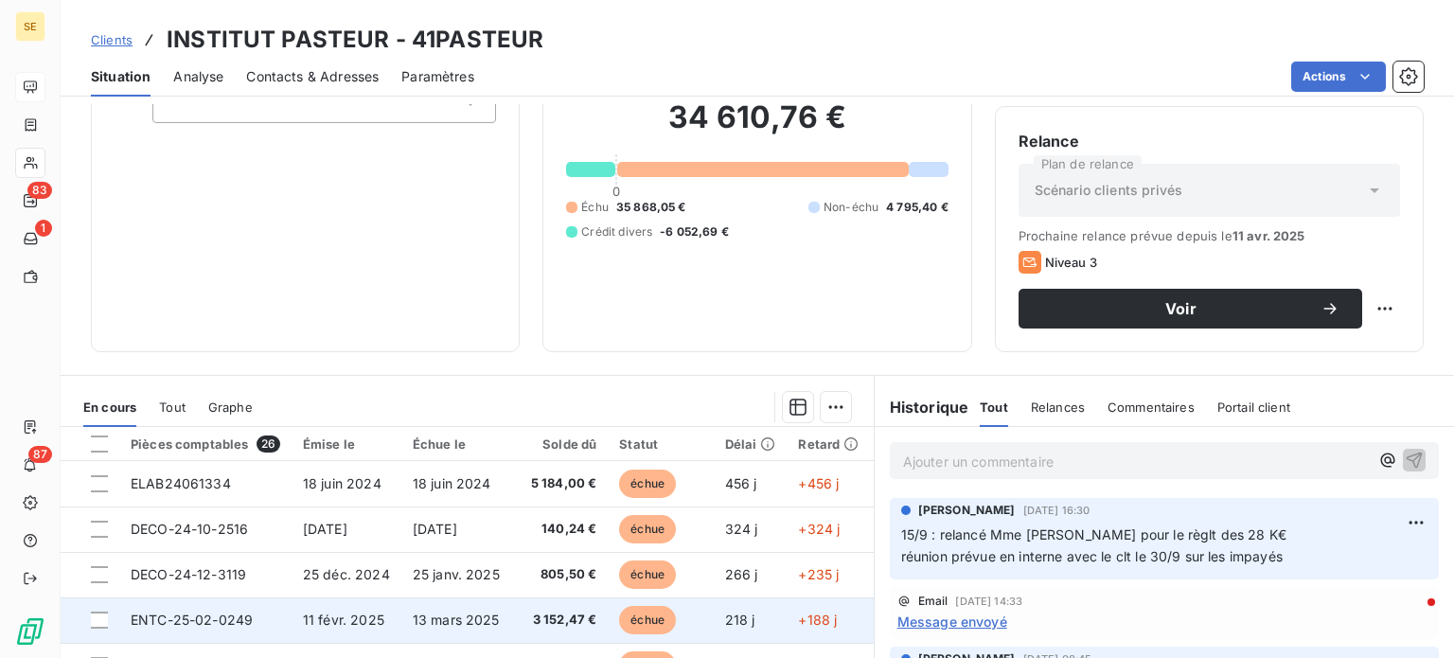
scroll to position [341, 0]
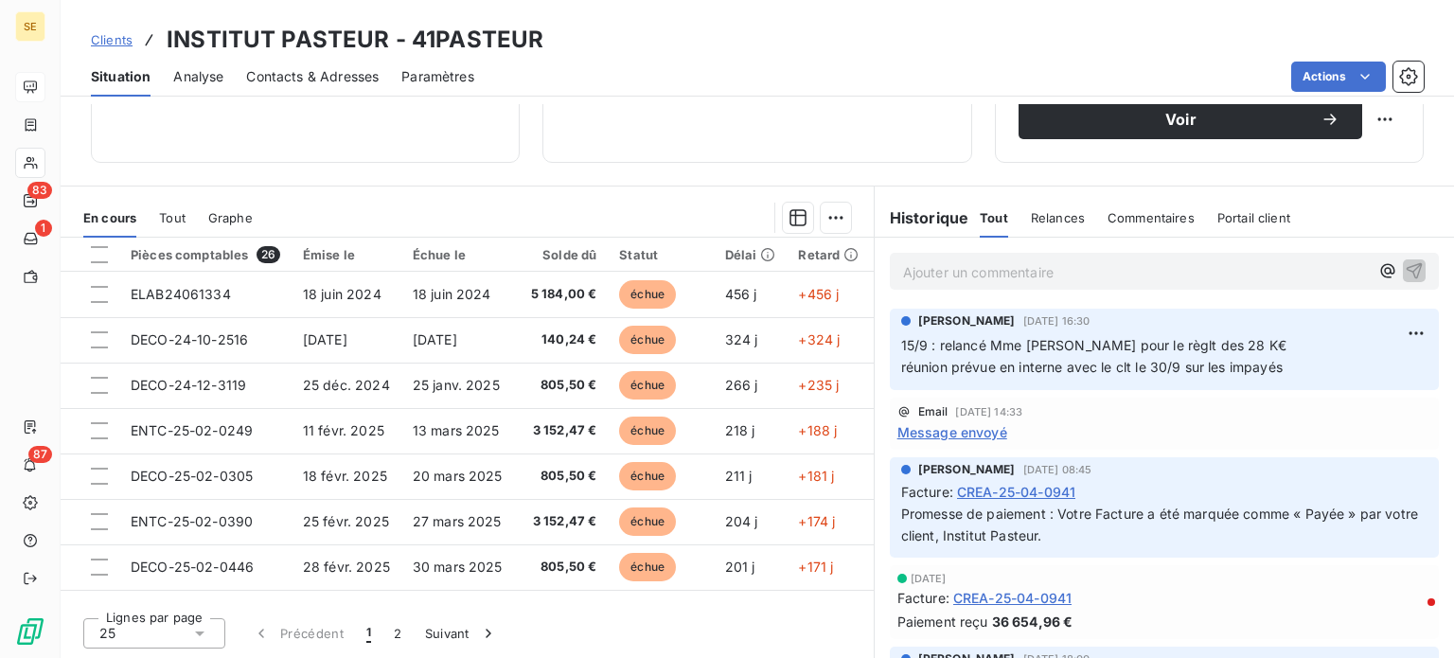
click at [111, 37] on span "Clients" at bounding box center [112, 39] width 42 height 15
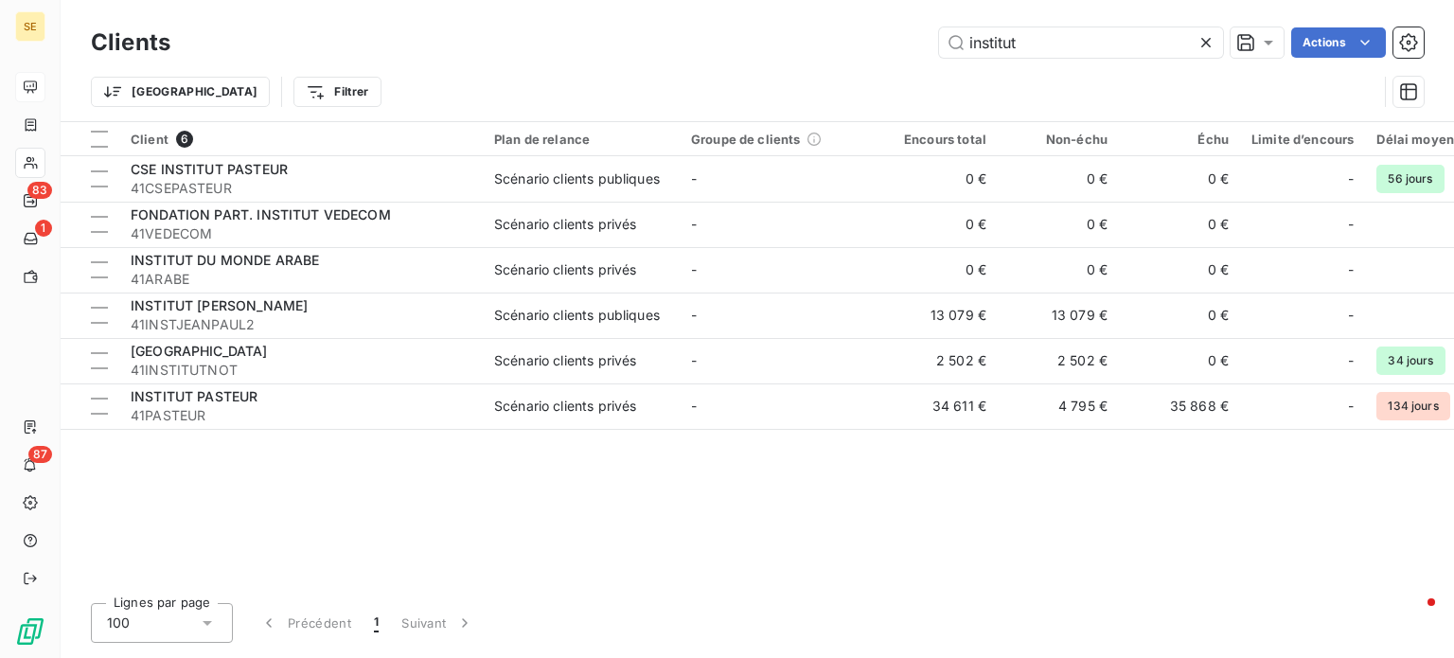
drag, startPoint x: 1049, startPoint y: 48, endPoint x: 663, endPoint y: 69, distance: 386.8
click at [665, 69] on div "Clients institut Actions Trier Filtrer" at bounding box center [757, 72] width 1333 height 98
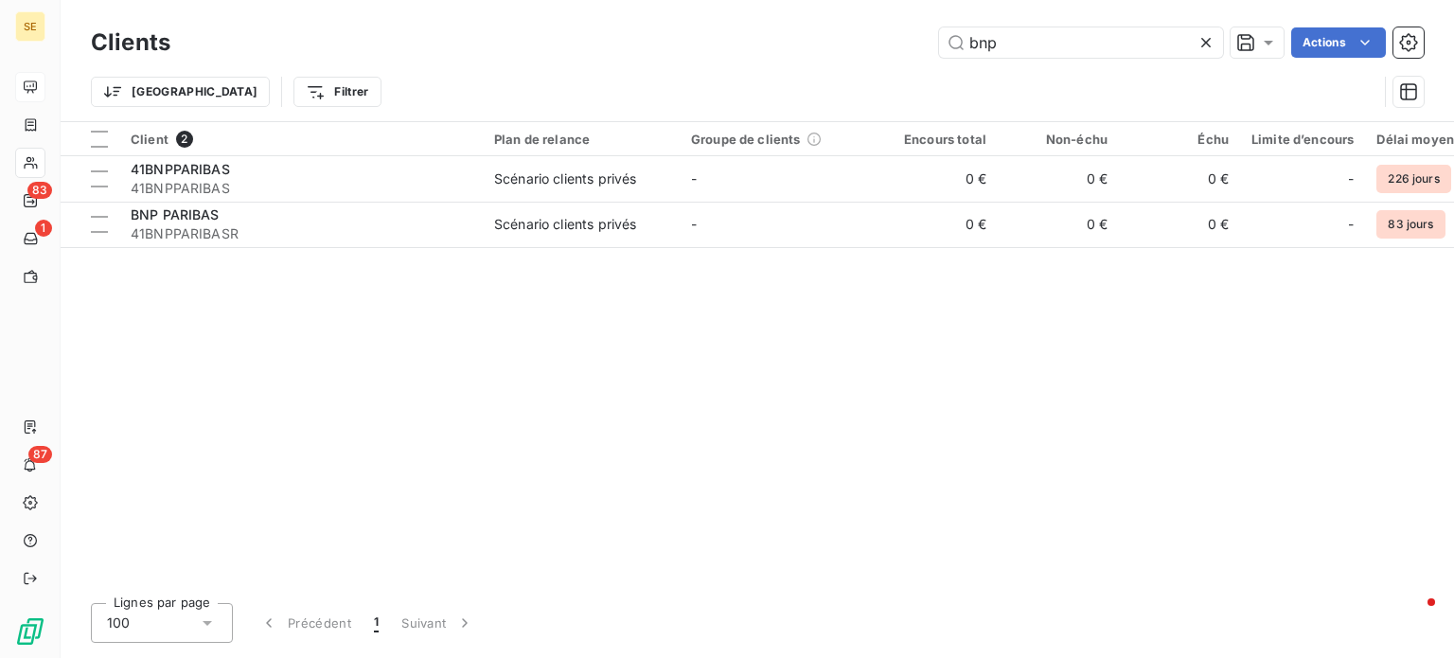
drag, startPoint x: 883, startPoint y: 56, endPoint x: 834, endPoint y: 60, distance: 49.4
click at [837, 59] on div "Clients bnp Actions" at bounding box center [757, 43] width 1333 height 40
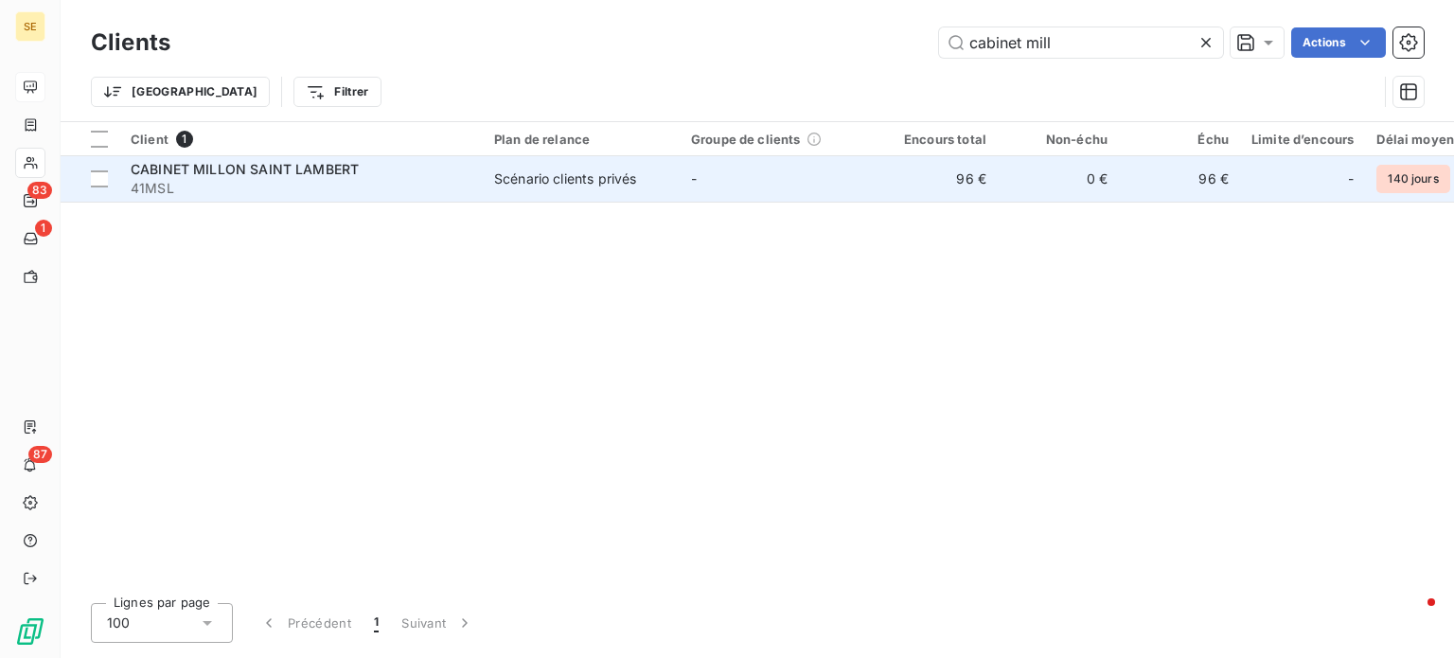
type input "cabinet mill"
click at [540, 184] on div "Scénario clients privés" at bounding box center [565, 178] width 142 height 19
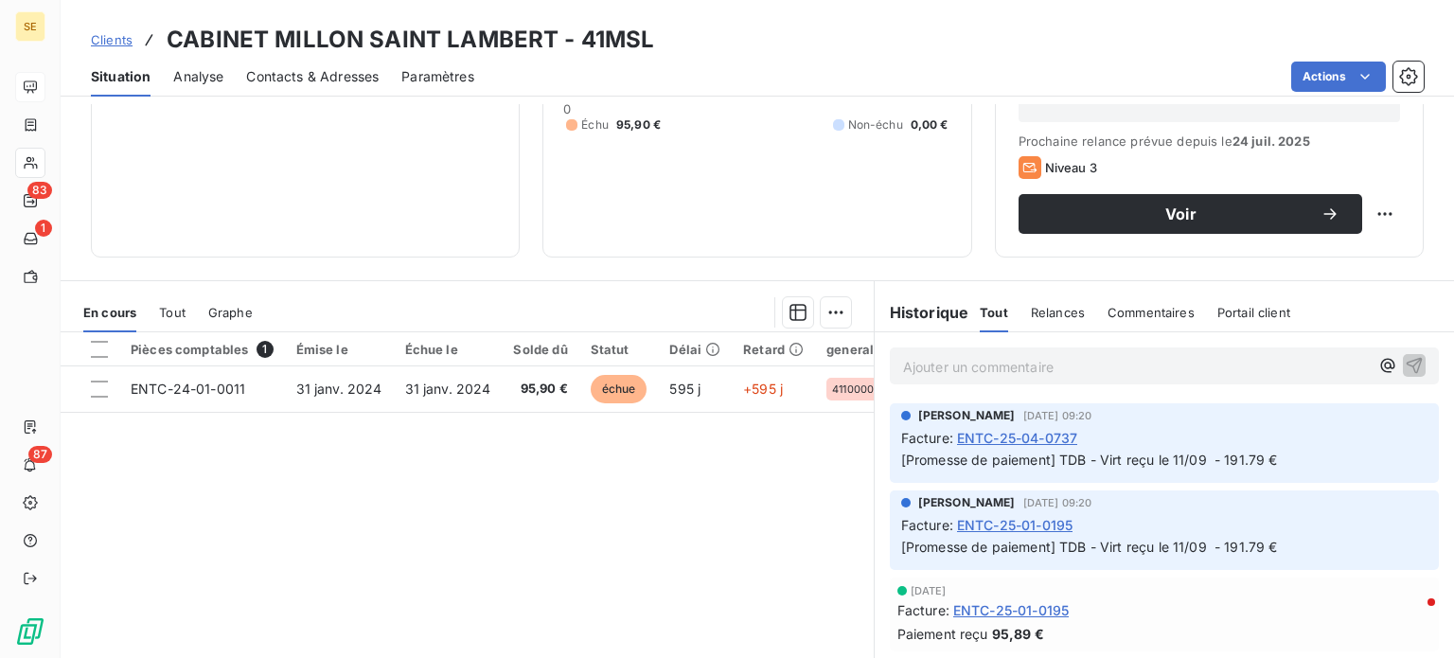
click at [108, 40] on span "Clients" at bounding box center [112, 39] width 42 height 15
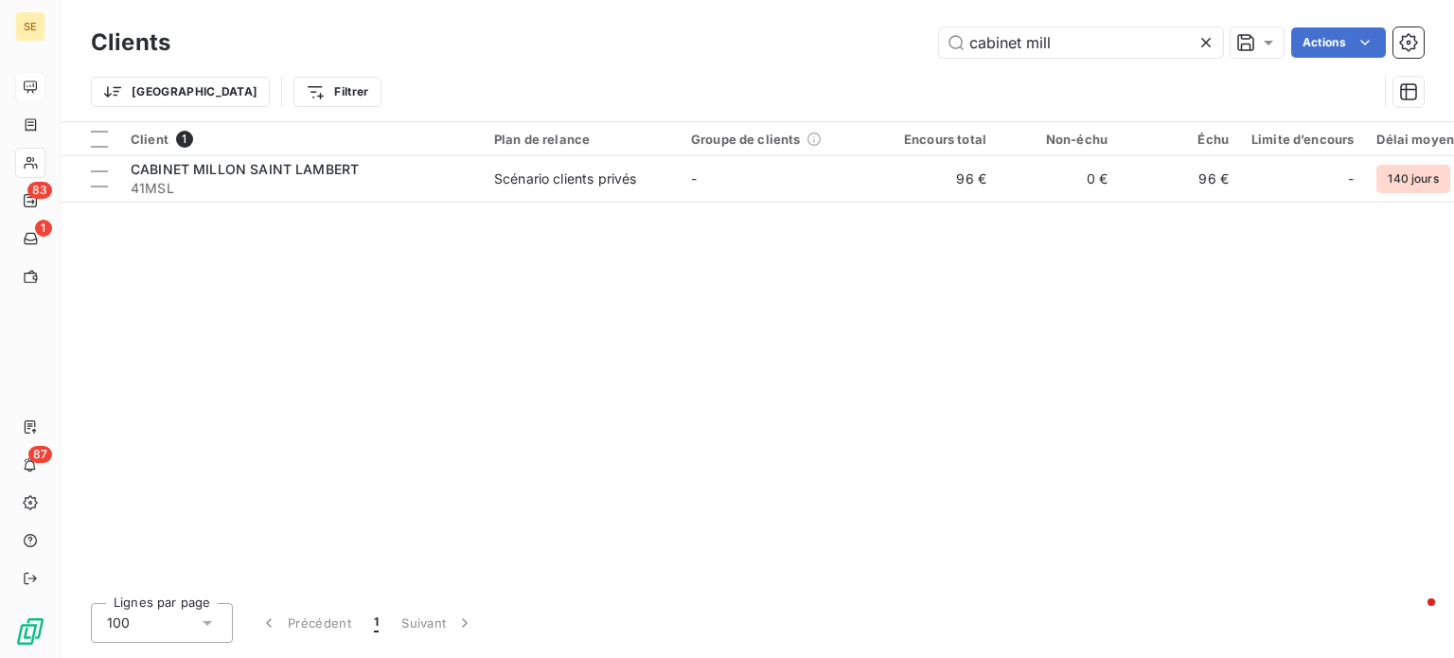
drag, startPoint x: 1049, startPoint y: 37, endPoint x: 812, endPoint y: 56, distance: 237.4
click at [814, 59] on div "Clients cabinet mill Actions" at bounding box center [757, 43] width 1333 height 40
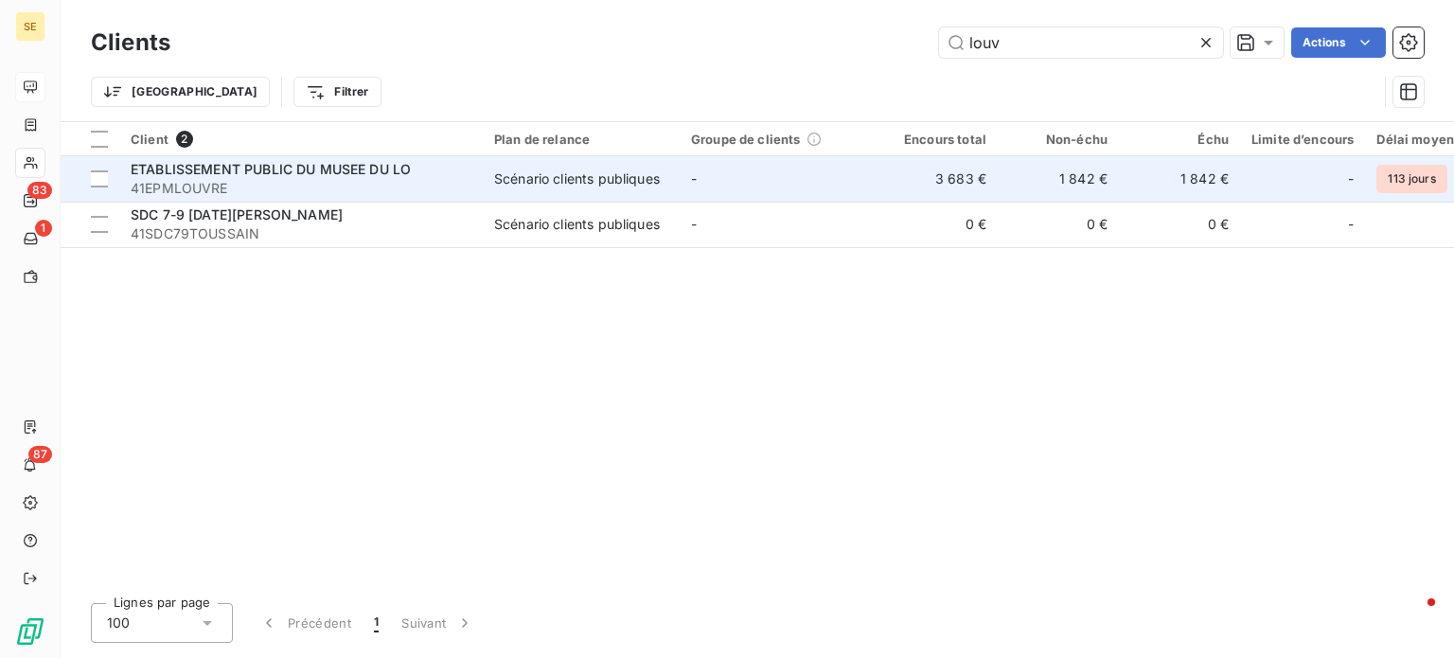
type input "louv"
click at [629, 173] on div "Scénario clients publiques" at bounding box center [577, 178] width 166 height 19
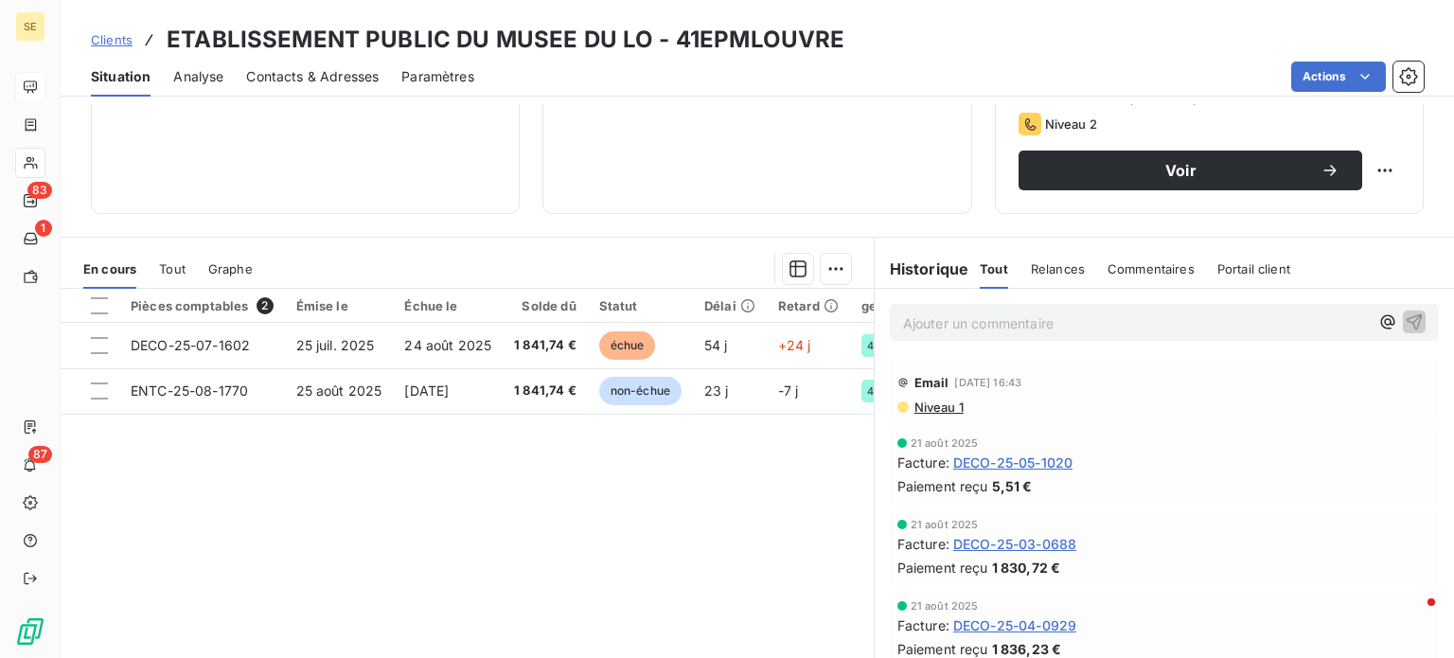
scroll to position [246, 0]
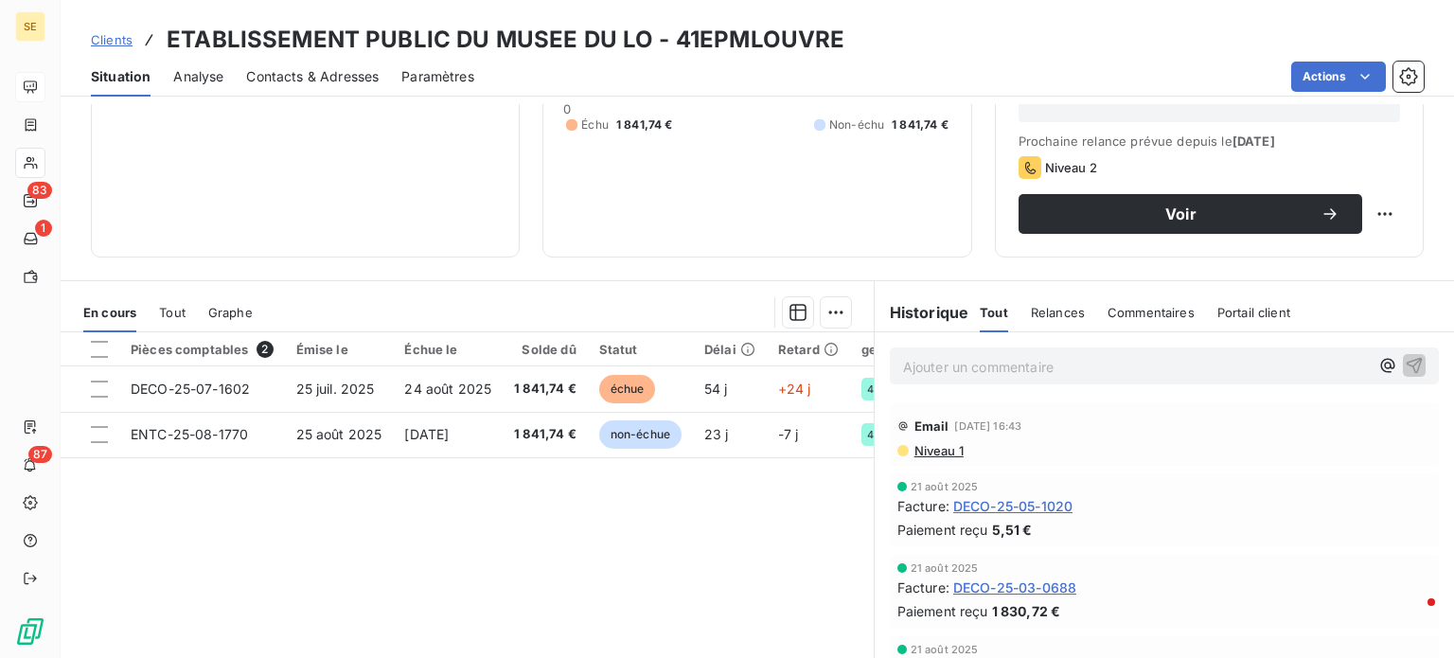
click at [114, 42] on span "Clients" at bounding box center [112, 39] width 42 height 15
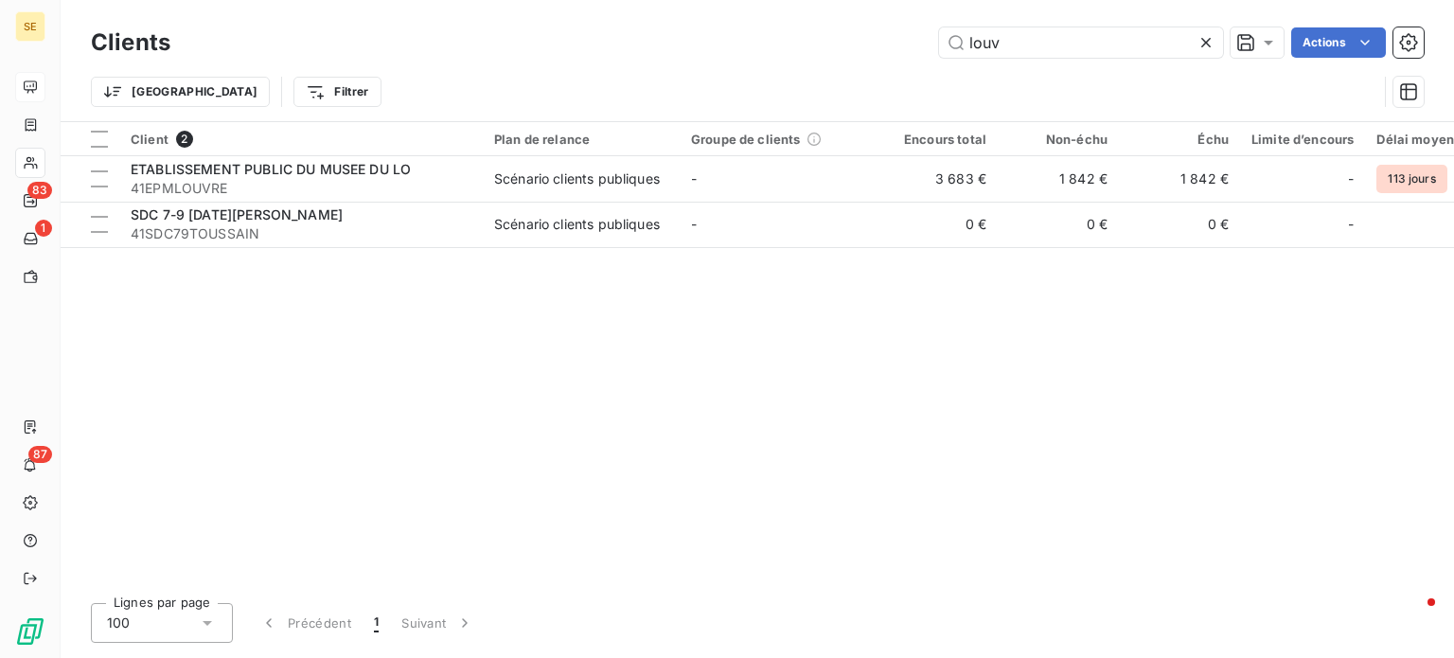
drag, startPoint x: 1025, startPoint y: 57, endPoint x: 841, endPoint y: 56, distance: 184.6
click at [841, 56] on div "louv Actions" at bounding box center [808, 42] width 1231 height 30
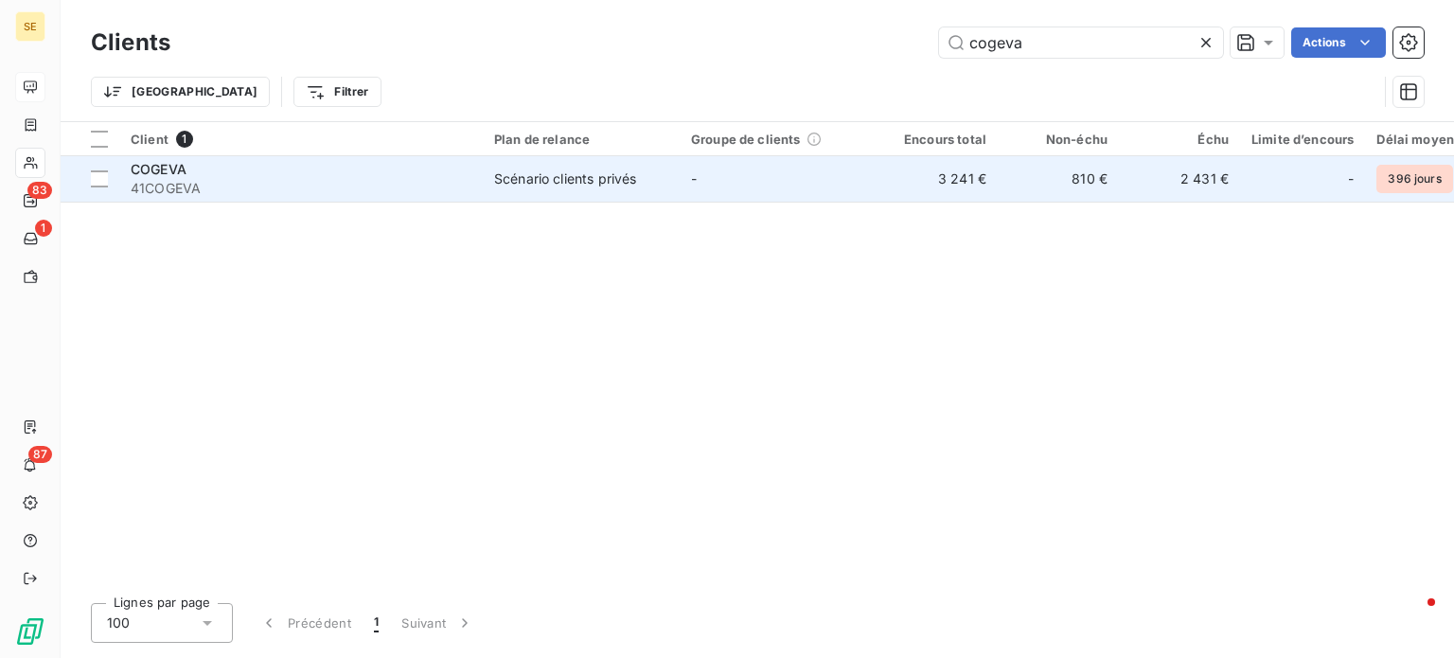
type input "cogeva"
click at [708, 172] on td "-" at bounding box center [778, 178] width 197 height 45
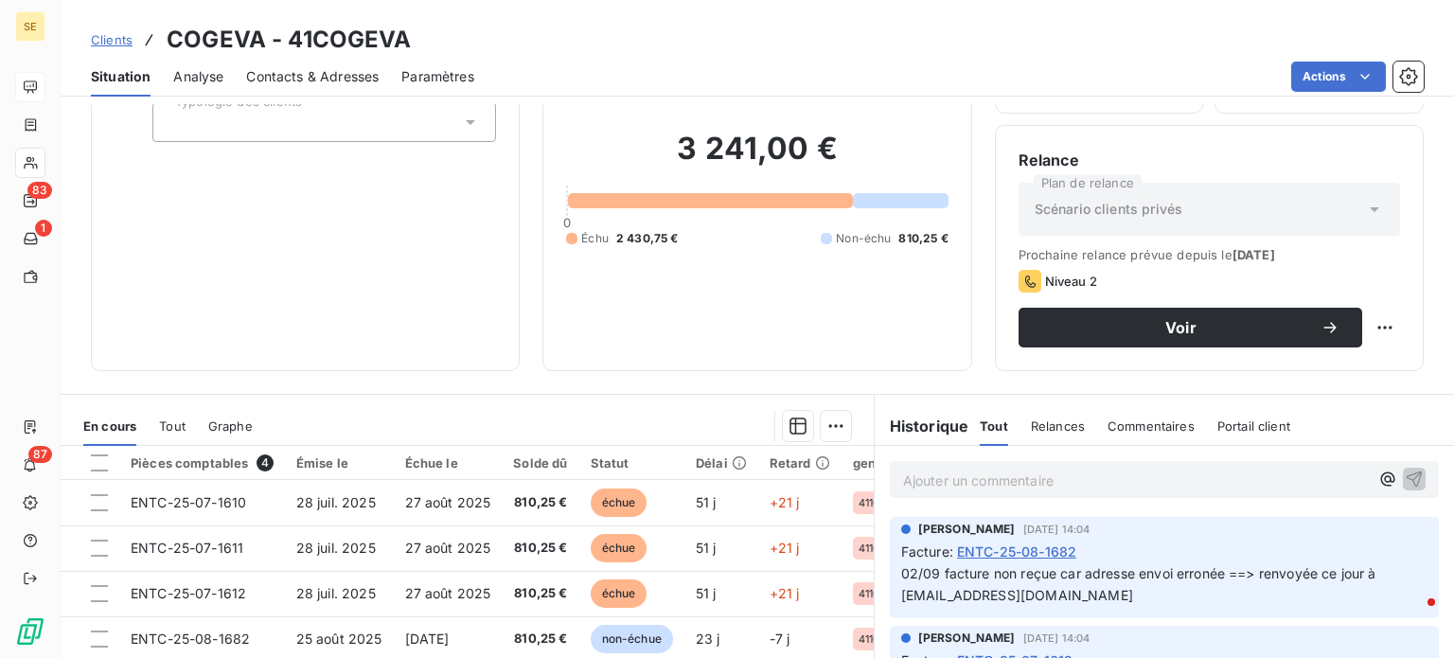
scroll to position [95, 0]
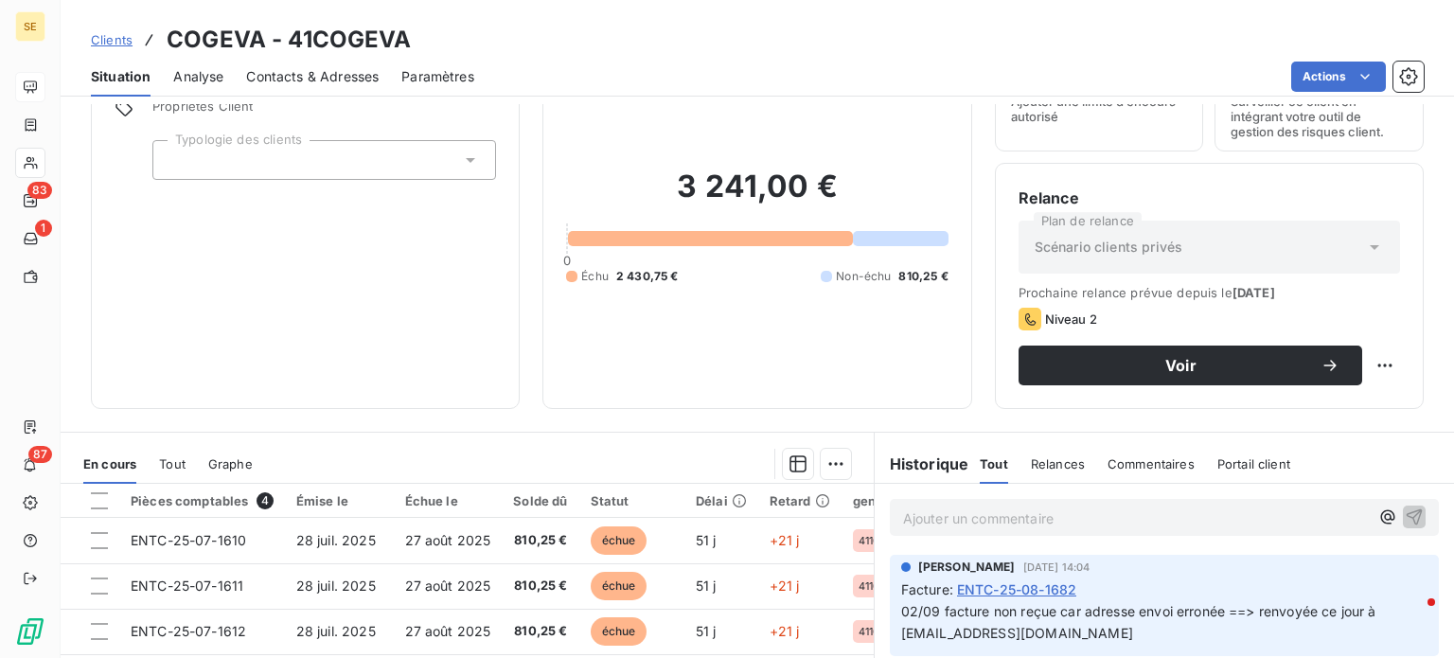
click at [129, 37] on span "Clients" at bounding box center [112, 39] width 42 height 15
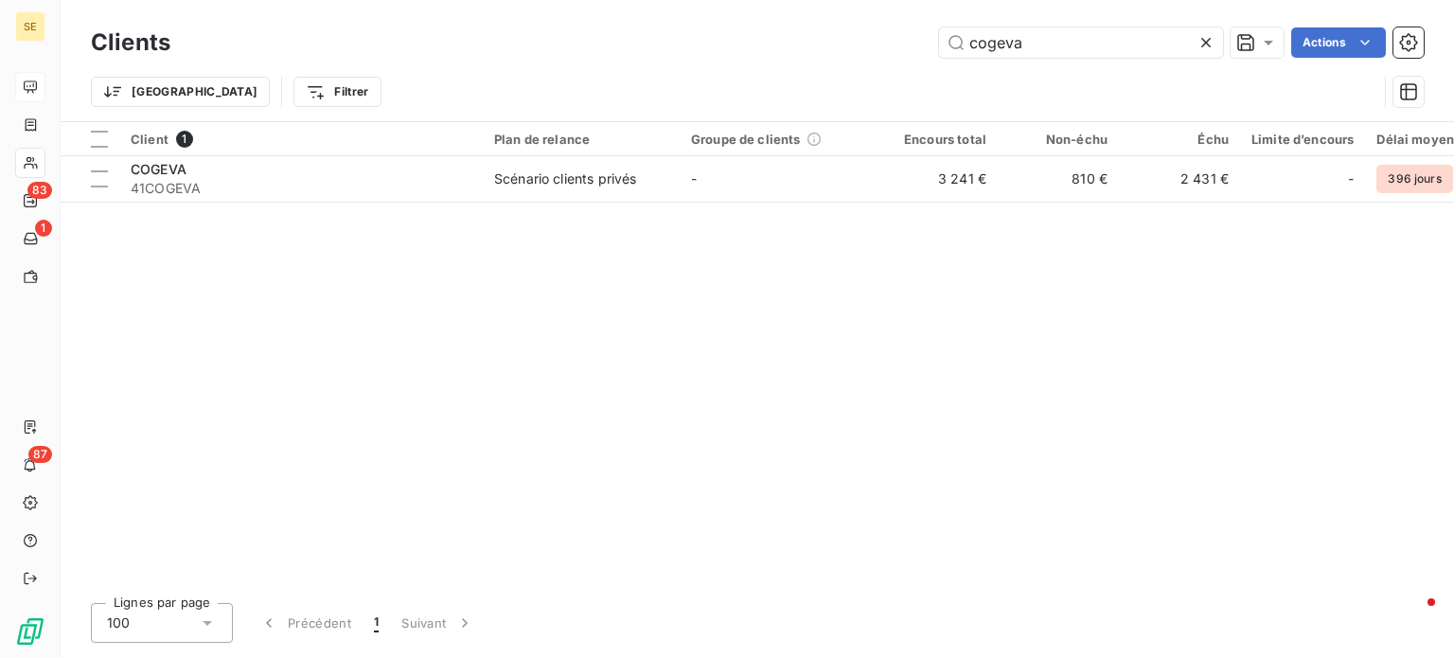
drag, startPoint x: 1090, startPoint y: 46, endPoint x: 580, endPoint y: 74, distance: 511.0
click at [581, 74] on div "Clients cogeva Actions Trier Filtrer" at bounding box center [757, 72] width 1333 height 98
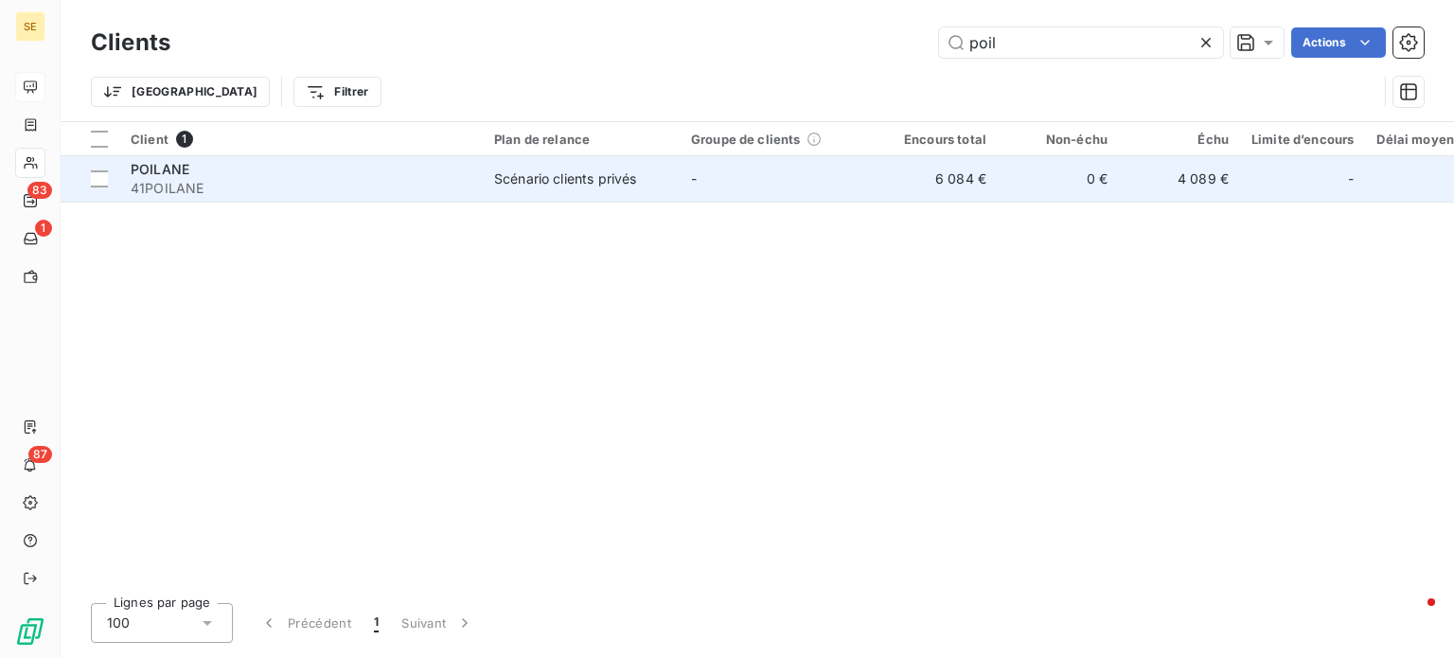
type input "poil"
click at [336, 176] on div "POILANE" at bounding box center [301, 169] width 341 height 19
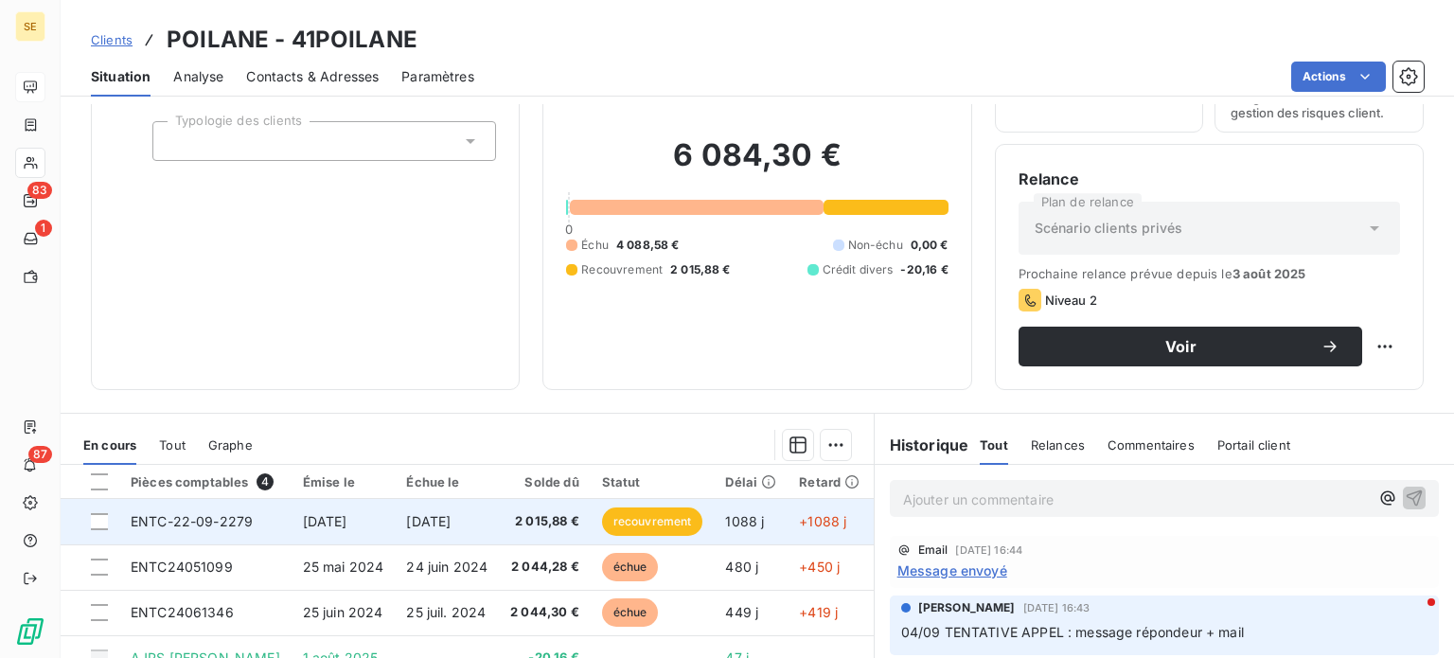
scroll to position [341, 0]
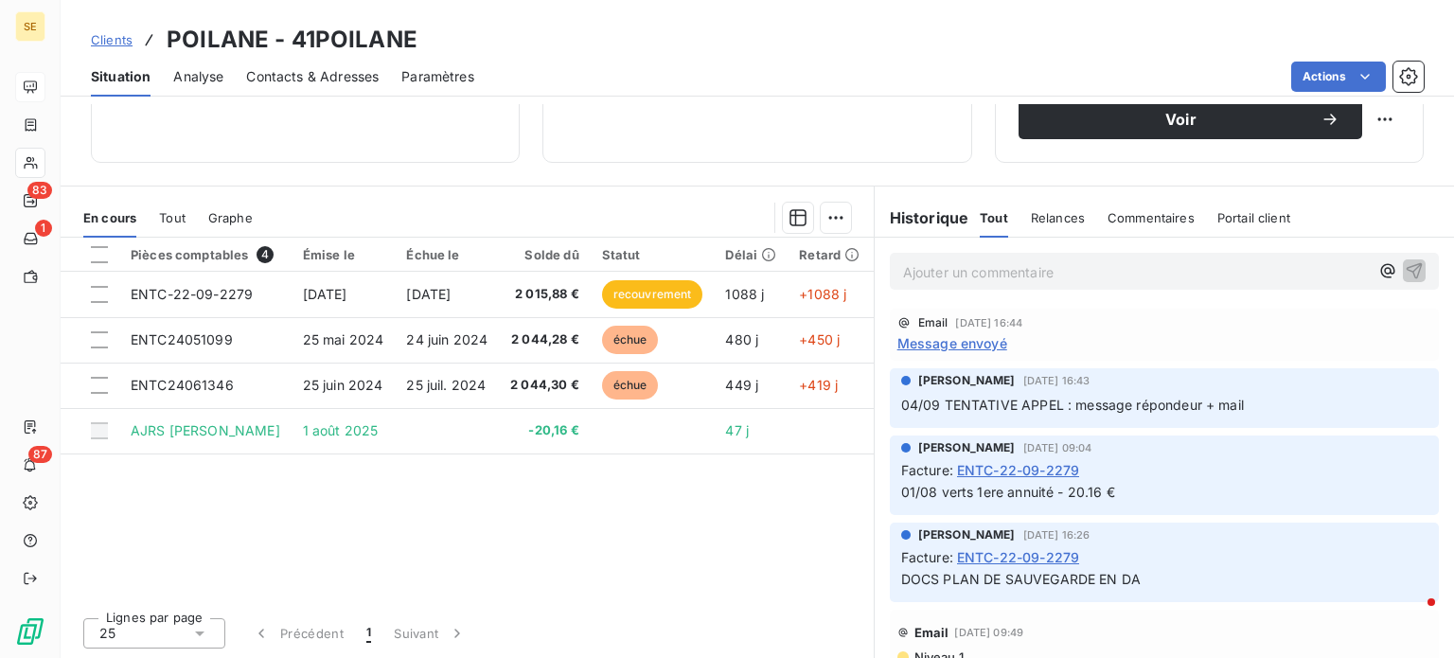
click at [110, 39] on span "Clients" at bounding box center [112, 39] width 42 height 15
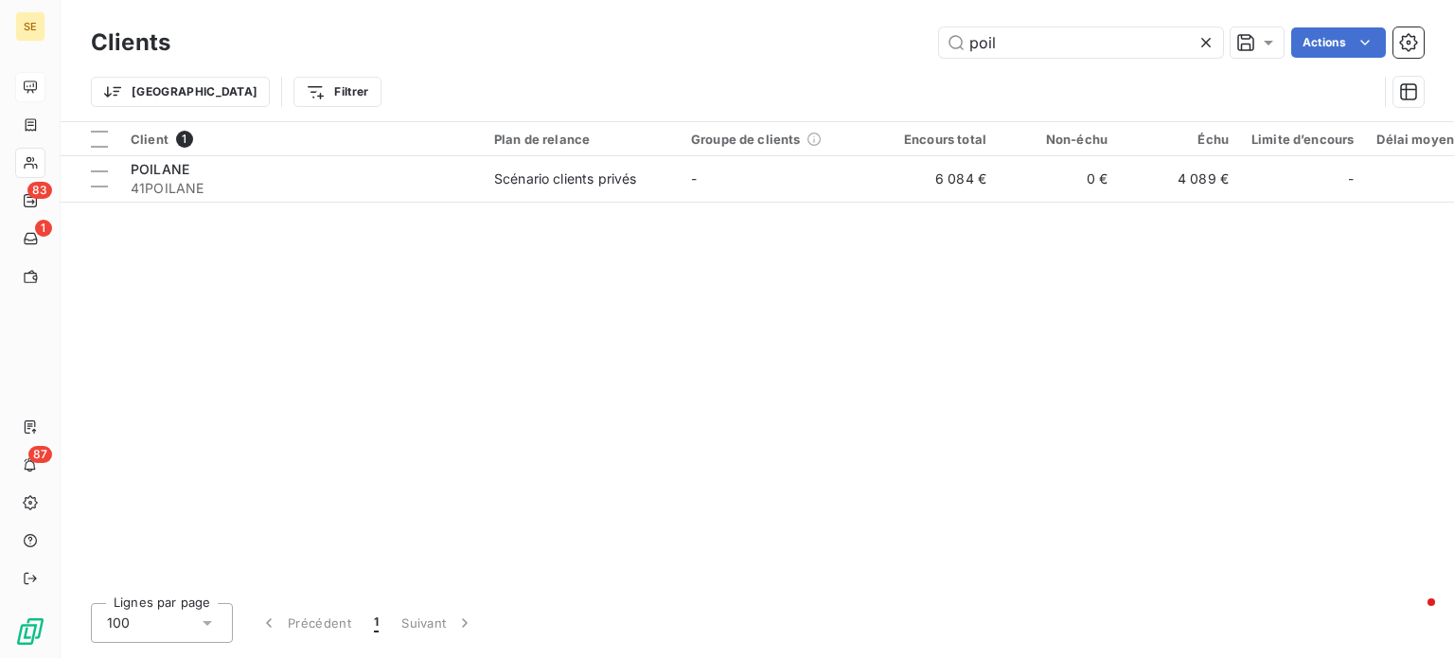
drag, startPoint x: 1053, startPoint y: 44, endPoint x: 693, endPoint y: 43, distance: 359.7
click at [698, 41] on div "poil Actions" at bounding box center [808, 42] width 1231 height 30
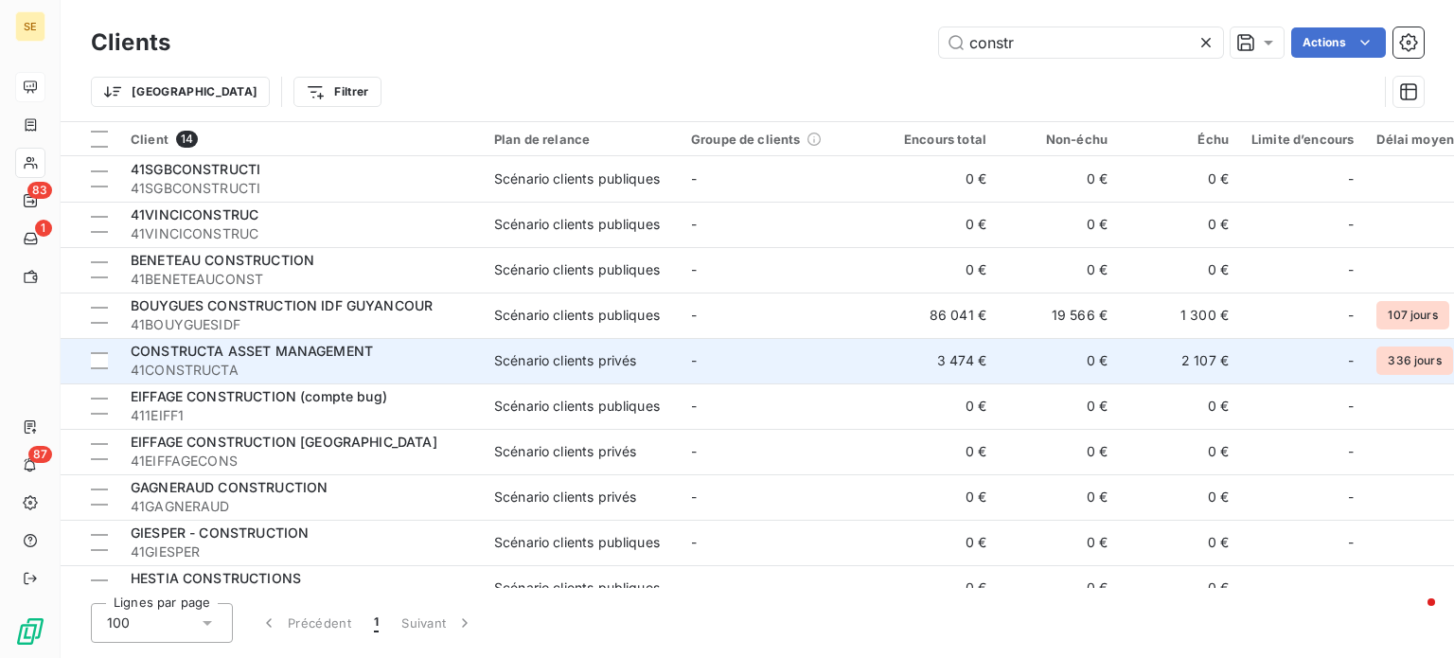
type input "constr"
click at [296, 355] on span "CONSTRUCTA ASSET MANAGEMENT" at bounding box center [252, 351] width 242 height 16
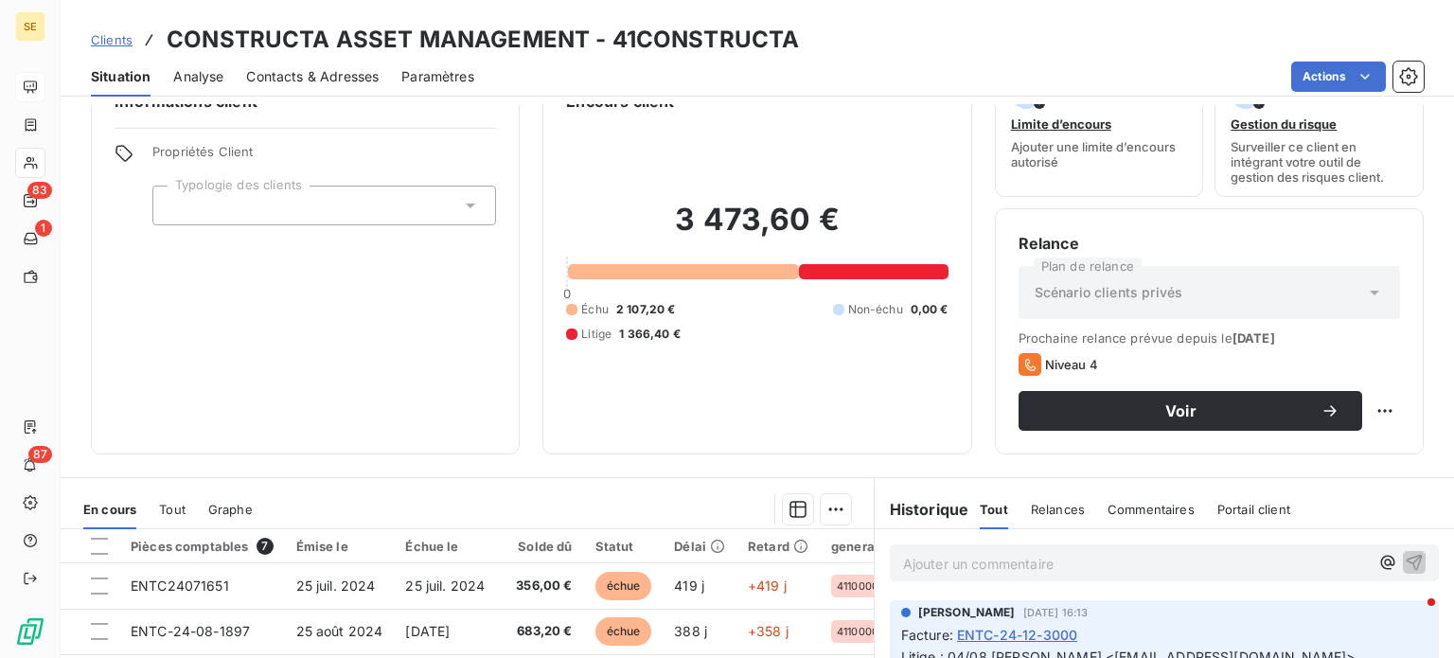
scroll to position [95, 0]
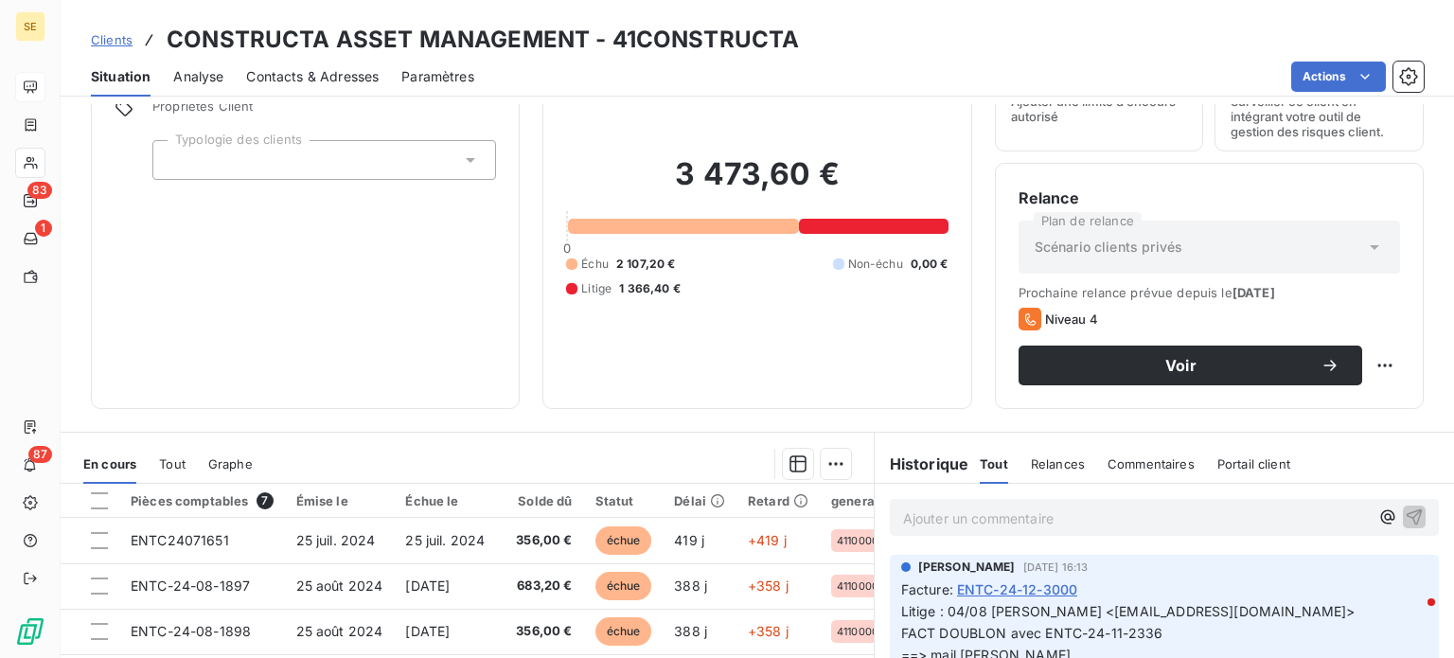
click at [108, 47] on span "Clients" at bounding box center [112, 39] width 42 height 15
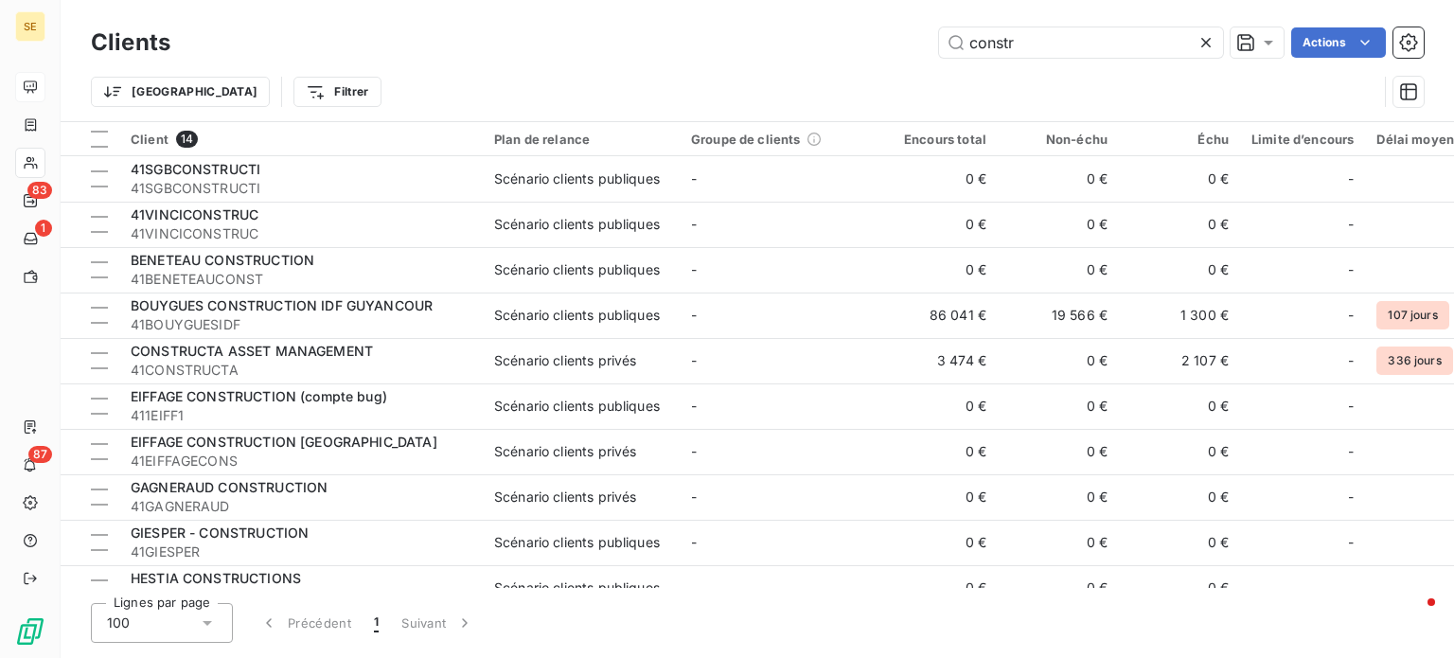
drag, startPoint x: 1068, startPoint y: 37, endPoint x: 817, endPoint y: 36, distance: 250.9
click at [818, 36] on div "constr Actions" at bounding box center [808, 42] width 1231 height 30
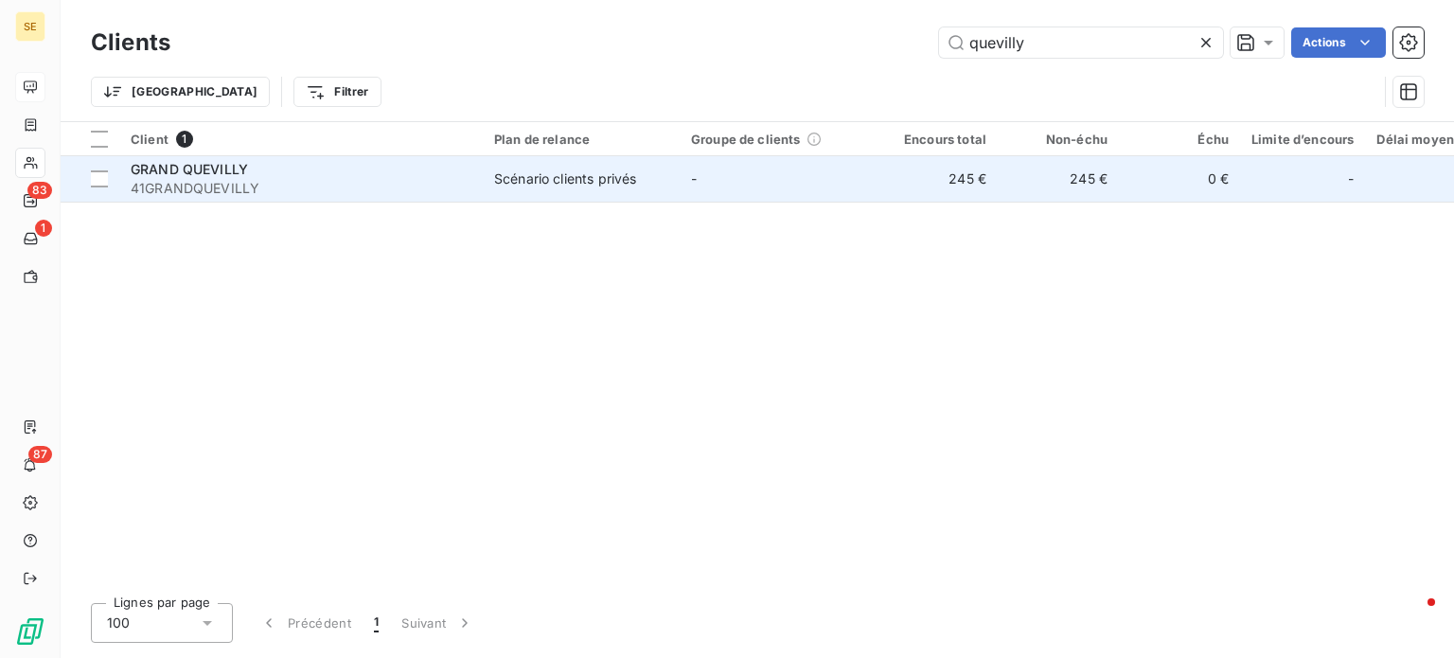
type input "quevilly"
click at [355, 169] on div "GRAND QUEVILLY" at bounding box center [301, 169] width 341 height 19
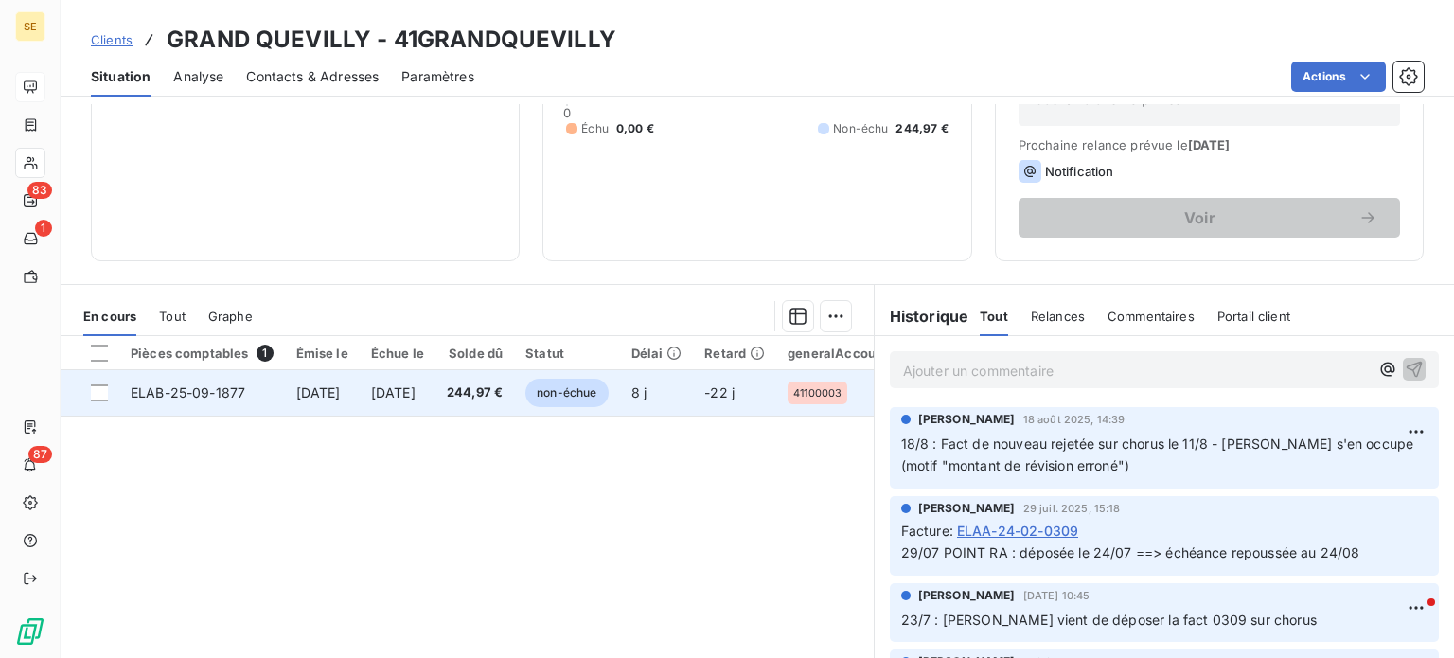
scroll to position [284, 0]
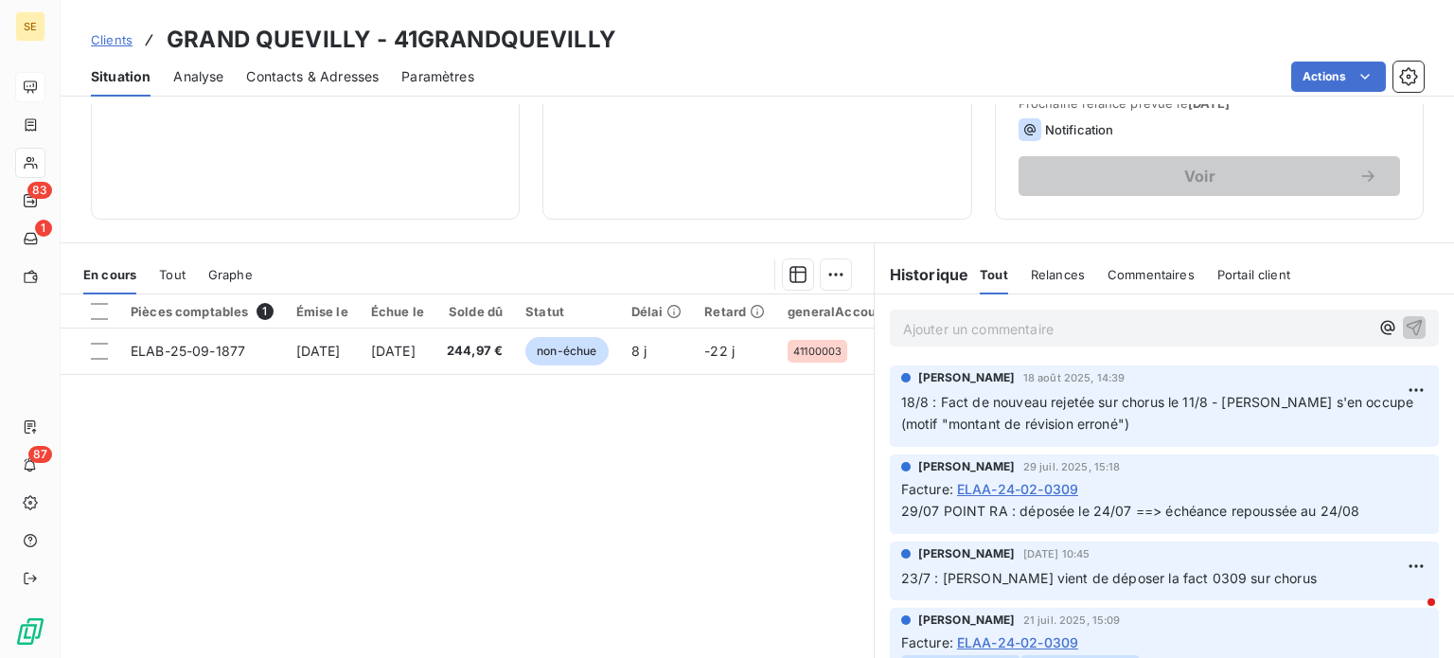
click at [102, 33] on span "Clients" at bounding box center [112, 39] width 42 height 15
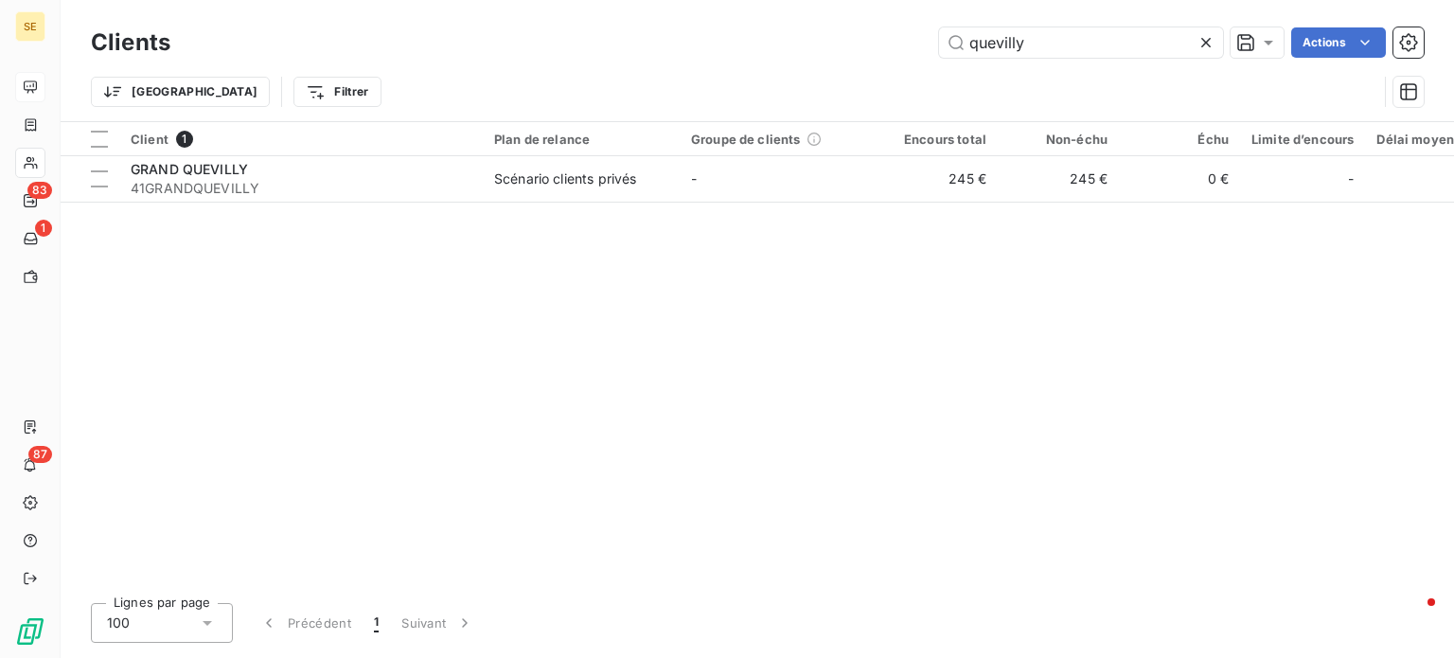
drag, startPoint x: 1059, startPoint y: 44, endPoint x: 525, endPoint y: 49, distance: 533.9
click at [539, 52] on div "quevilly Actions" at bounding box center [808, 42] width 1231 height 30
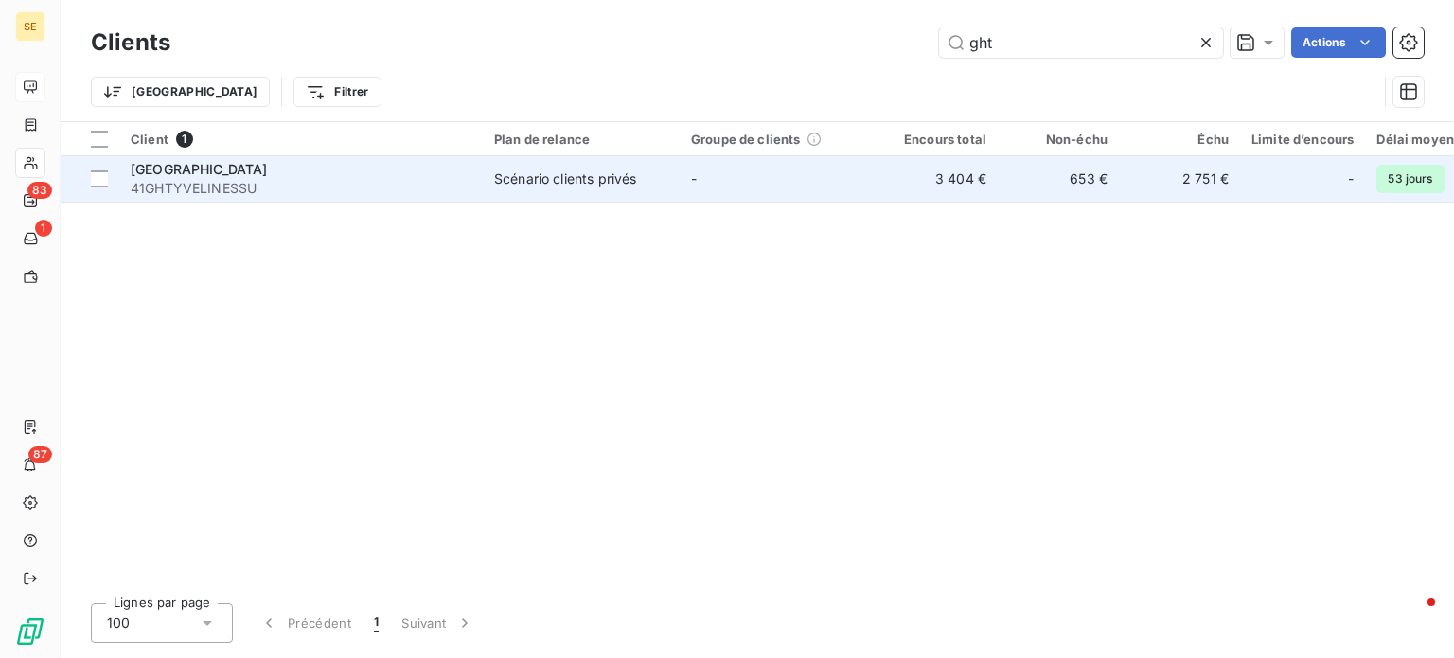
type input "ght"
click at [481, 195] on td "GHT YVELINES SUD 41GHTYVELINESSU" at bounding box center [300, 178] width 363 height 45
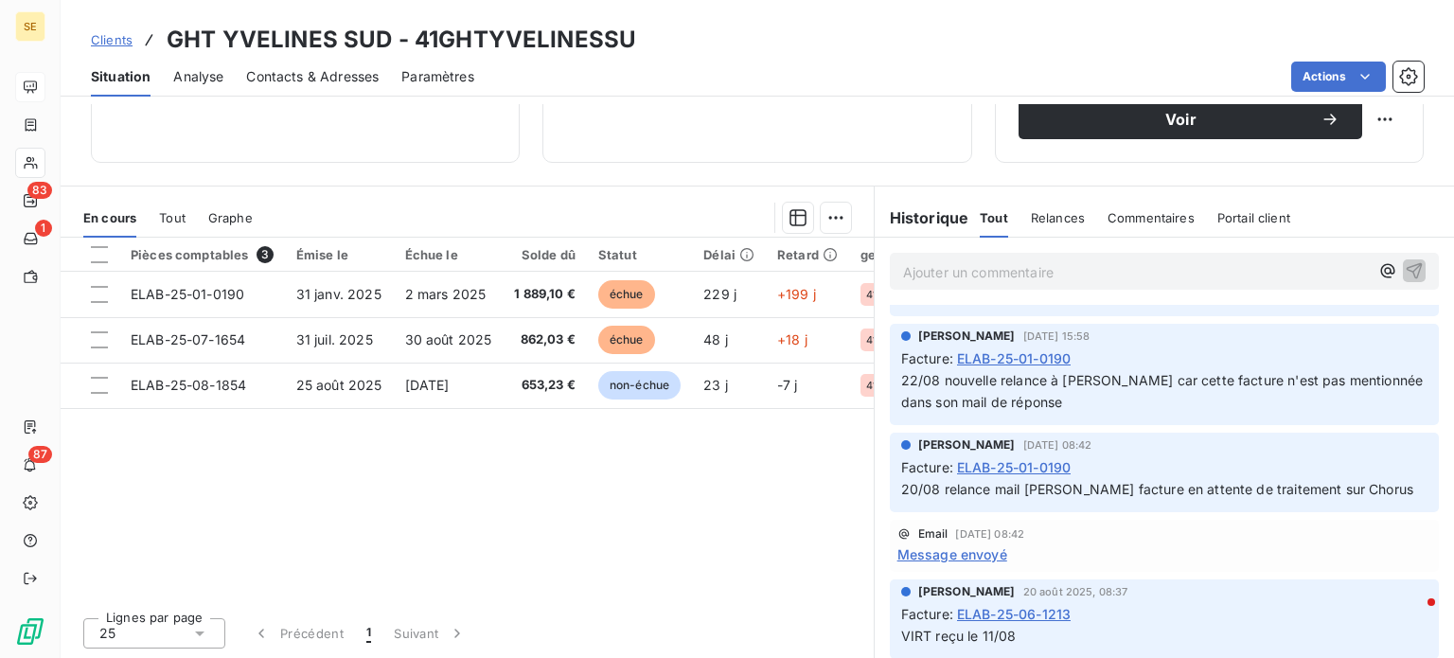
scroll to position [379, 0]
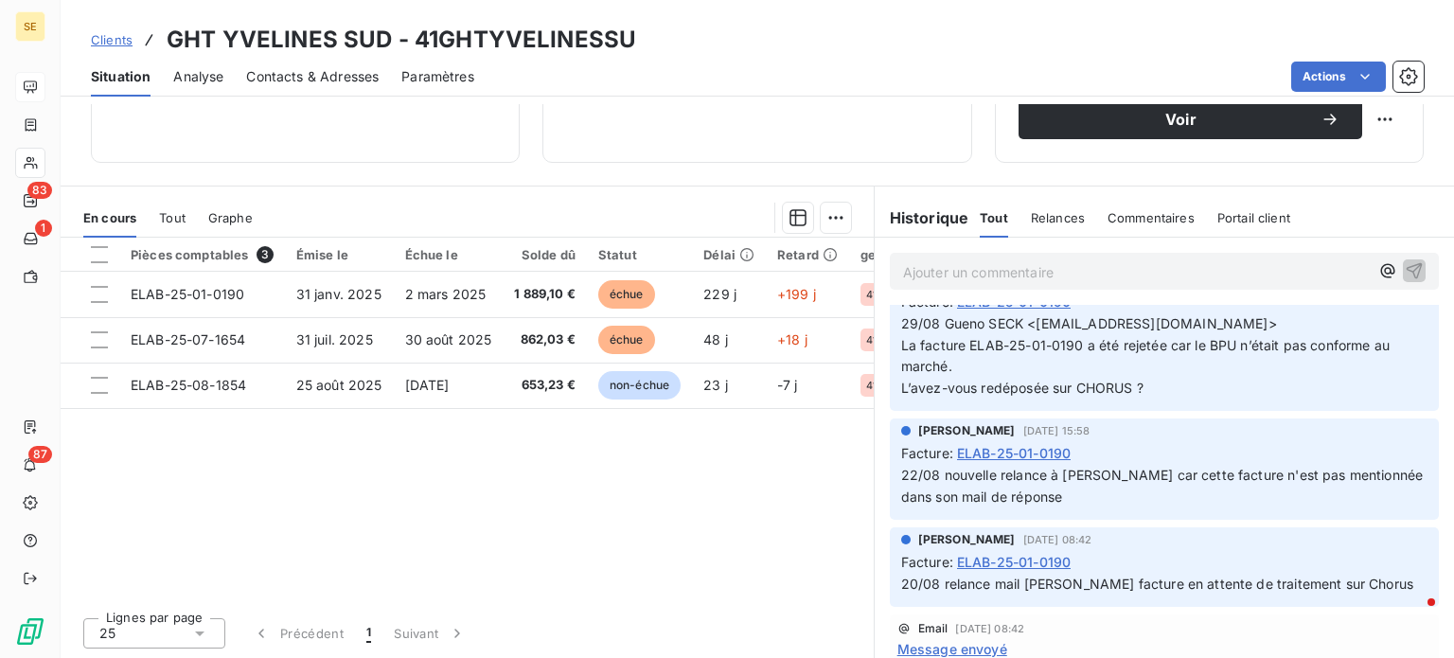
click at [115, 37] on span "Clients" at bounding box center [112, 39] width 42 height 15
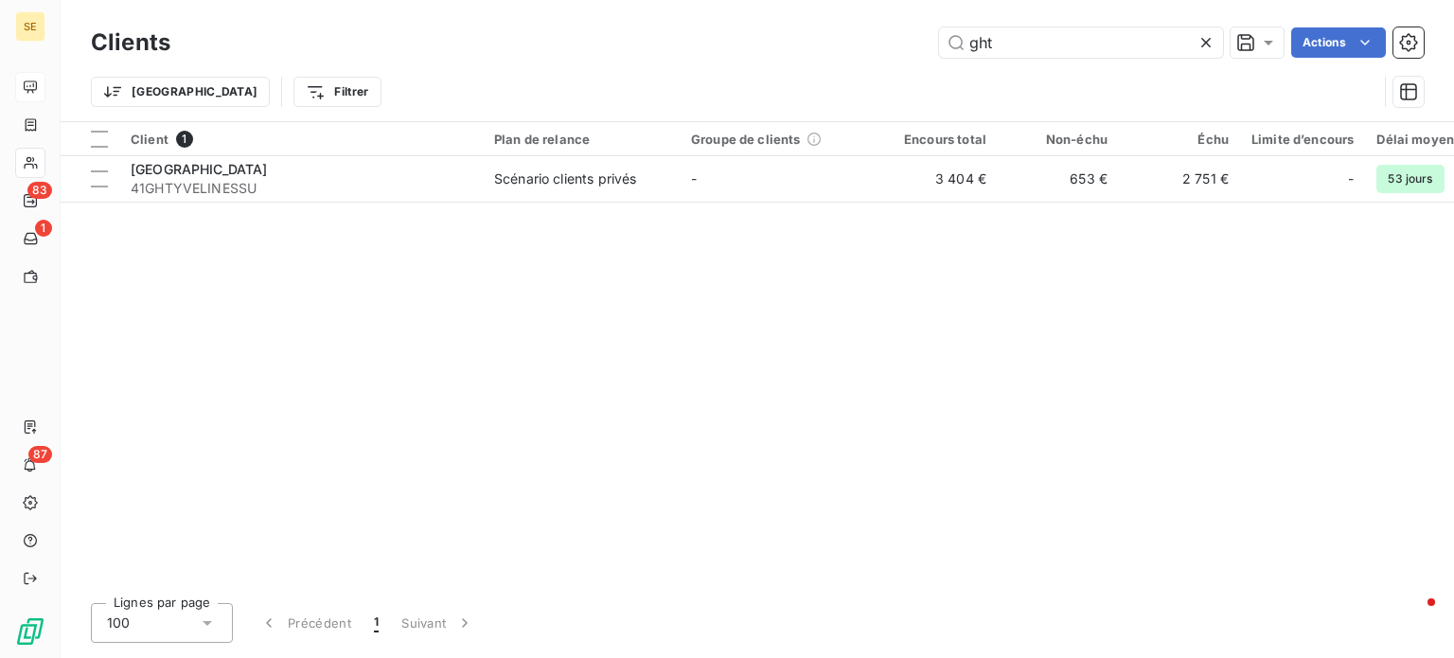
drag, startPoint x: 1039, startPoint y: 39, endPoint x: 647, endPoint y: 35, distance: 391.9
click at [670, 35] on div "ght Actions" at bounding box center [808, 42] width 1231 height 30
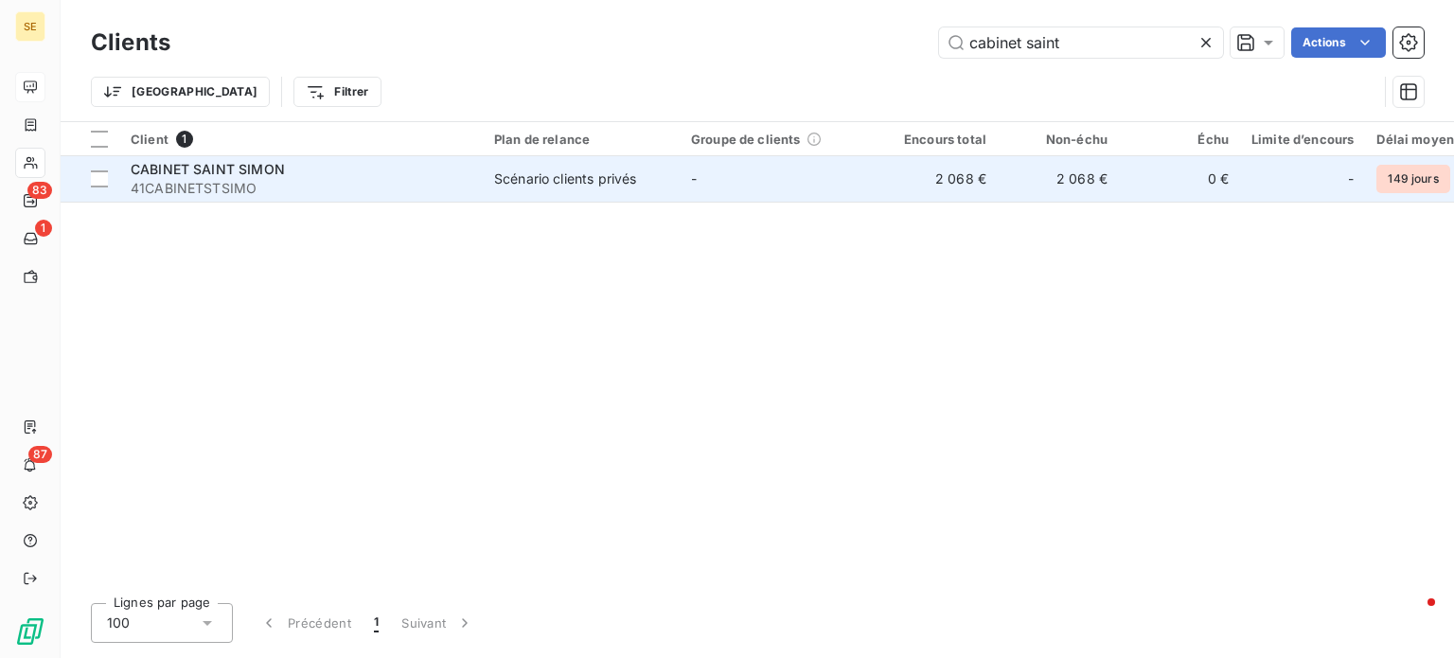
type input "cabinet saint"
click at [476, 185] on td "CABINET SAINT SIMON 41CABINETSTSIMO" at bounding box center [300, 178] width 363 height 45
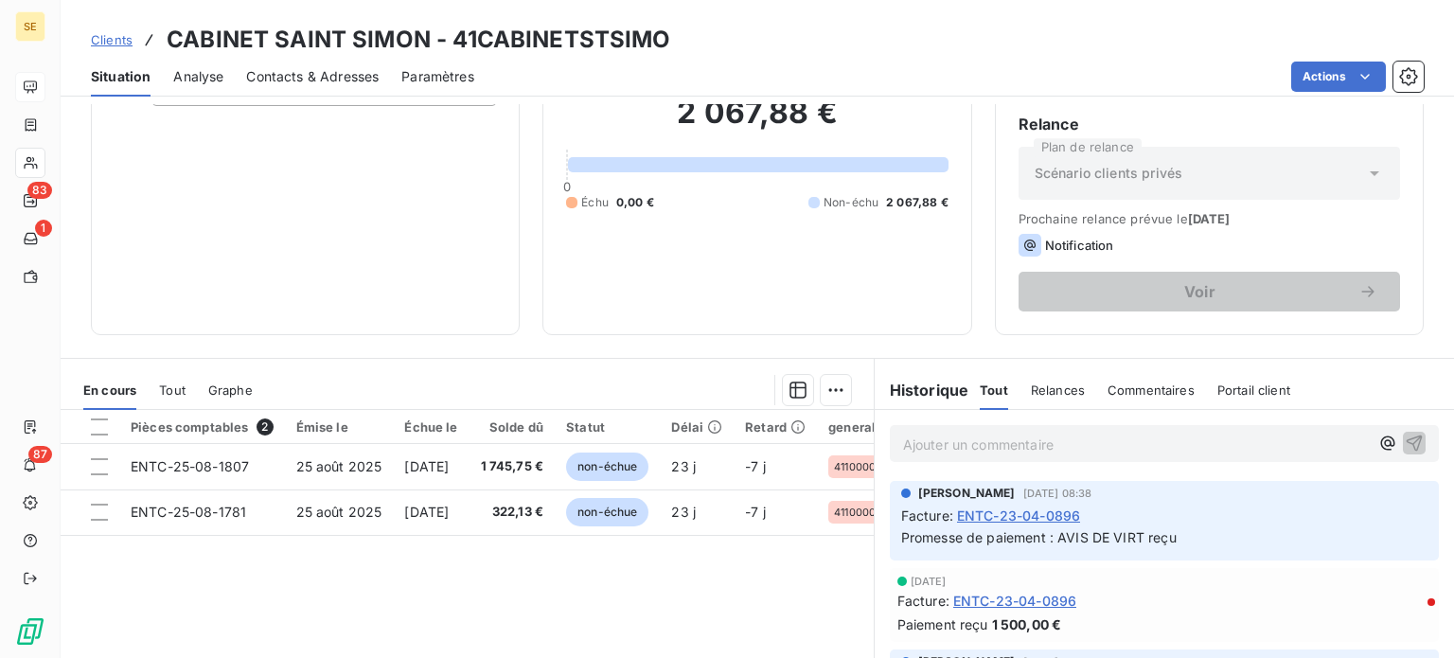
scroll to position [341, 0]
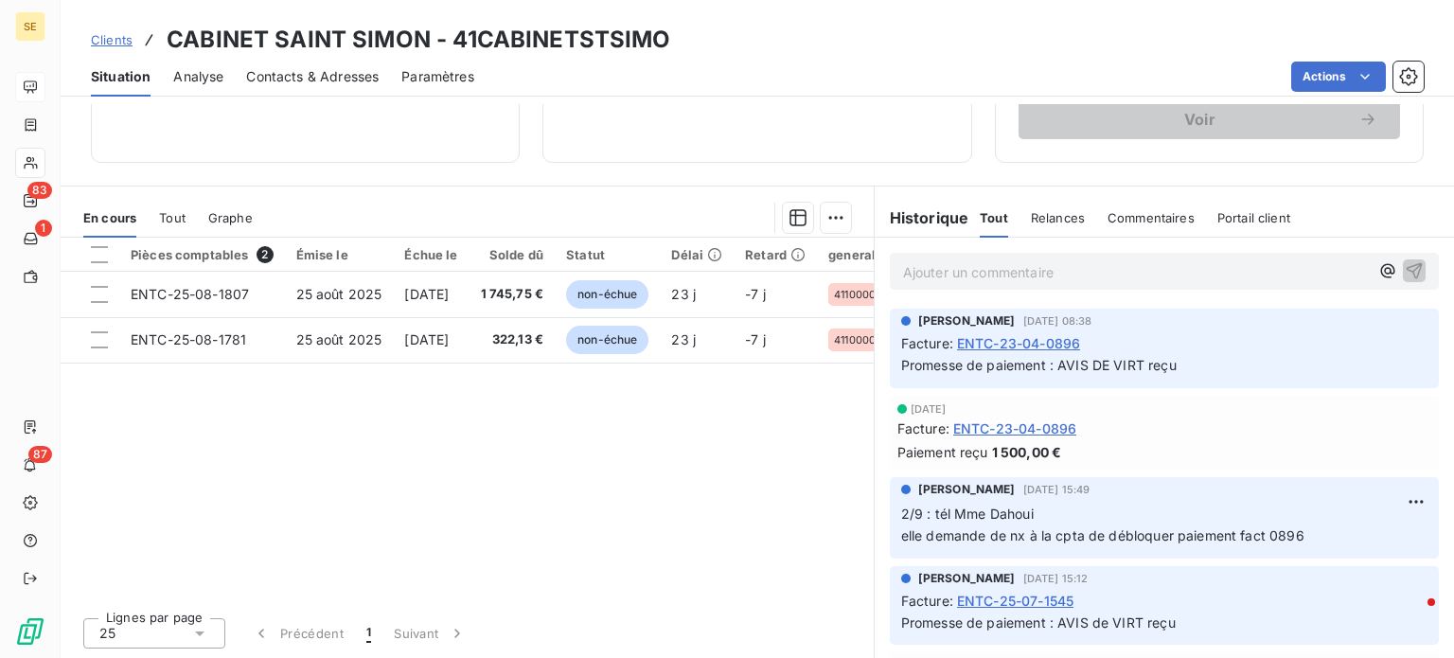
click at [113, 44] on span "Clients" at bounding box center [112, 39] width 42 height 15
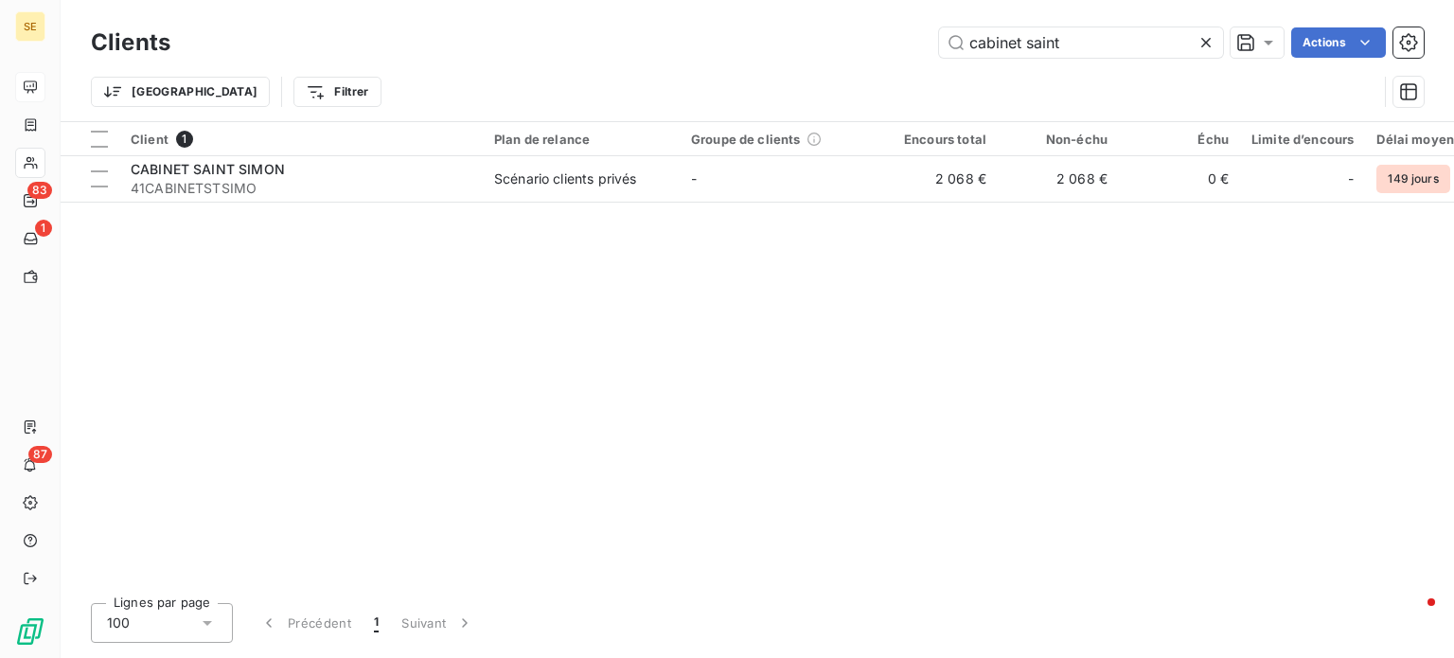
drag, startPoint x: 1079, startPoint y: 44, endPoint x: 735, endPoint y: 38, distance: 344.6
click at [738, 39] on div "cabinet saint Actions" at bounding box center [808, 42] width 1231 height 30
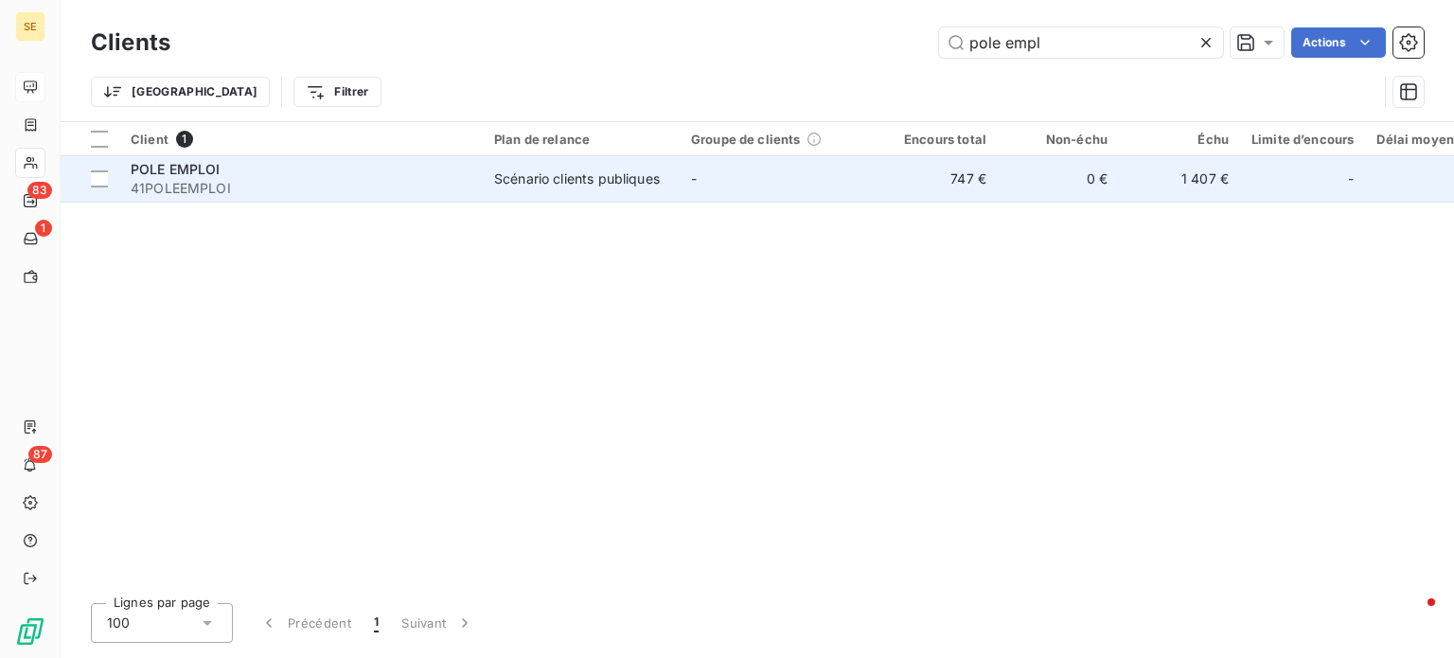
type input "pole empl"
click at [406, 171] on div "POLE EMPLOI" at bounding box center [301, 169] width 341 height 19
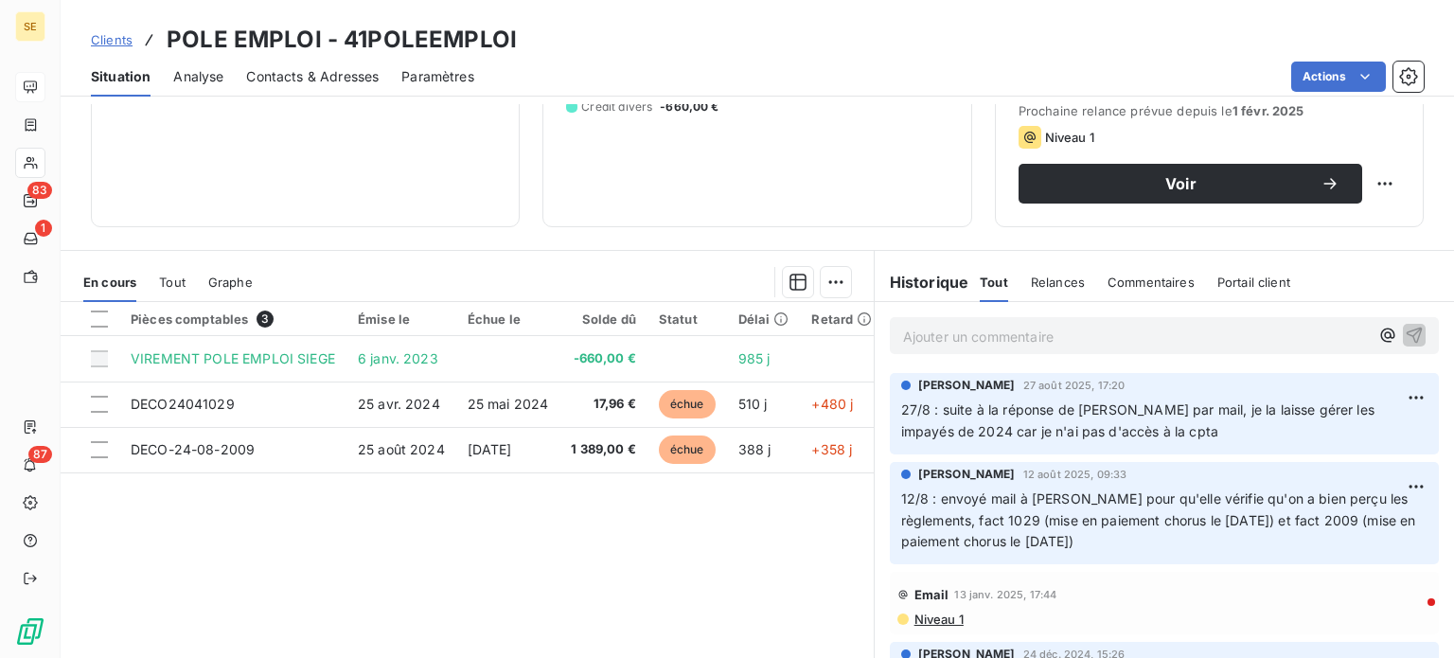
scroll to position [284, 0]
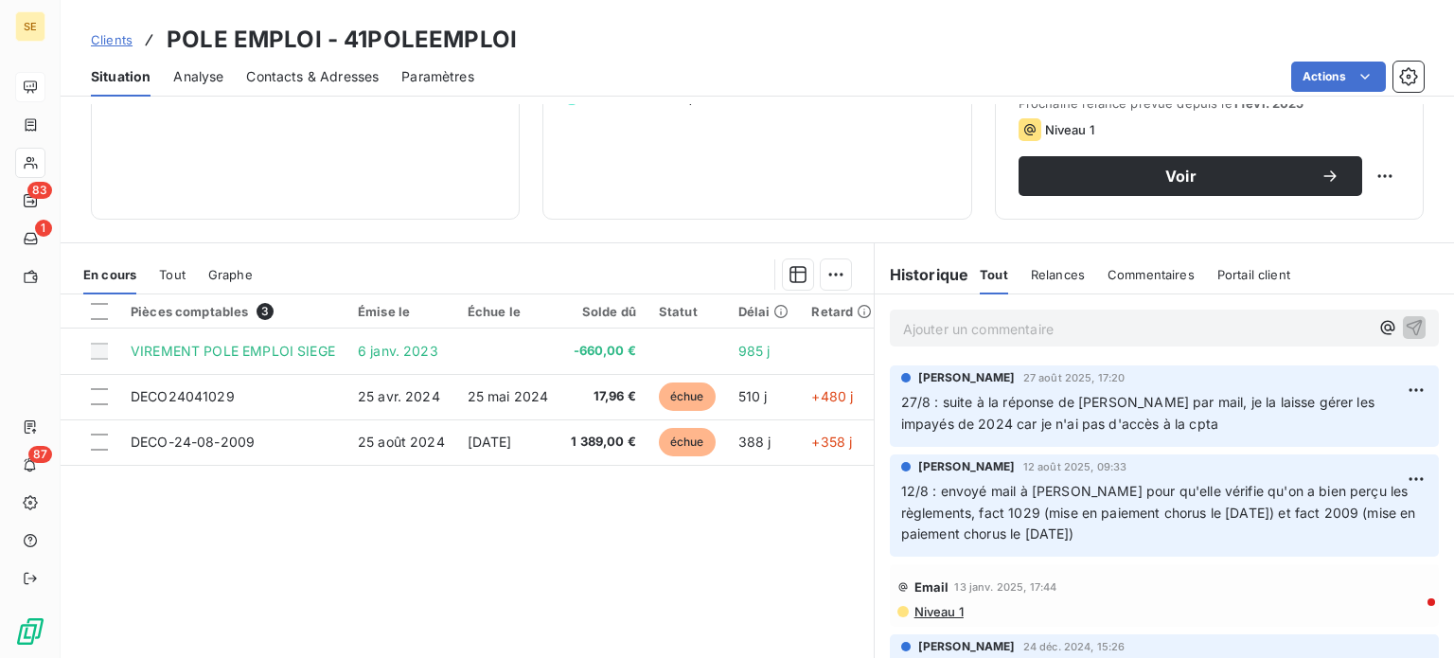
click at [106, 39] on span "Clients" at bounding box center [112, 39] width 42 height 15
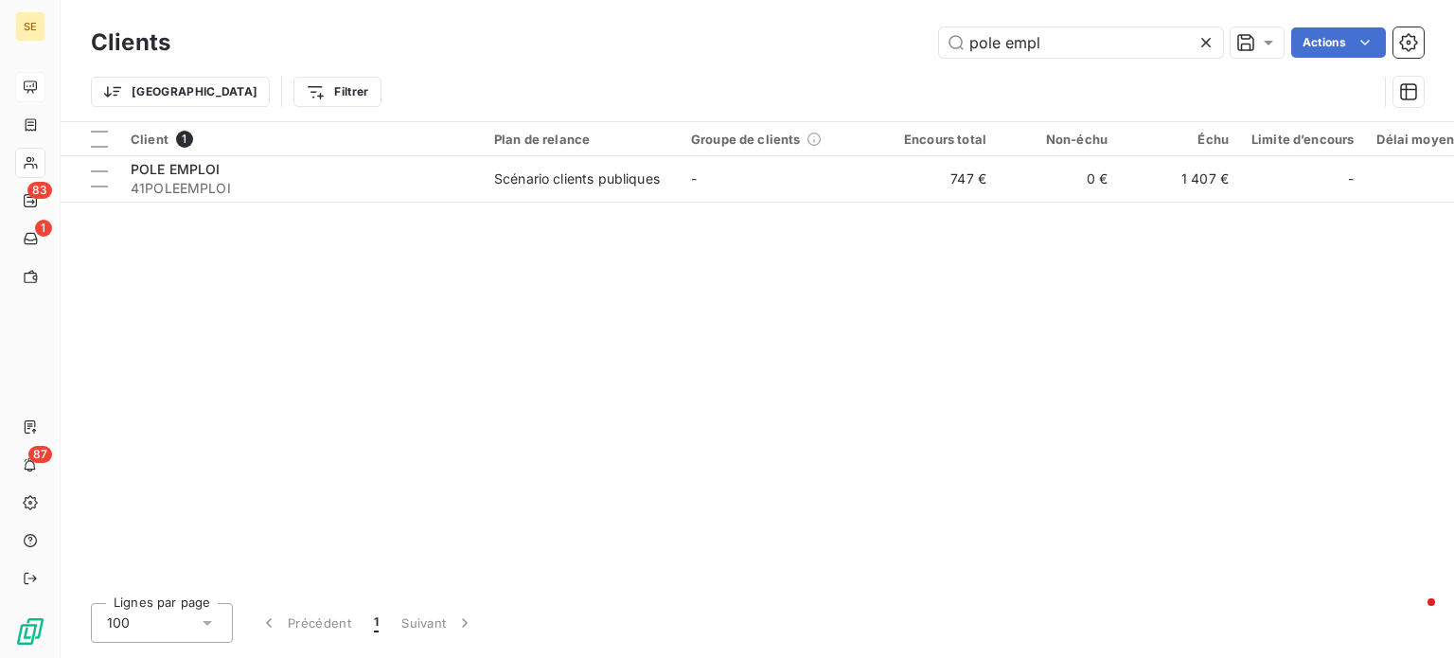
drag, startPoint x: 1056, startPoint y: 37, endPoint x: 593, endPoint y: 33, distance: 463.9
click at [629, 36] on div "pole empl Actions" at bounding box center [808, 42] width 1231 height 30
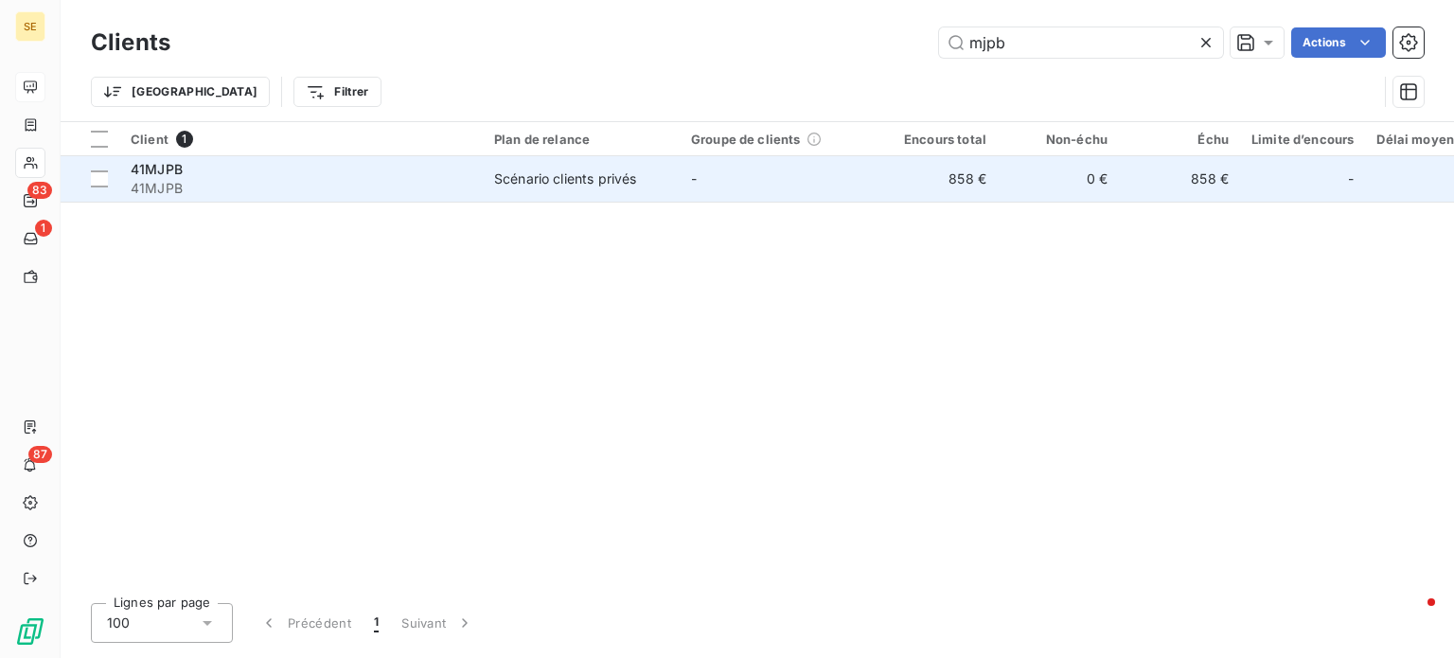
type input "mjpb"
click at [207, 166] on div "41MJPB" at bounding box center [301, 169] width 341 height 19
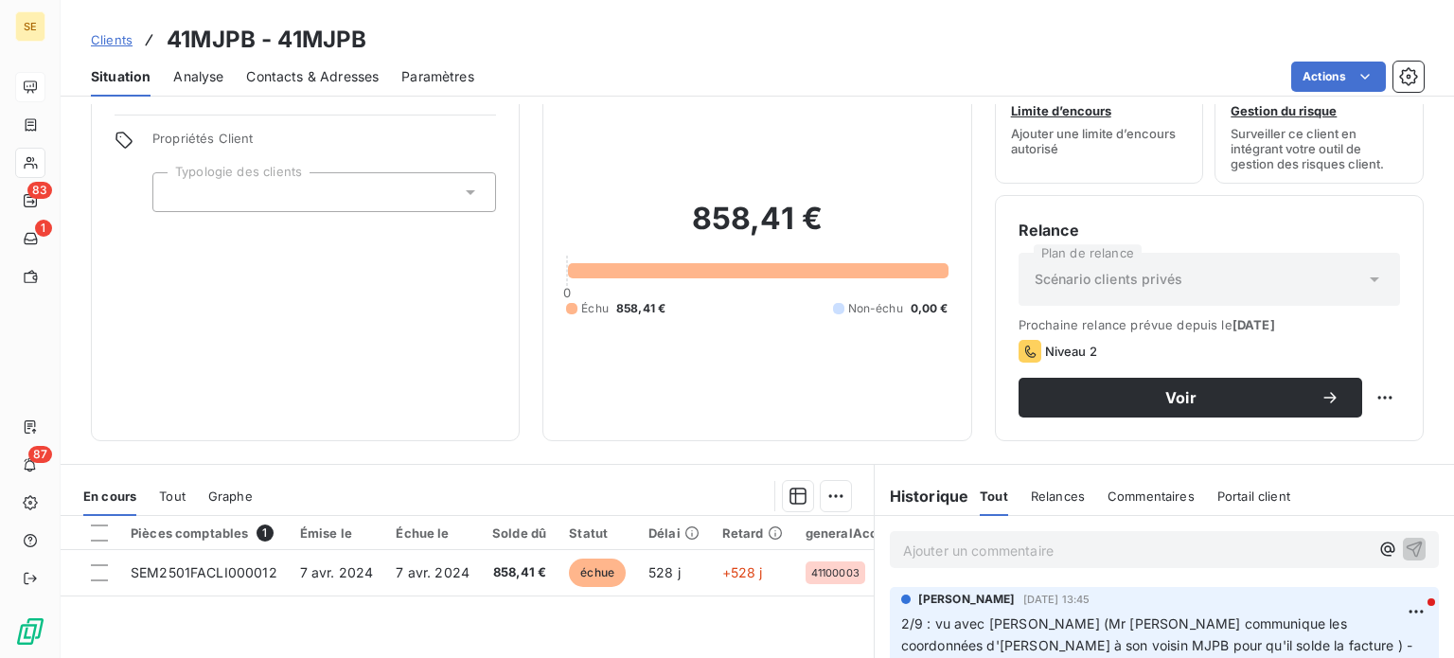
scroll to position [284, 0]
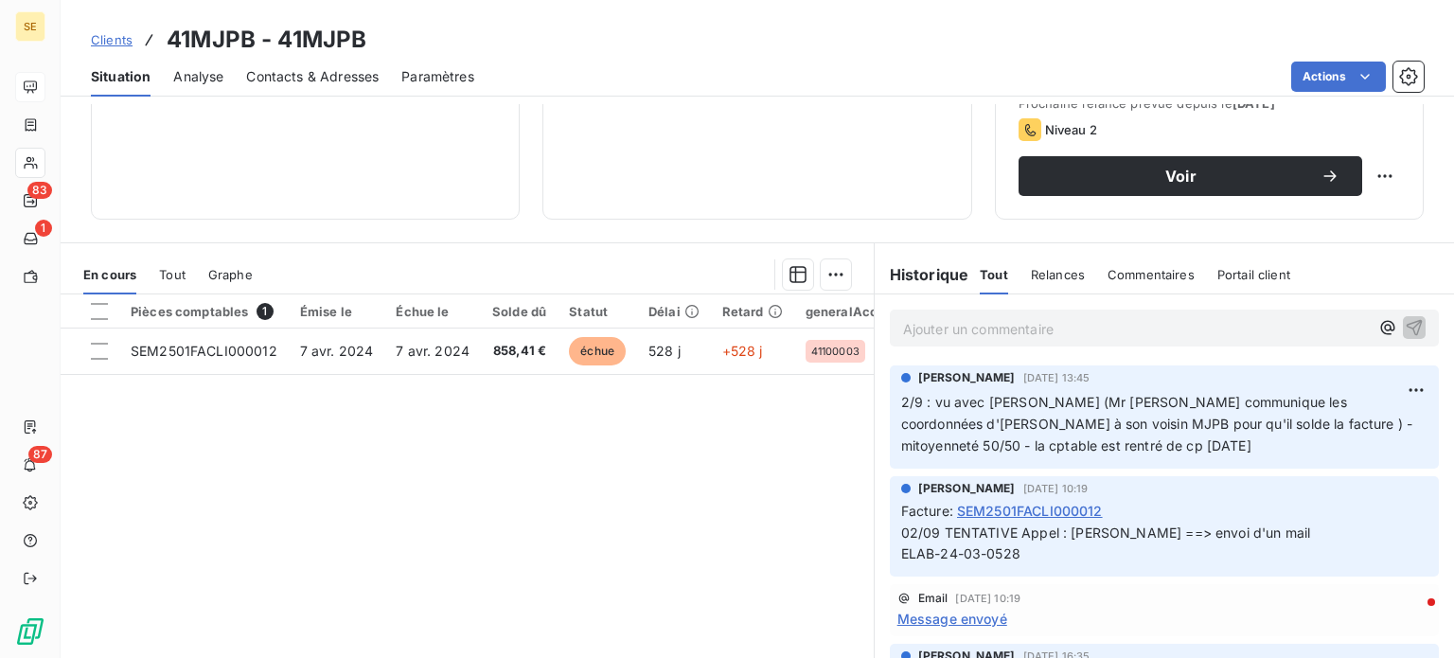
click at [106, 44] on span "Clients" at bounding box center [112, 39] width 42 height 15
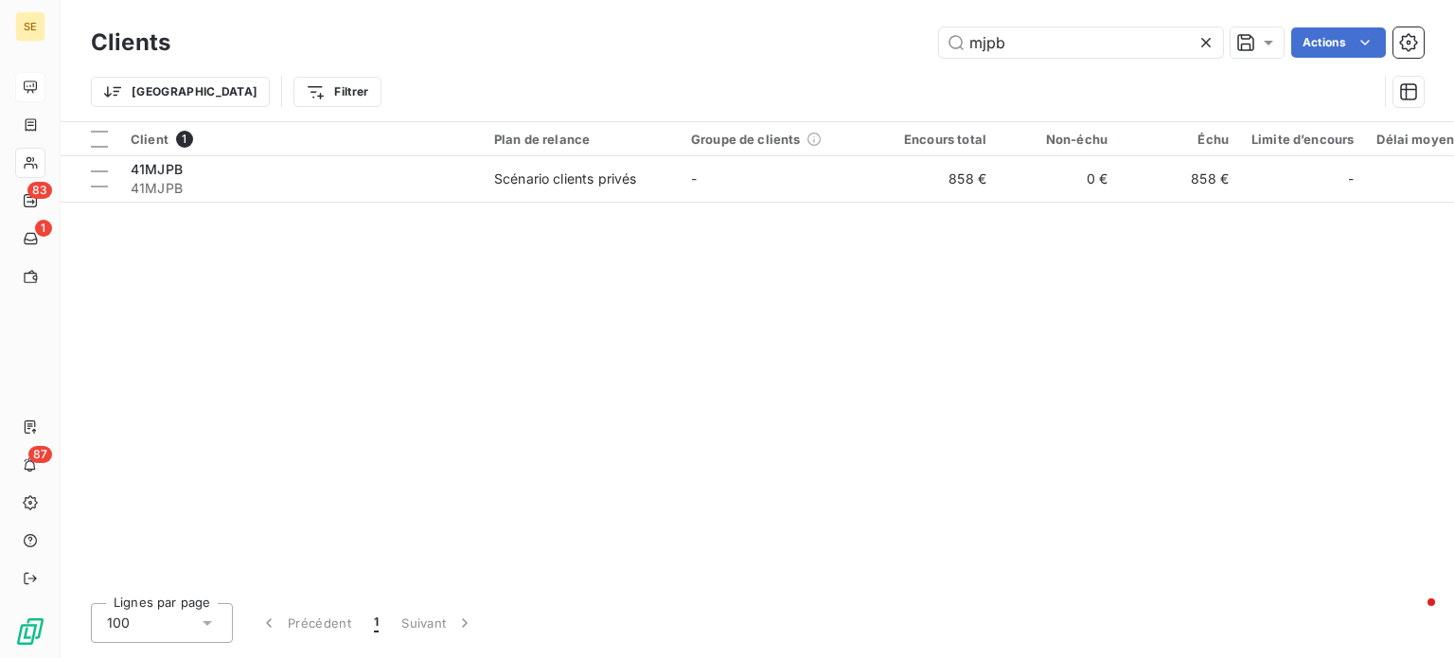
drag, startPoint x: 1055, startPoint y: 39, endPoint x: 612, endPoint y: 71, distance: 444.2
click at [628, 71] on div "Clients mjpb Actions Trier Filtrer" at bounding box center [757, 72] width 1333 height 98
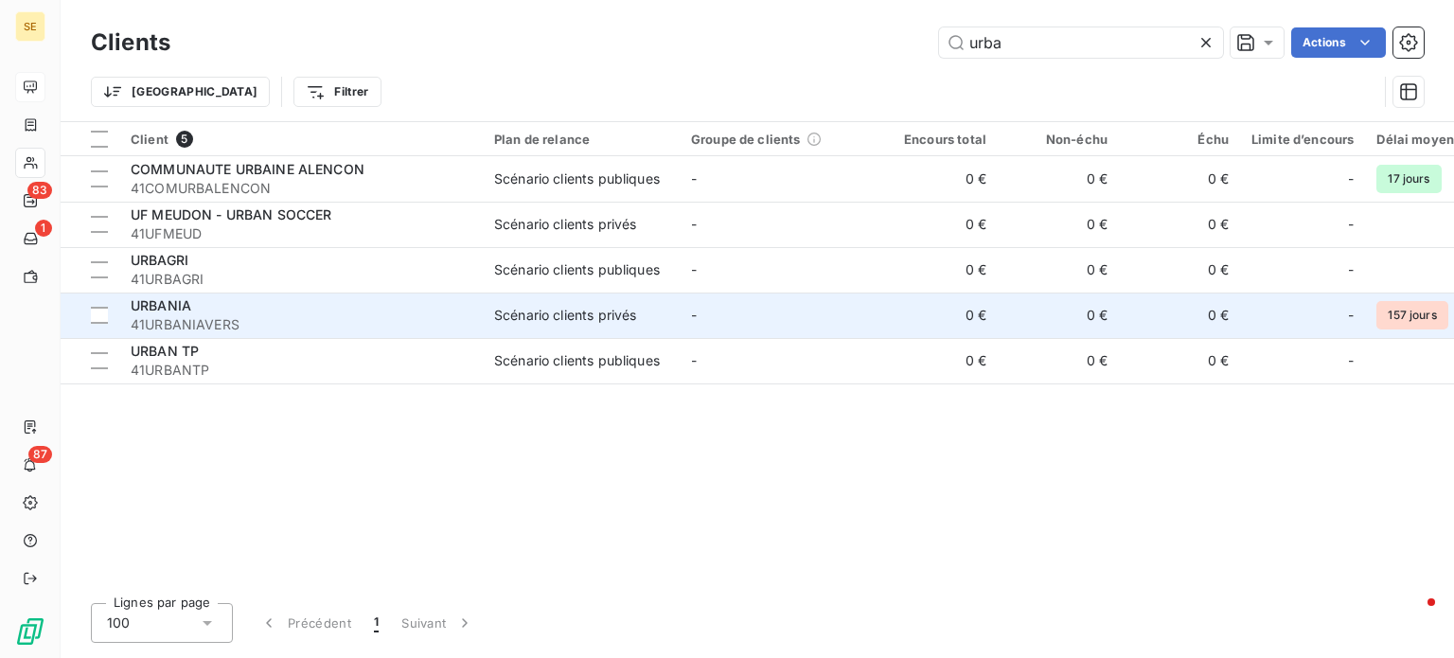
type input "urba"
click at [277, 309] on div "URBANIA" at bounding box center [301, 305] width 341 height 19
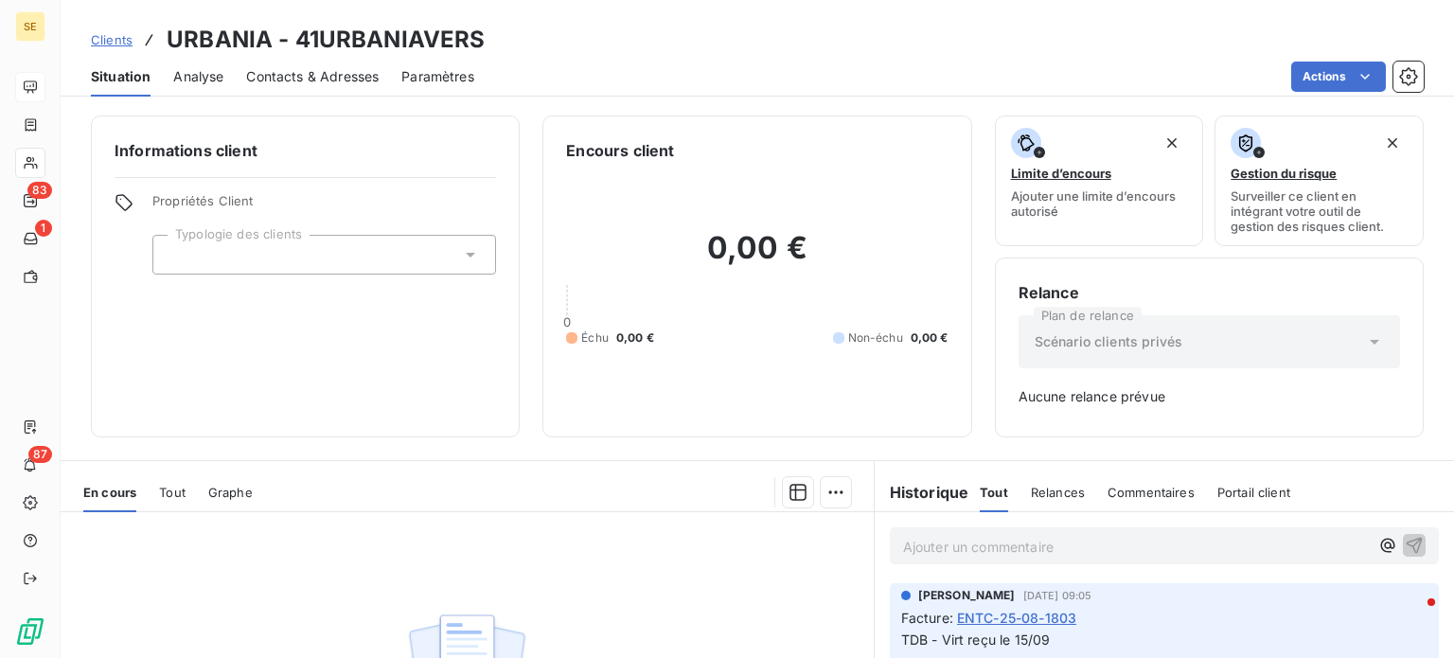
click at [101, 33] on span "Clients" at bounding box center [112, 39] width 42 height 15
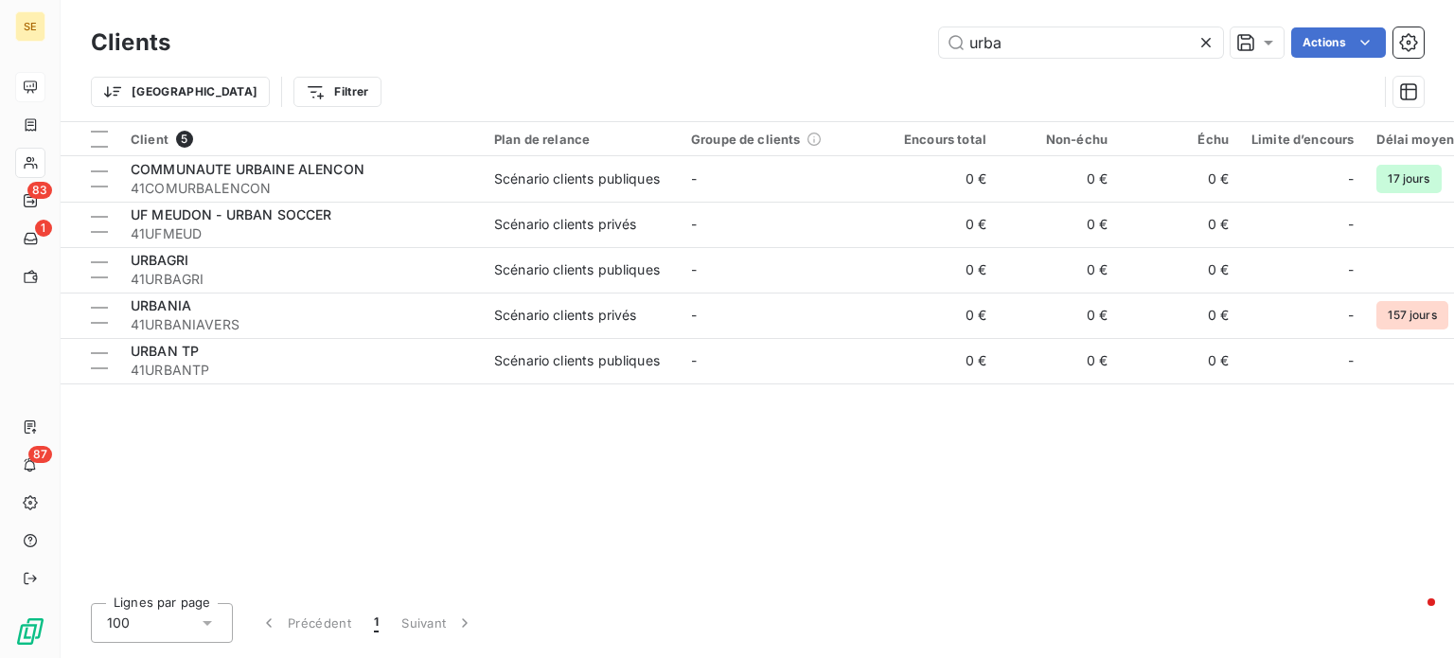
drag, startPoint x: 962, startPoint y: 43, endPoint x: 817, endPoint y: 44, distance: 144.8
click at [817, 44] on div "urba Actions" at bounding box center [808, 42] width 1231 height 30
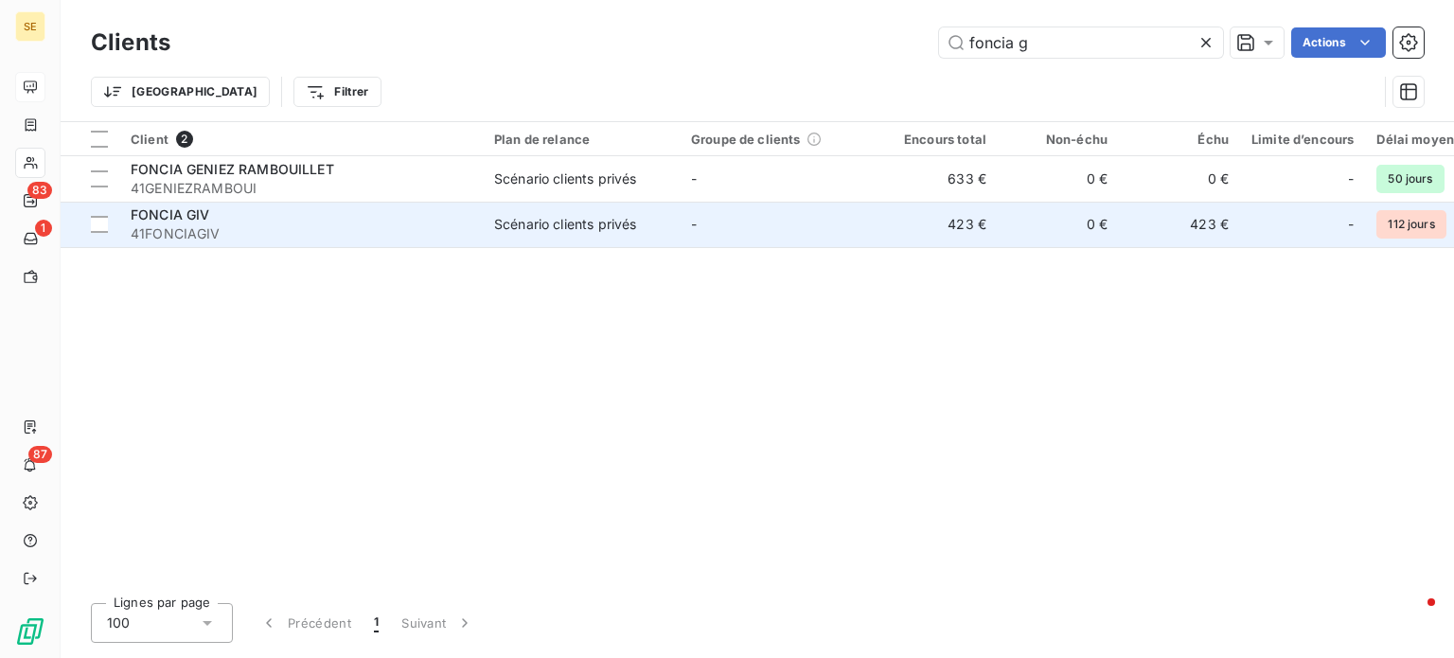
type input "foncia g"
click at [491, 222] on td "Scénario clients privés" at bounding box center [581, 224] width 197 height 45
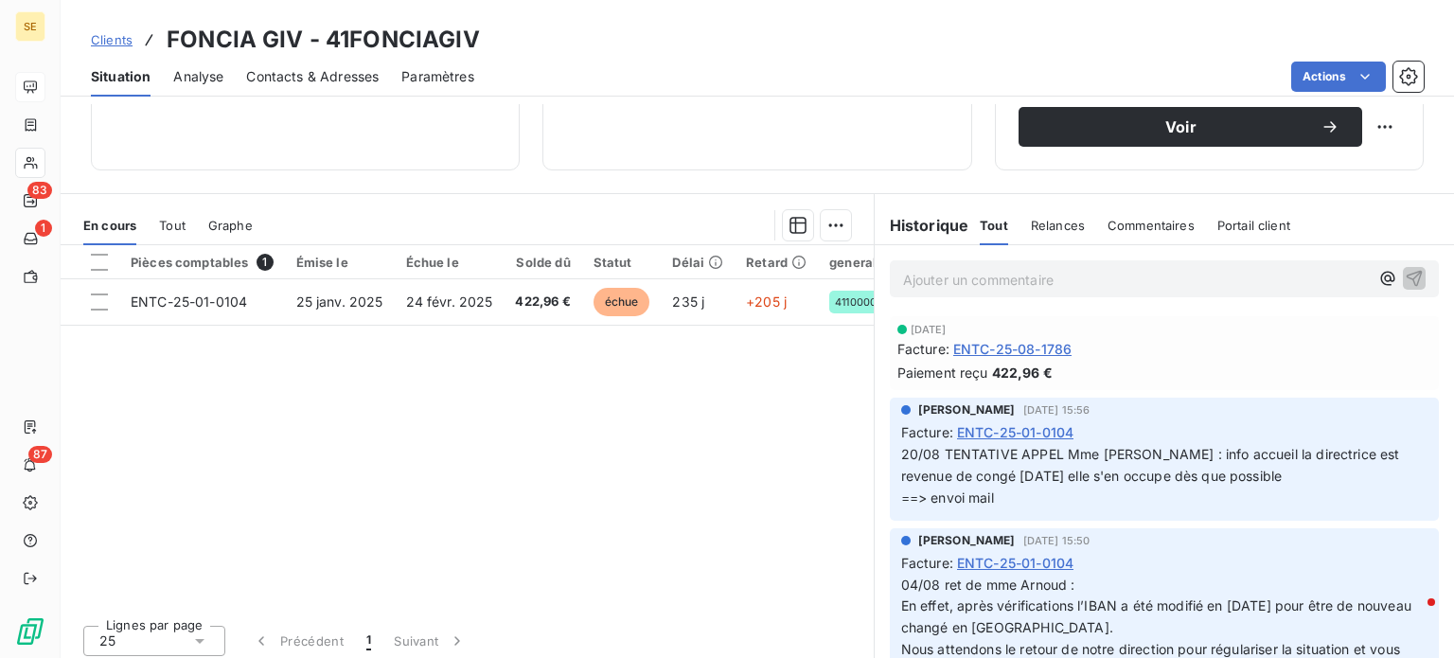
scroll to position [341, 0]
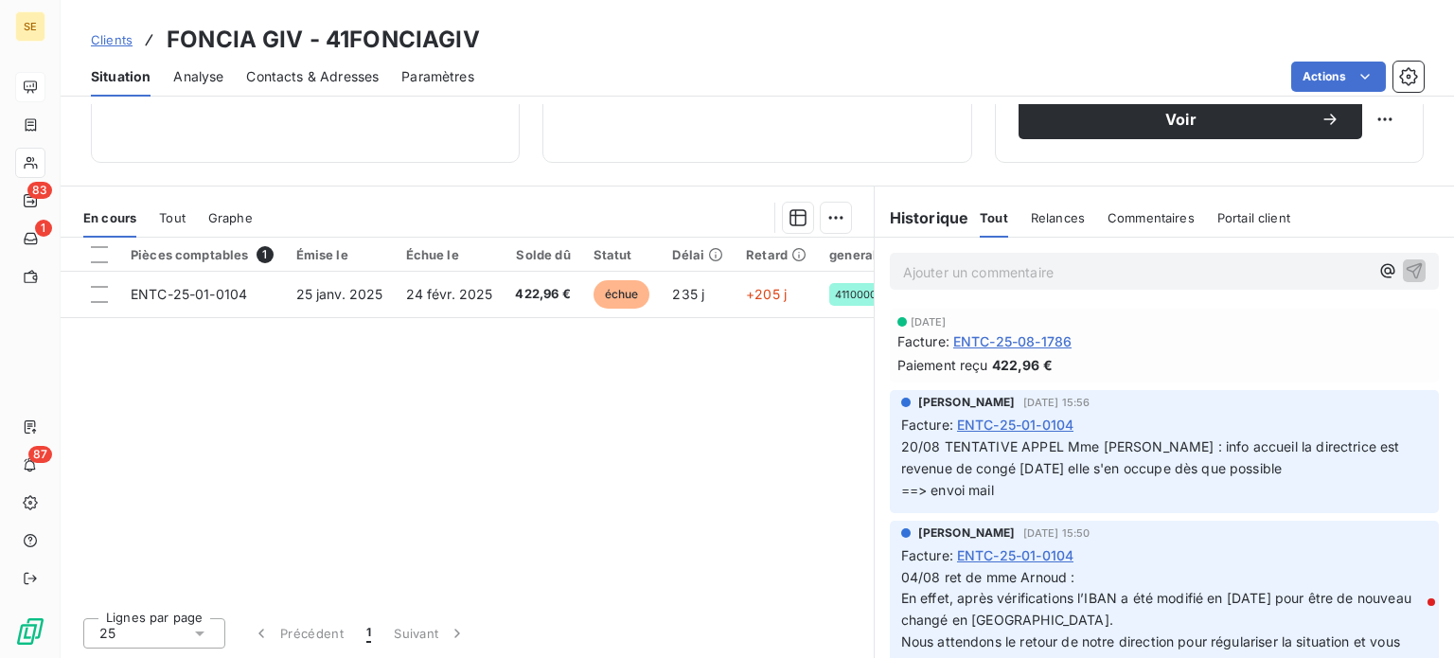
click at [109, 40] on span "Clients" at bounding box center [112, 39] width 42 height 15
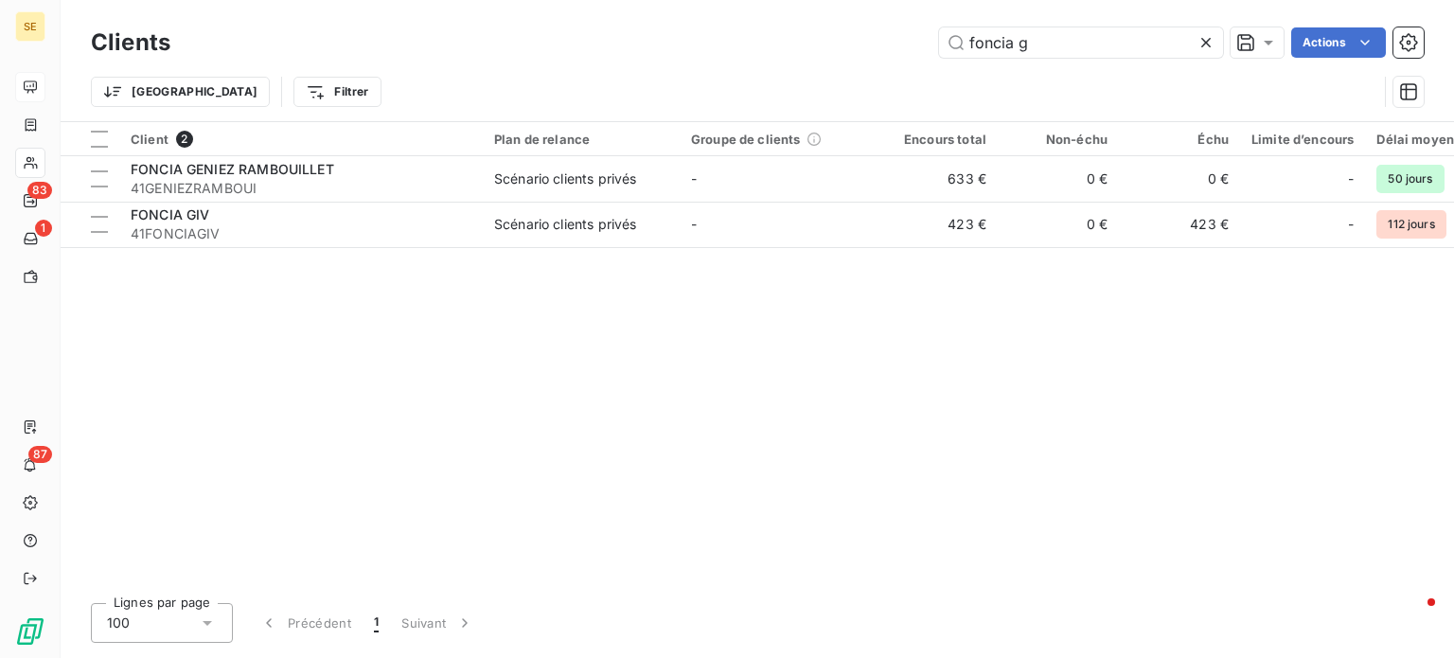
drag, startPoint x: 1095, startPoint y: 53, endPoint x: 571, endPoint y: 52, distance: 524.4
click at [571, 52] on div "foncia g Actions" at bounding box center [808, 42] width 1231 height 30
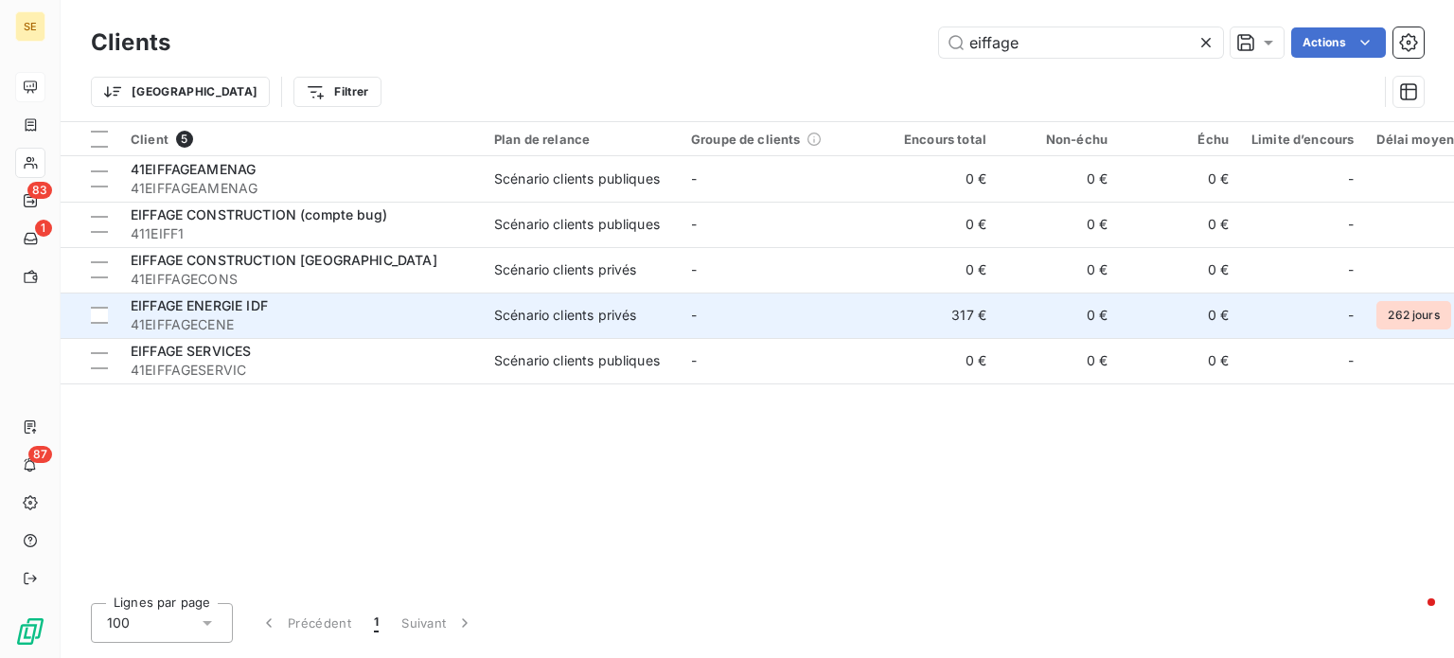
type input "eiffage"
click at [317, 306] on div "EIFFAGE ENERGIE IDF" at bounding box center [301, 305] width 341 height 19
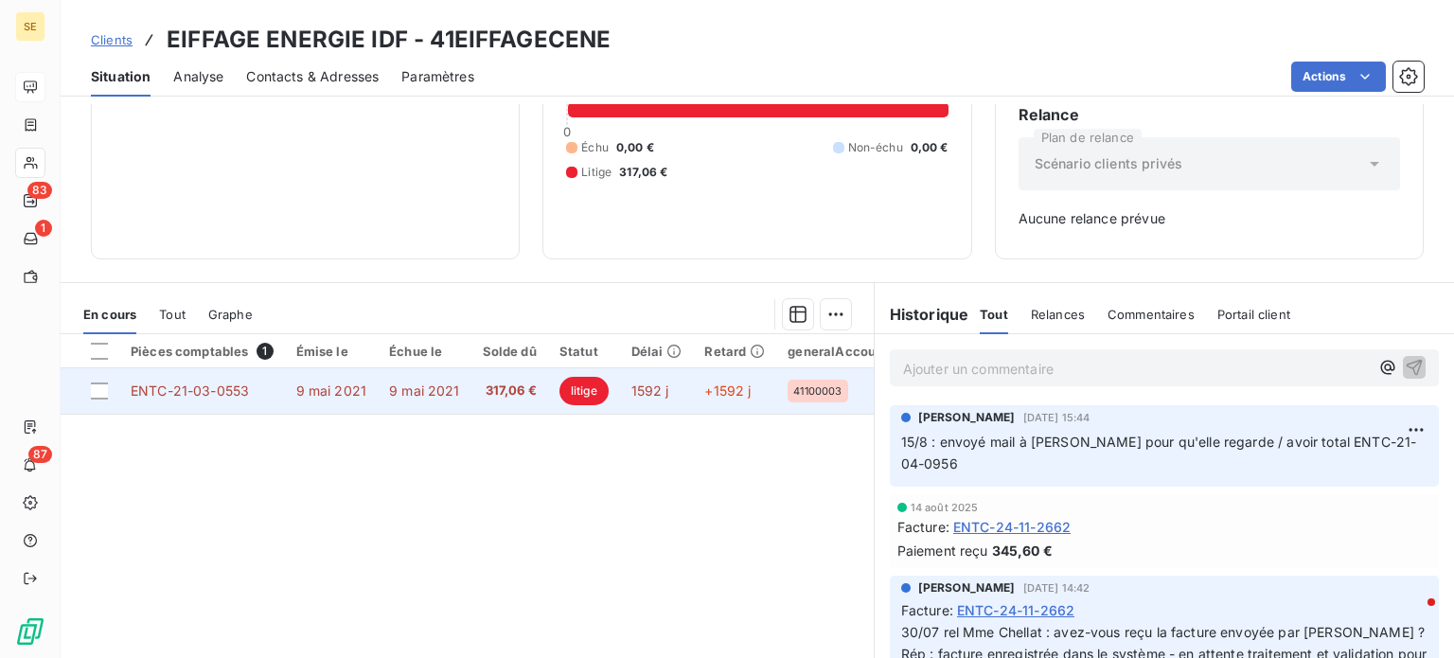
scroll to position [189, 0]
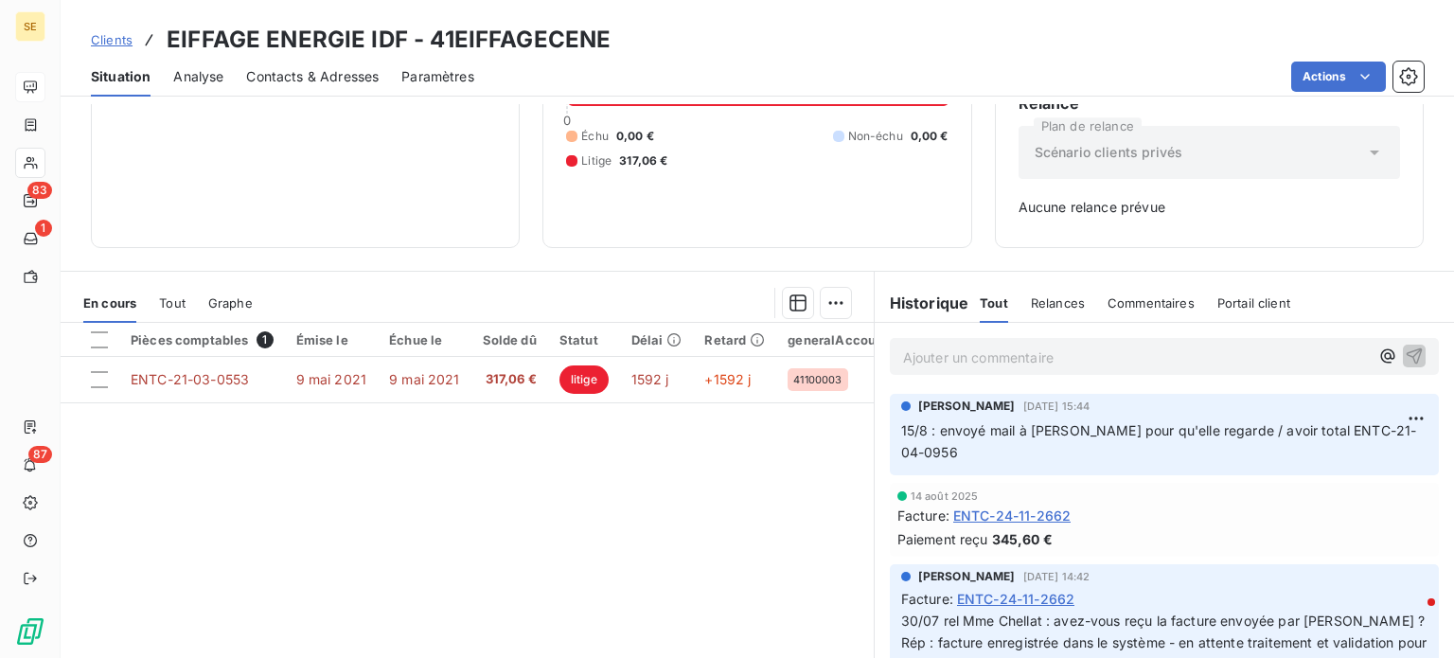
click at [117, 39] on span "Clients" at bounding box center [112, 39] width 42 height 15
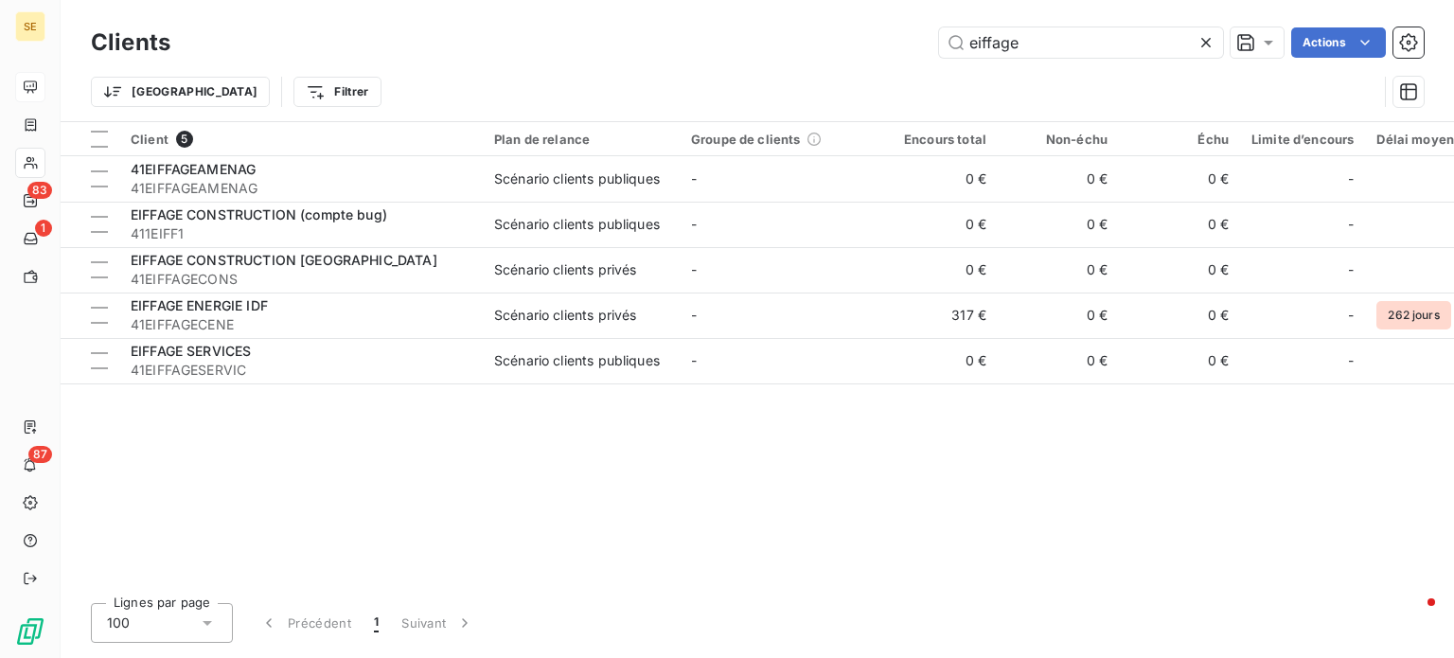
drag, startPoint x: 1056, startPoint y: 44, endPoint x: 656, endPoint y: 49, distance: 400.5
click at [657, 55] on div "eiffage Actions" at bounding box center [808, 42] width 1231 height 30
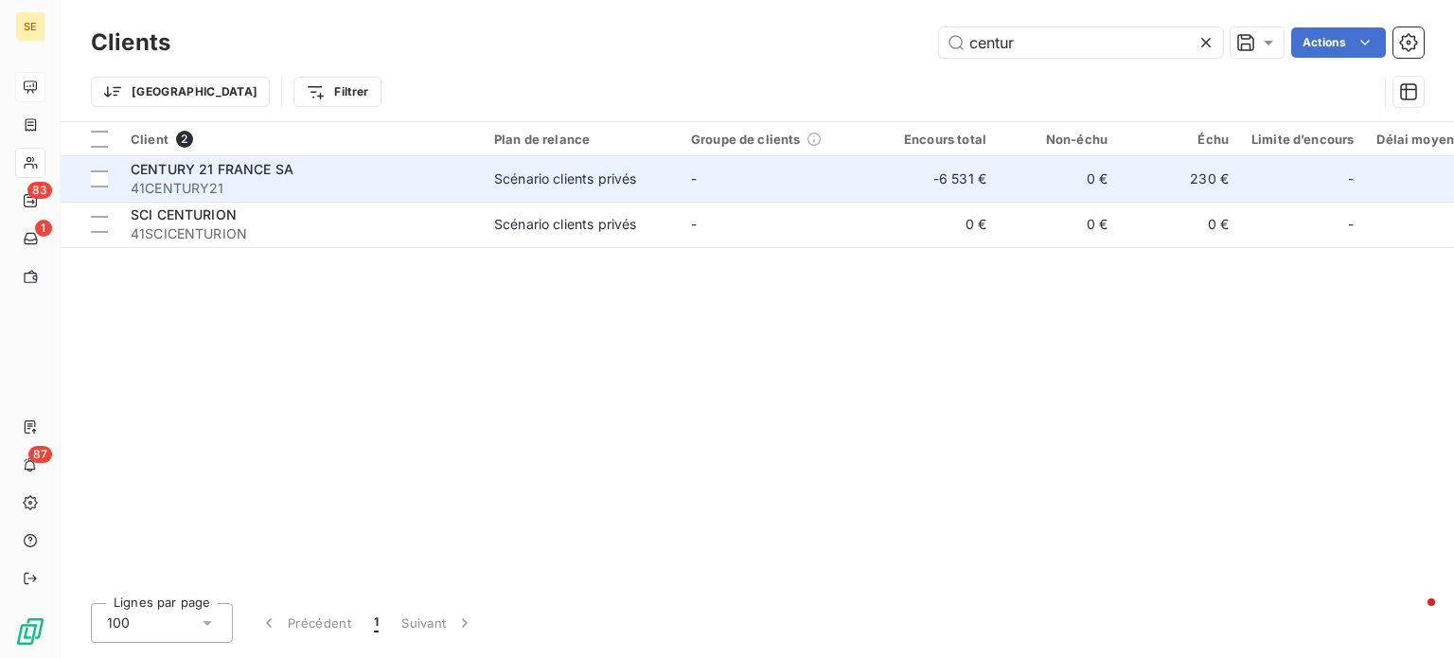
type input "centur"
click at [341, 170] on div "CENTURY 21 FRANCE SA" at bounding box center [301, 169] width 341 height 19
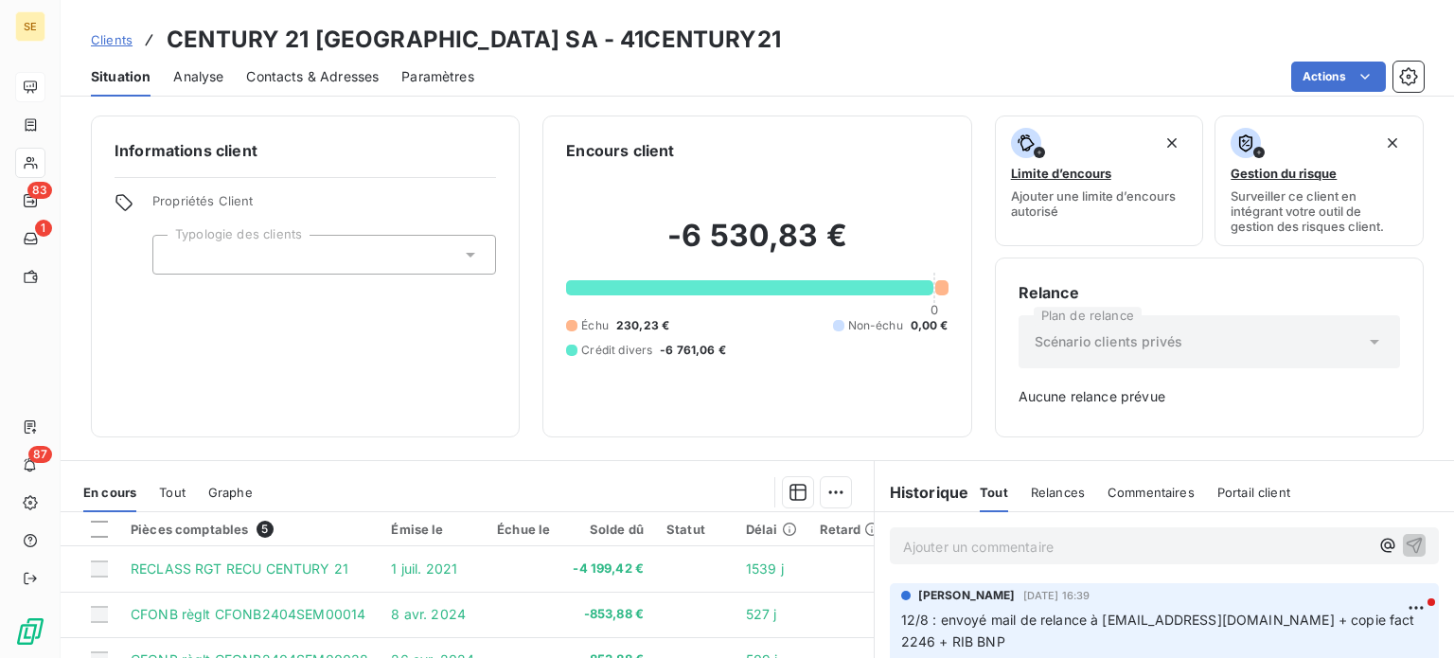
scroll to position [189, 0]
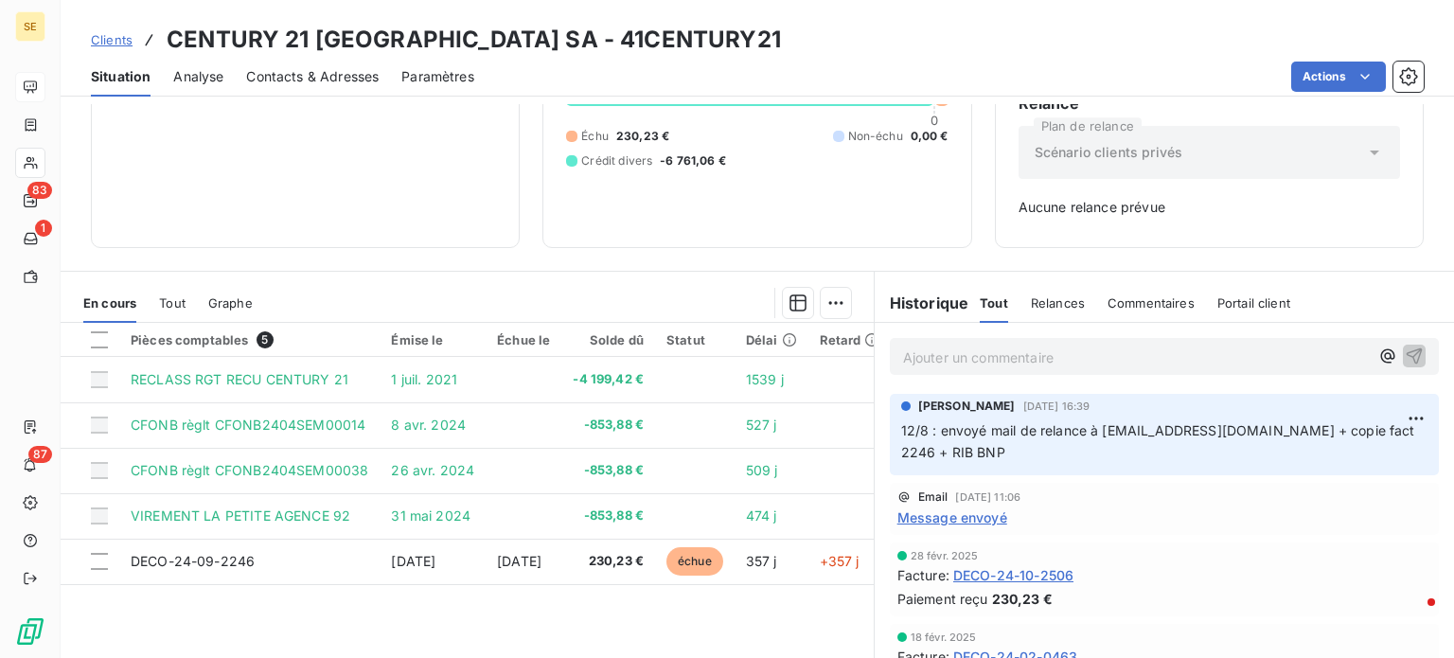
click at [114, 37] on span "Clients" at bounding box center [112, 39] width 42 height 15
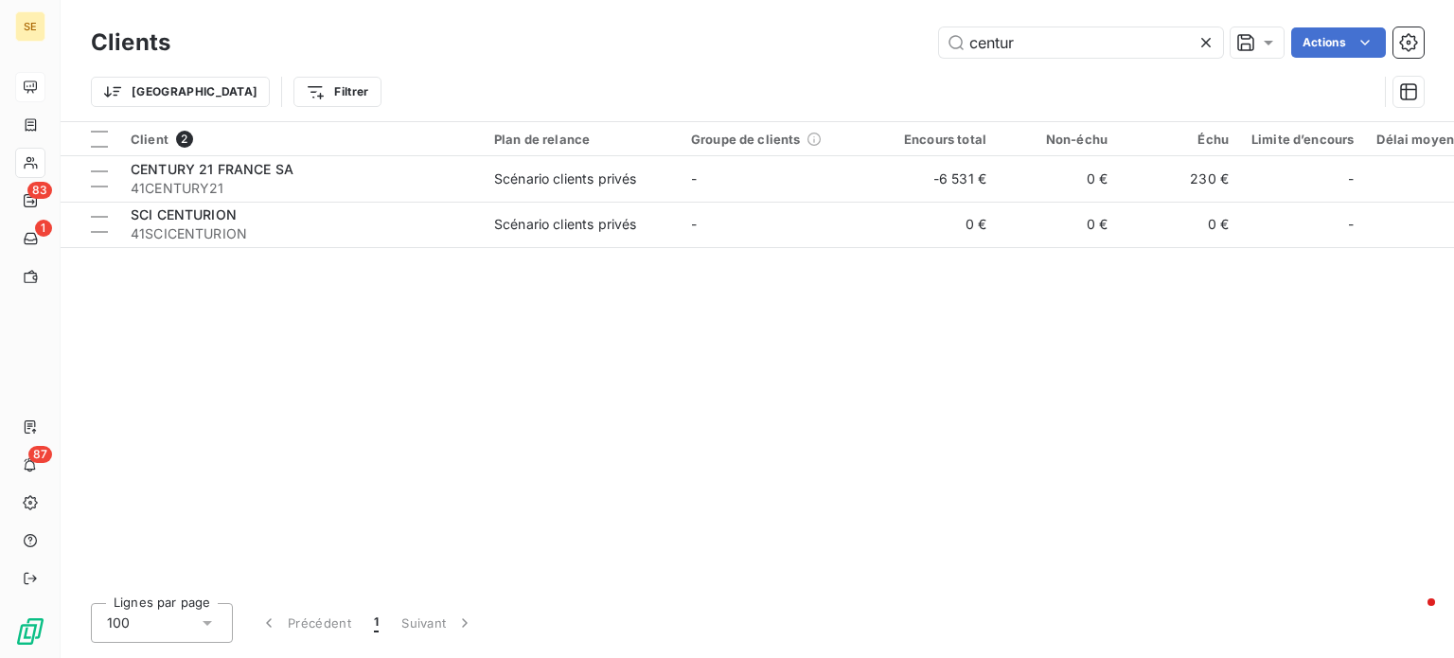
drag, startPoint x: 825, startPoint y: 44, endPoint x: 640, endPoint y: 48, distance: 185.6
click at [645, 48] on div "centur Actions" at bounding box center [808, 42] width 1231 height 30
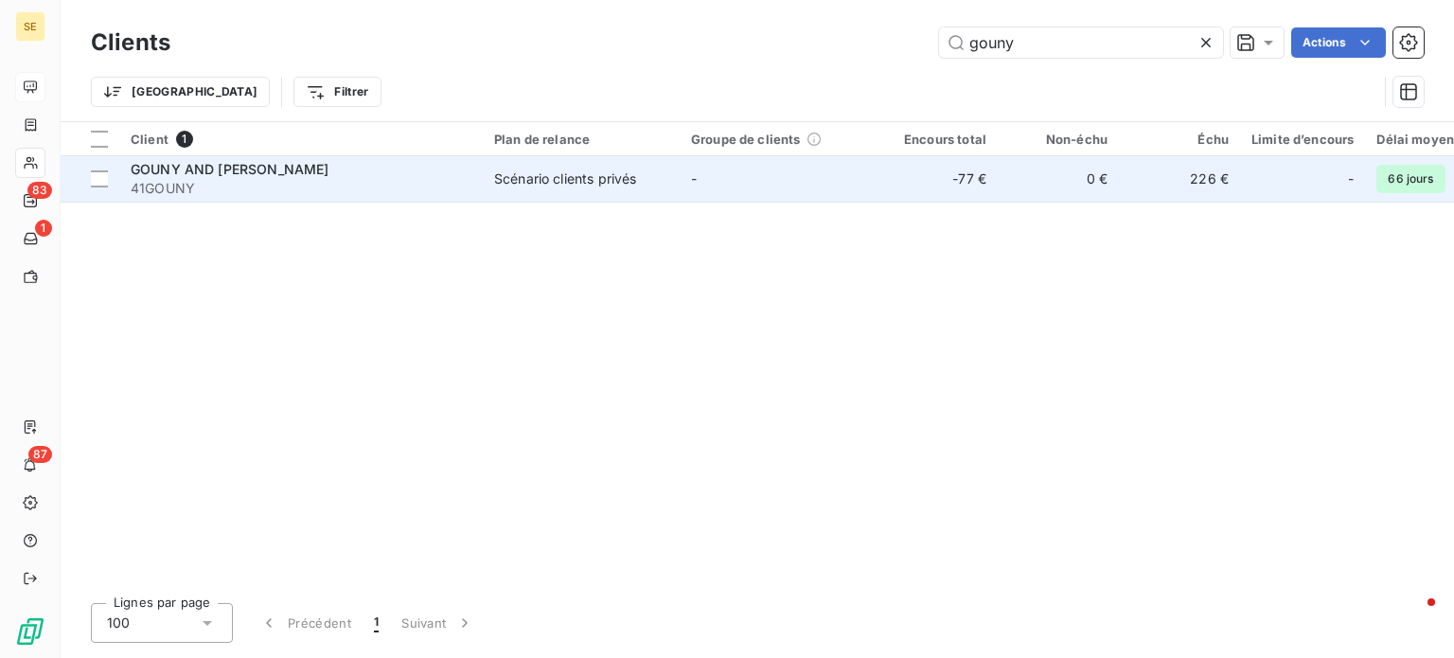
type input "gouny"
click at [351, 169] on div "GOUNY AND [PERSON_NAME]" at bounding box center [301, 169] width 341 height 19
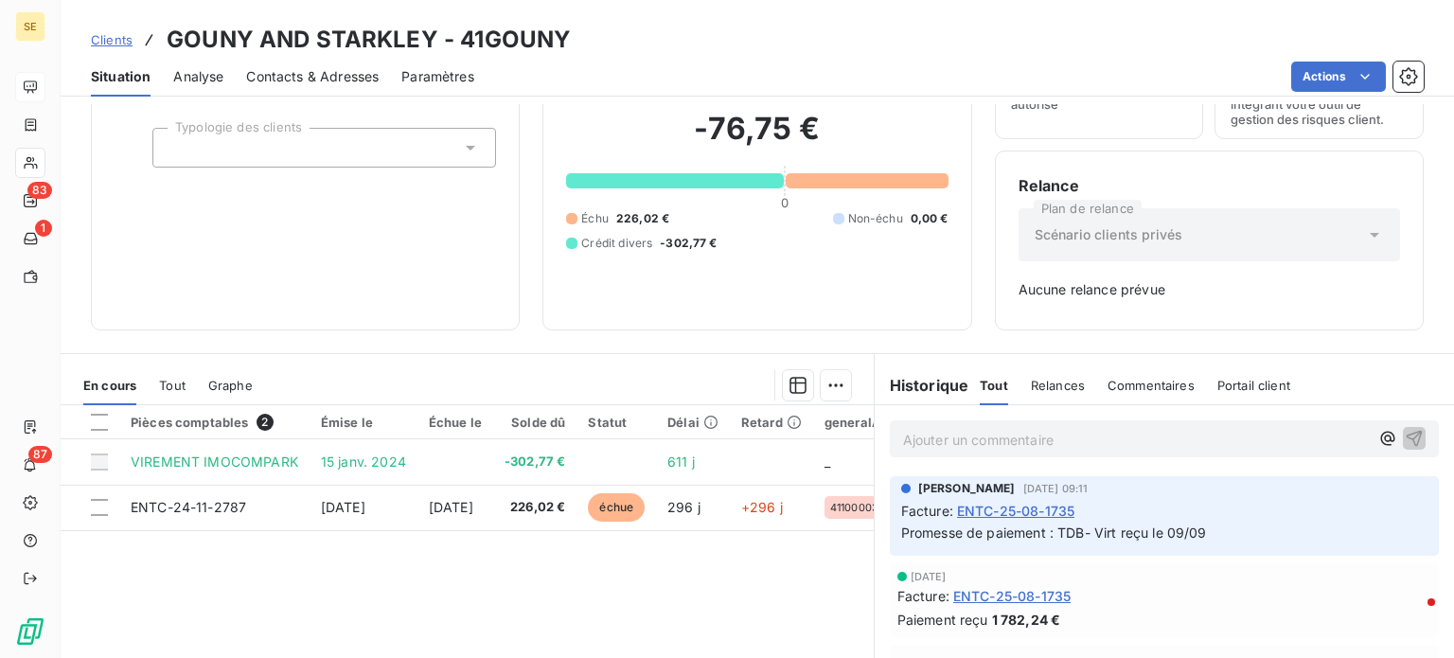
scroll to position [189, 0]
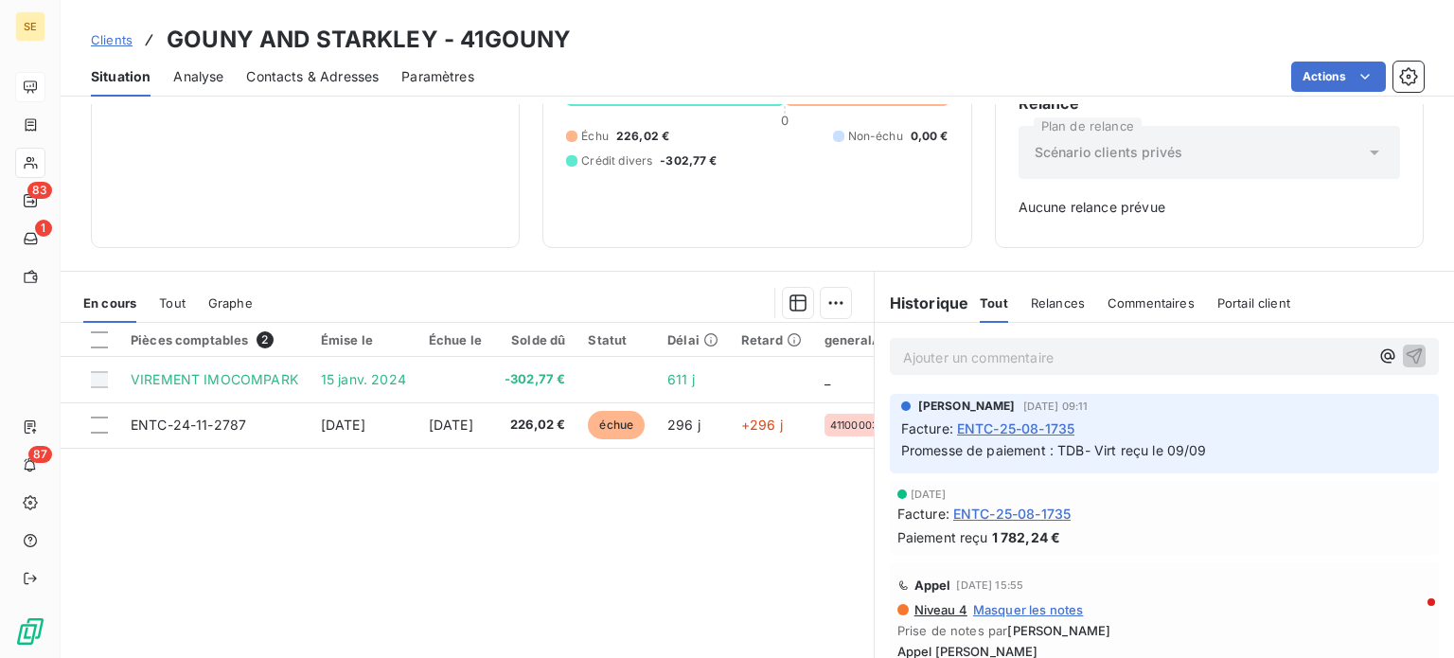
click at [102, 39] on span "Clients" at bounding box center [112, 39] width 42 height 15
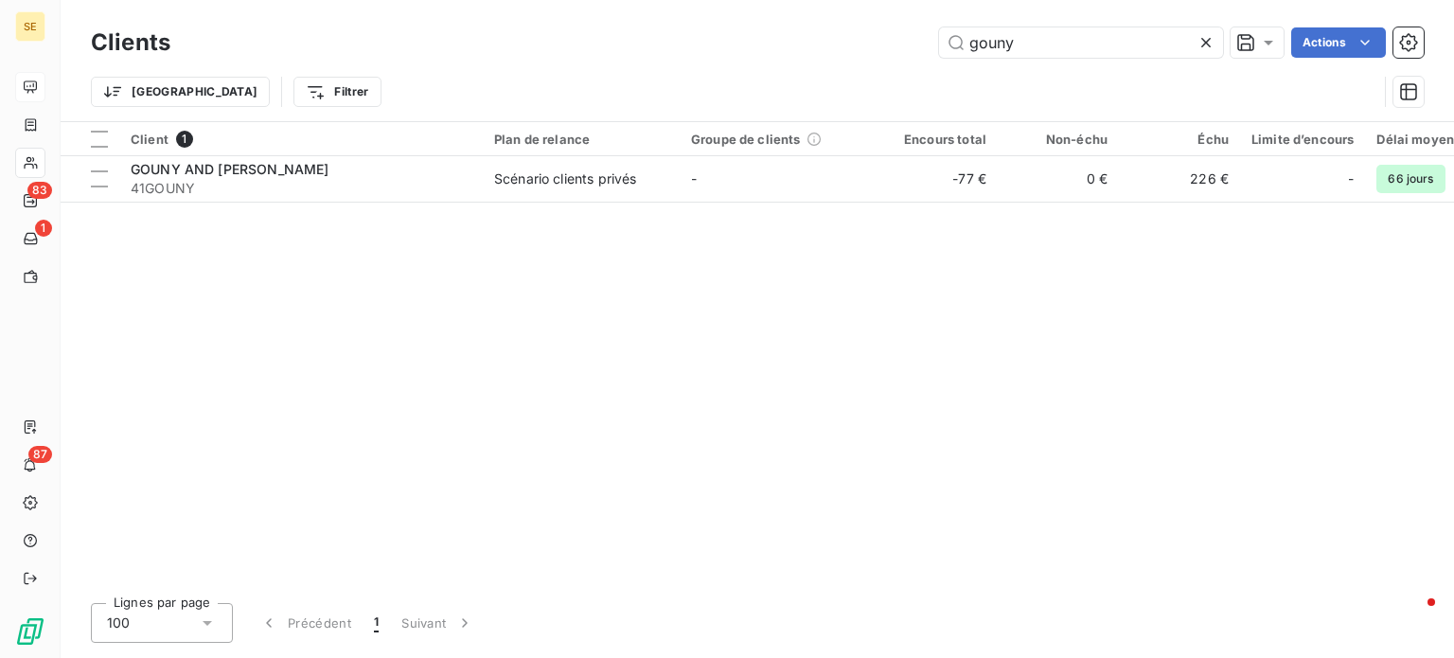
drag, startPoint x: 1058, startPoint y: 46, endPoint x: 632, endPoint y: 37, distance: 426.1
click at [632, 37] on div "gouny Actions" at bounding box center [808, 42] width 1231 height 30
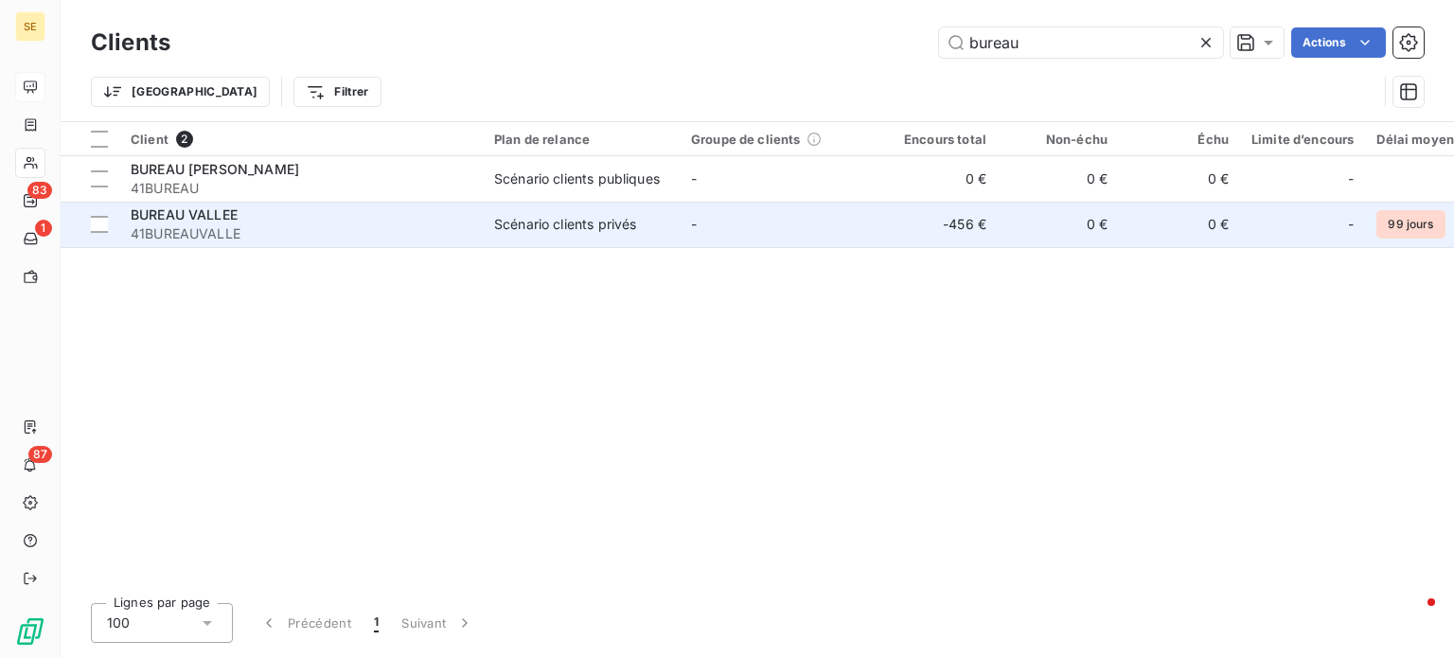
type input "bureau"
click at [352, 219] on div "BUREAU VALLEE" at bounding box center [301, 214] width 341 height 19
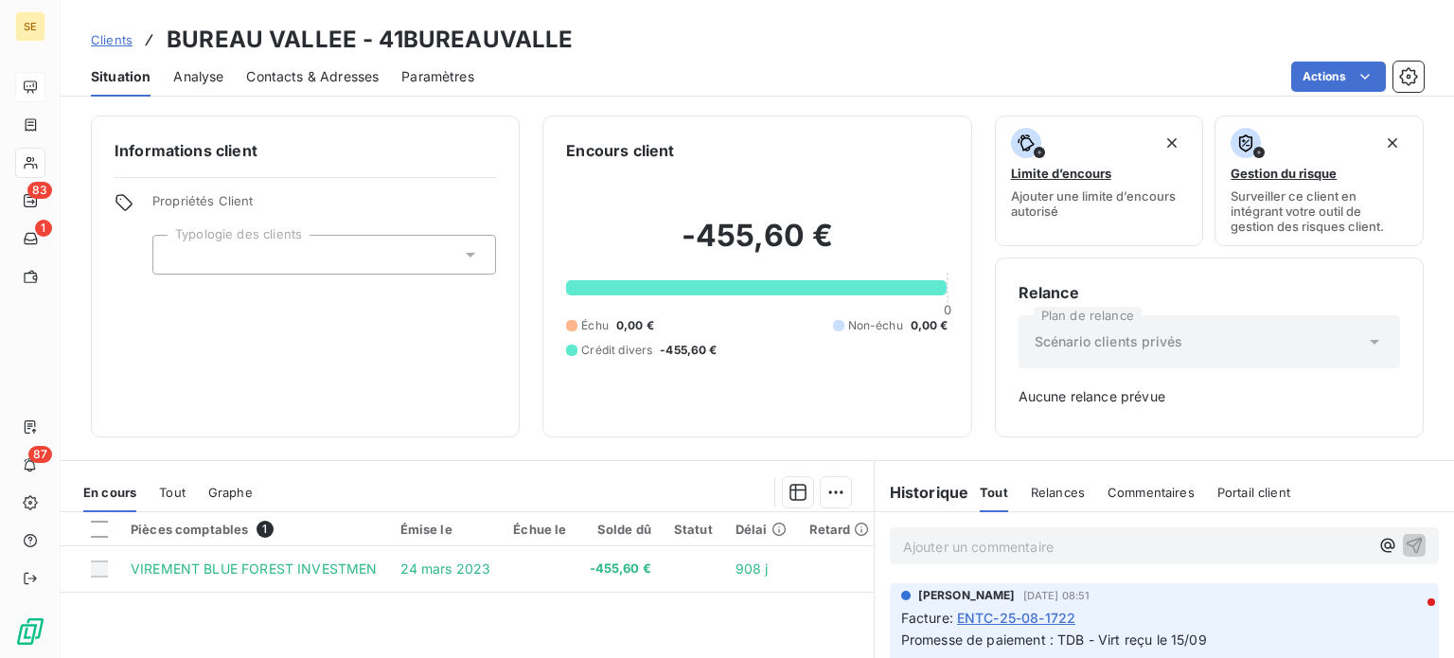
click at [115, 40] on span "Clients" at bounding box center [112, 39] width 42 height 15
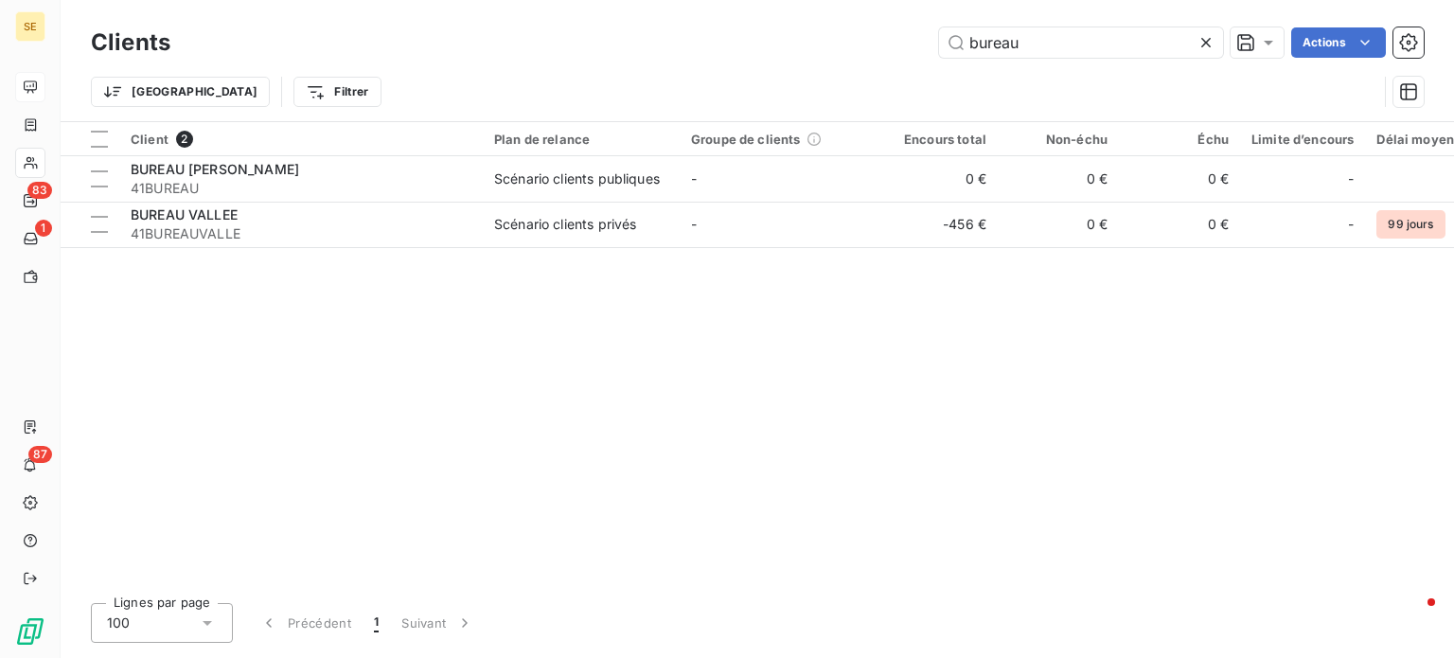
drag, startPoint x: 1028, startPoint y: 46, endPoint x: 560, endPoint y: 25, distance: 468.1
click at [562, 27] on div "bureau Actions" at bounding box center [808, 42] width 1231 height 30
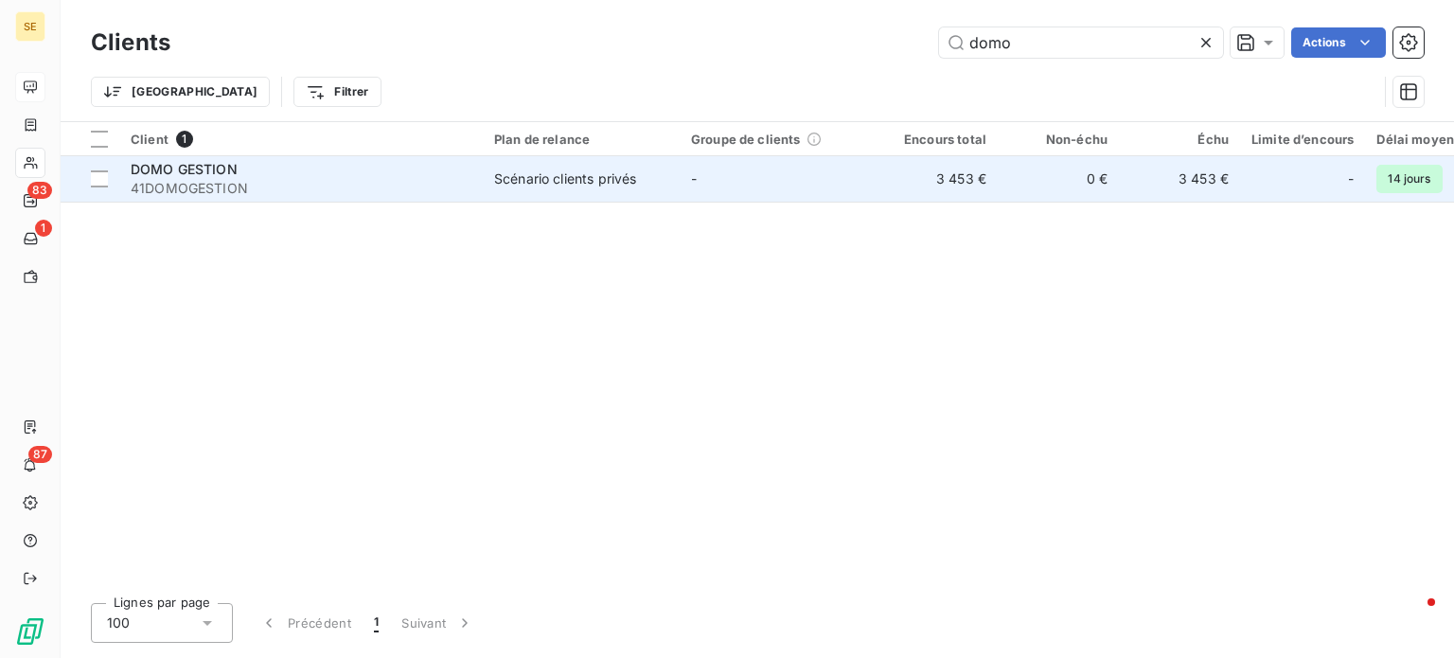
type input "domo"
click at [346, 168] on div "DOMO GESTION" at bounding box center [301, 169] width 341 height 19
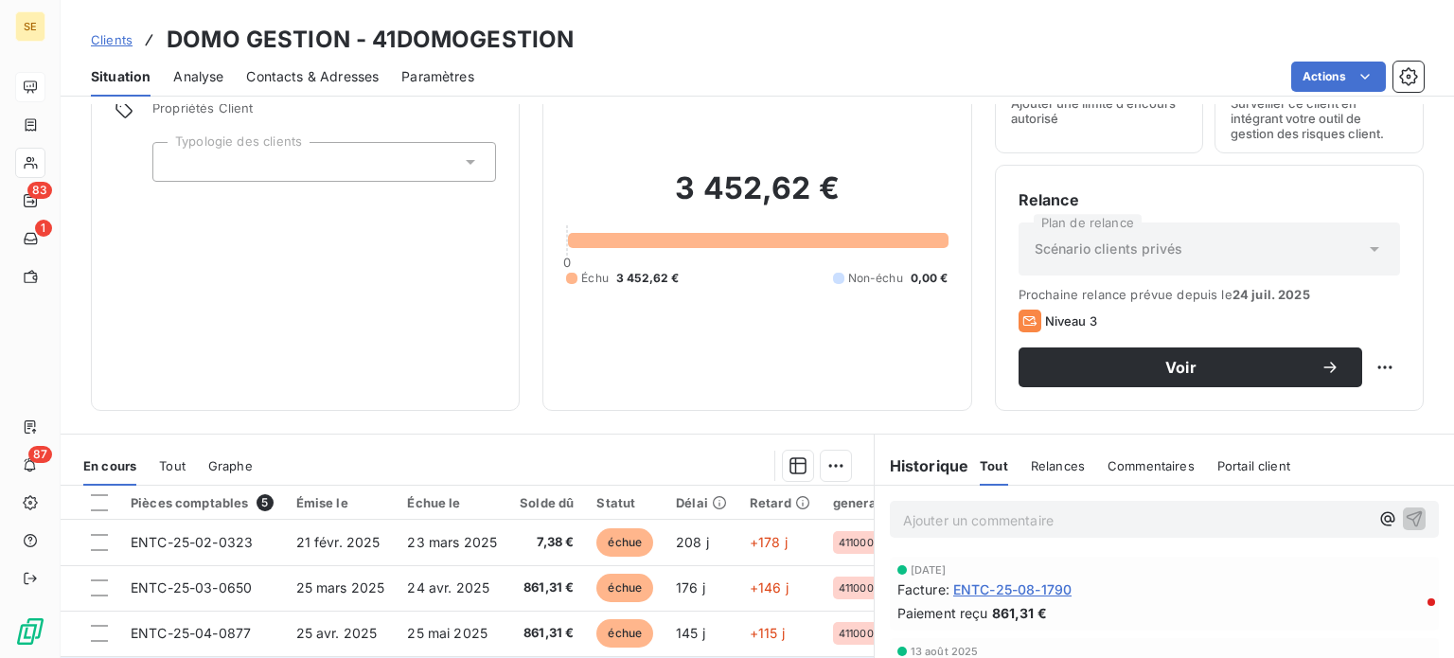
scroll to position [284, 0]
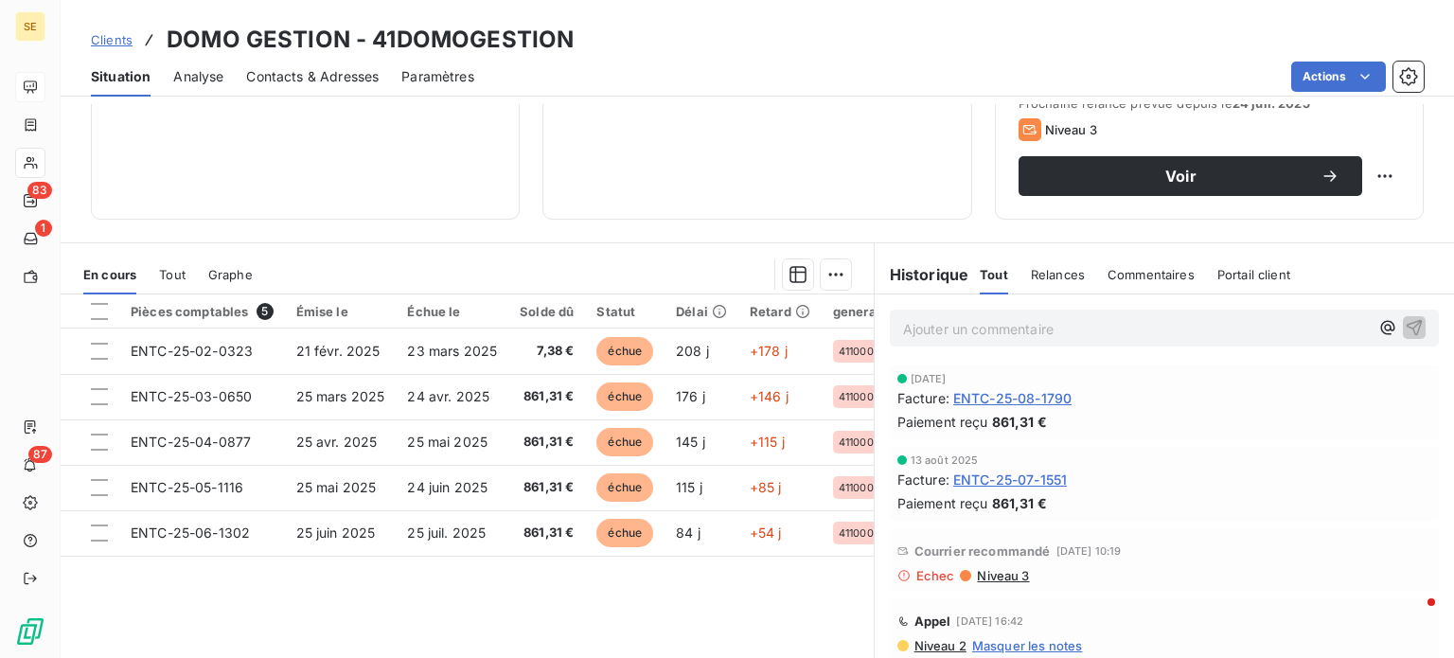
click at [101, 39] on span "Clients" at bounding box center [112, 39] width 42 height 15
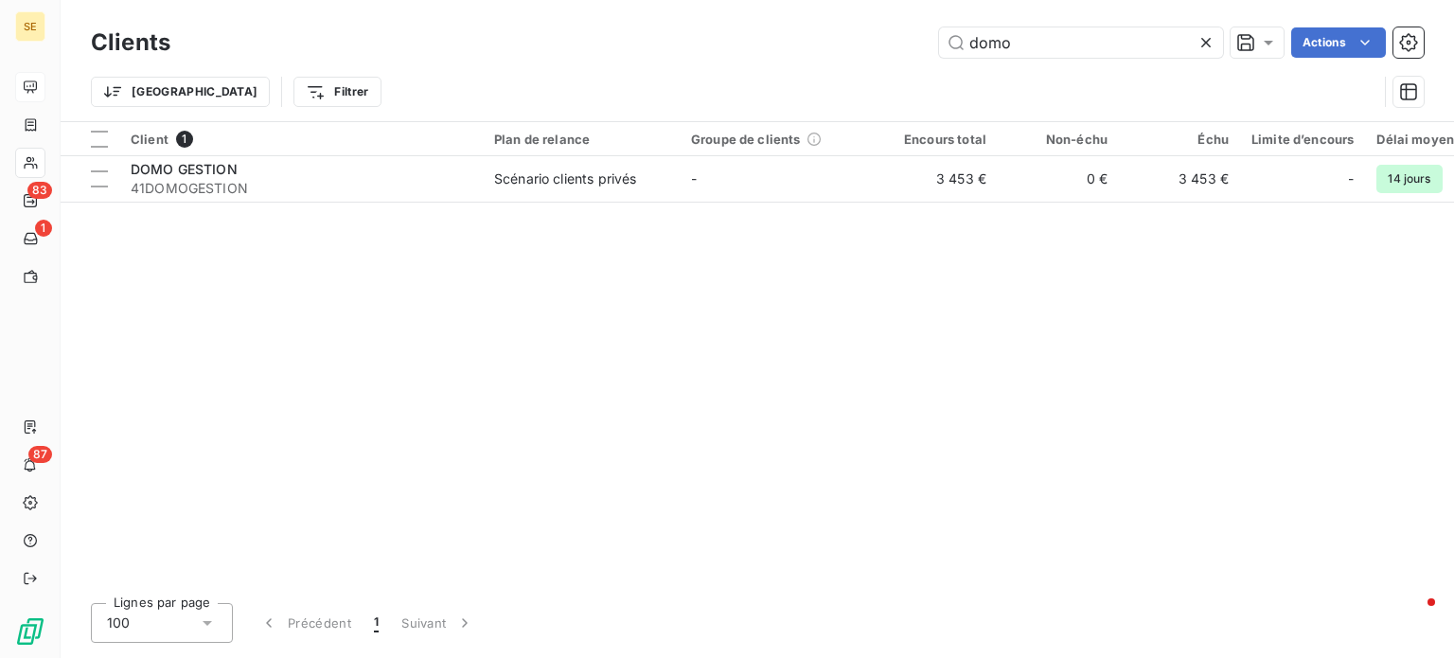
drag, startPoint x: 1049, startPoint y: 48, endPoint x: 749, endPoint y: 58, distance: 300.2
click at [749, 58] on div "Clients domo Actions" at bounding box center [757, 43] width 1333 height 40
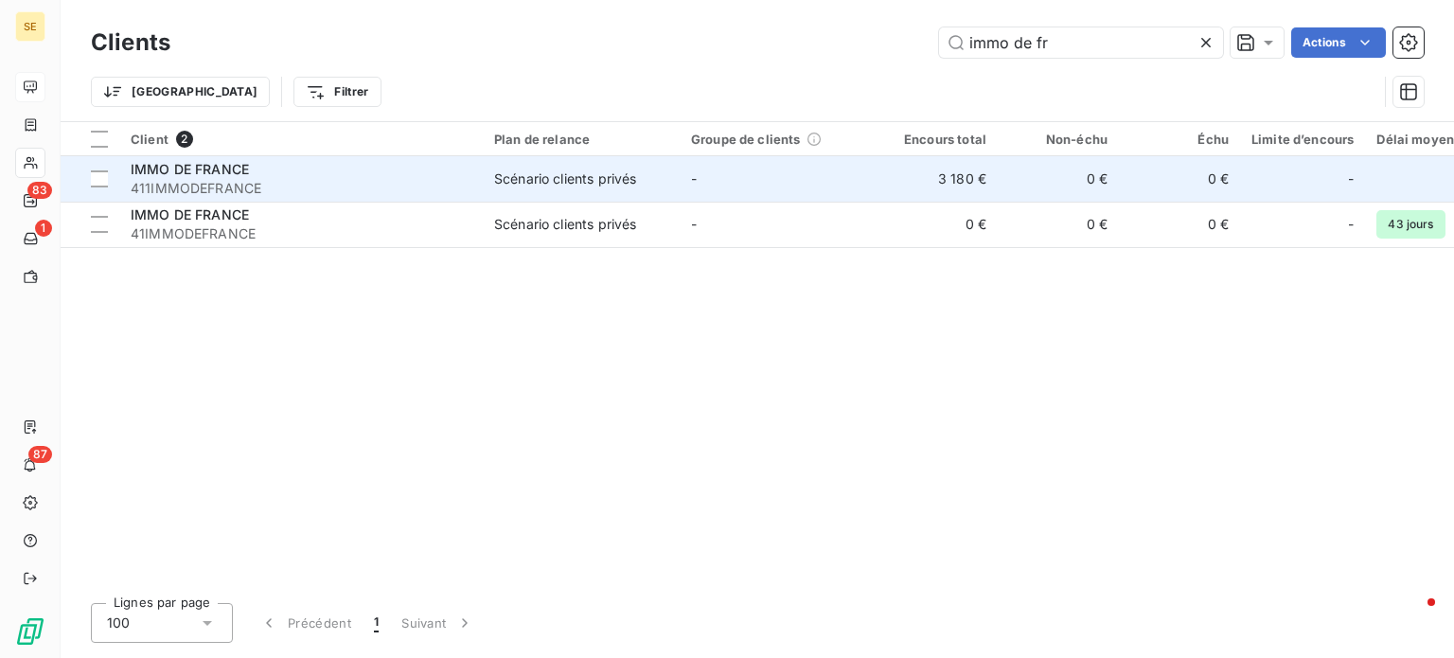
type input "immo de fr"
click at [355, 168] on div "IMMO DE FRANCE" at bounding box center [301, 169] width 341 height 19
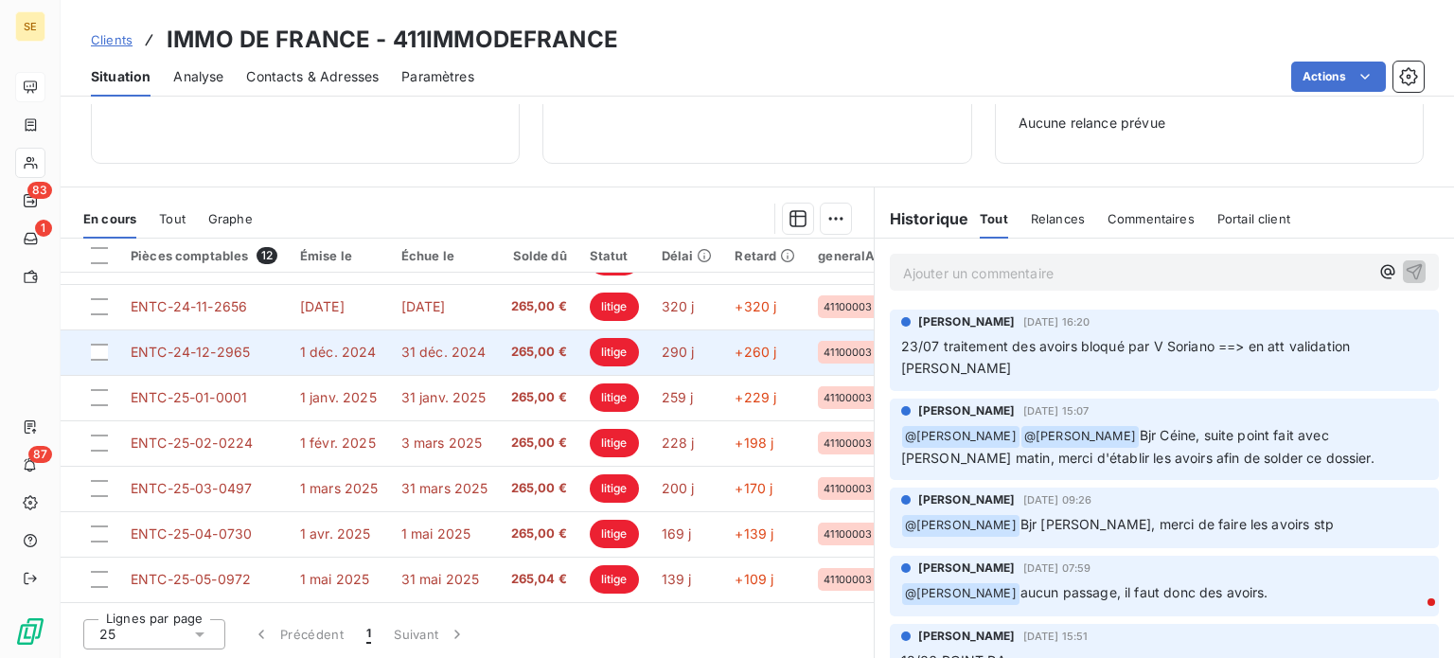
scroll to position [222, 0]
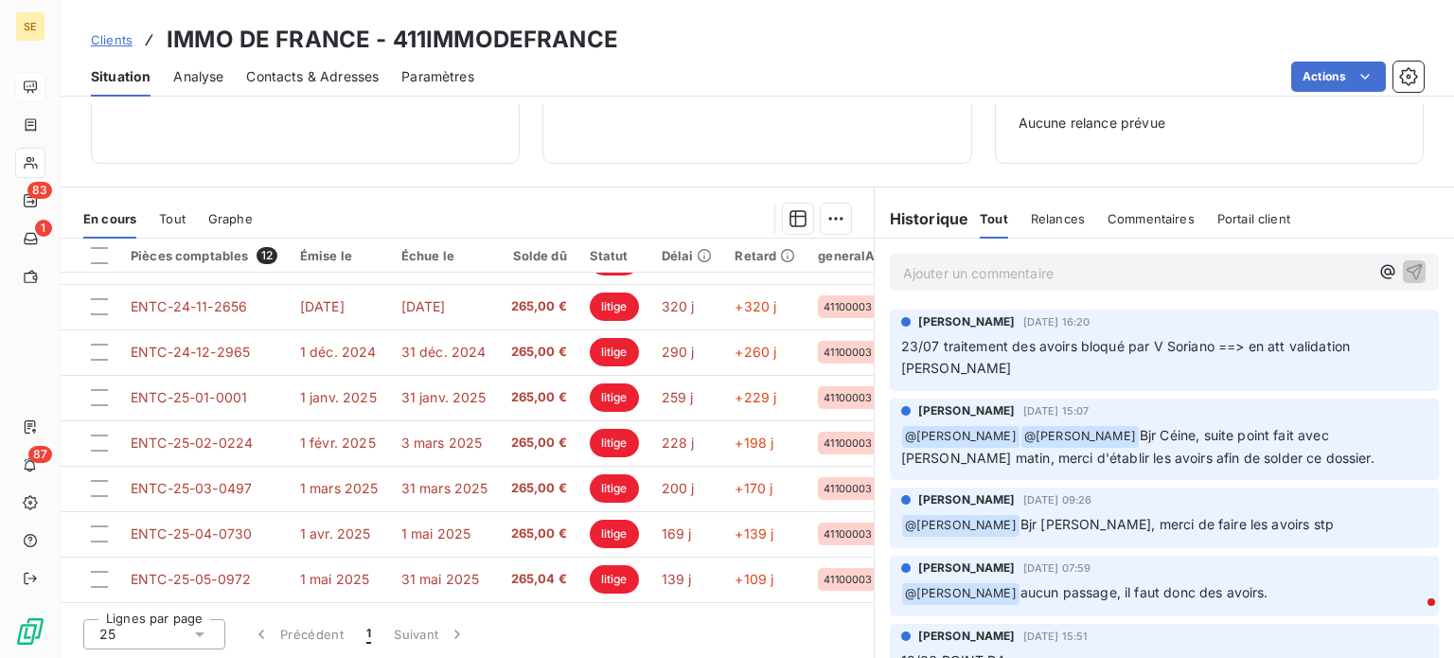
click at [113, 44] on span "Clients" at bounding box center [112, 39] width 42 height 15
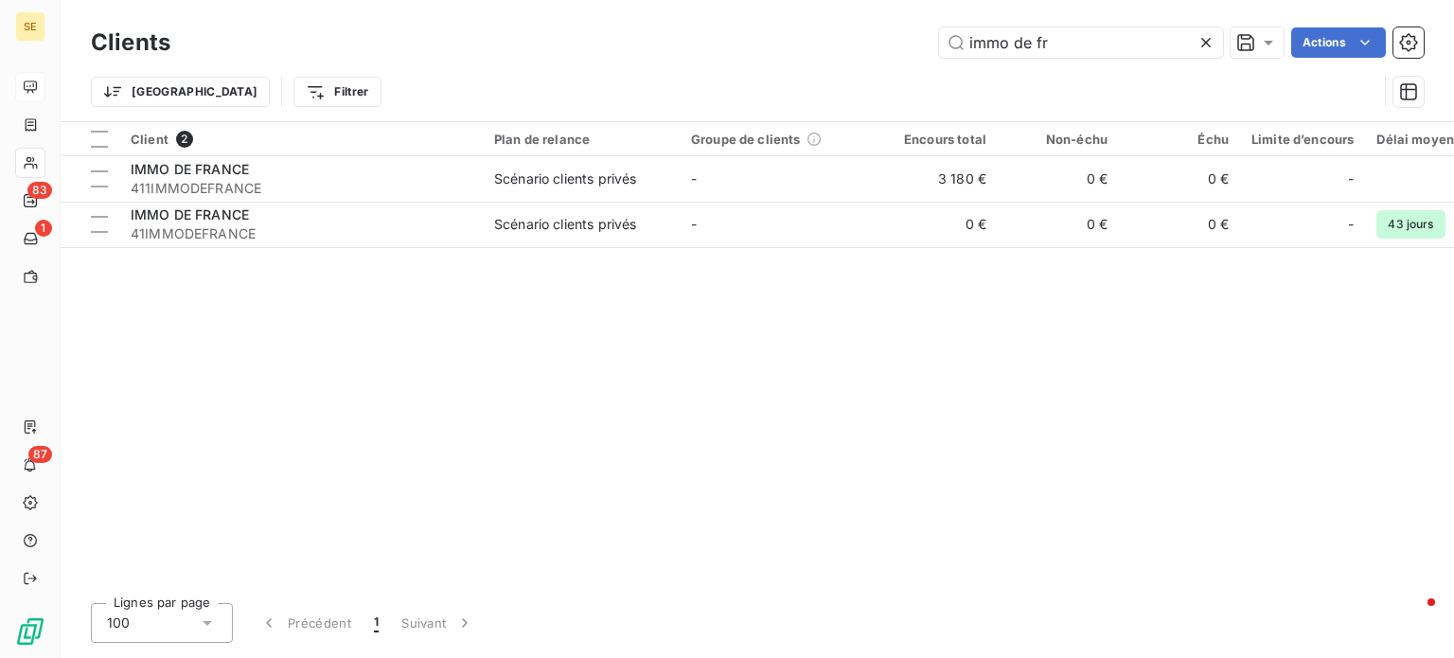
drag, startPoint x: 990, startPoint y: 40, endPoint x: 647, endPoint y: 36, distance: 342.7
click at [648, 36] on div "immo de fr Actions" at bounding box center [808, 42] width 1231 height 30
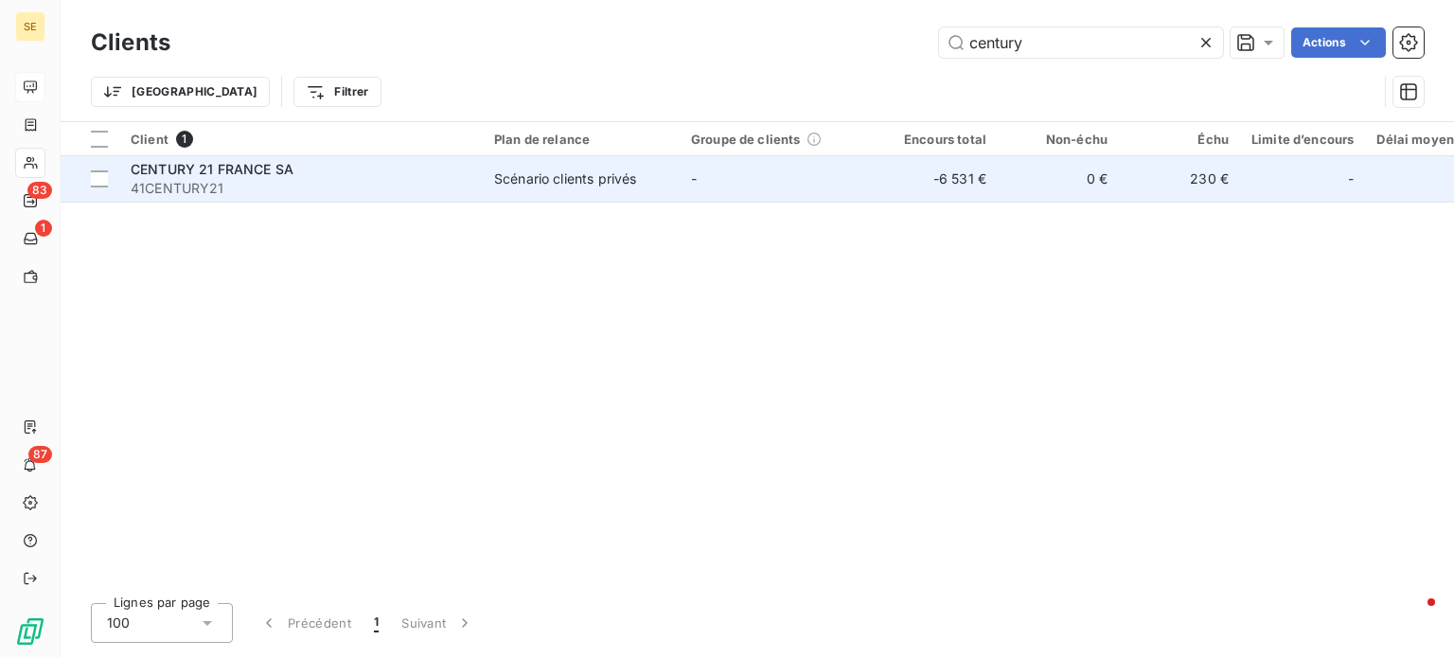
type input "century"
click at [287, 187] on span "41CENTURY21" at bounding box center [301, 188] width 341 height 19
